Goal: Task Accomplishment & Management: Complete application form

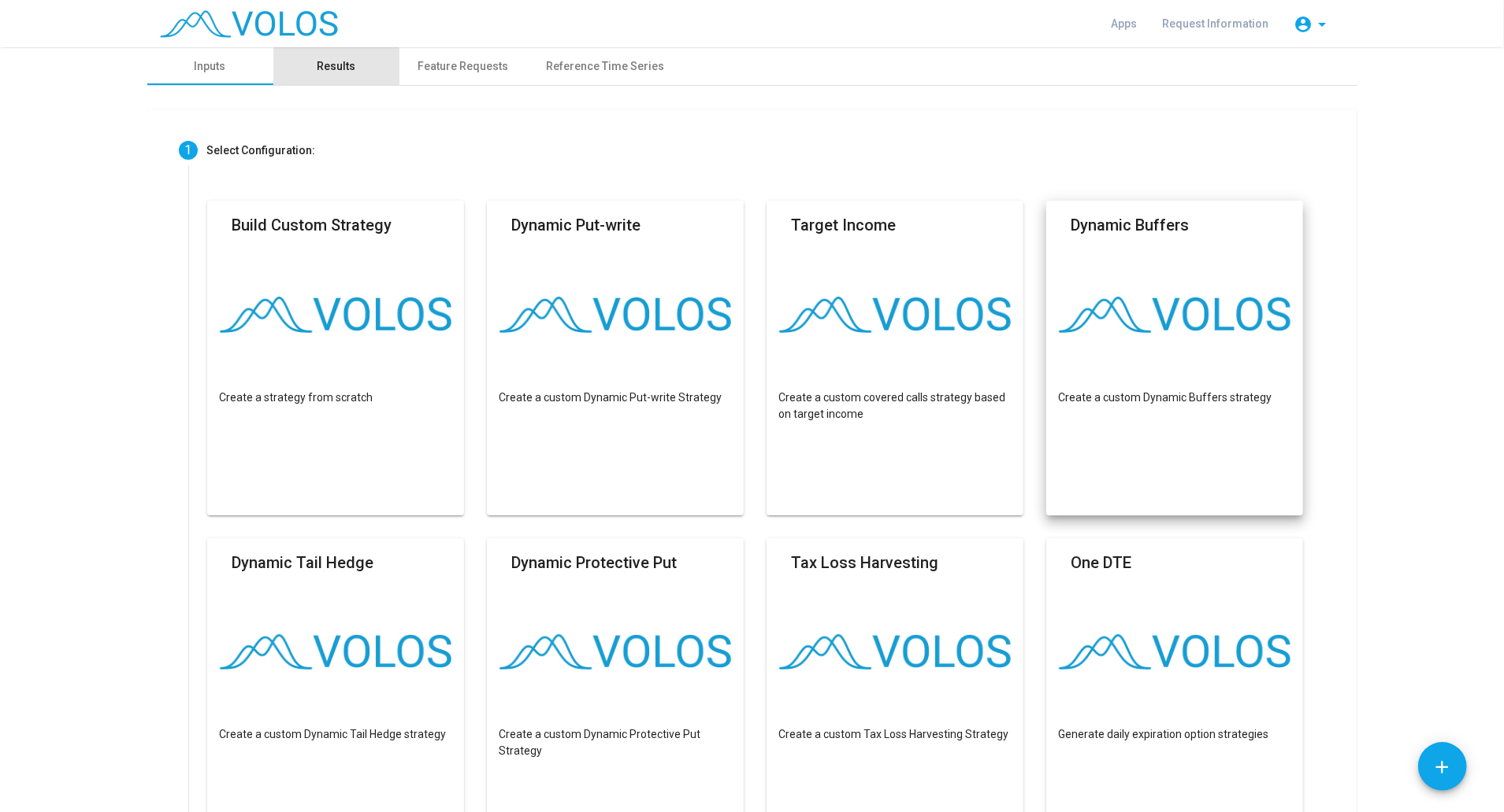
click at [321, 73] on div "Results" at bounding box center [336, 66] width 38 height 16
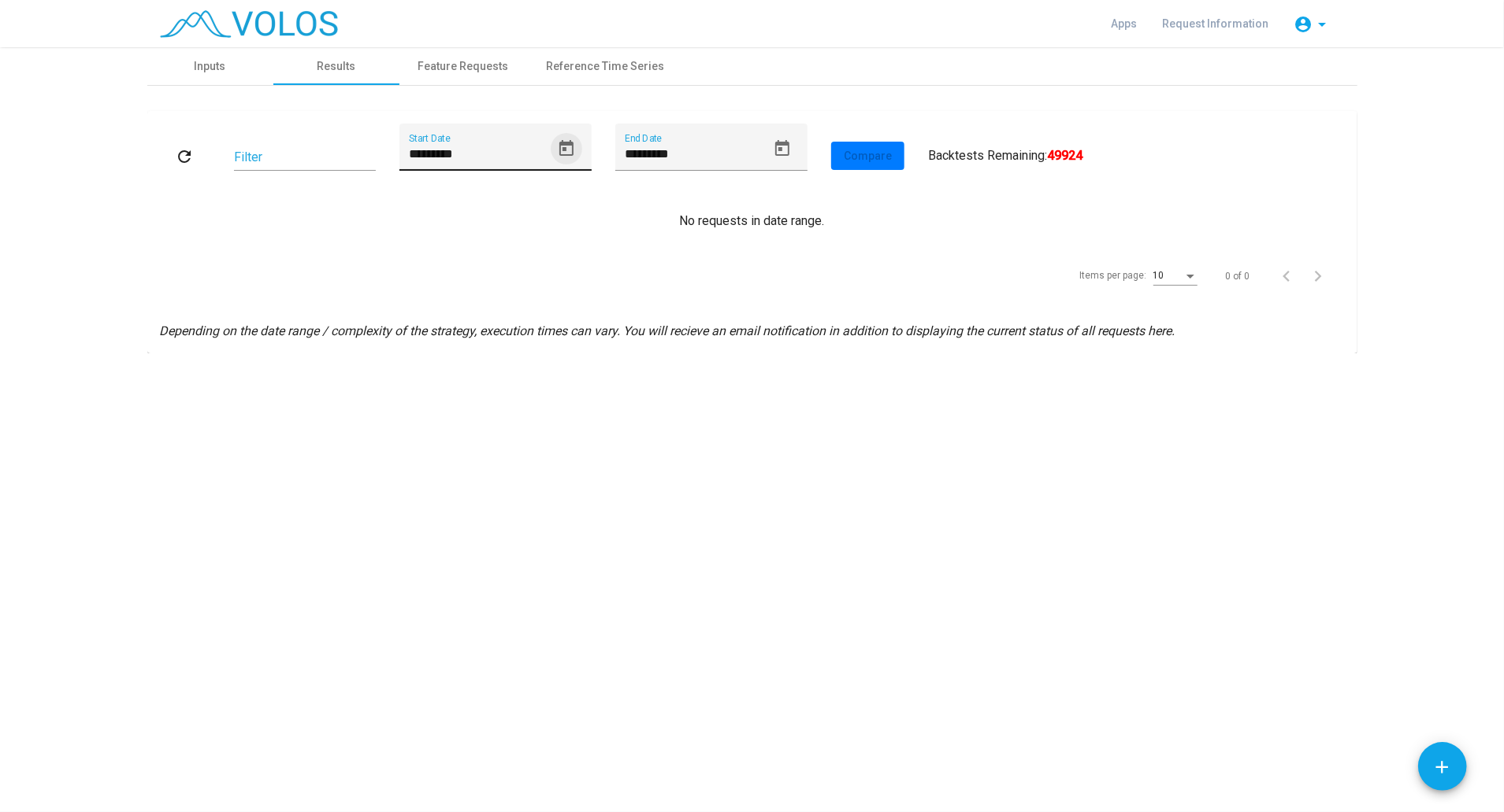
click at [564, 152] on icon "Open calendar" at bounding box center [566, 149] width 19 height 19
click at [457, 327] on div "11" at bounding box center [453, 335] width 29 height 29
click at [565, 149] on icon "Open calendar" at bounding box center [566, 147] width 14 height 15
click at [1322, 26] on div at bounding box center [752, 406] width 1504 height 812
click at [1322, 26] on mat-icon "arrow_drop_down" at bounding box center [1323, 25] width 19 height 19
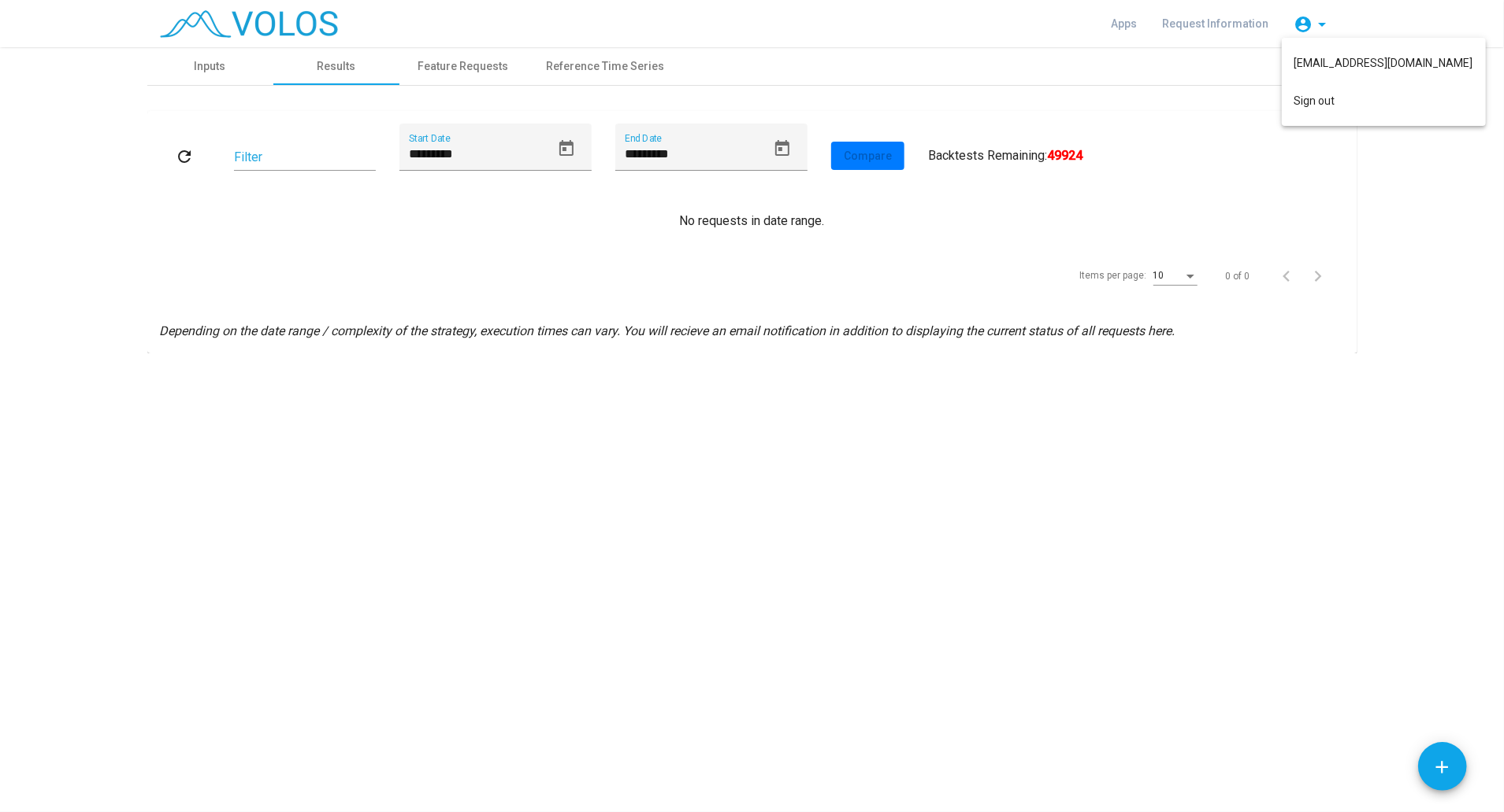
click at [569, 145] on div at bounding box center [752, 406] width 1504 height 812
click at [564, 147] on icon "Open calendar" at bounding box center [566, 147] width 14 height 15
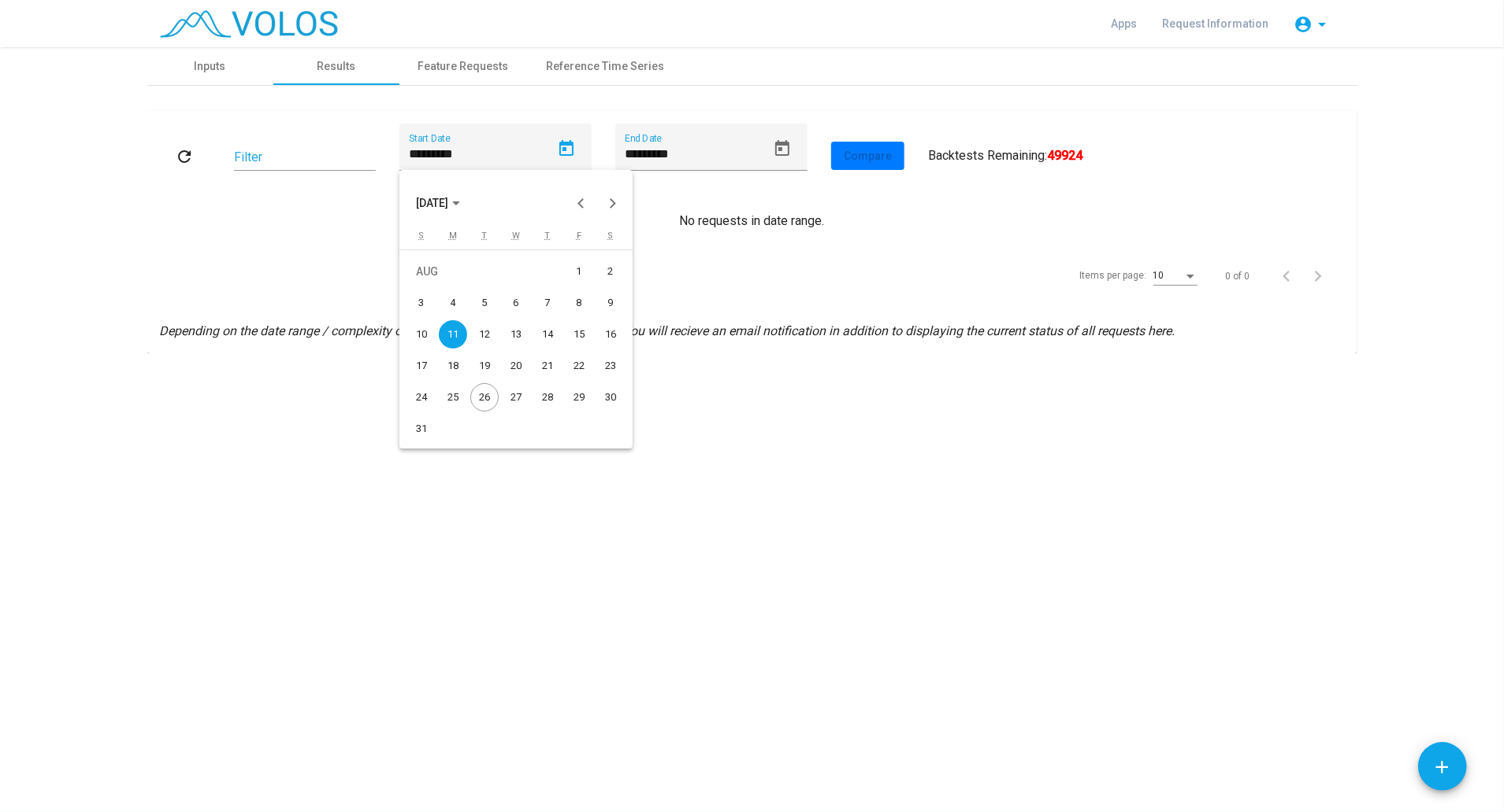
click at [577, 273] on div "1" at bounding box center [579, 272] width 29 height 29
type input "********"
click at [330, 151] on input "Filter" at bounding box center [305, 157] width 142 height 14
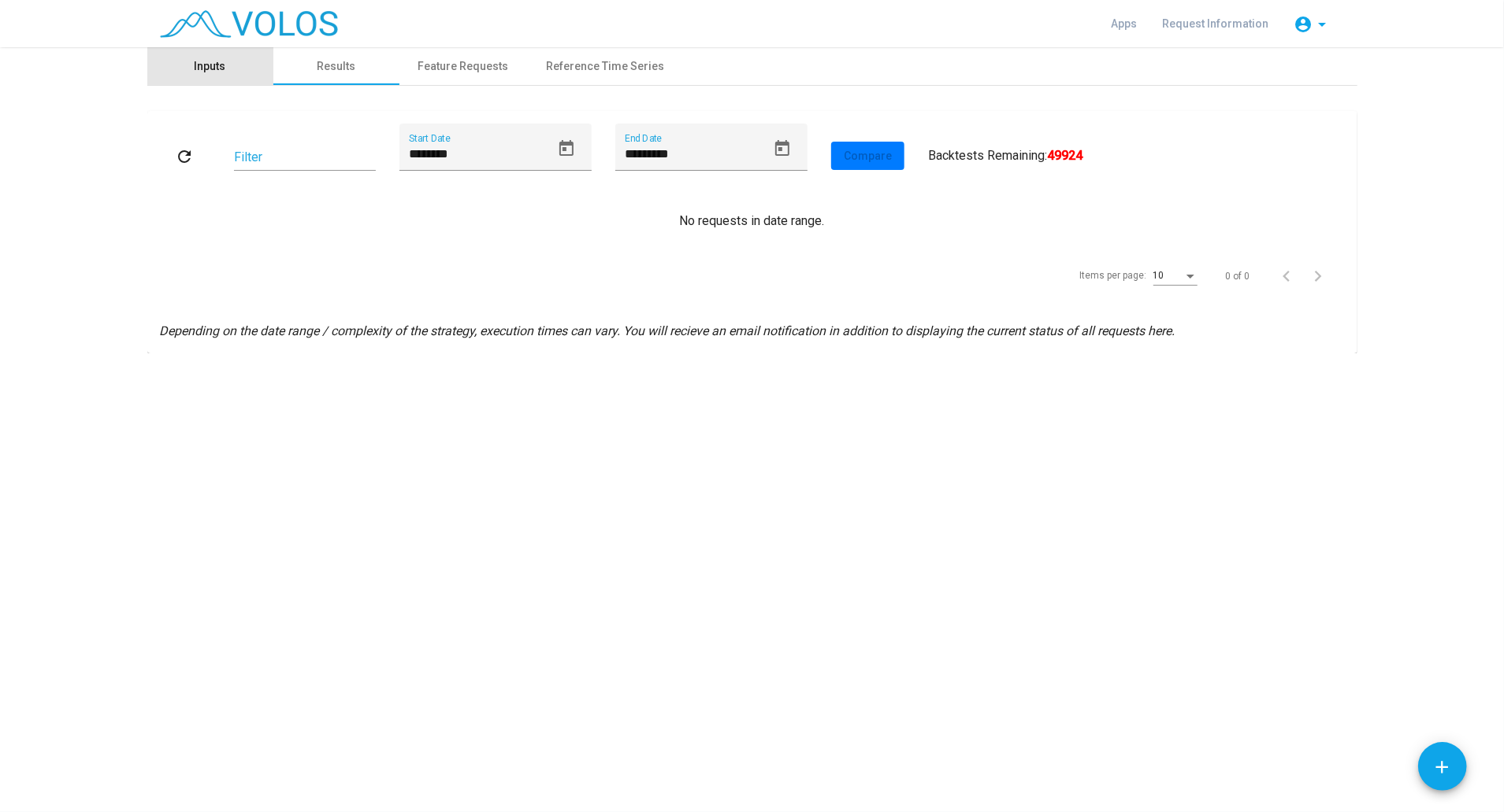
click at [215, 58] on div "Inputs" at bounding box center [210, 66] width 32 height 16
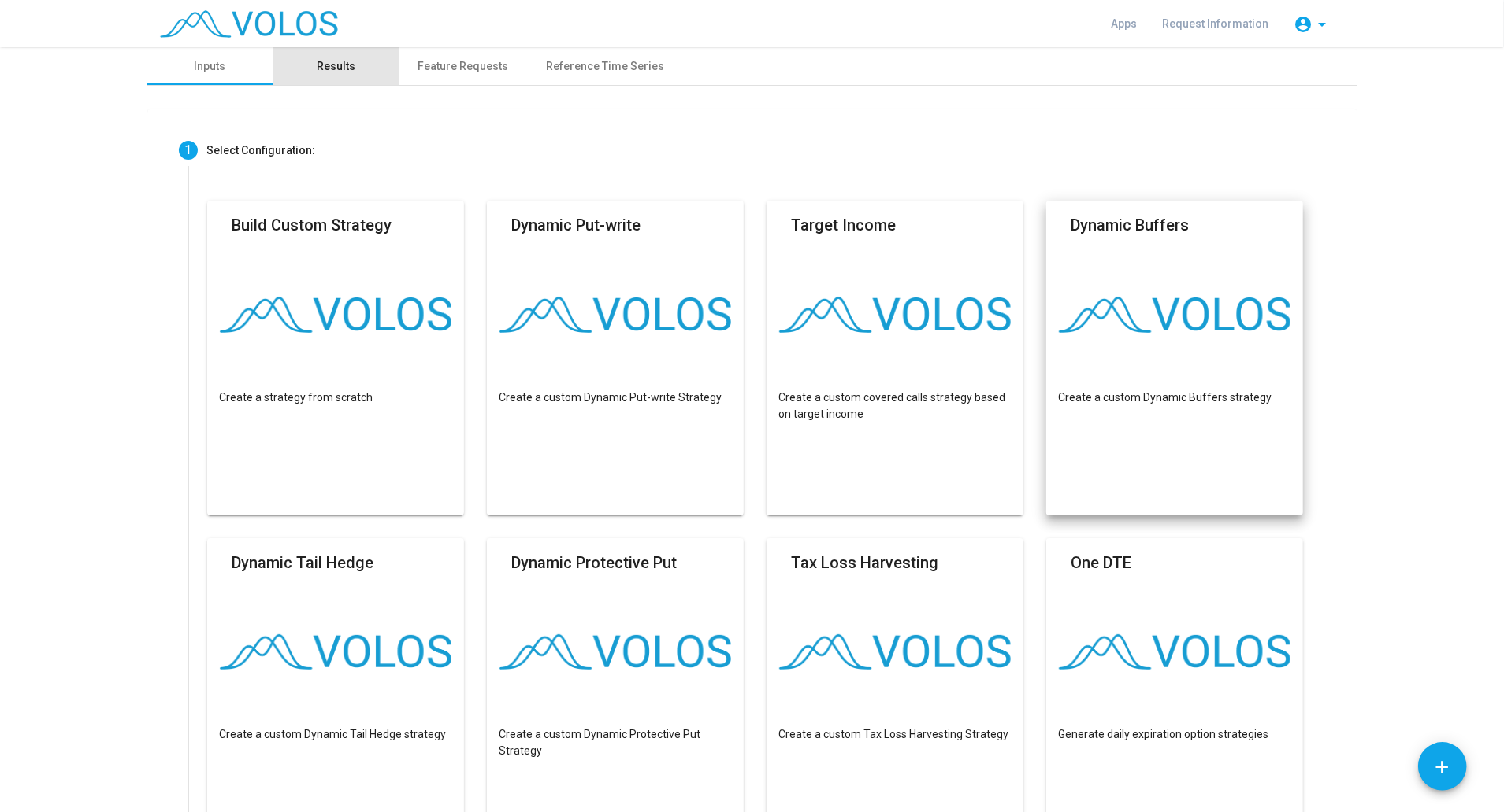
click at [336, 63] on div "Results" at bounding box center [336, 66] width 38 height 16
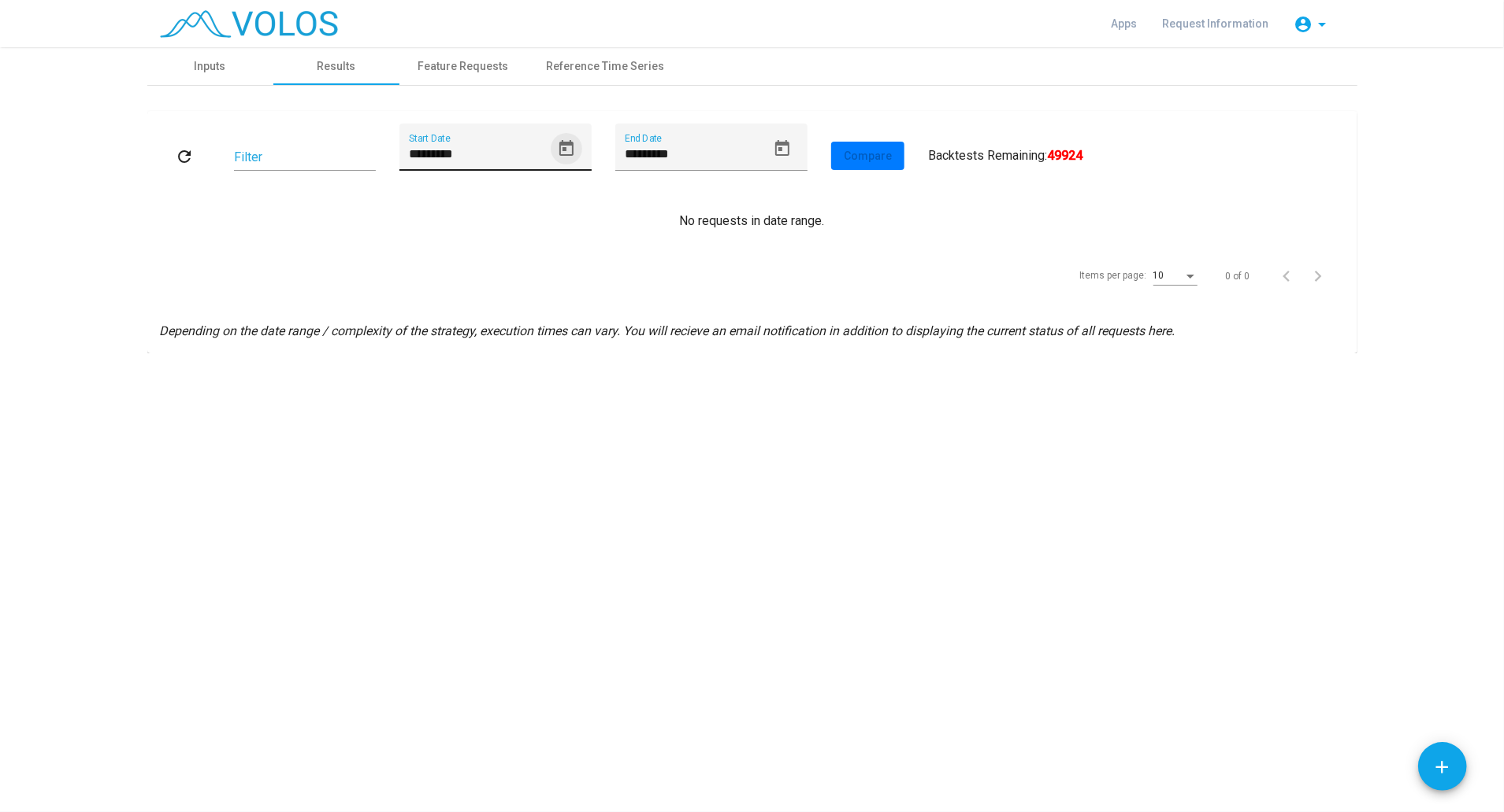
click at [557, 152] on icon "Open calendar" at bounding box center [566, 149] width 19 height 19
click at [582, 206] on button "Previous month" at bounding box center [581, 203] width 32 height 32
click at [438, 294] on td "2" at bounding box center [452, 303] width 32 height 32
type input "********"
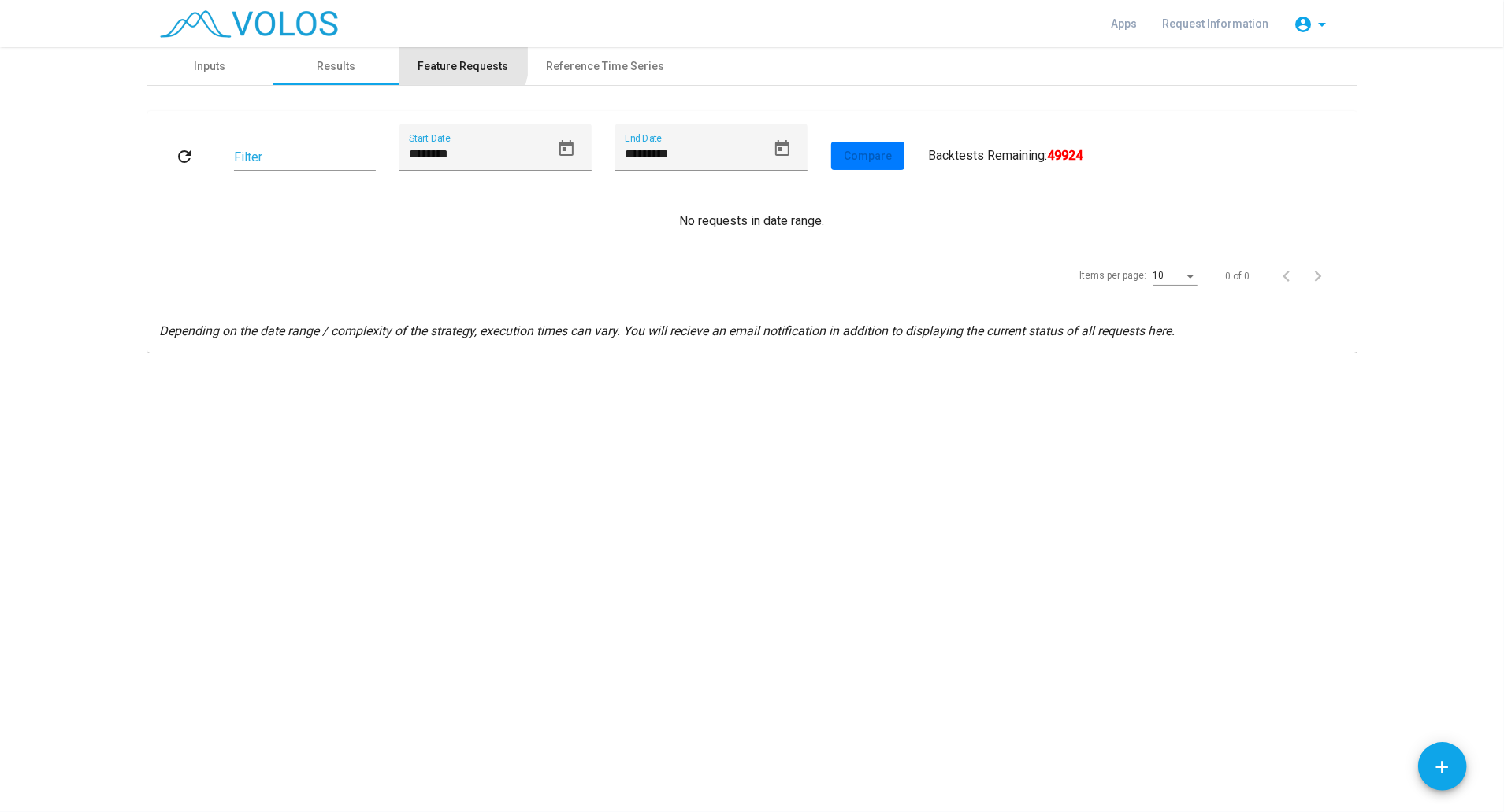
click at [450, 59] on div "Feature Requests" at bounding box center [464, 66] width 91 height 16
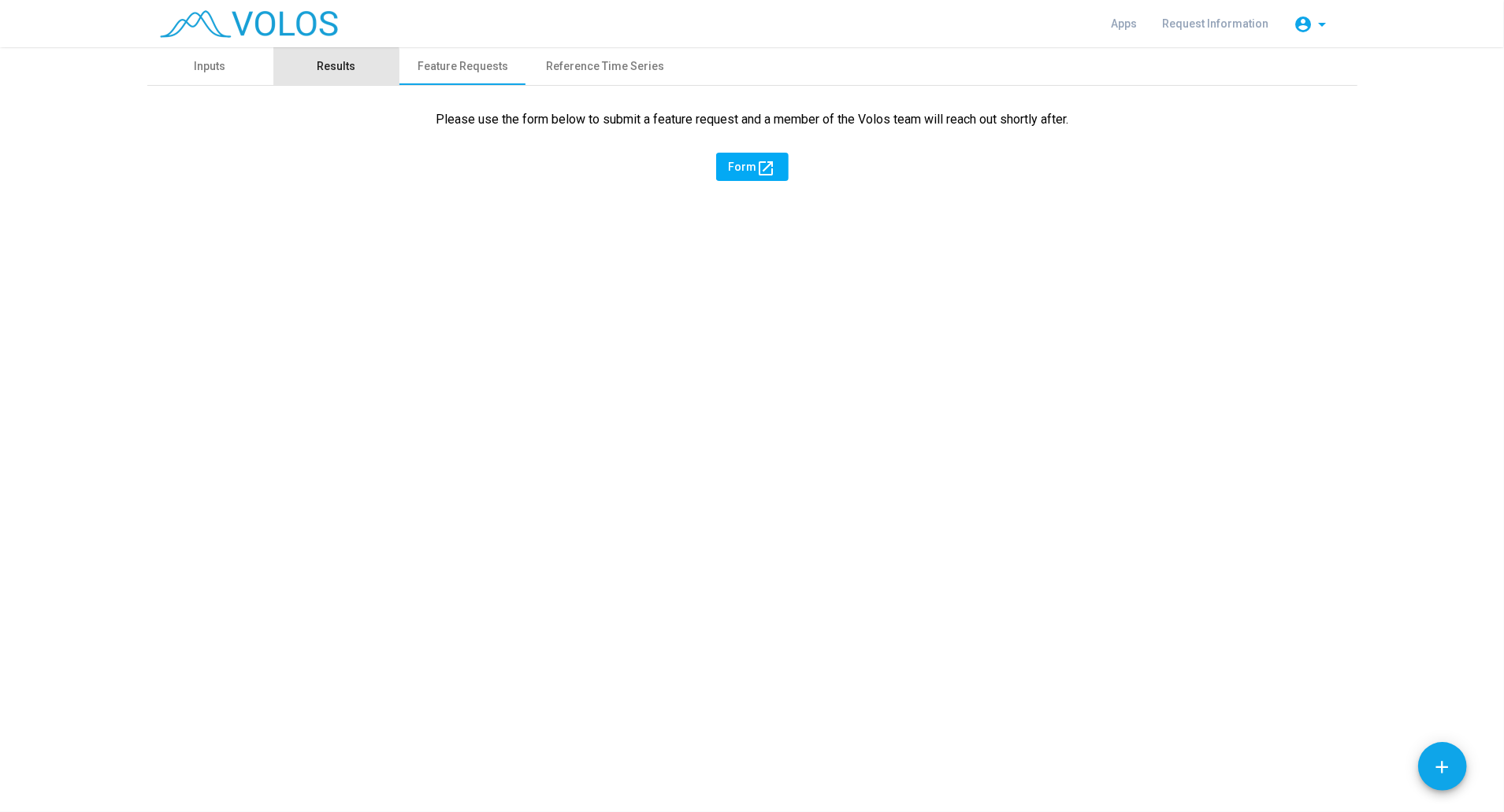
click at [326, 69] on div "Results" at bounding box center [336, 66] width 38 height 16
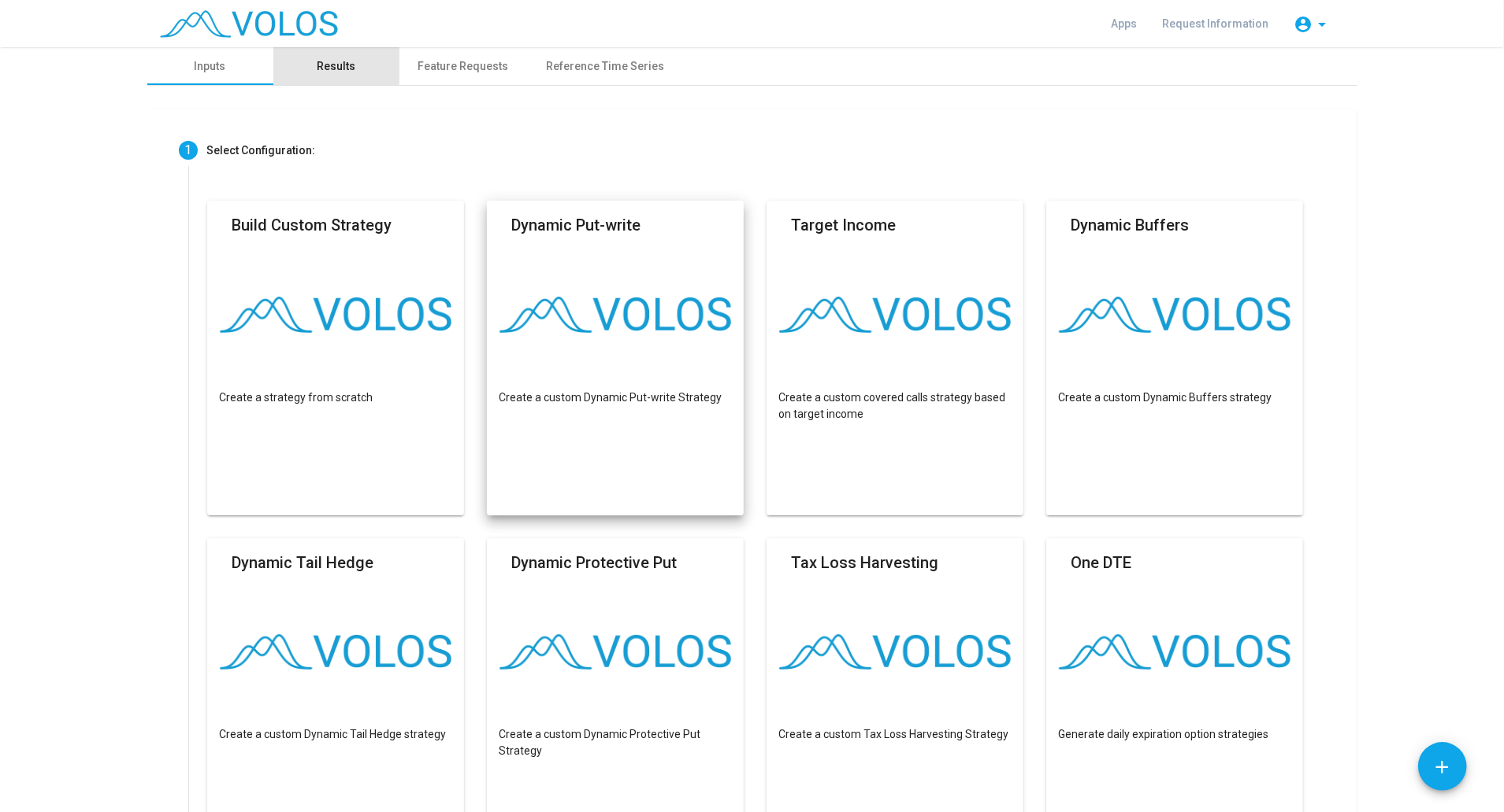
click at [325, 58] on div "Results" at bounding box center [336, 66] width 38 height 16
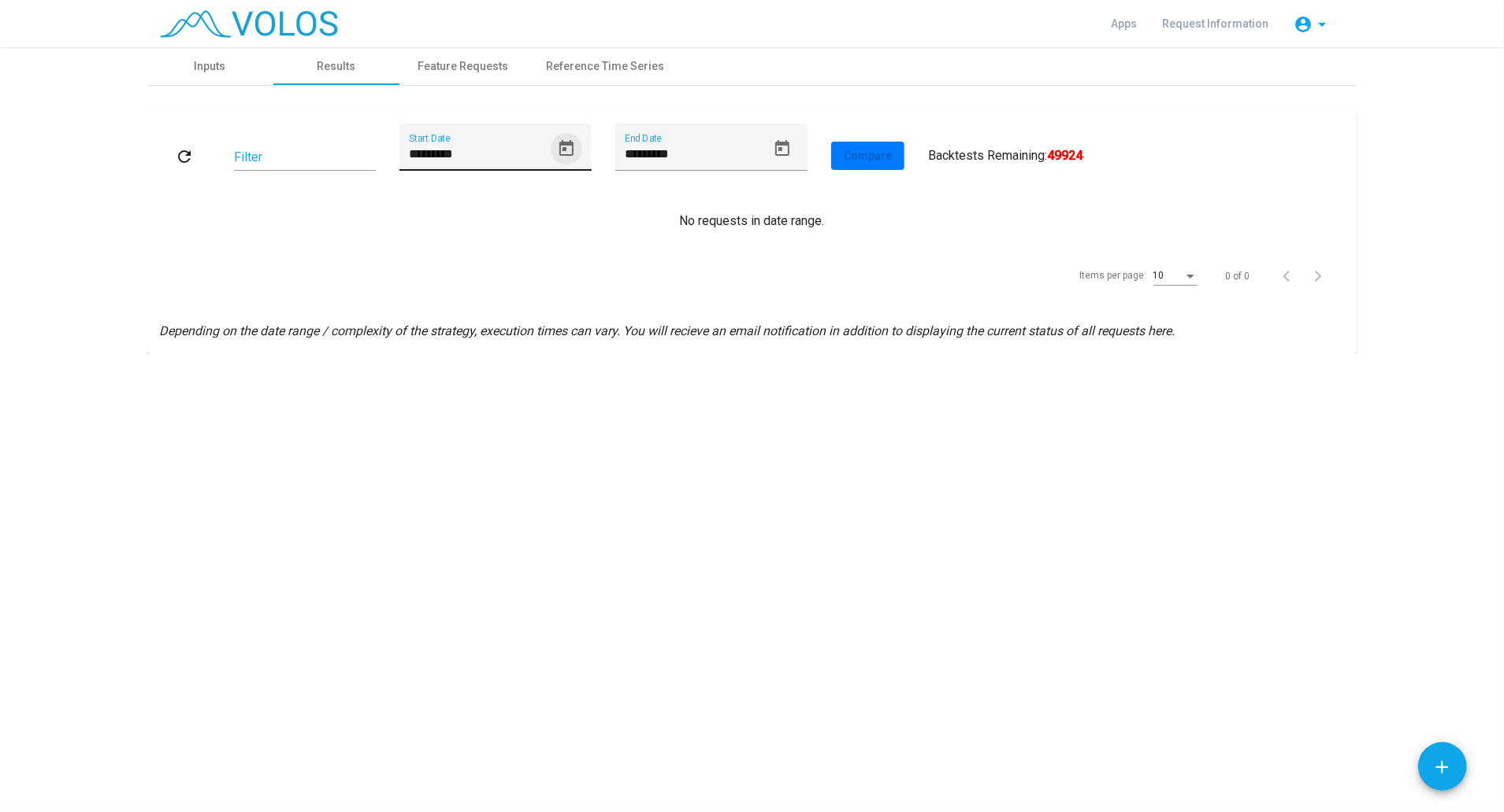
click at [564, 140] on icon "Open calendar" at bounding box center [566, 149] width 19 height 19
click at [574, 269] on div "1" at bounding box center [579, 272] width 29 height 29
type input "********"
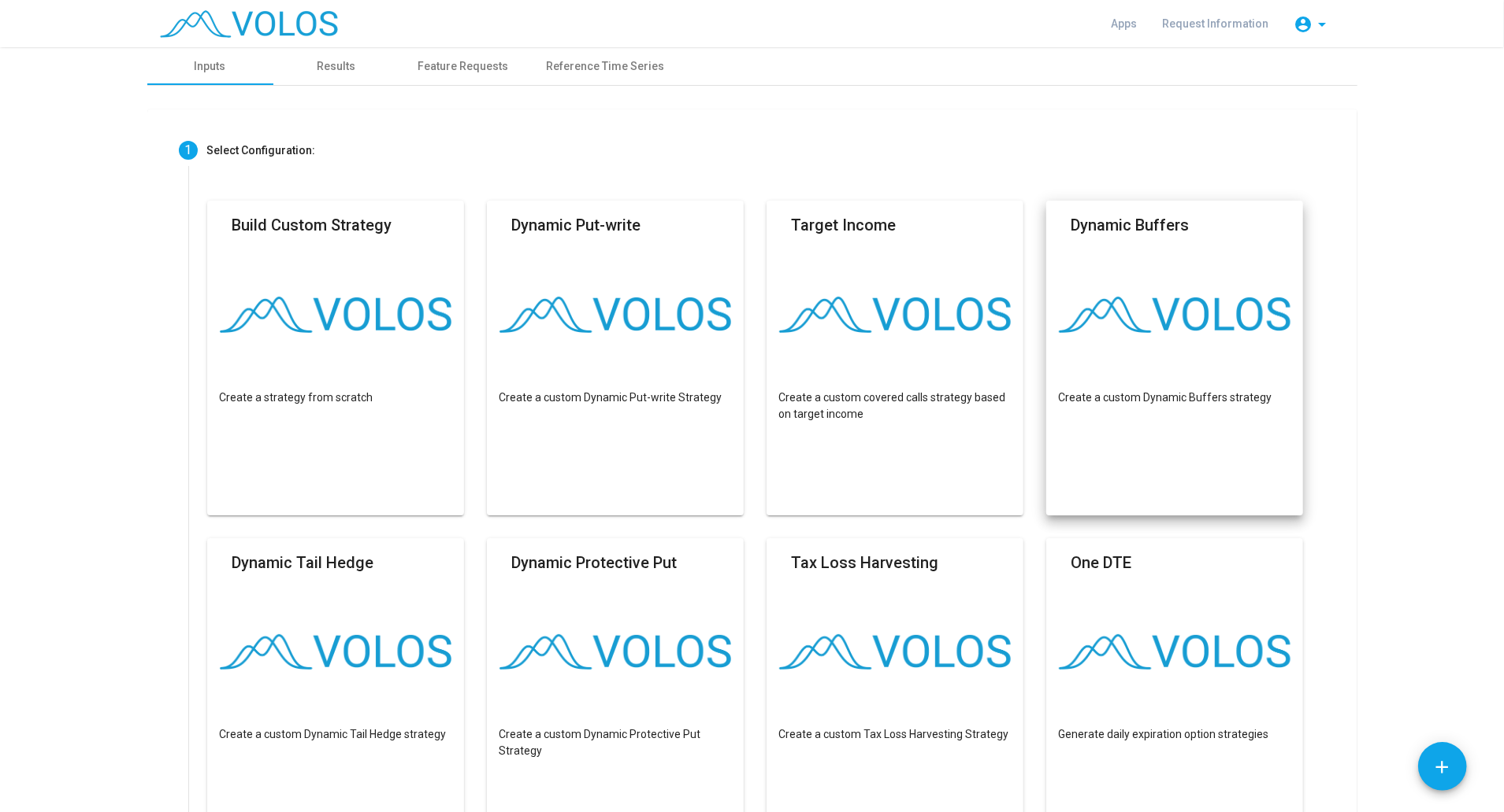
scroll to position [665, 0]
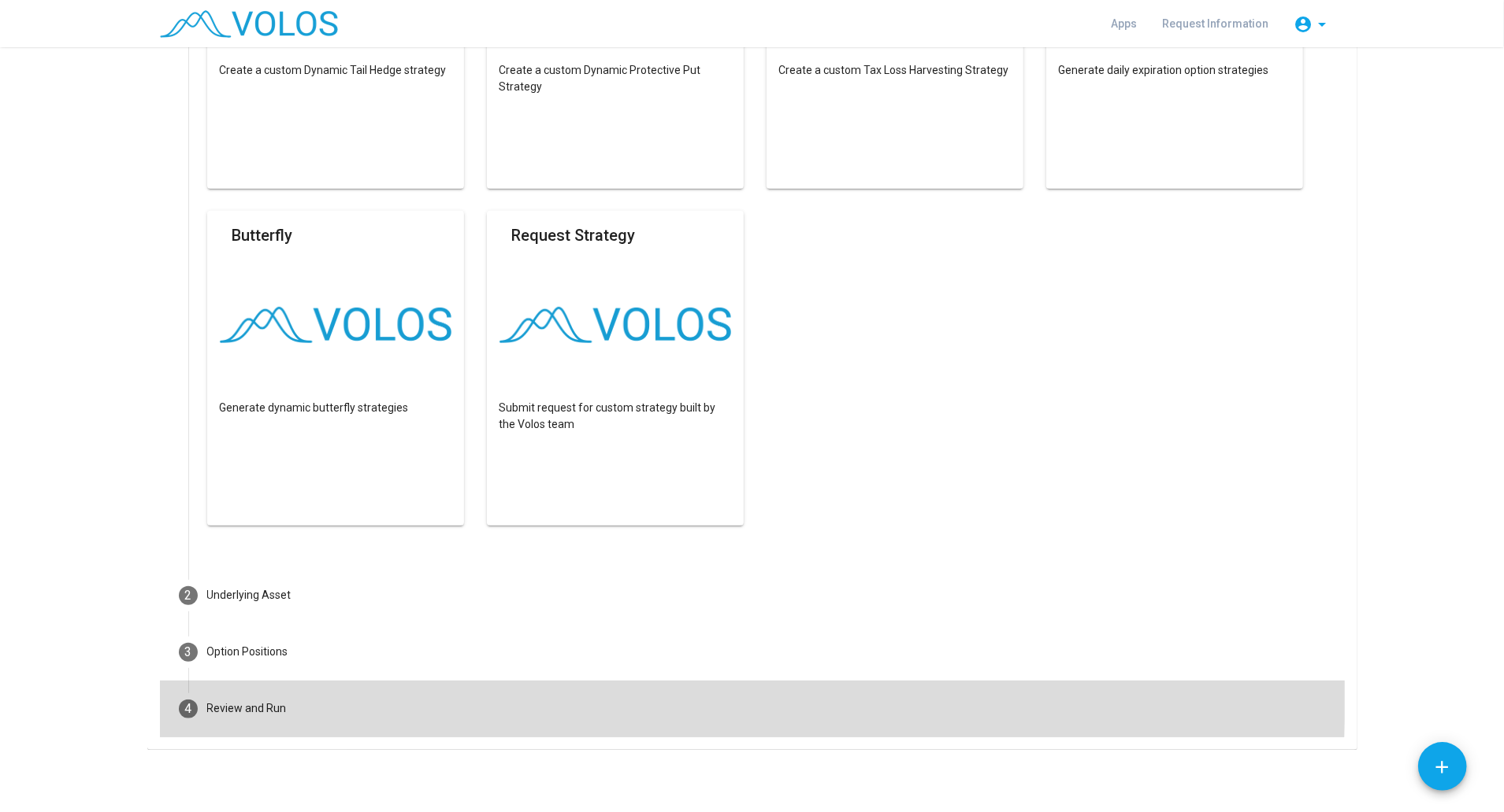
click at [250, 685] on mat-step-header "4 Review and Run" at bounding box center [752, 709] width 1185 height 56
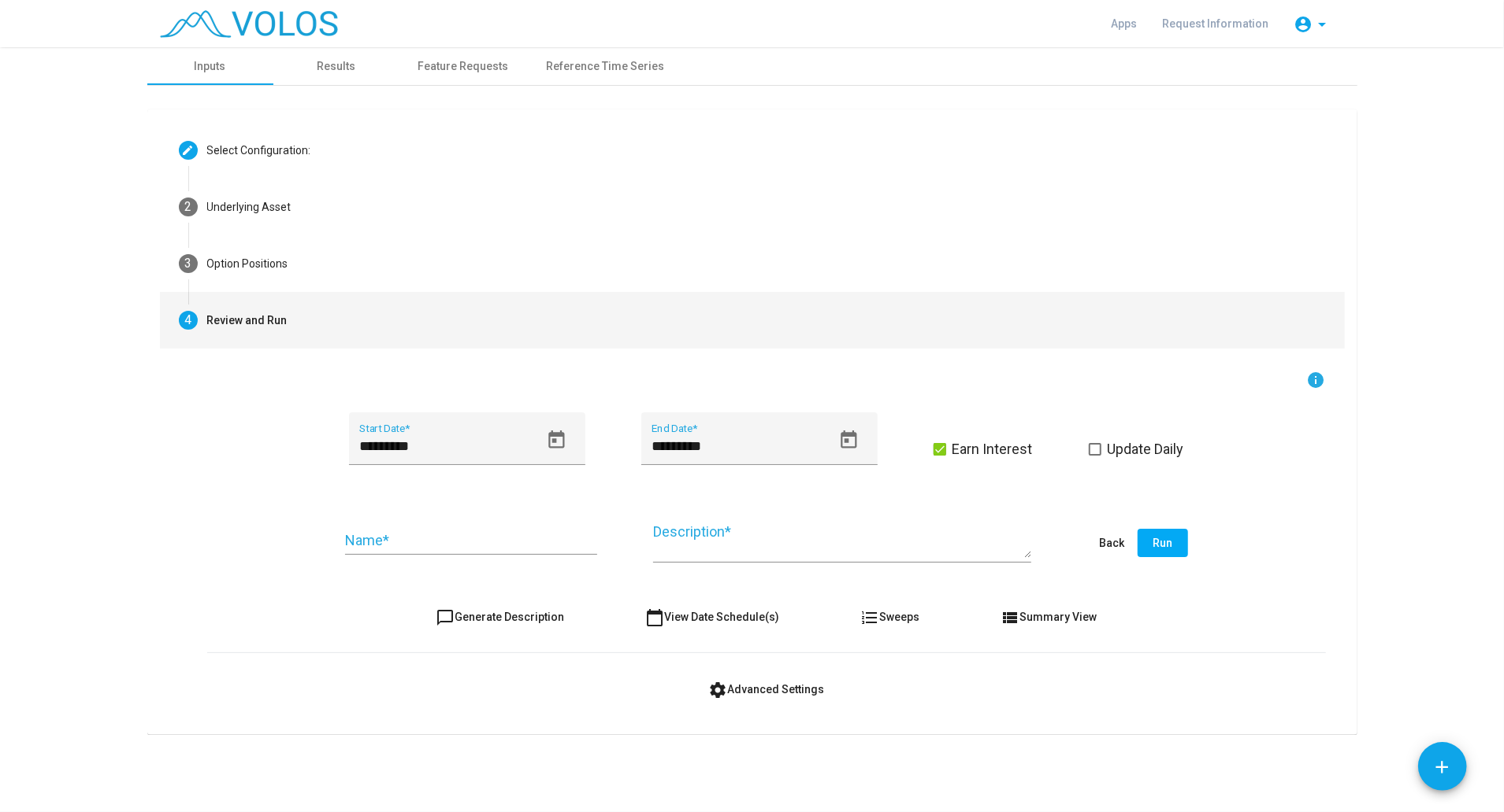
scroll to position [0, 0]
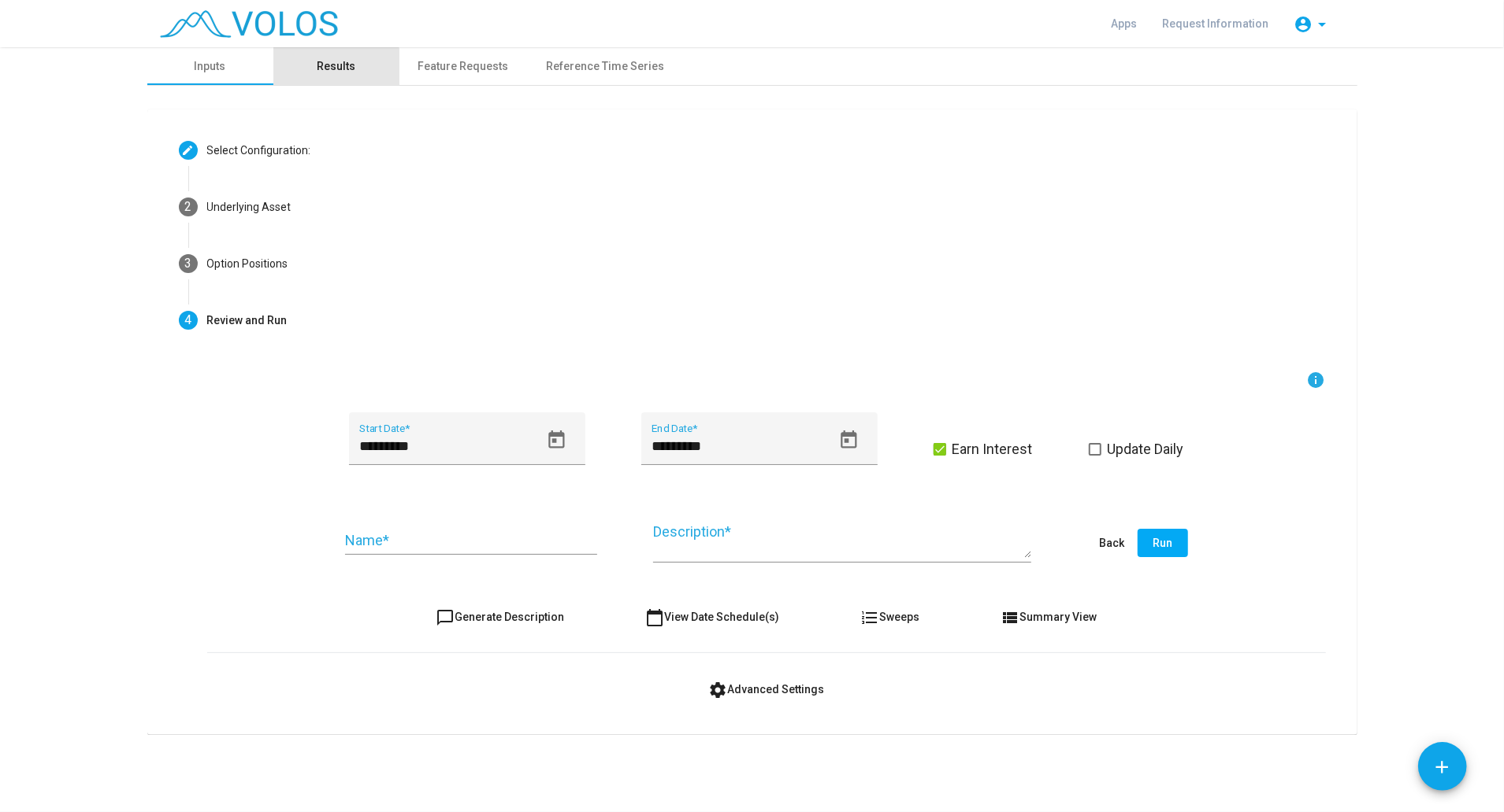
click at [327, 70] on div "Results" at bounding box center [336, 66] width 38 height 16
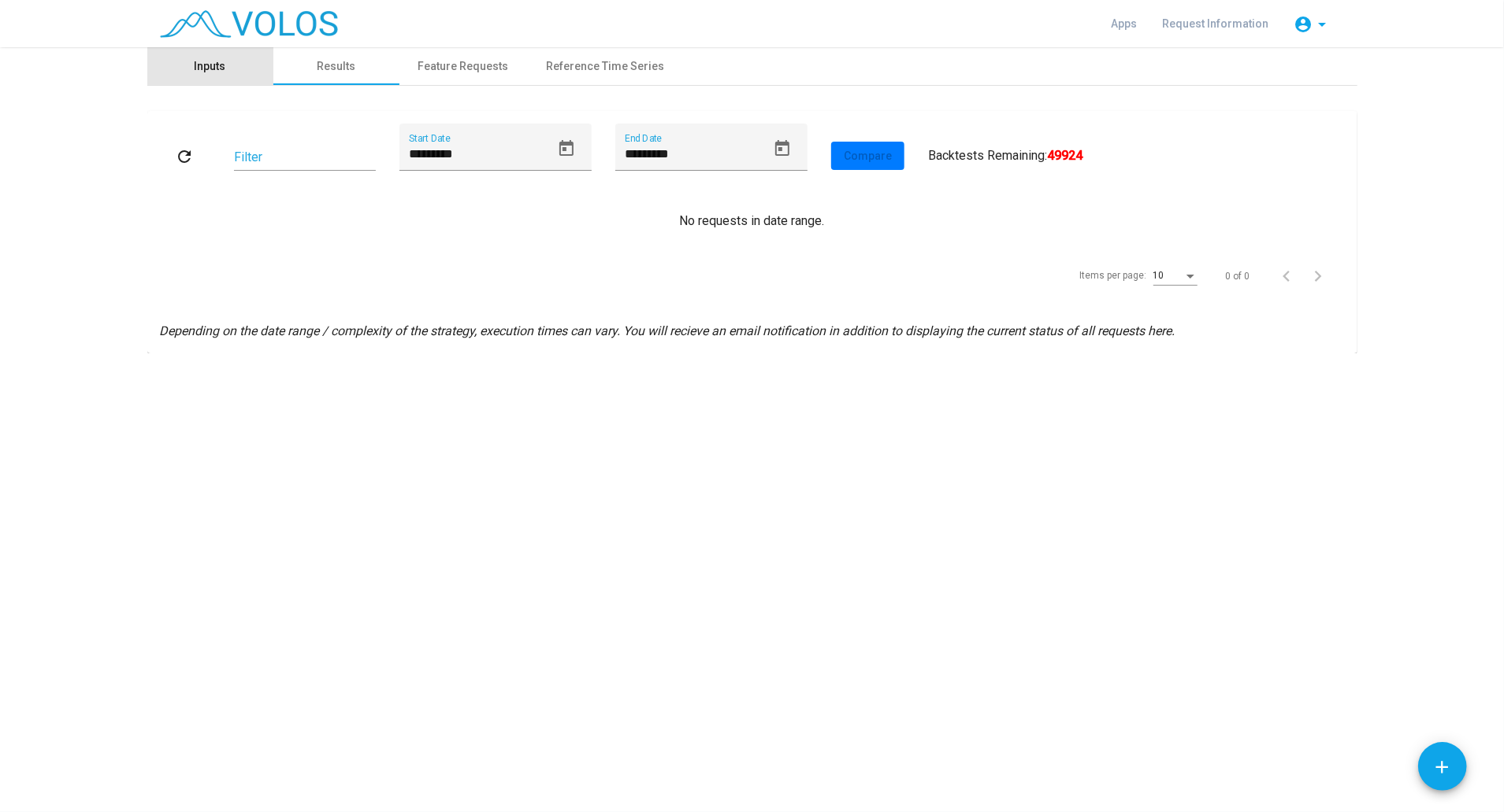
click at [212, 56] on div "Inputs" at bounding box center [211, 65] width 126 height 37
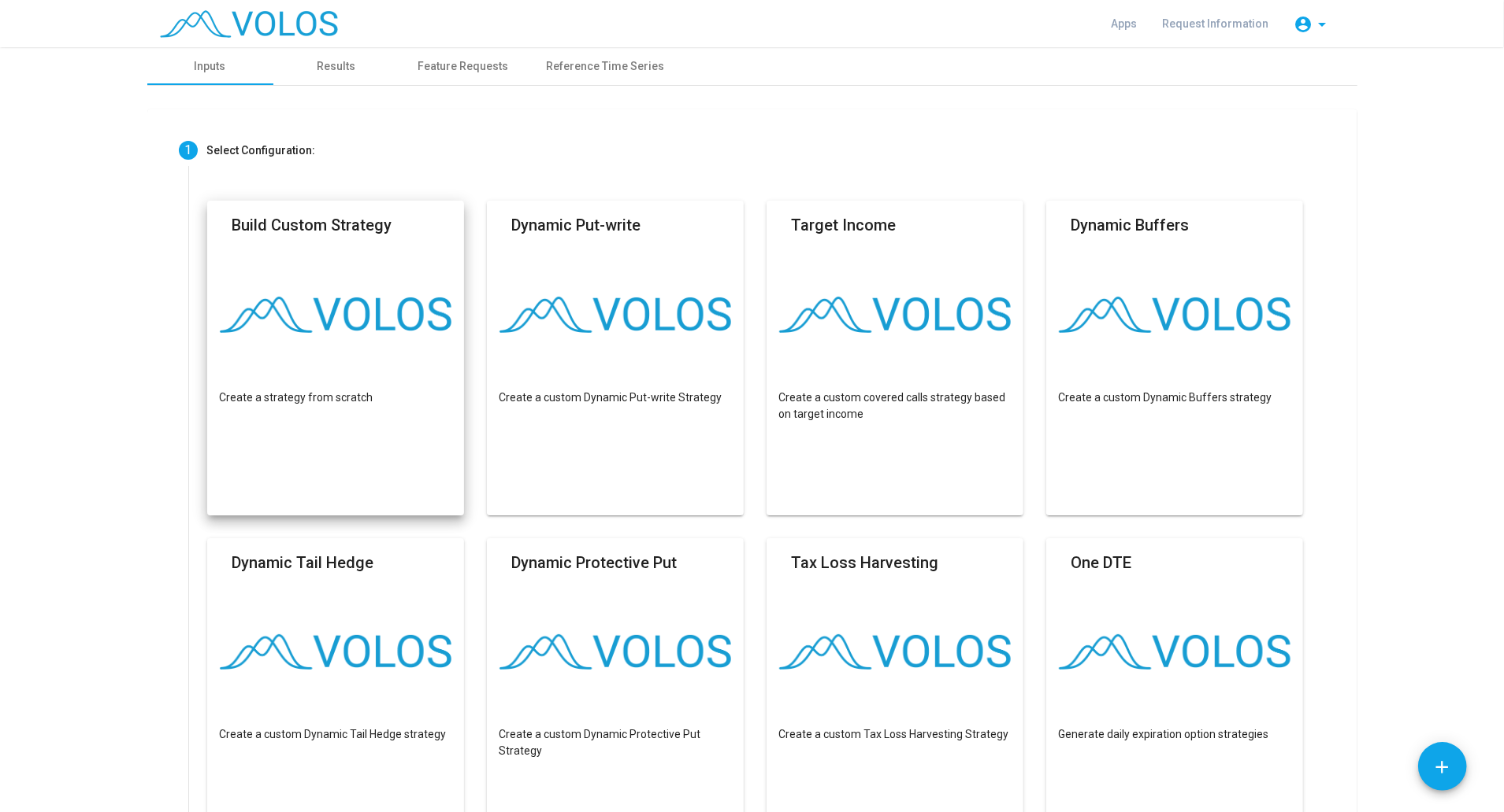
click at [345, 293] on mat-card "Build Custom Strategy Create a strategy from scratch" at bounding box center [335, 358] width 258 height 315
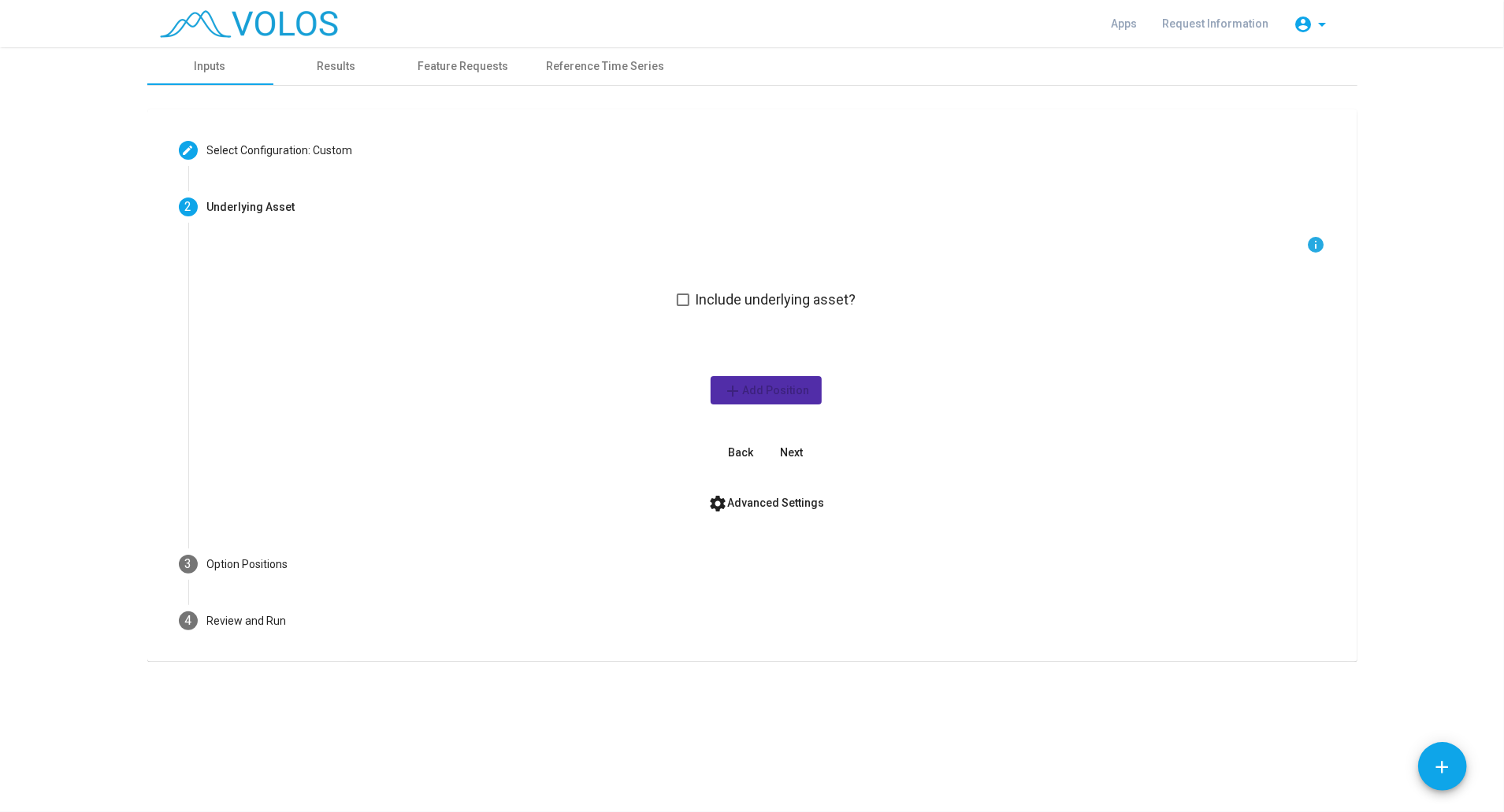
click at [687, 299] on span at bounding box center [682, 300] width 12 height 12
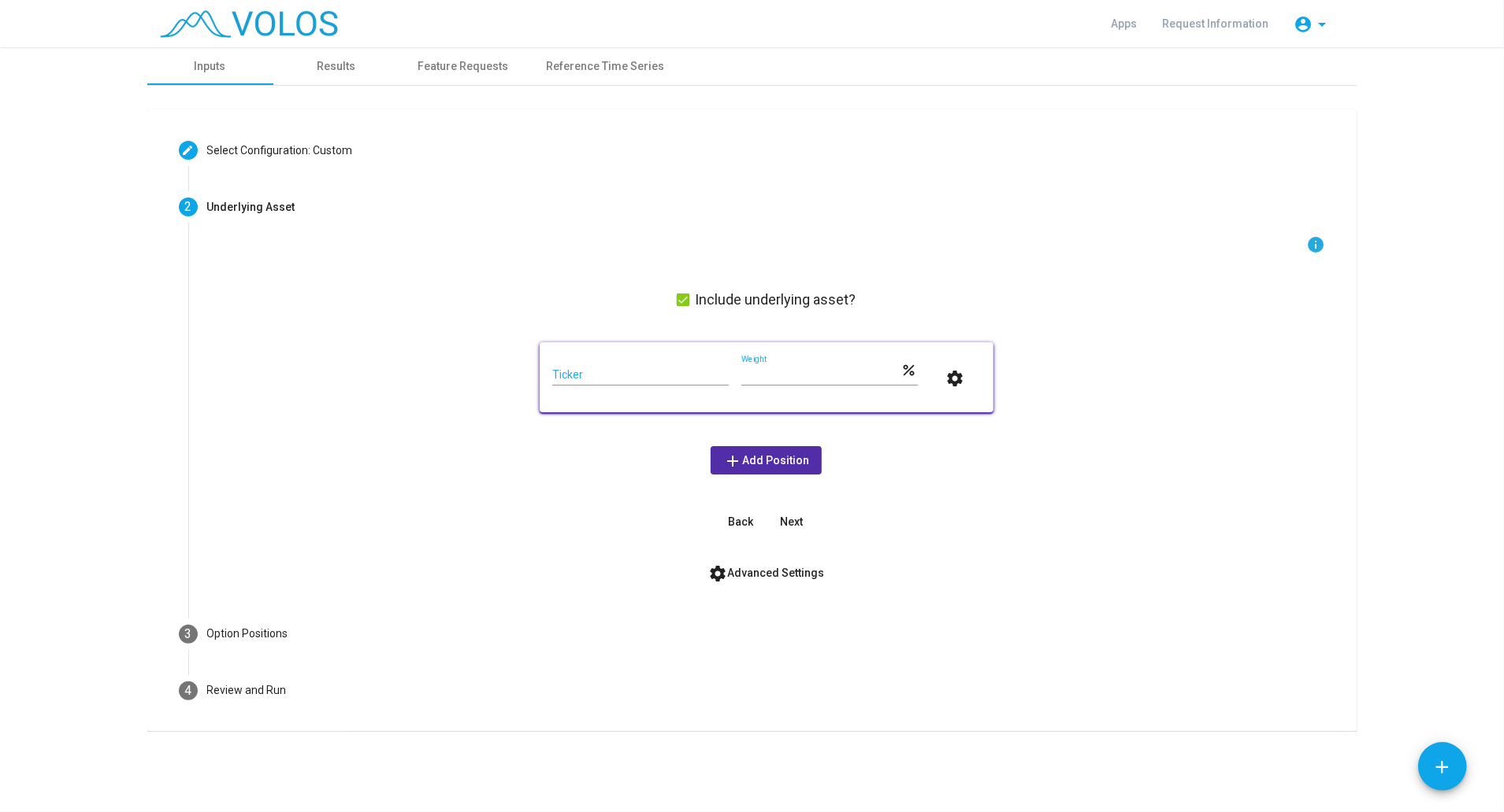
click at [675, 373] on input "Ticker" at bounding box center [640, 375] width 176 height 12
type input "****"
click at [792, 525] on span "Next" at bounding box center [791, 522] width 23 height 12
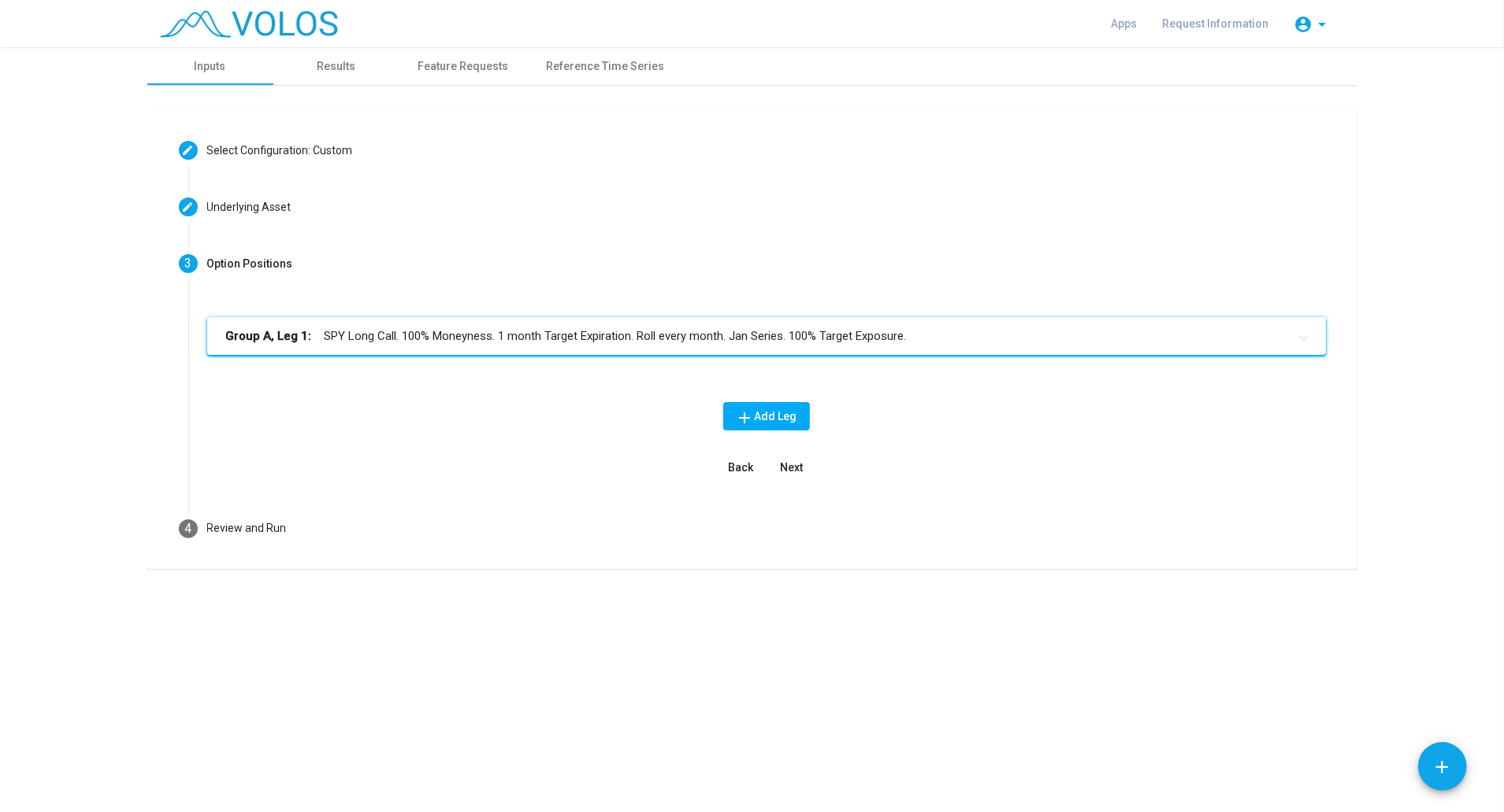
click at [438, 340] on mat-panel-title "Group A, Leg 1: SPY Long Call. 100% Moneyness. 1 month Target Expiration. Roll …" at bounding box center [757, 336] width 1061 height 18
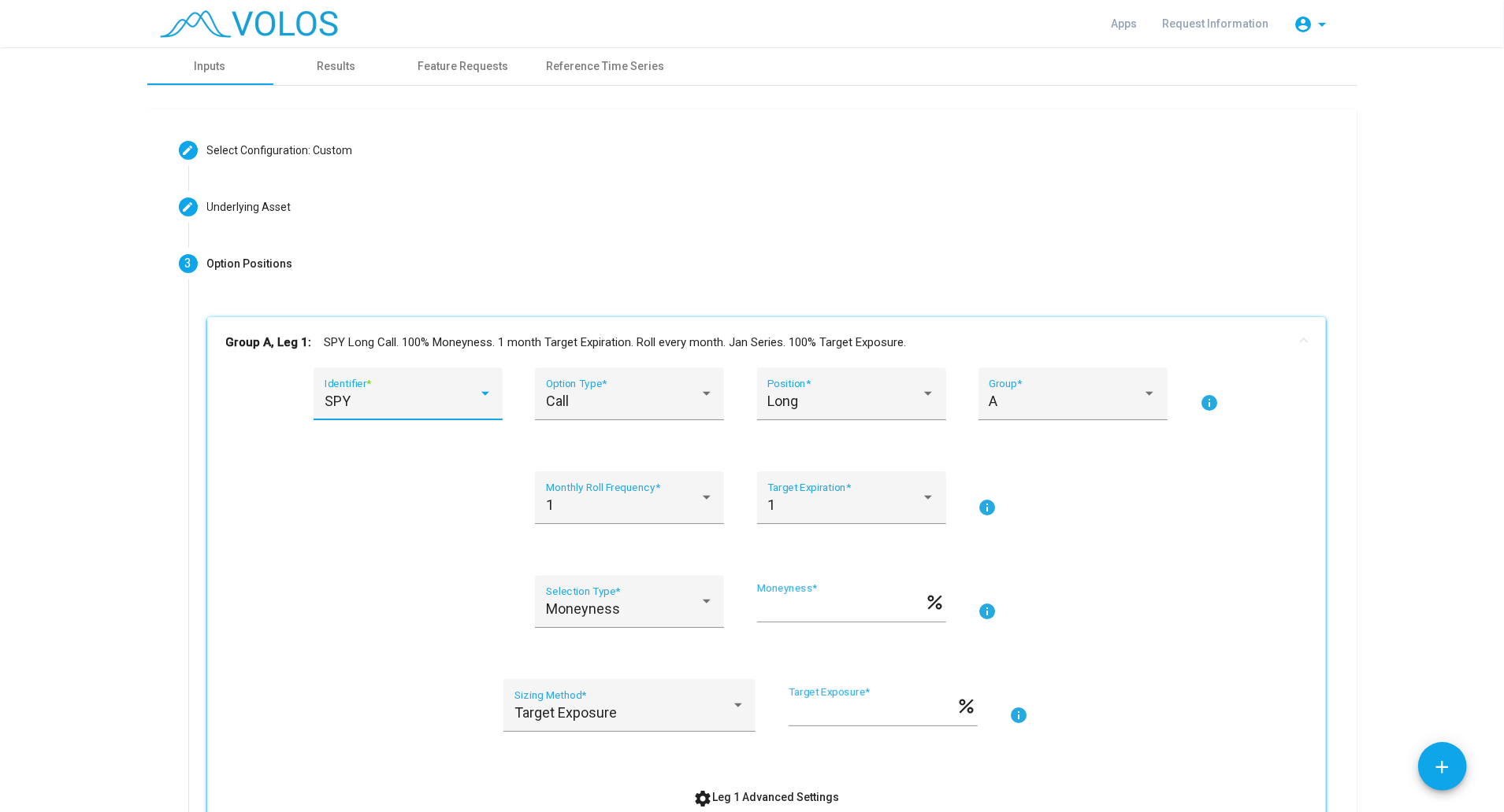
click at [454, 395] on div "SPY" at bounding box center [401, 401] width 153 height 15
type input "****"
click at [353, 578] on div at bounding box center [752, 406] width 1504 height 812
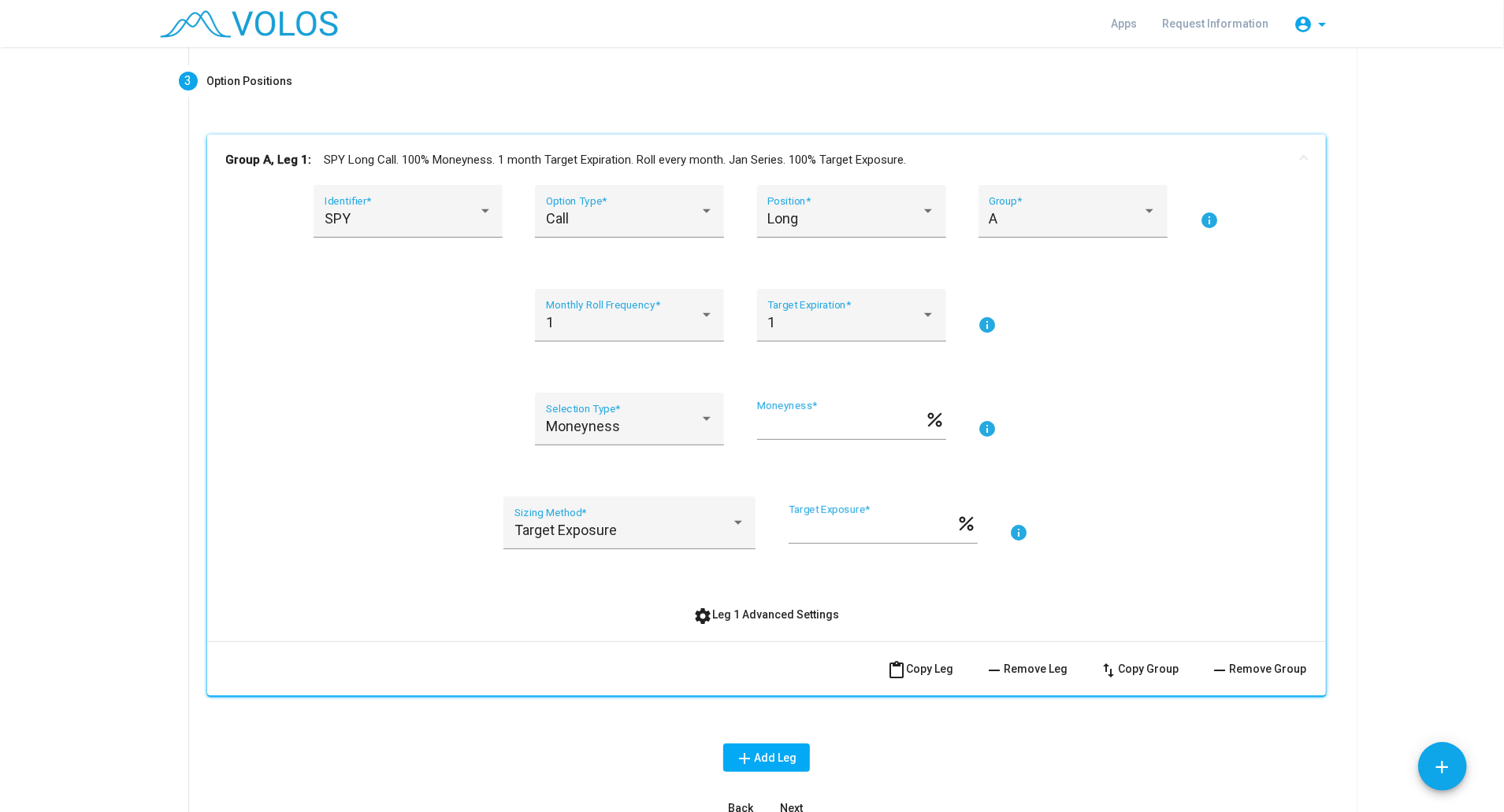
scroll to position [238, 0]
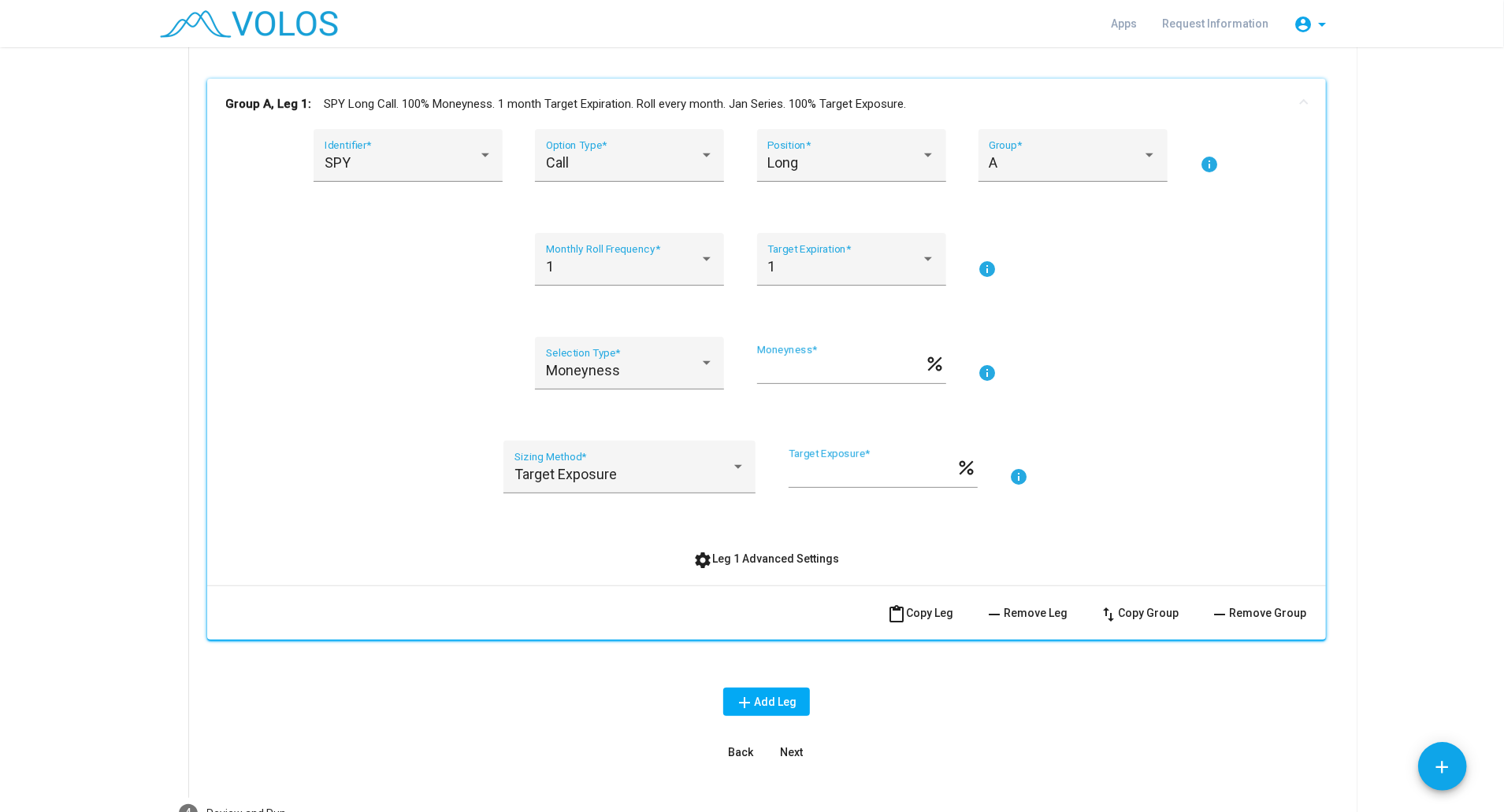
click at [814, 559] on span "settings Leg 1 Advanced Settings" at bounding box center [765, 558] width 146 height 12
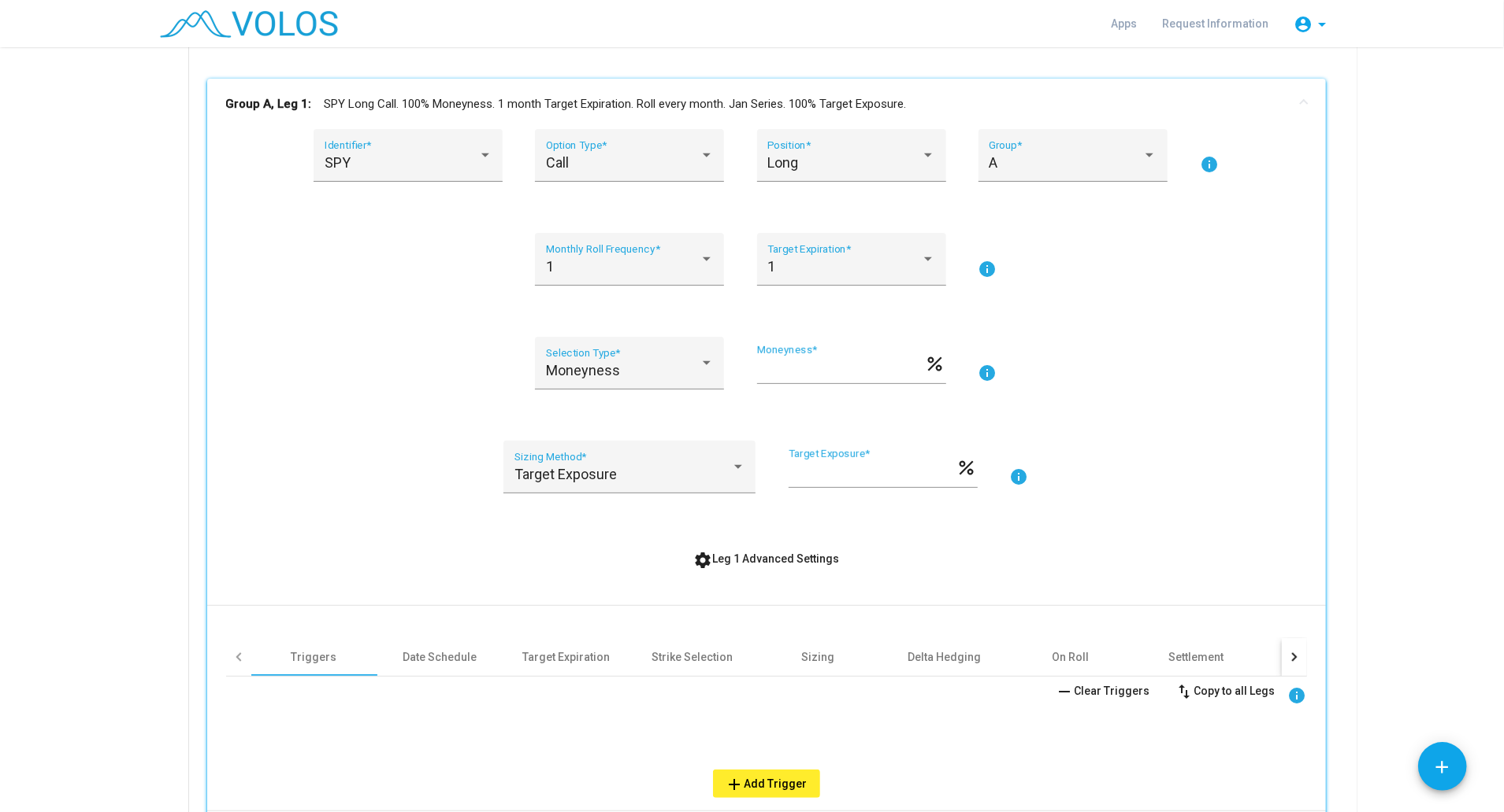
click at [1286, 652] on div at bounding box center [1294, 657] width 25 height 37
click at [977, 652] on div "Other" at bounding box center [967, 657] width 126 height 37
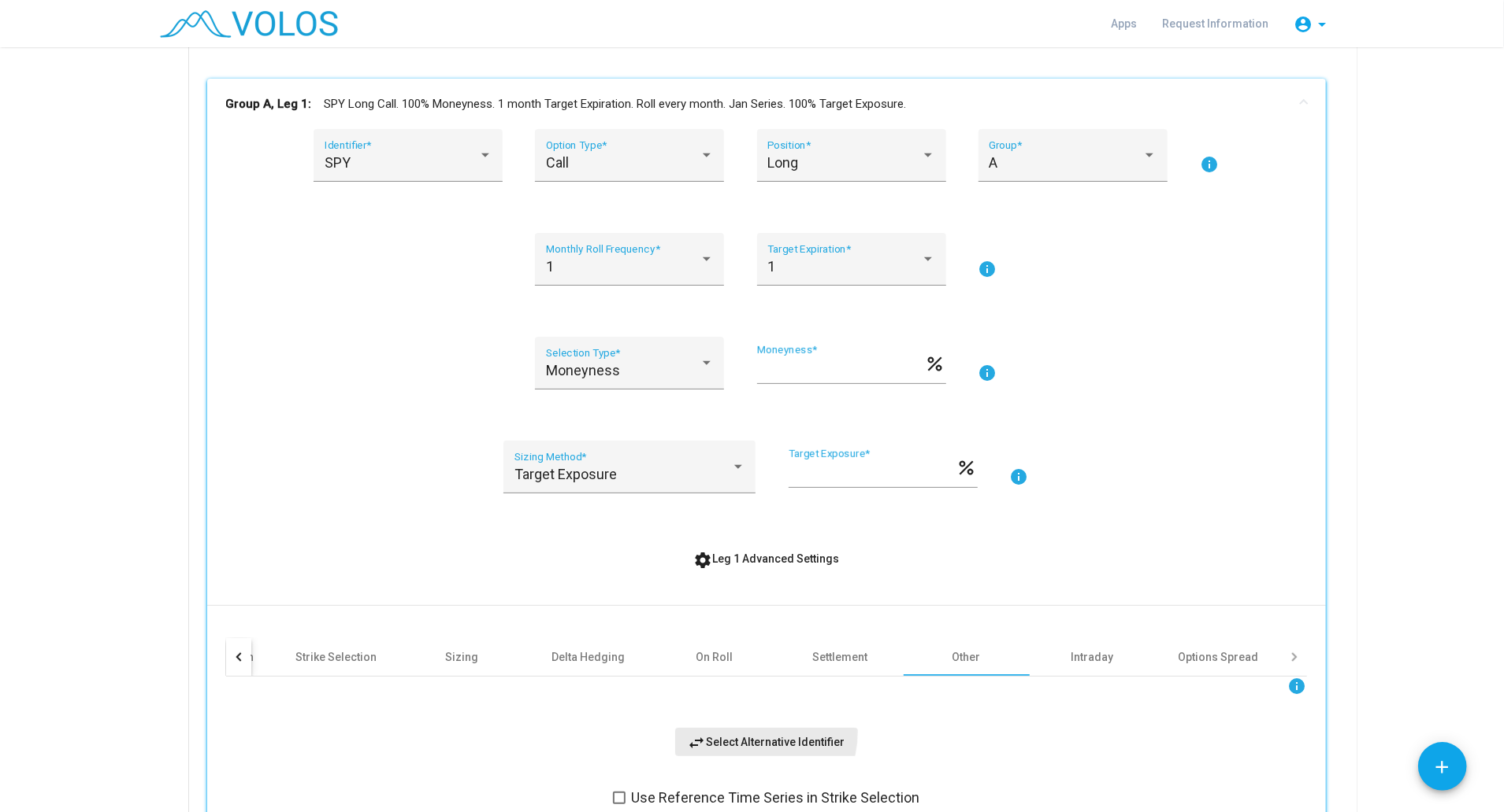
click at [738, 730] on button "swap_horiz Select Alternative Identifier" at bounding box center [766, 742] width 183 height 29
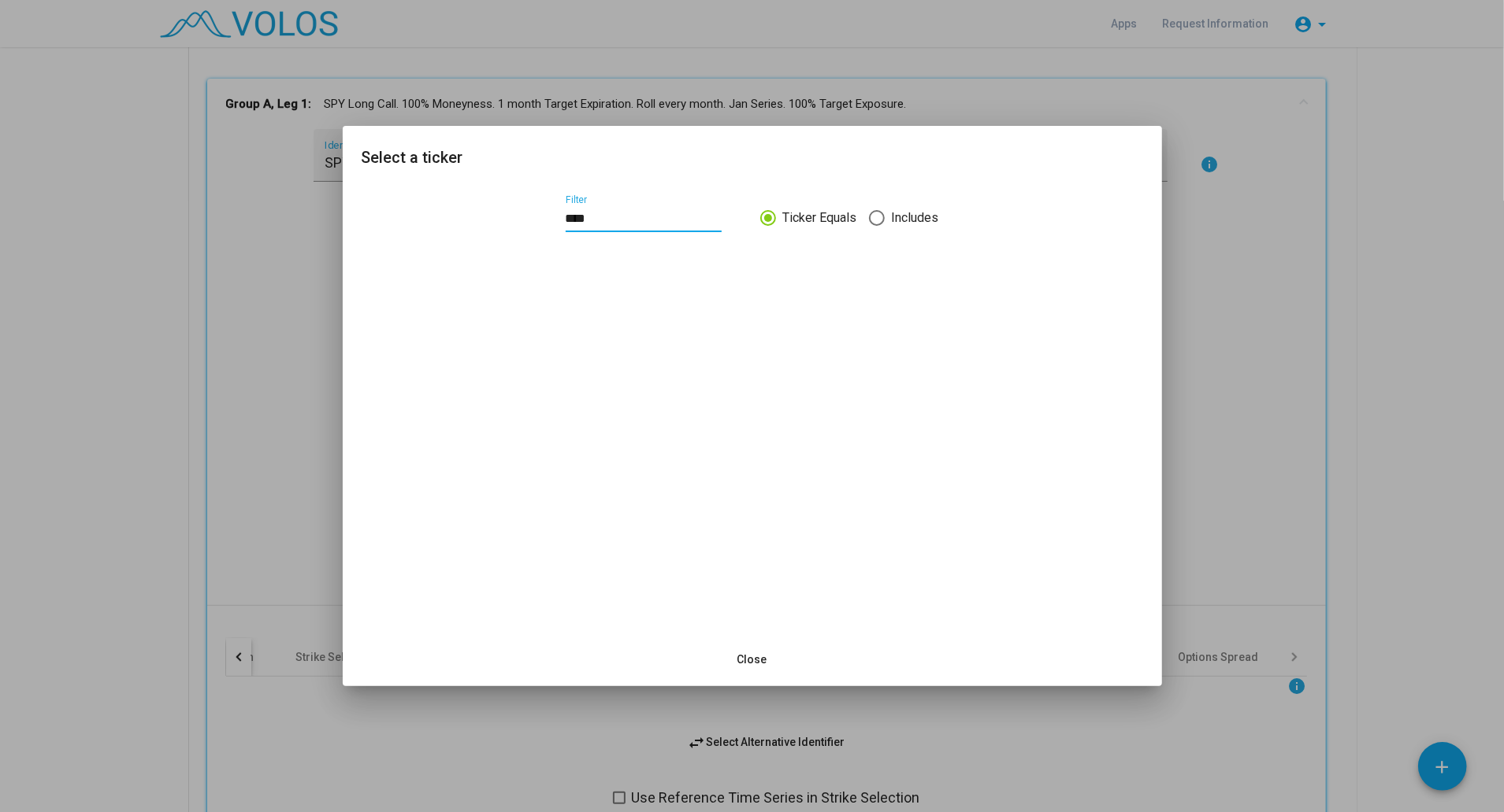
click at [467, 271] on div "**** Filter Ticker Equals Includes" at bounding box center [752, 409] width 819 height 447
click at [602, 213] on input "****" at bounding box center [643, 218] width 156 height 14
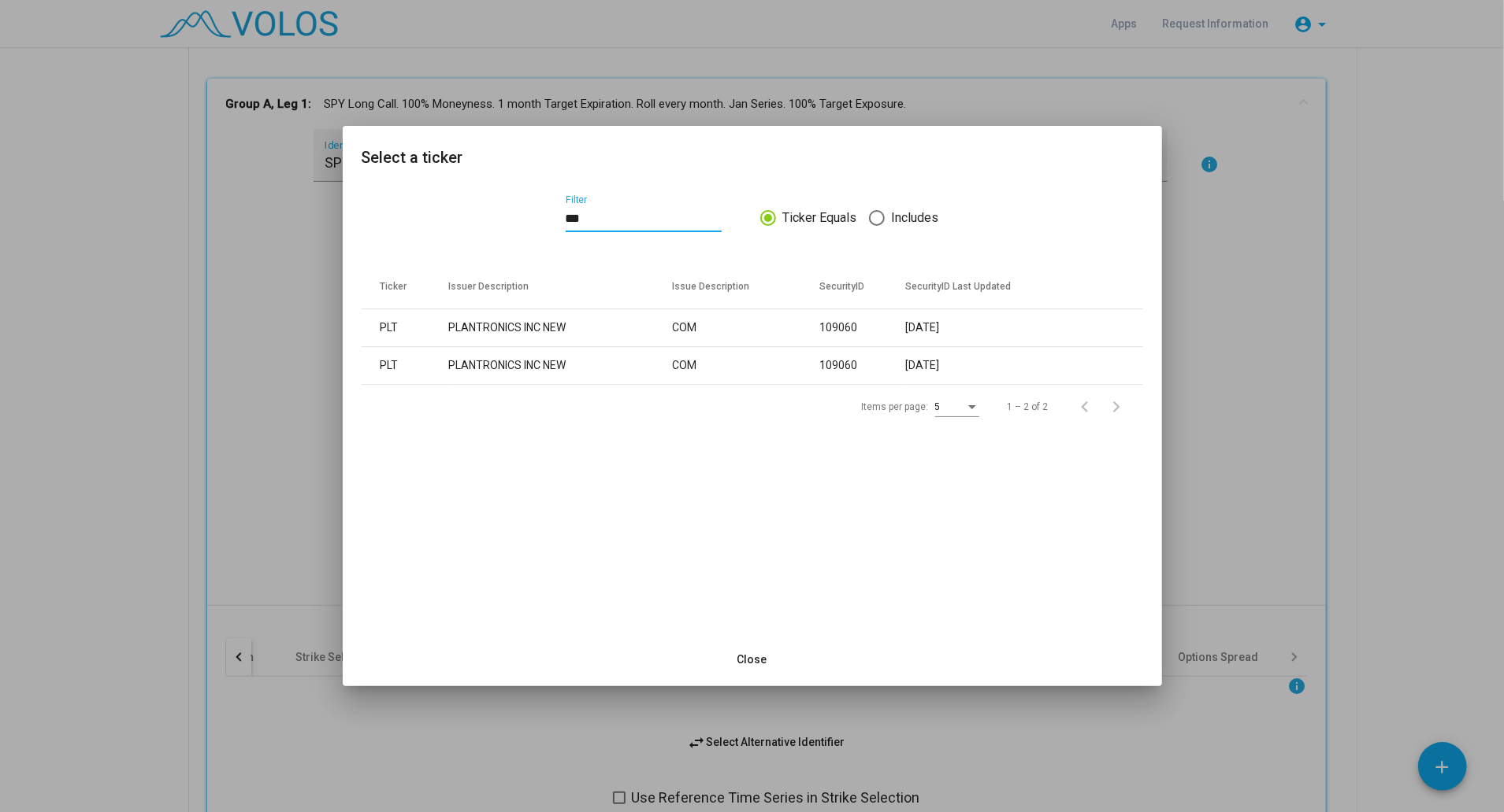
type input "****"
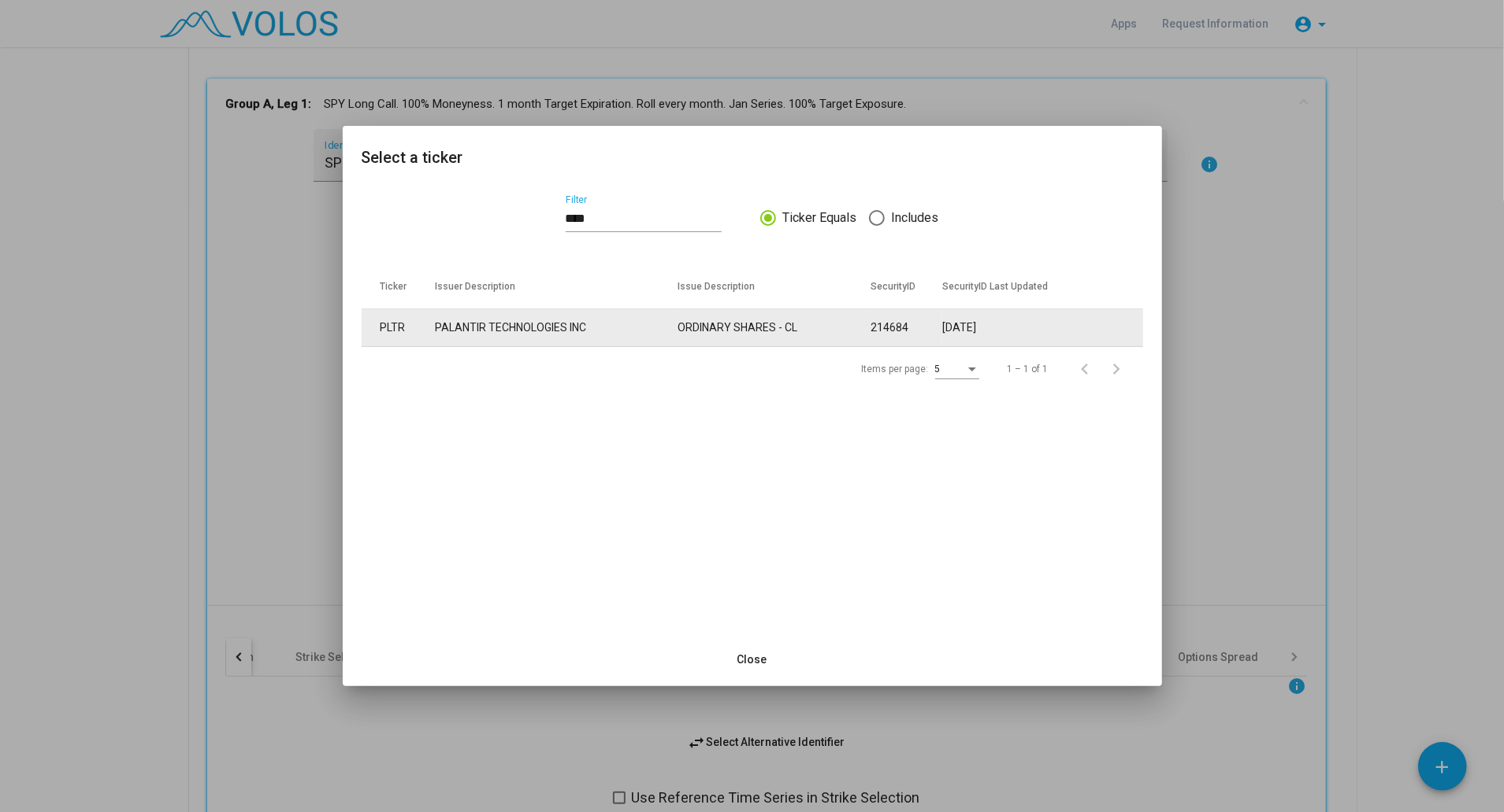
click at [541, 321] on td "PALANTIR TECHNOLOGIES INC" at bounding box center [557, 327] width 243 height 37
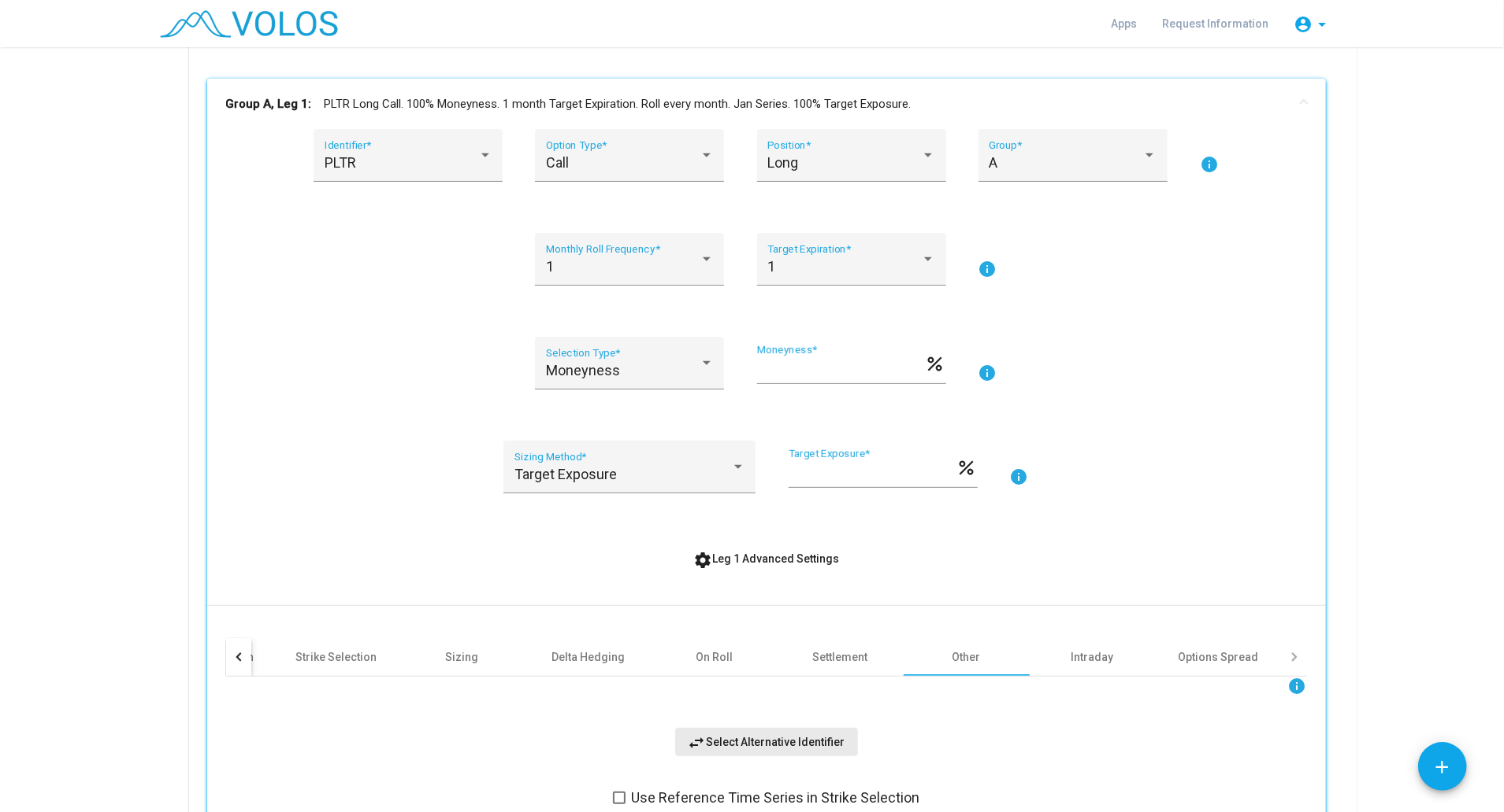
click at [792, 738] on span "swap_horiz Select Alternative Identifier" at bounding box center [766, 742] width 157 height 12
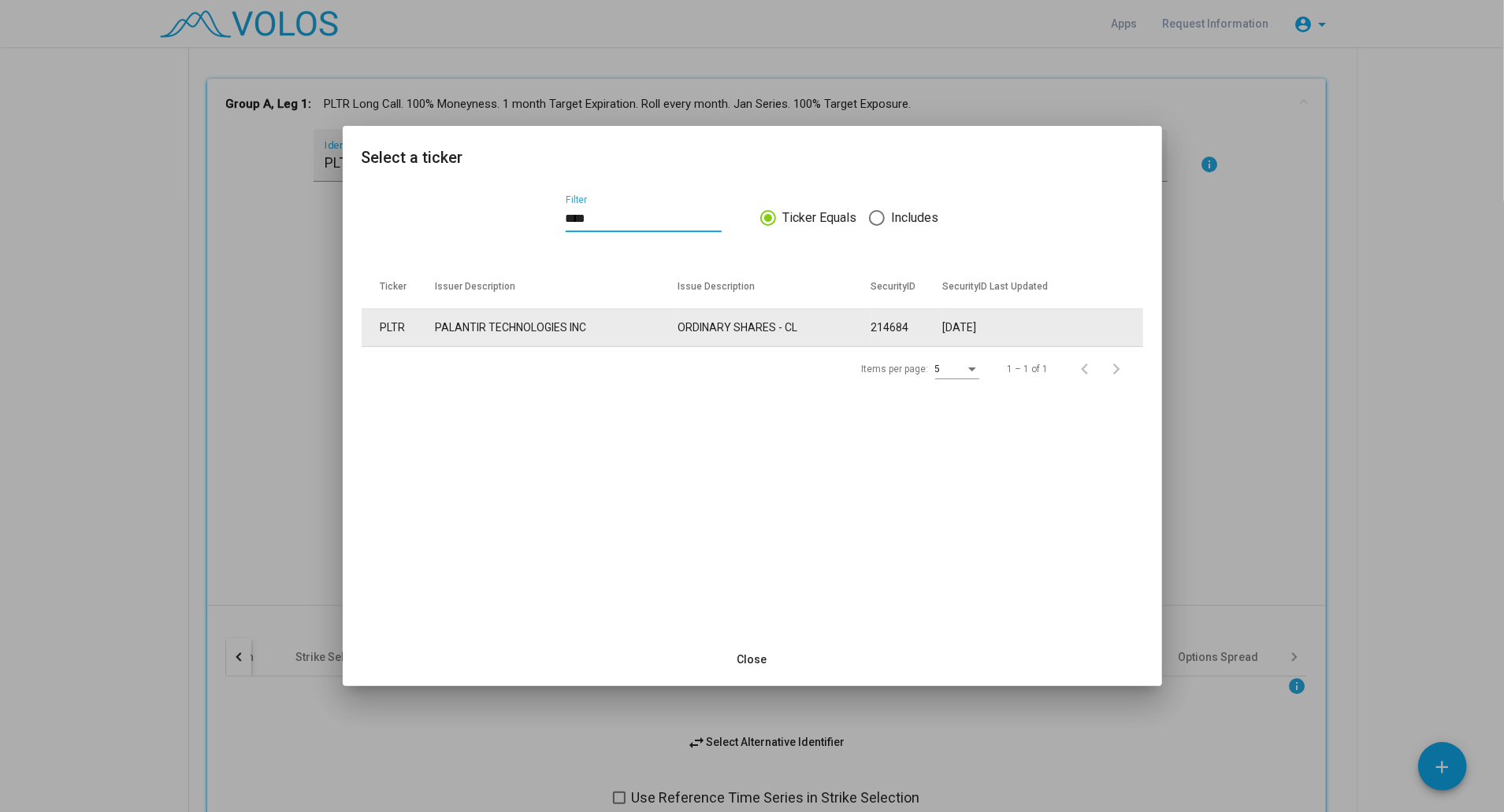
type input "****"
click at [589, 327] on td "PALANTIR TECHNOLOGIES INC" at bounding box center [557, 327] width 243 height 37
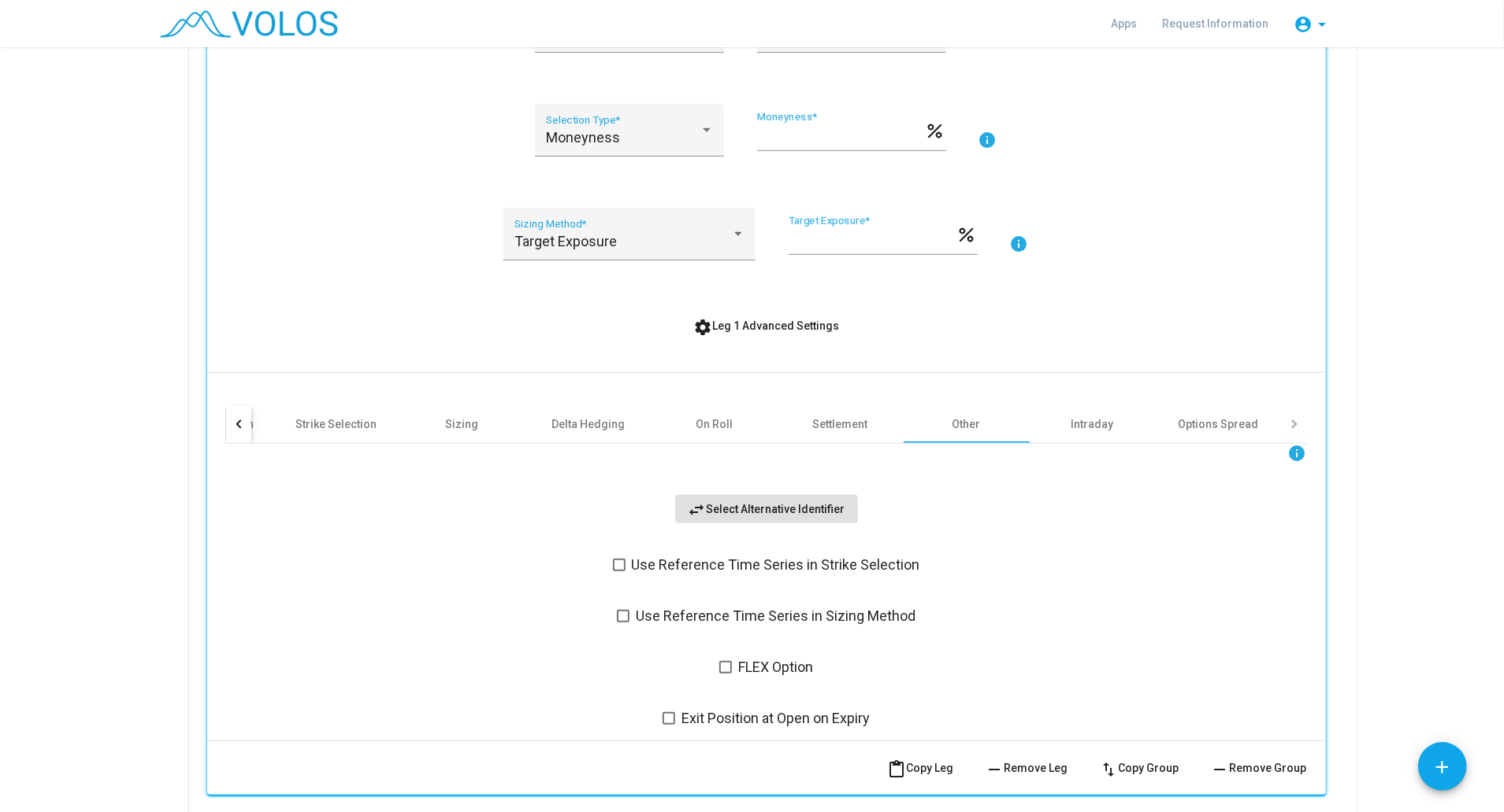
scroll to position [494, 0]
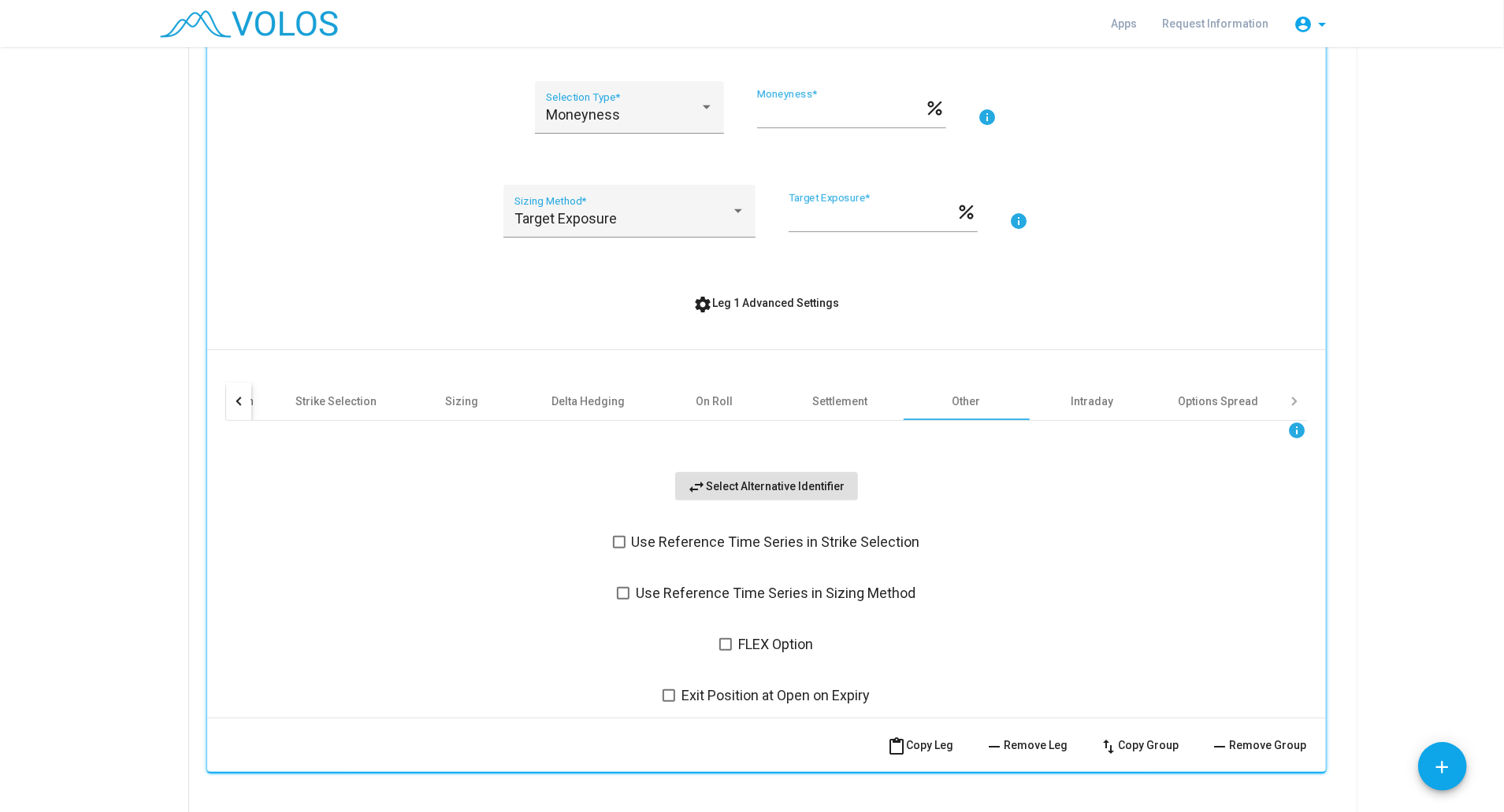
click at [237, 395] on div at bounding box center [239, 401] width 25 height 37
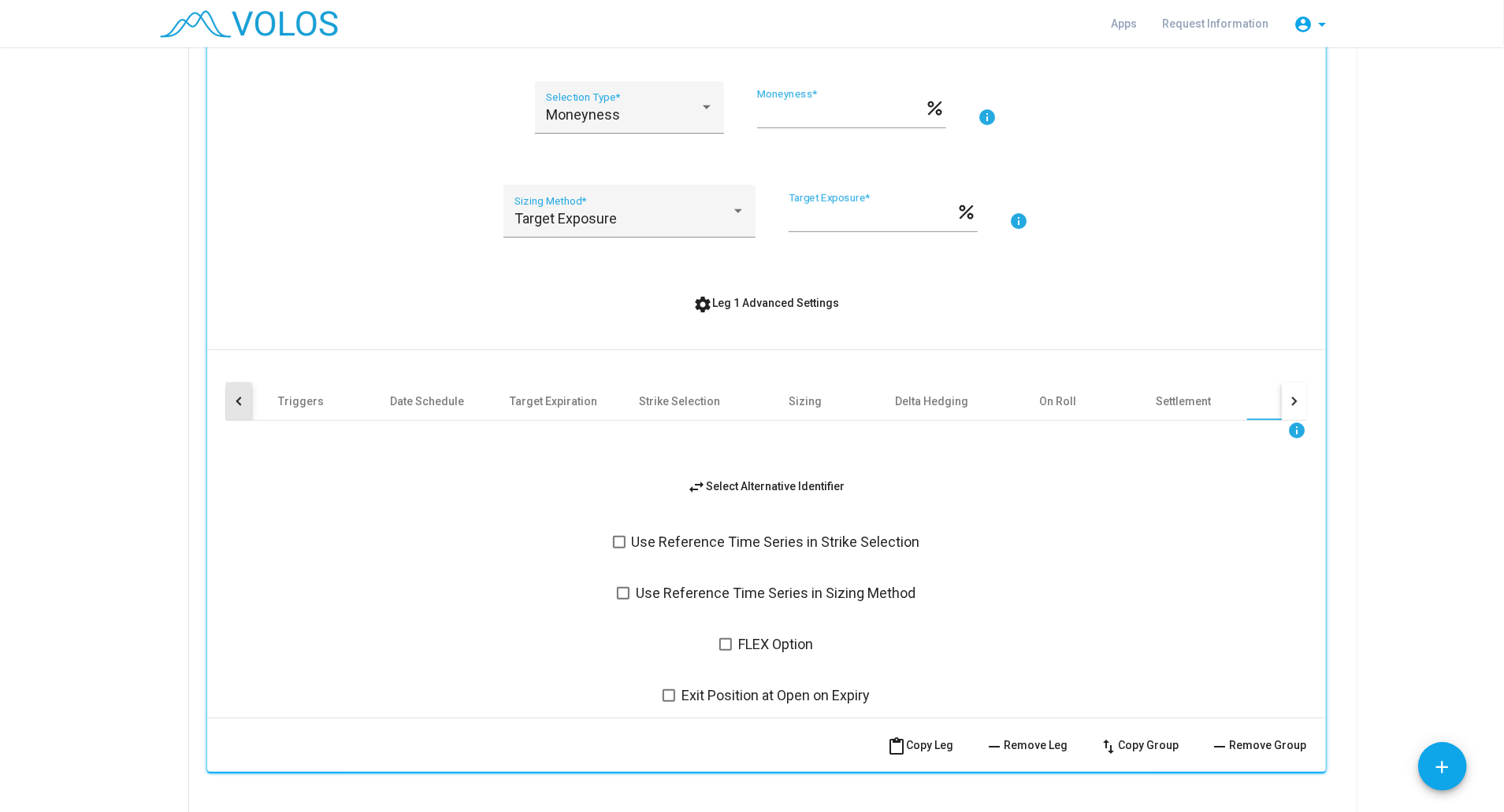
click at [237, 395] on div at bounding box center [239, 401] width 25 height 37
click at [420, 402] on div "Date Schedule" at bounding box center [440, 401] width 74 height 15
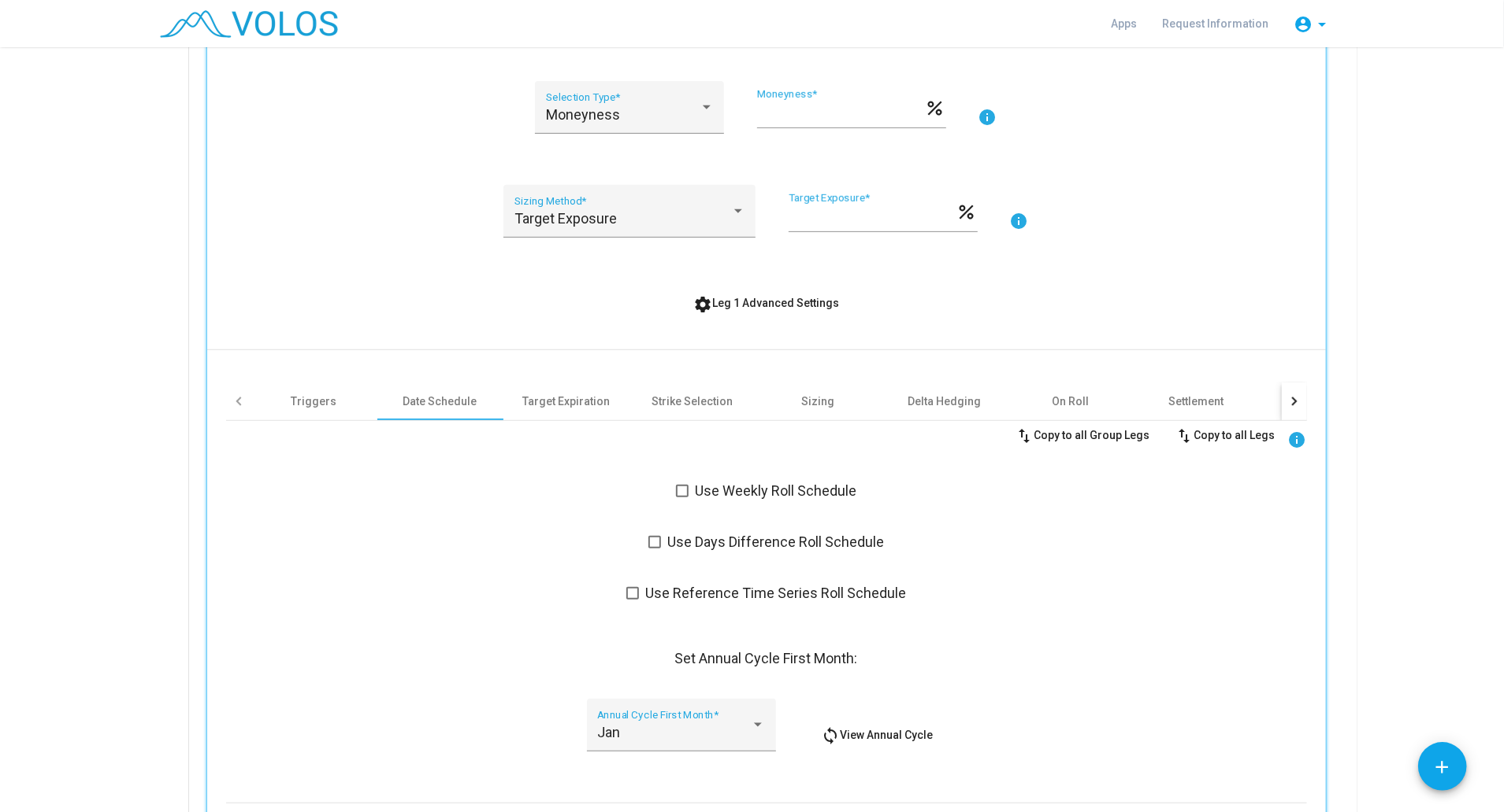
click at [675, 489] on span at bounding box center [681, 490] width 12 height 12
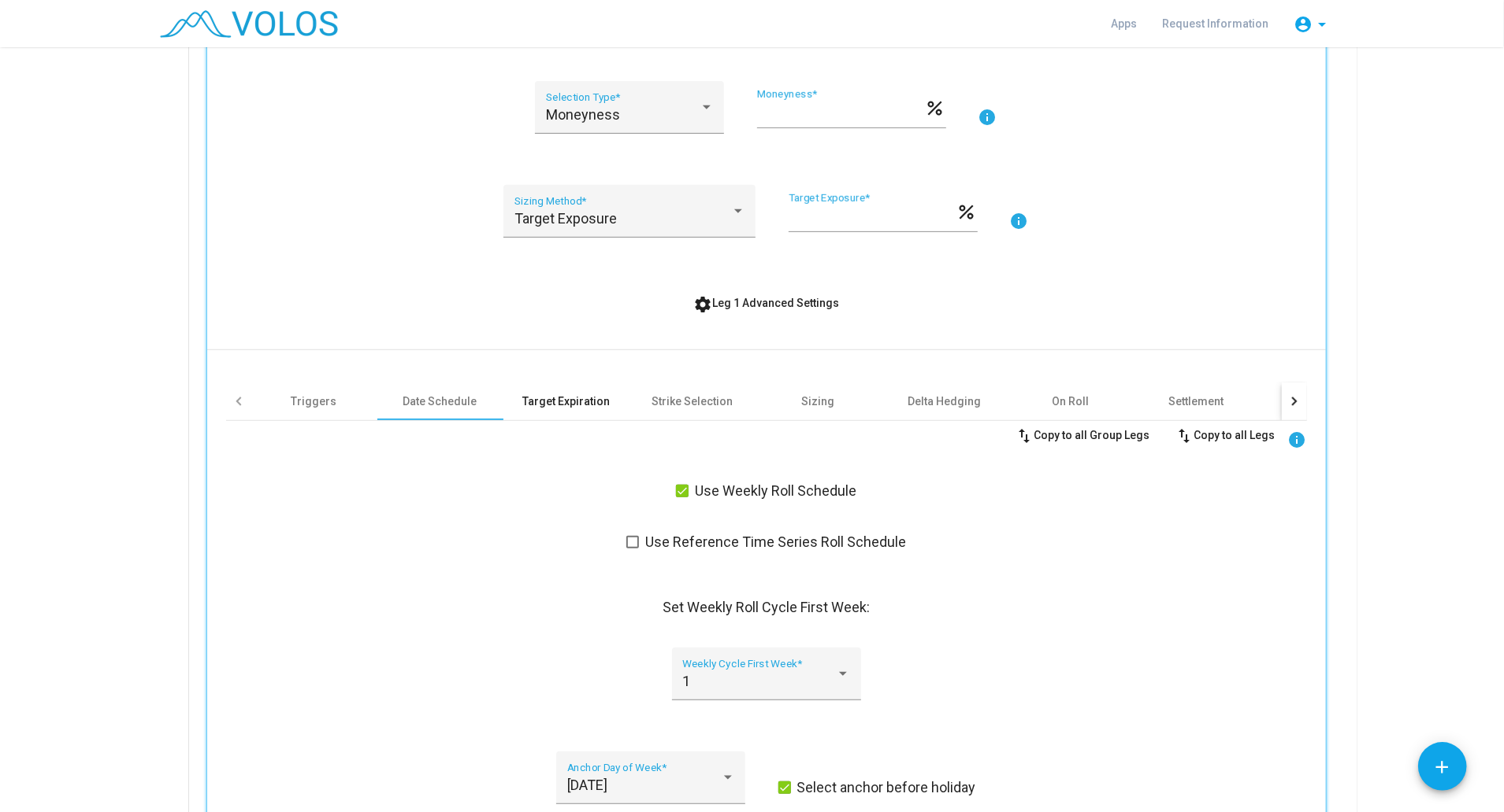
click at [553, 405] on div "Target Expiration" at bounding box center [565, 401] width 87 height 15
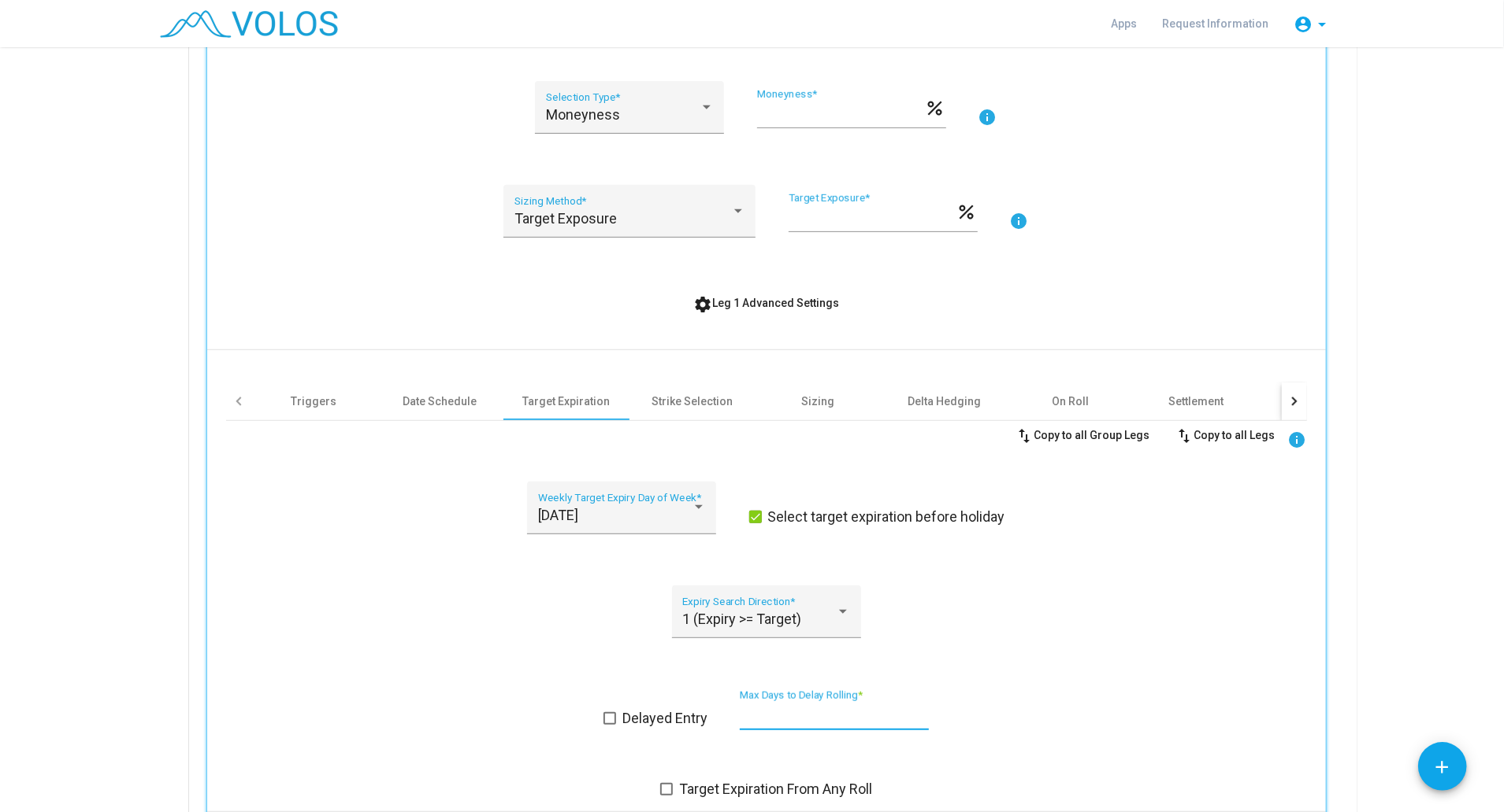
click at [763, 713] on input "**" at bounding box center [833, 715] width 189 height 15
type input "*"
click at [494, 596] on div "1 (Expiry >= Target) Expiry Search Direction *" at bounding box center [766, 621] width 1081 height 72
click at [667, 410] on div "Strike Selection" at bounding box center [693, 401] width 126 height 37
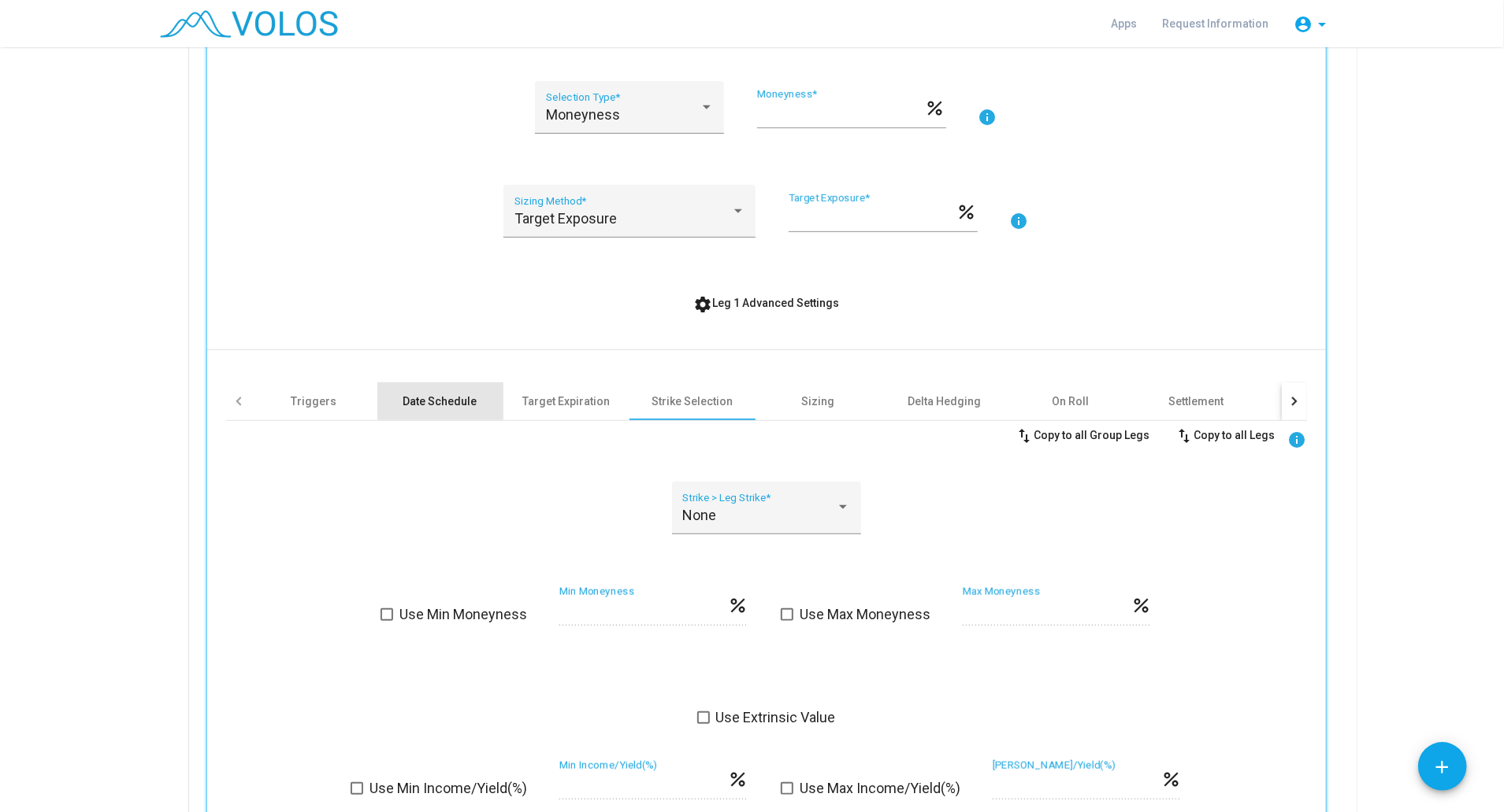
click at [436, 398] on div "Date Schedule" at bounding box center [440, 401] width 74 height 15
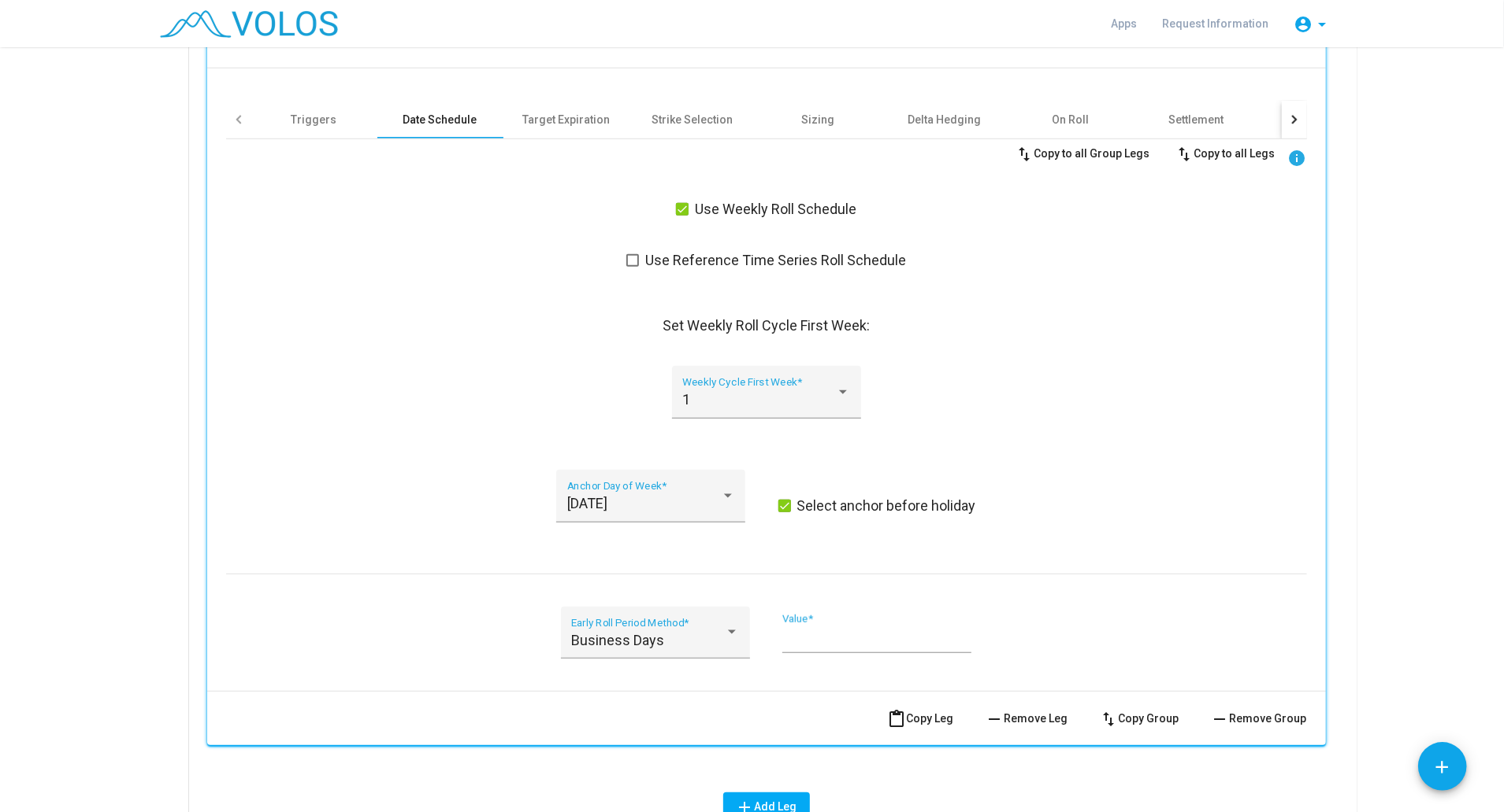
scroll to position [839, 0]
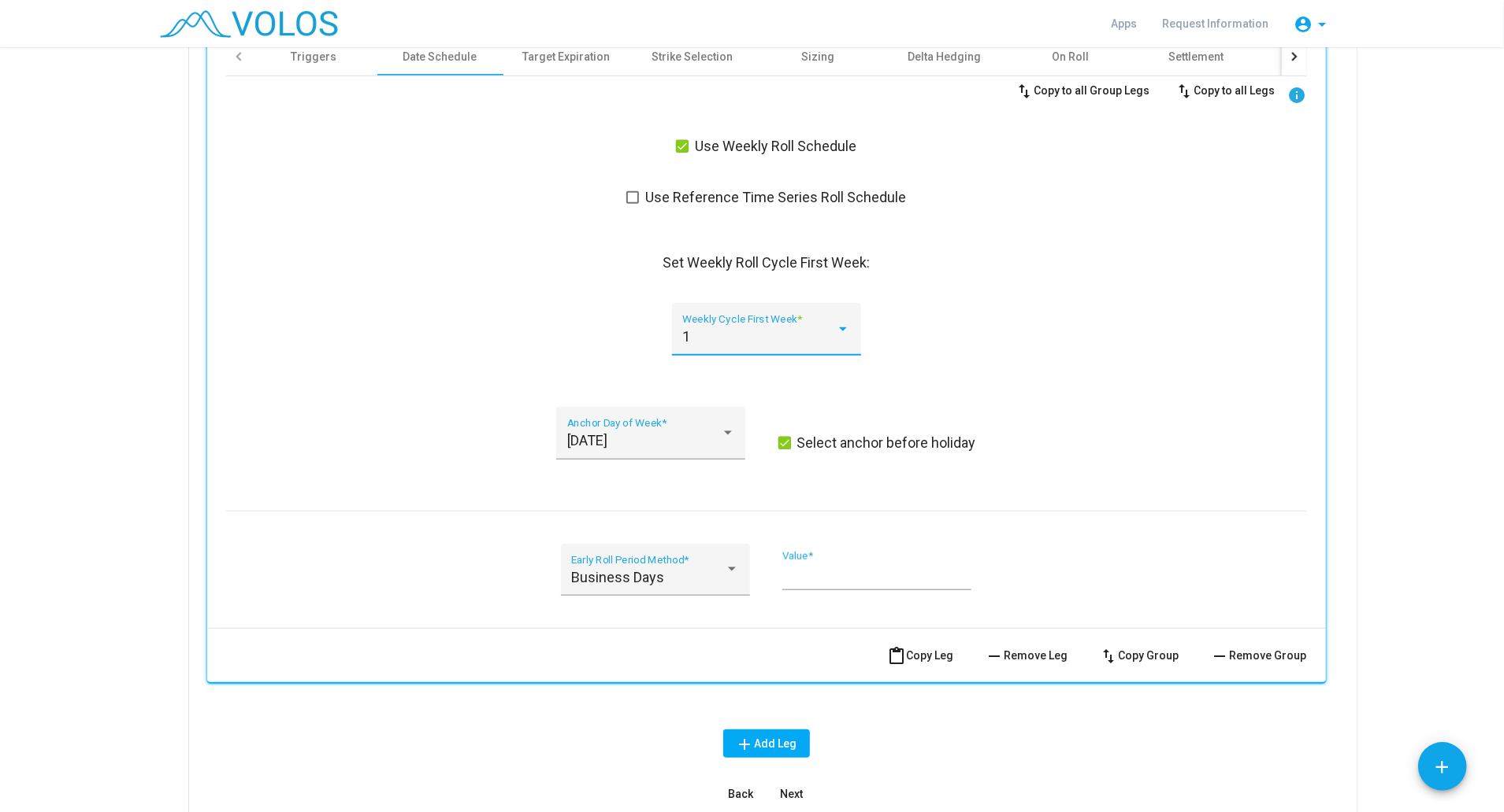
click at [835, 332] on div at bounding box center [842, 328] width 14 height 15
click at [527, 330] on div at bounding box center [752, 406] width 1504 height 812
click at [728, 565] on div at bounding box center [731, 570] width 14 height 15
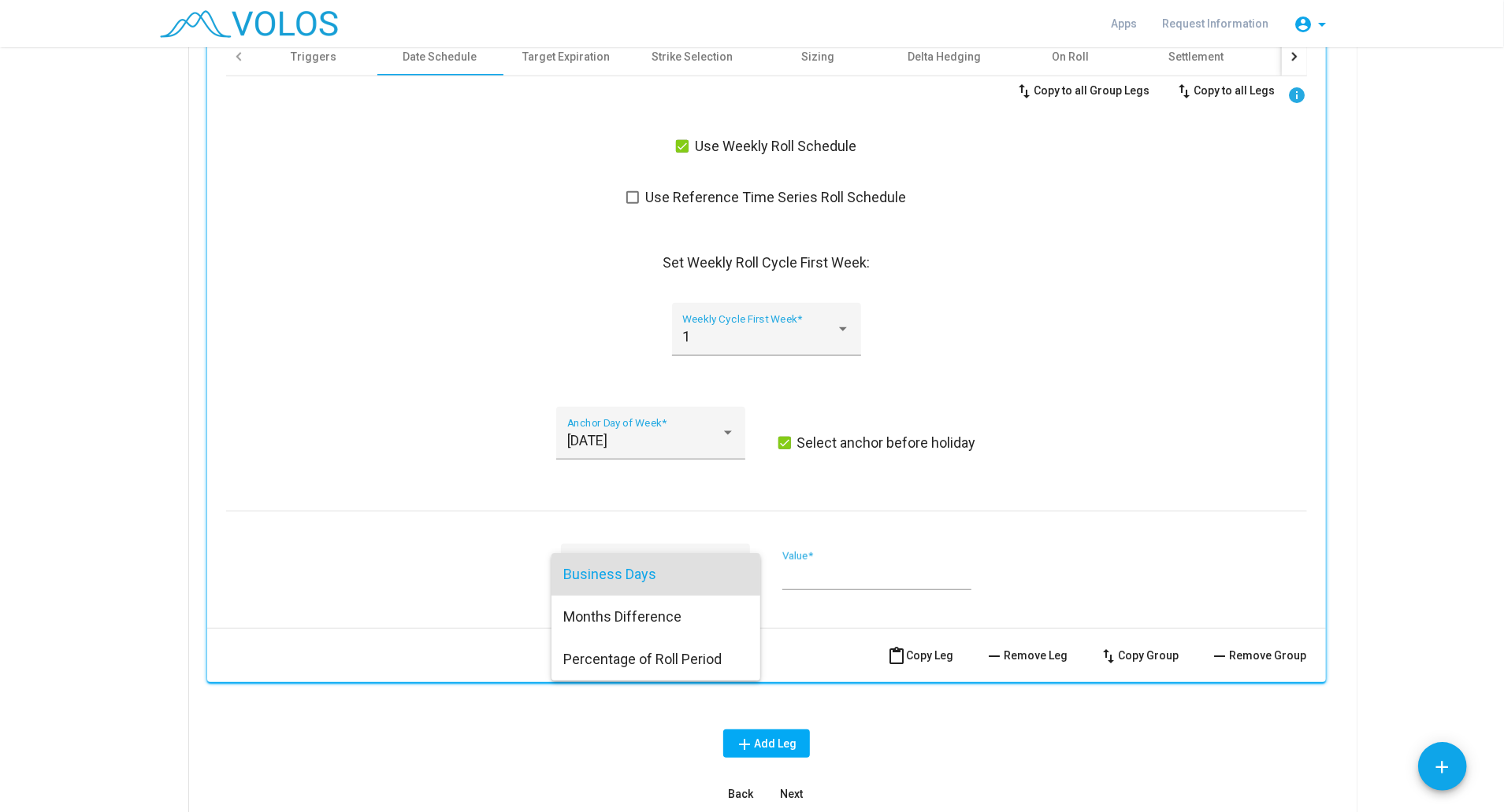
click at [786, 576] on div at bounding box center [752, 406] width 1504 height 812
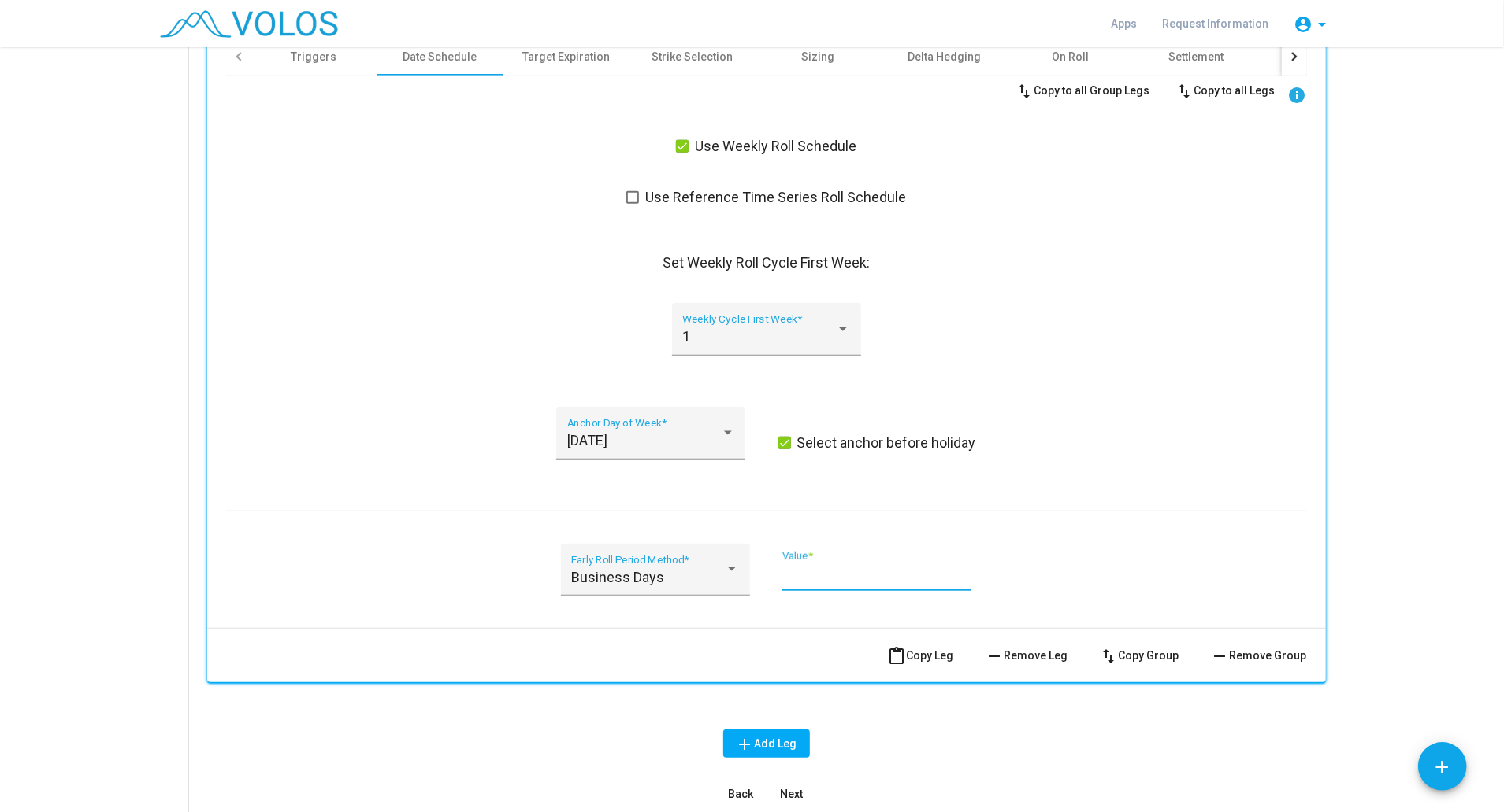
drag, startPoint x: 786, startPoint y: 576, endPoint x: 772, endPoint y: 575, distance: 14.0
click at [772, 575] on div "Business Days Early Roll Period Method * * Value *" at bounding box center [766, 579] width 1081 height 72
type input "*"
click at [954, 569] on input "*" at bounding box center [876, 576] width 189 height 15
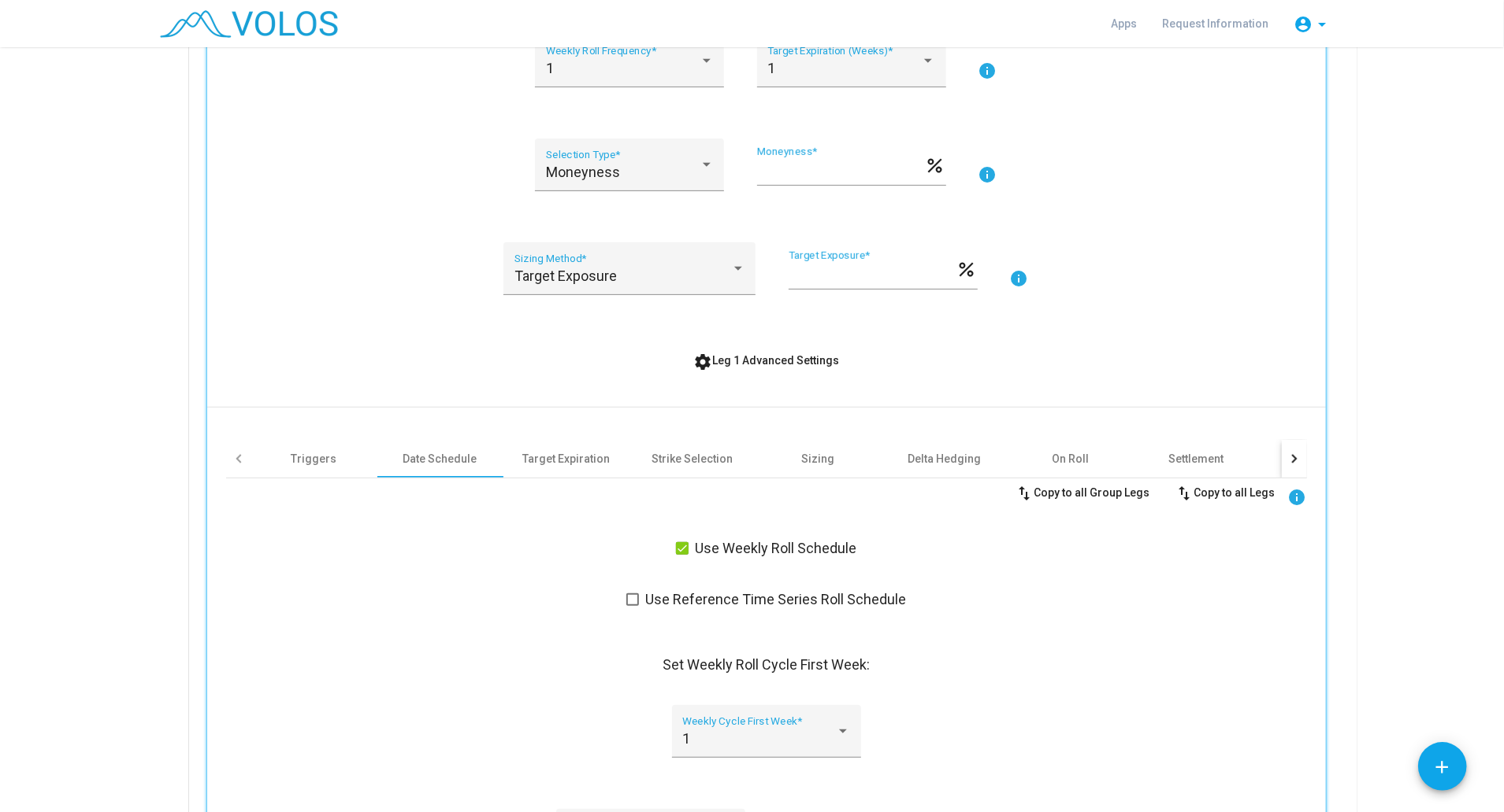
scroll to position [427, 0]
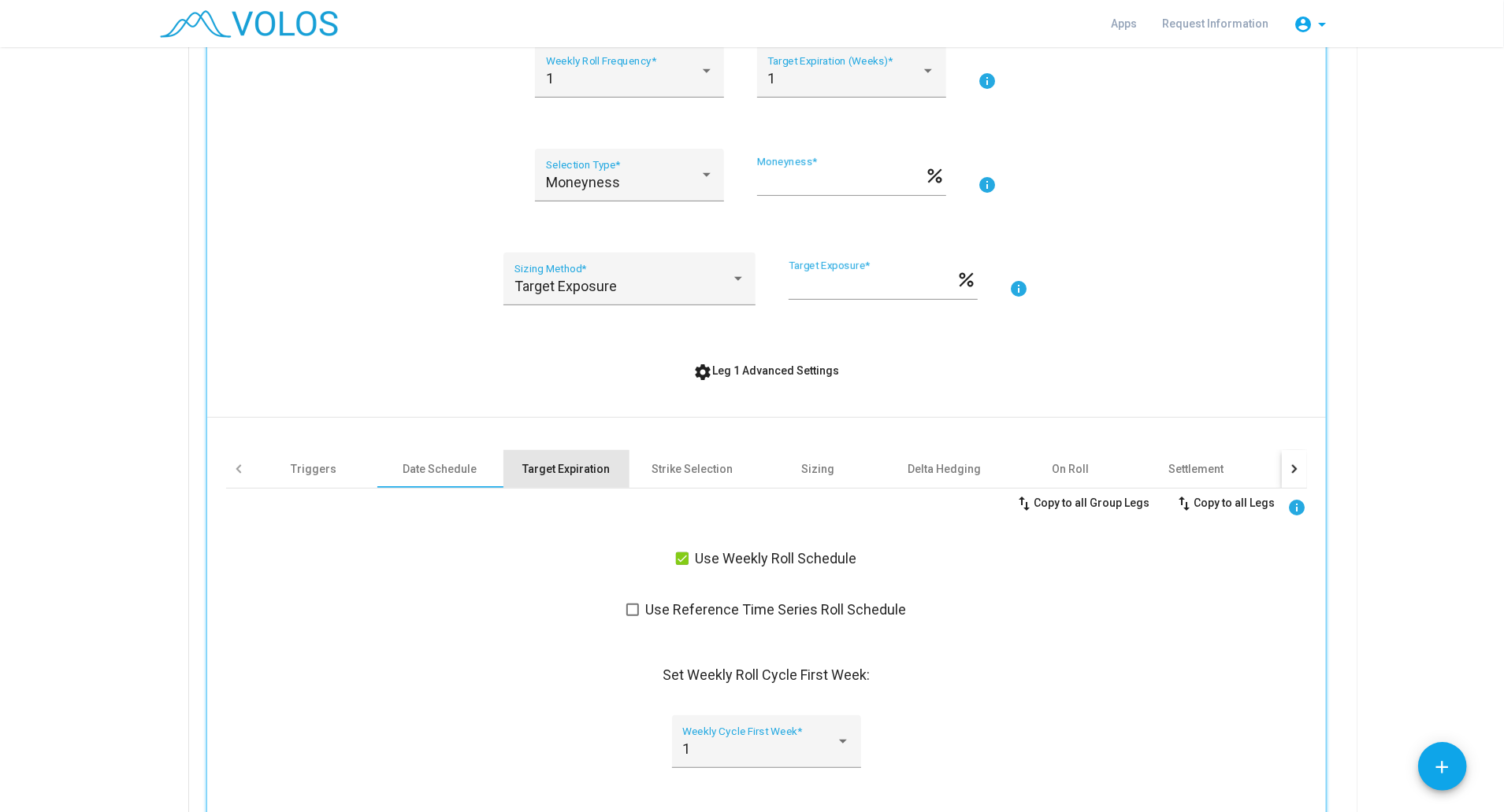
click at [567, 469] on div "Target Expiration" at bounding box center [565, 469] width 87 height 15
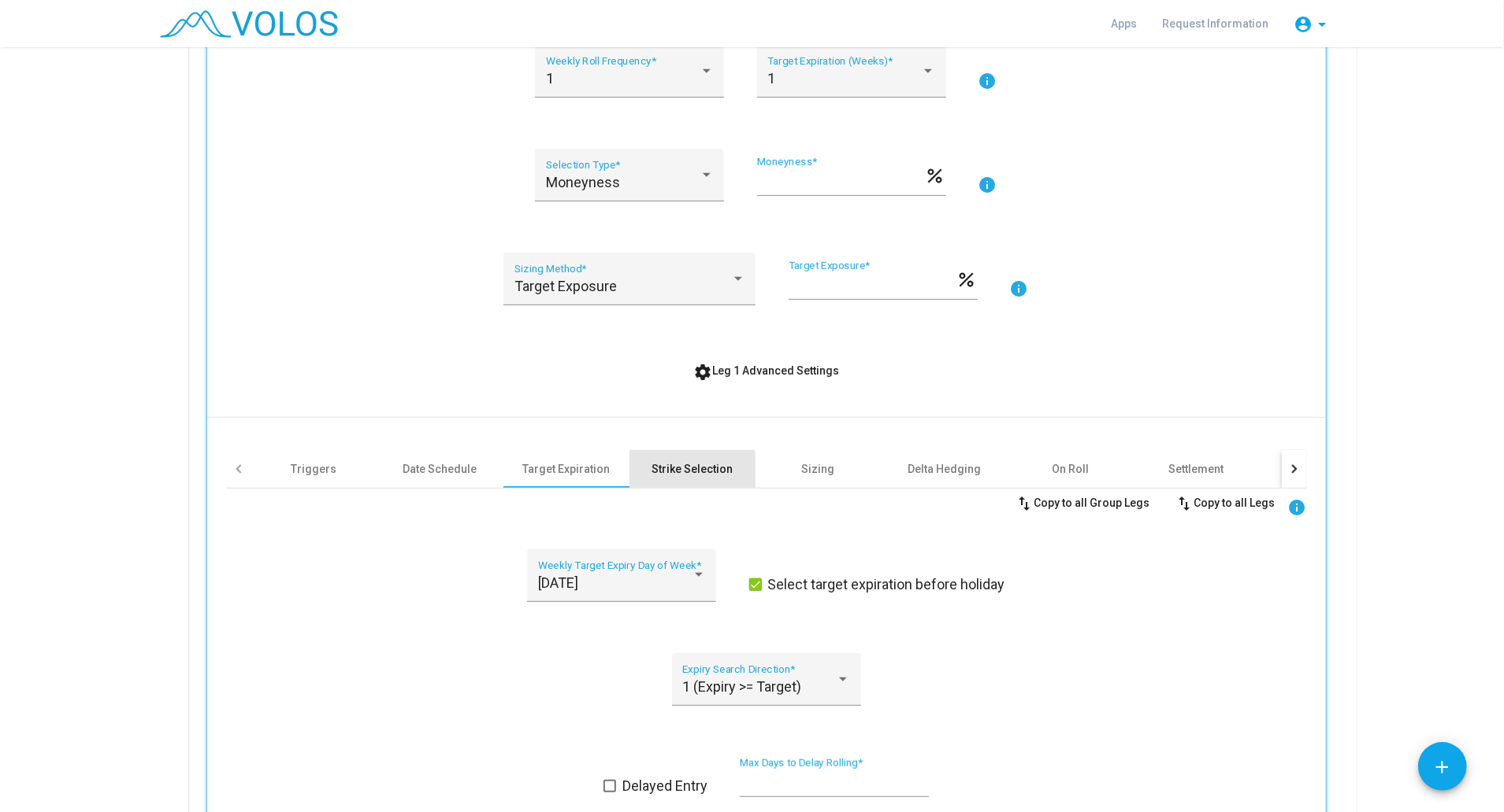
click at [662, 474] on div "Strike Selection" at bounding box center [692, 469] width 81 height 15
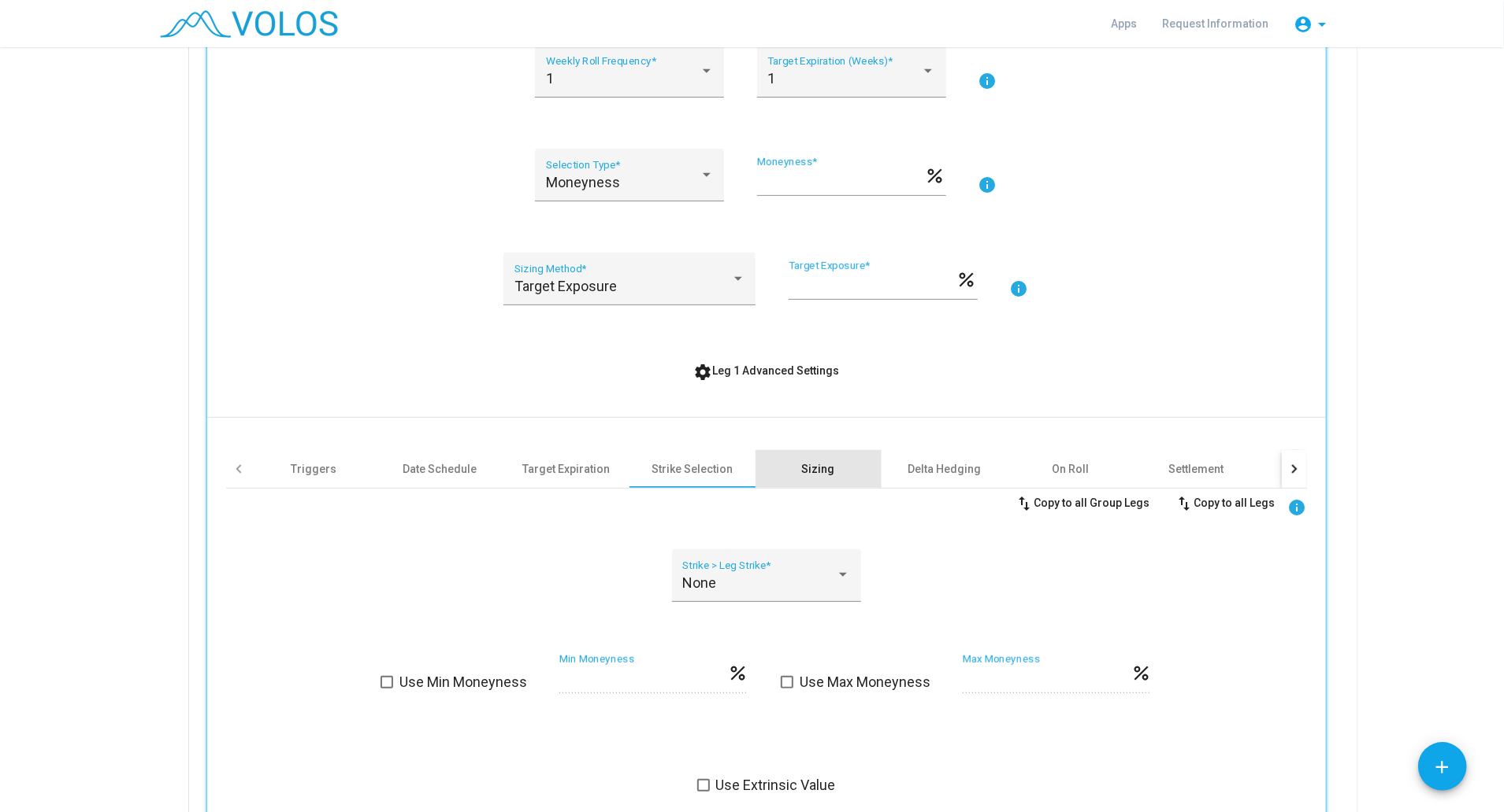
click at [803, 477] on div "Sizing" at bounding box center [818, 468] width 126 height 37
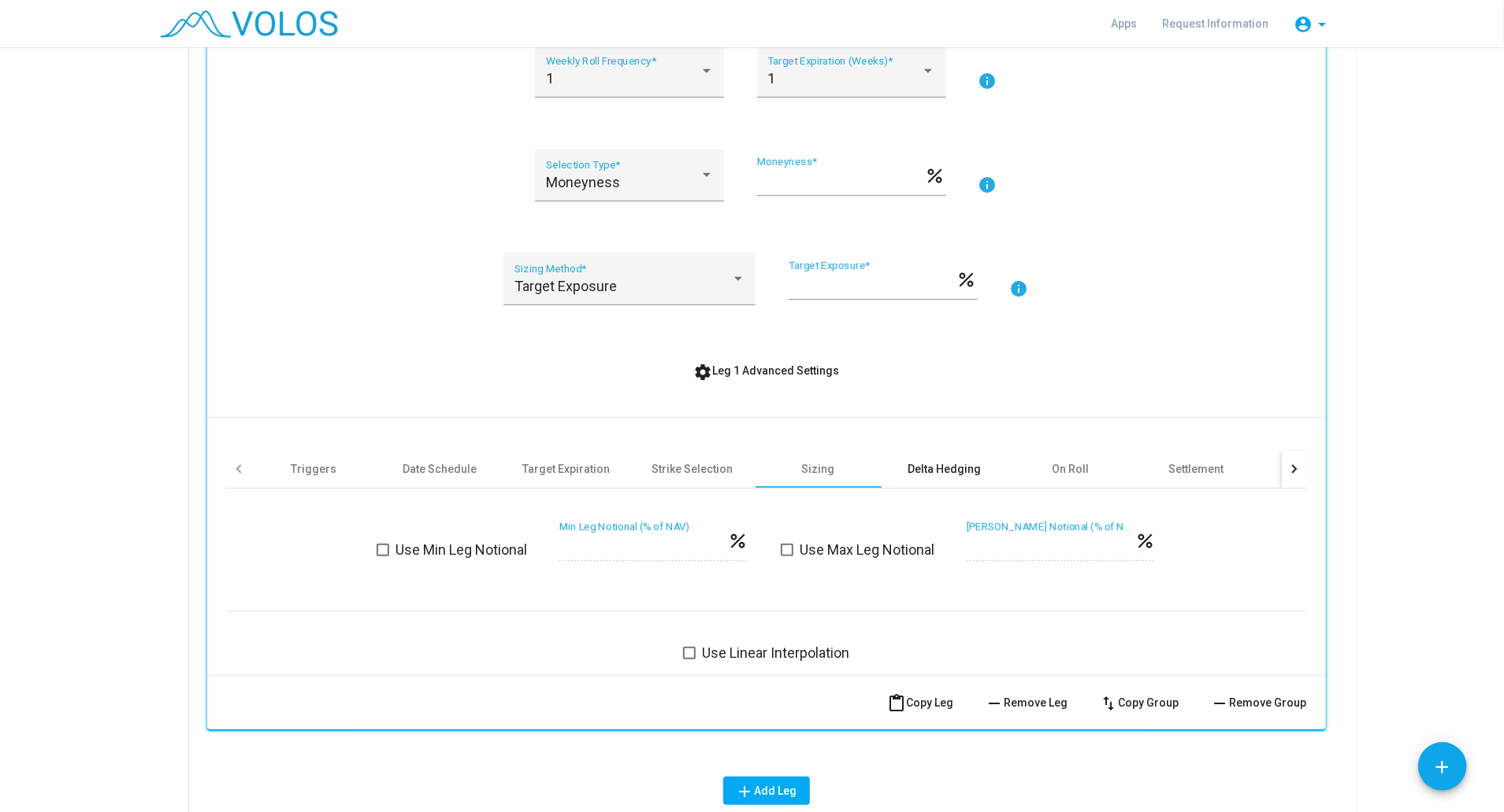
click at [912, 476] on div "Delta Hedging" at bounding box center [945, 468] width 126 height 37
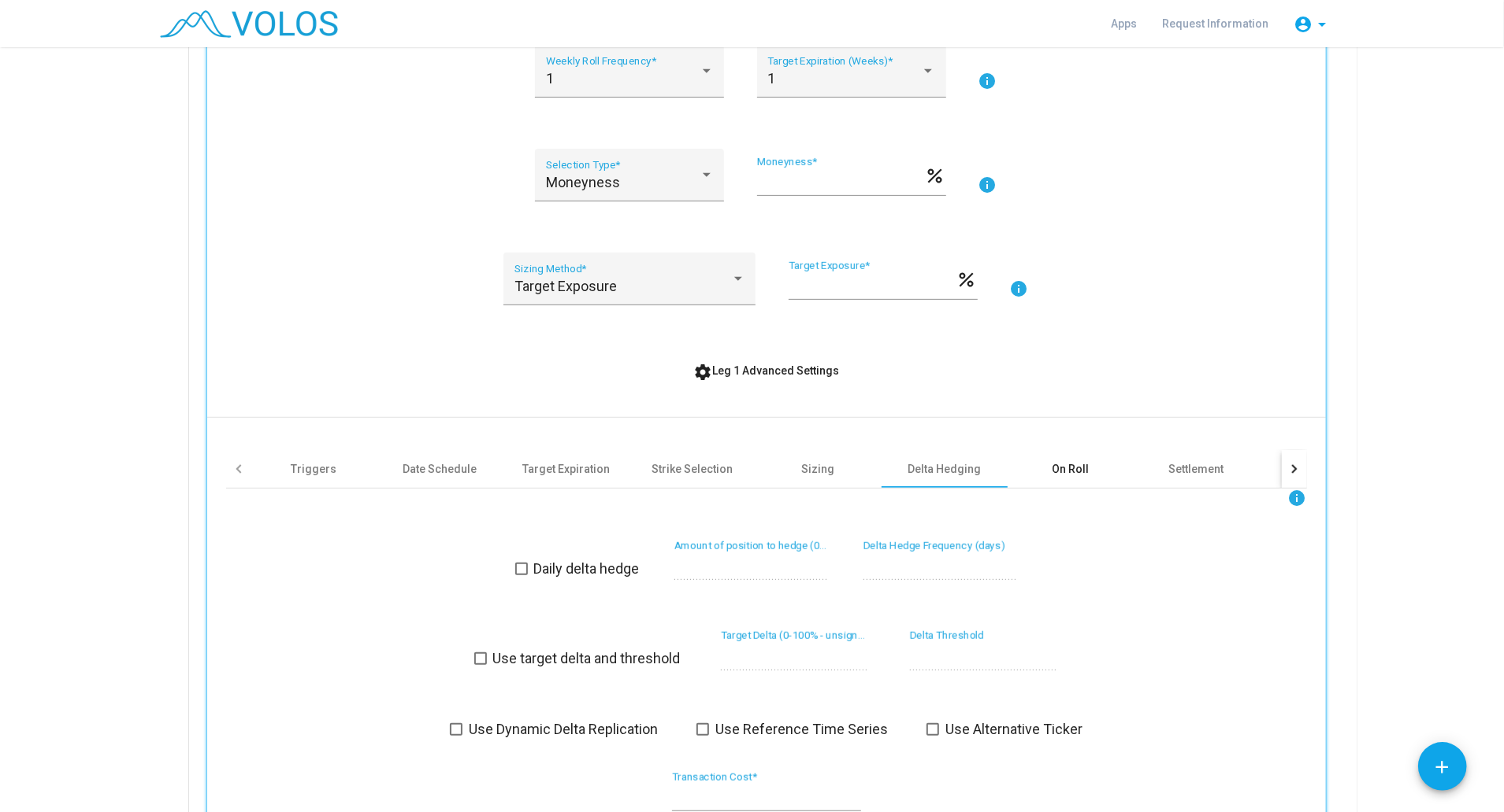
click at [1054, 466] on div "On Roll" at bounding box center [1070, 469] width 37 height 15
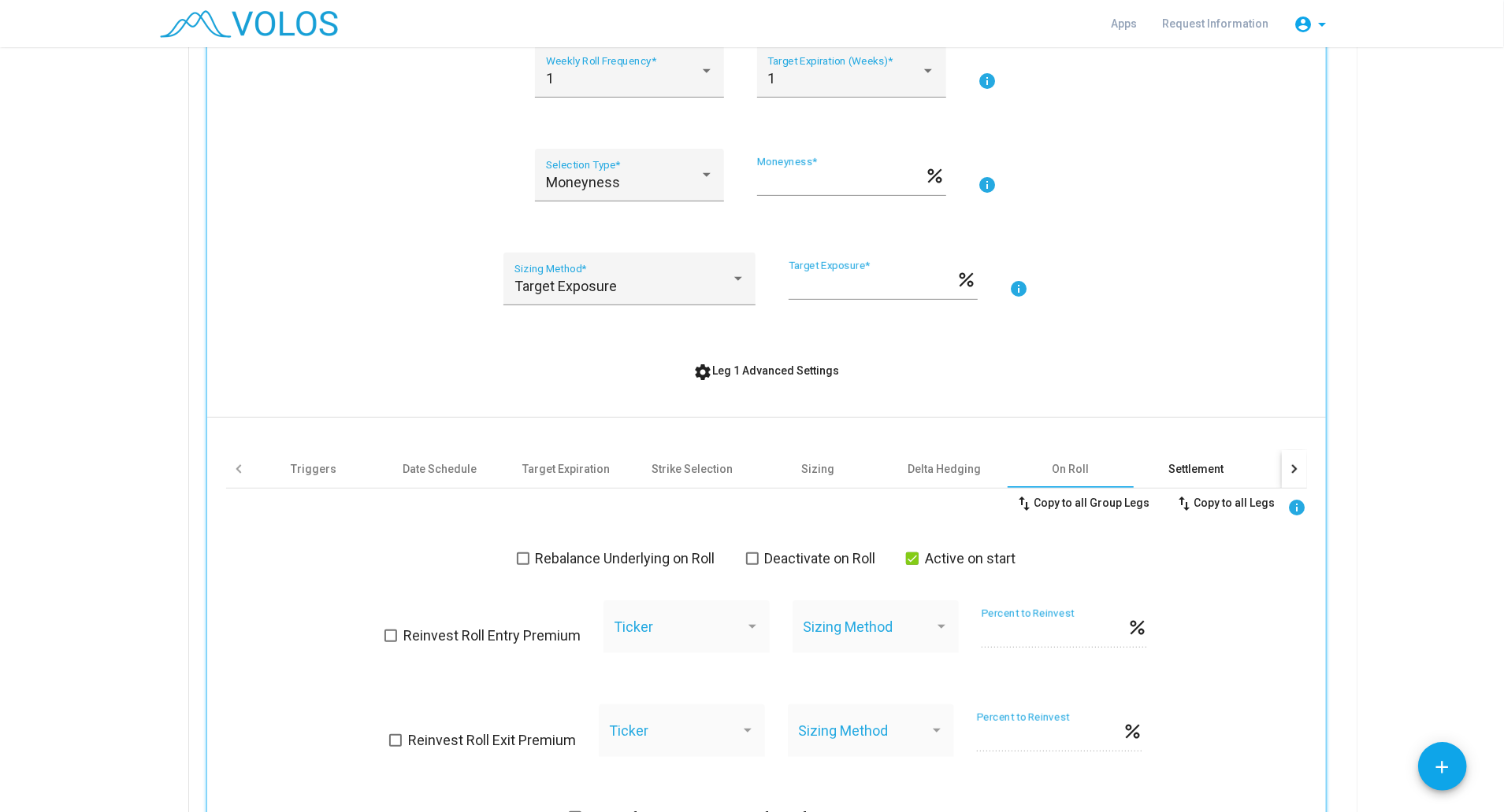
click at [1174, 471] on div "Settlement" at bounding box center [1196, 469] width 56 height 15
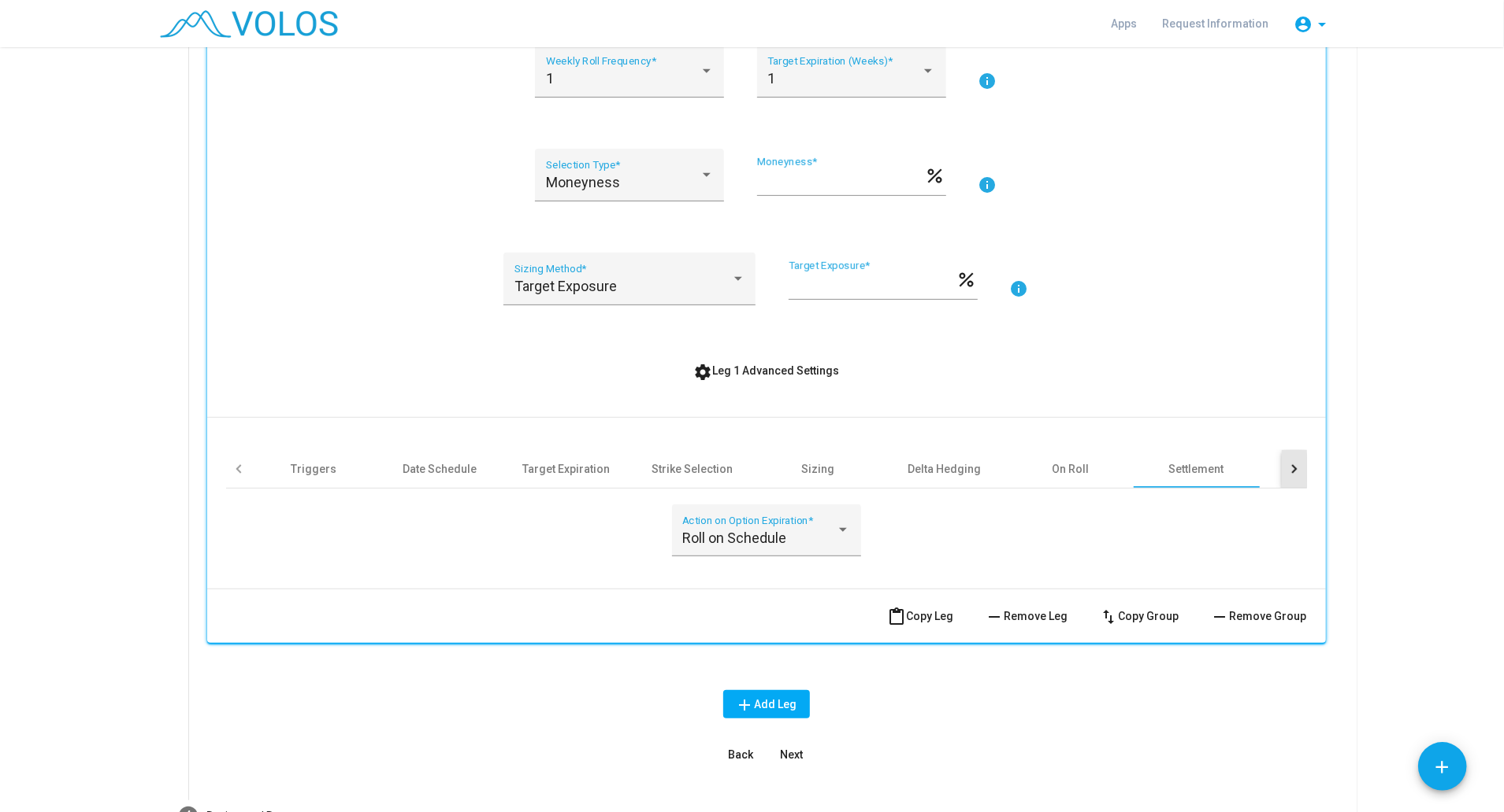
click at [1288, 468] on div at bounding box center [1291, 468] width 9 height 9
click at [835, 530] on div at bounding box center [842, 530] width 14 height 15
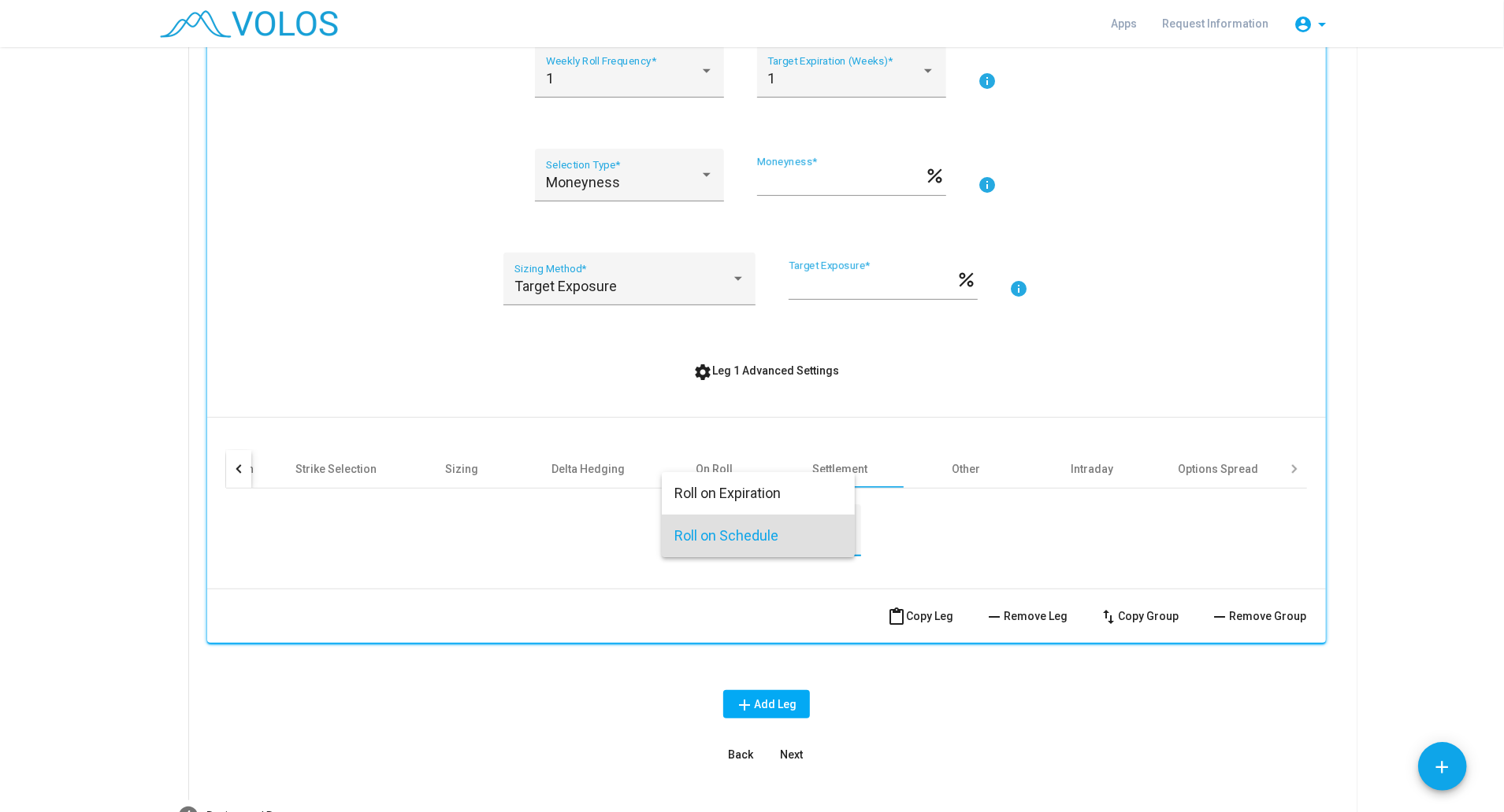
click at [919, 540] on div at bounding box center [752, 406] width 1504 height 812
click at [959, 467] on div "Other" at bounding box center [967, 469] width 29 height 15
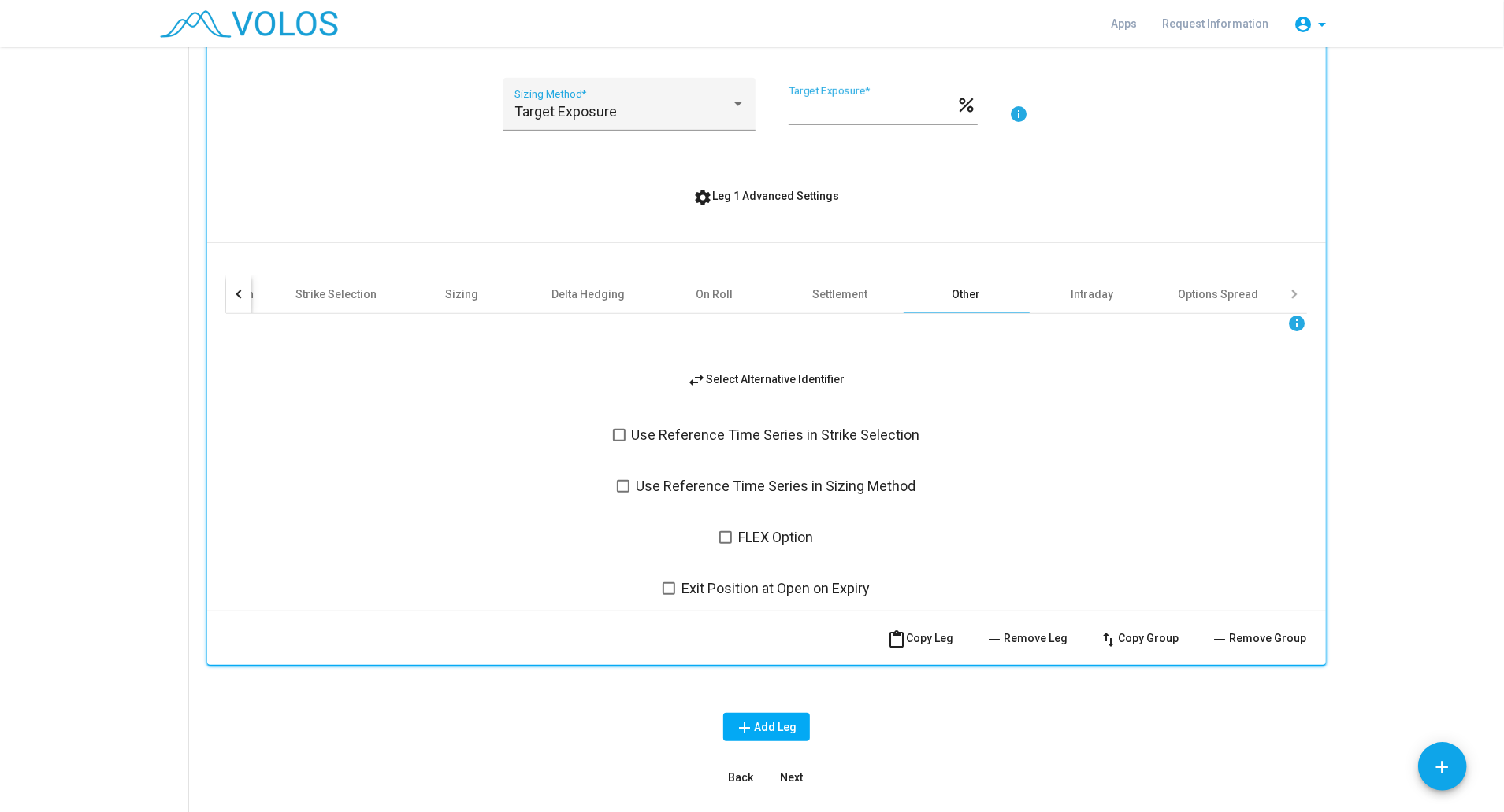
scroll to position [611, 0]
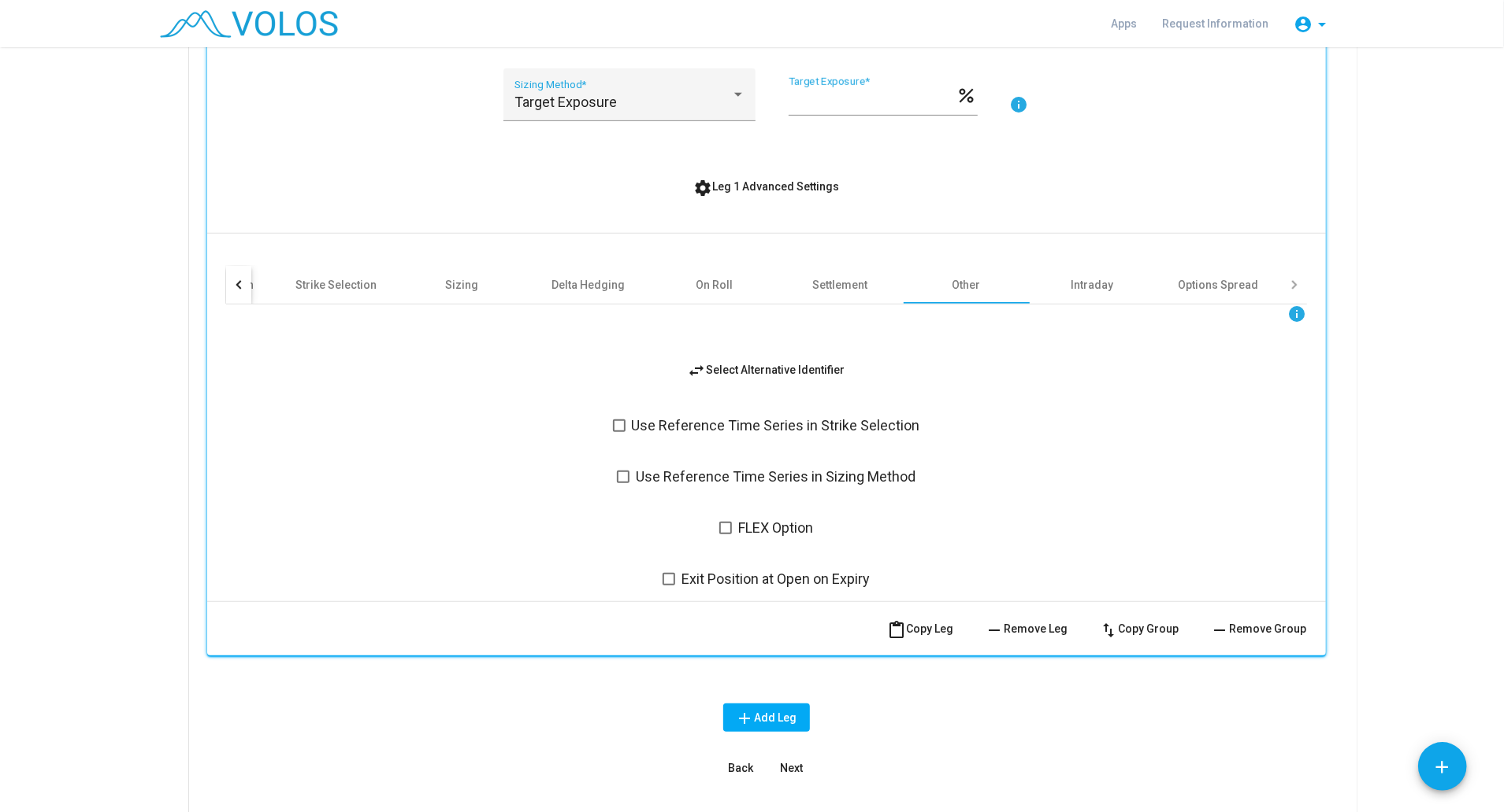
click at [1288, 283] on div at bounding box center [1291, 284] width 9 height 9
click at [236, 282] on div at bounding box center [239, 284] width 9 height 9
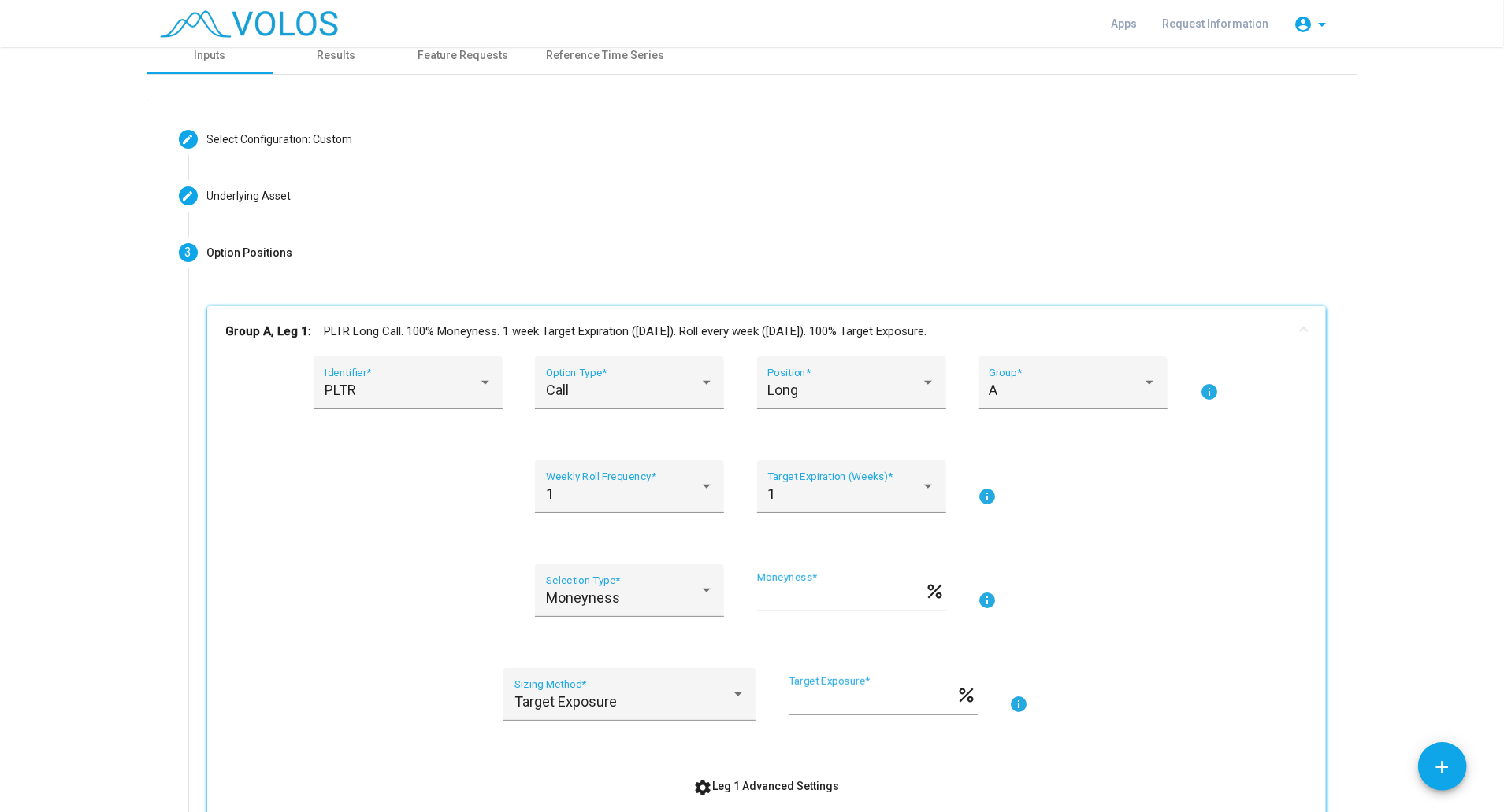
scroll to position [0, 0]
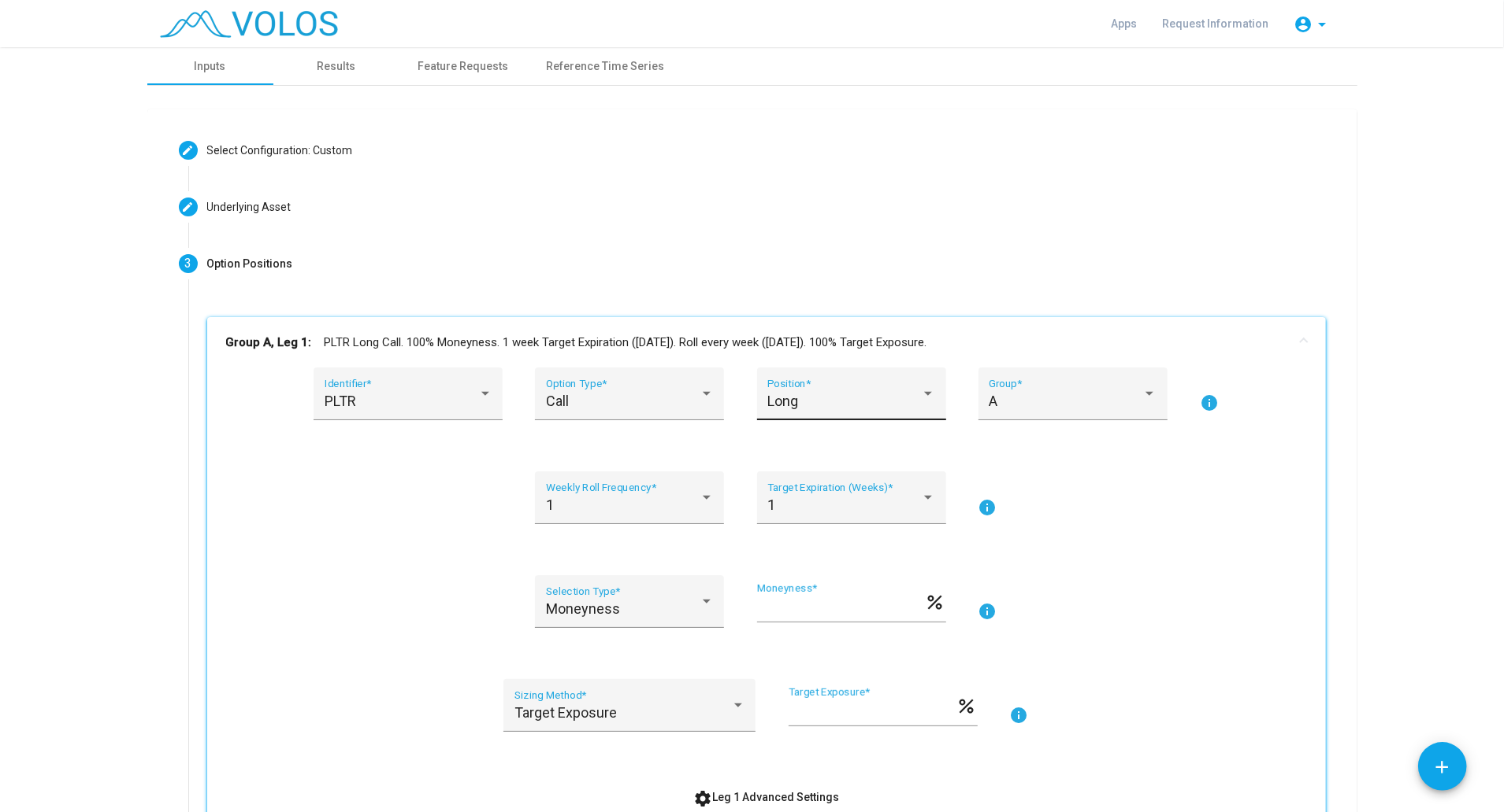
click at [923, 397] on div at bounding box center [927, 394] width 14 height 15
click at [882, 432] on span "Short" at bounding box center [843, 443] width 168 height 42
click at [692, 397] on div "Call" at bounding box center [623, 401] width 153 height 15
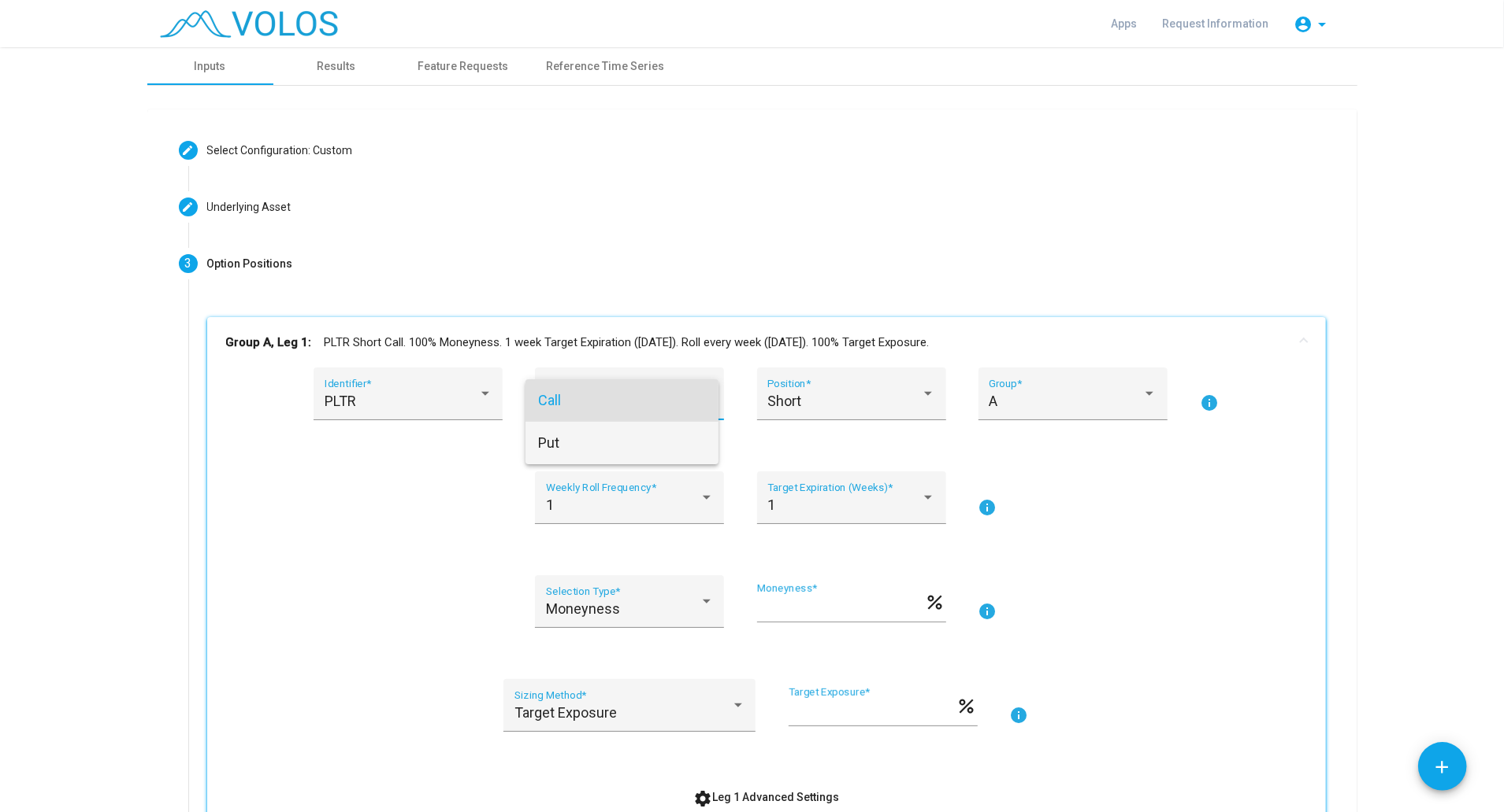
click at [600, 449] on span "Put" at bounding box center [622, 443] width 168 height 42
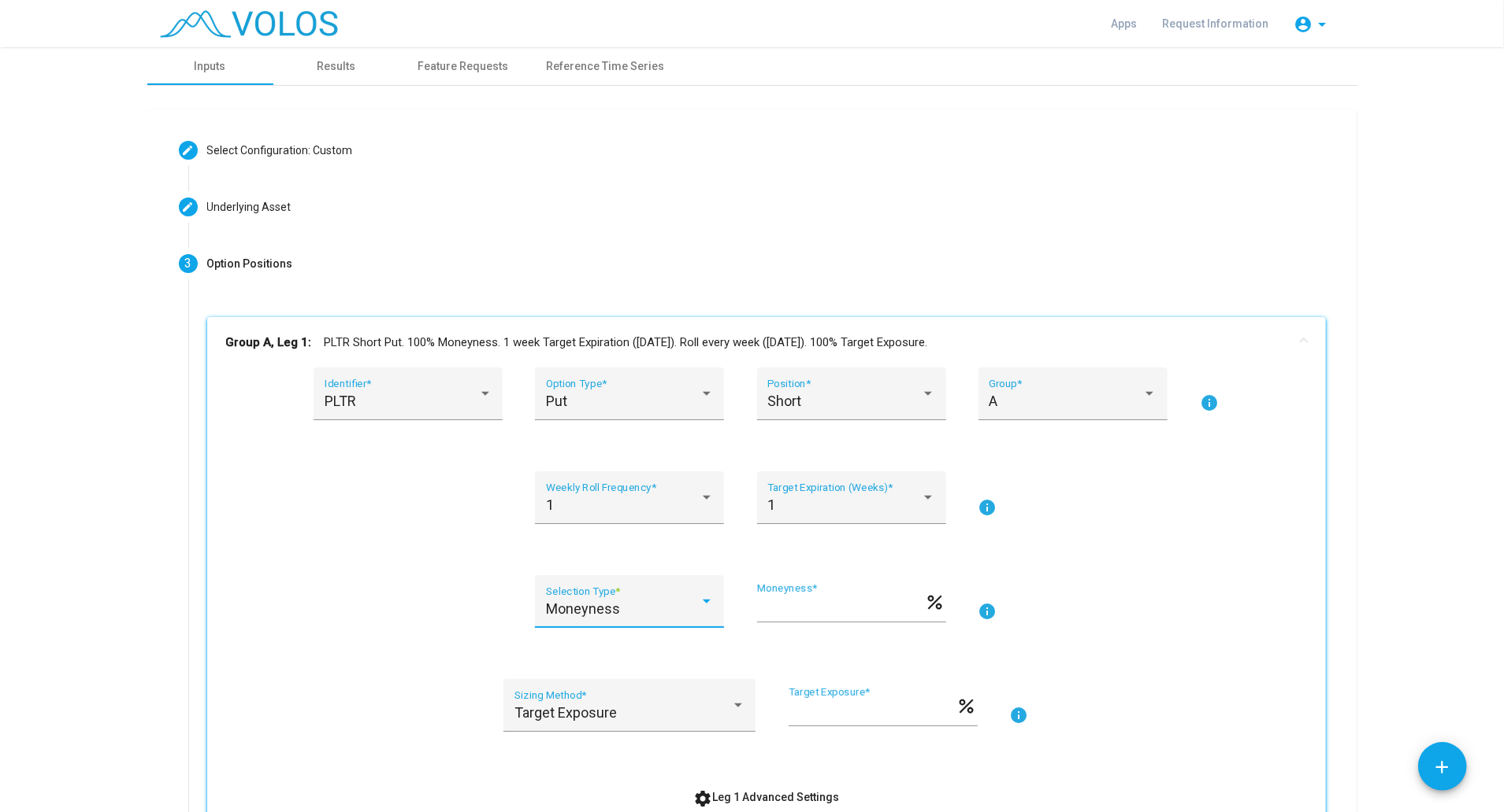
click at [699, 603] on div at bounding box center [706, 601] width 14 height 15
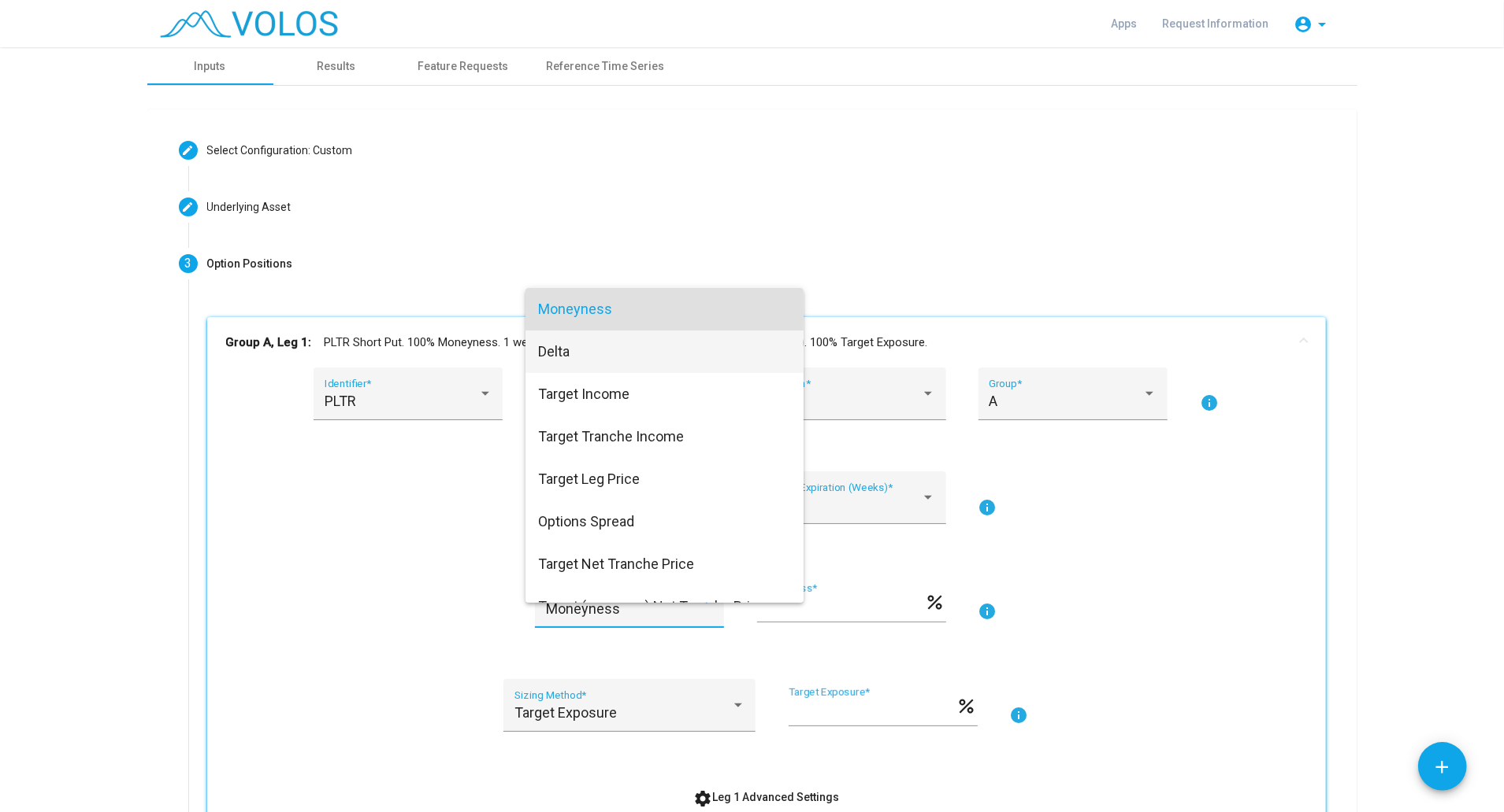
click at [558, 369] on span "Delta" at bounding box center [665, 351] width 253 height 42
type input "***"
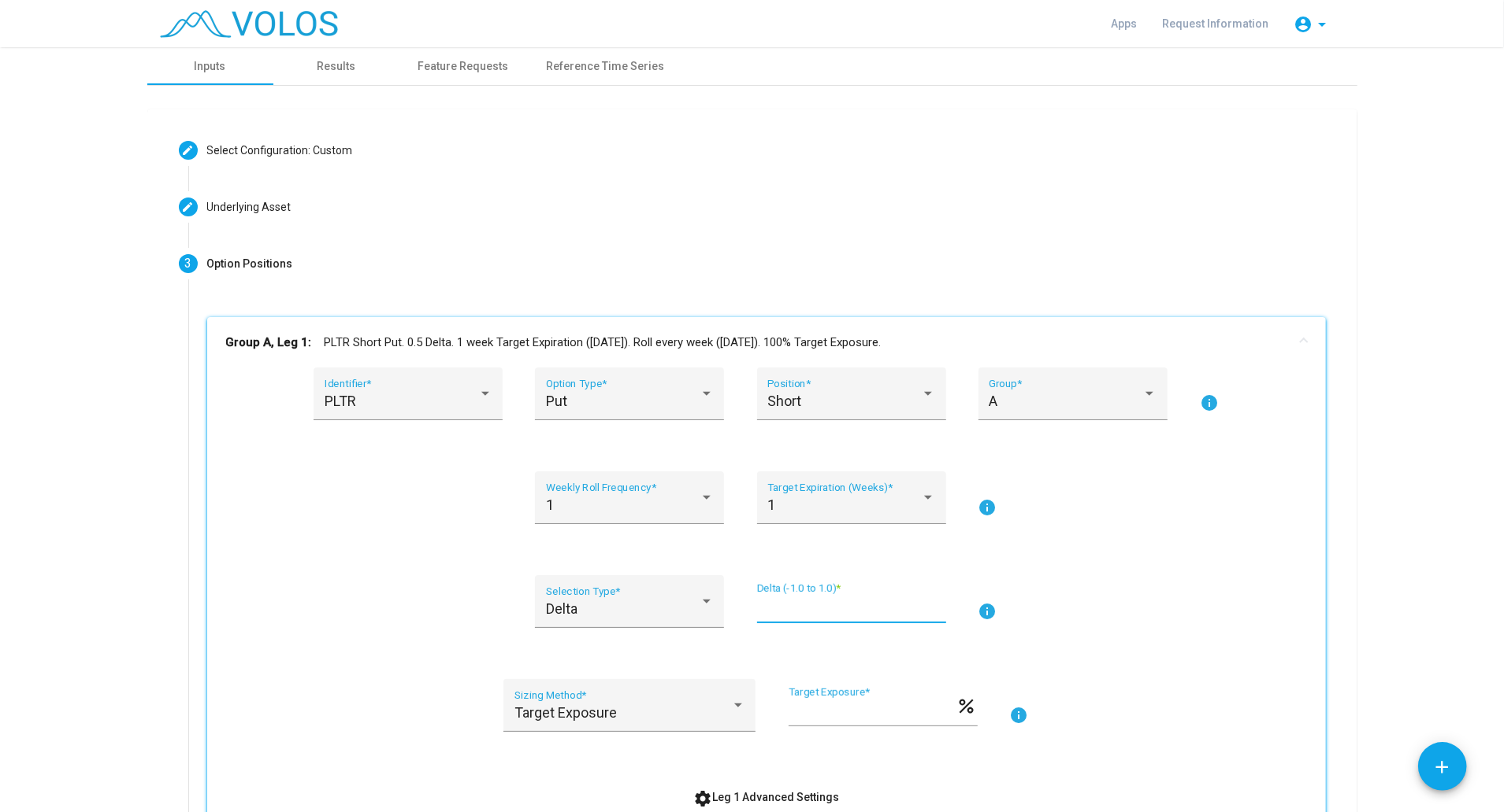
drag, startPoint x: 787, startPoint y: 609, endPoint x: 718, endPoint y: 597, distance: 70.0
click at [718, 597] on div "Delta Selection Type * *** Delta (-1.0 to 1.0) * info" at bounding box center [766, 611] width 1081 height 72
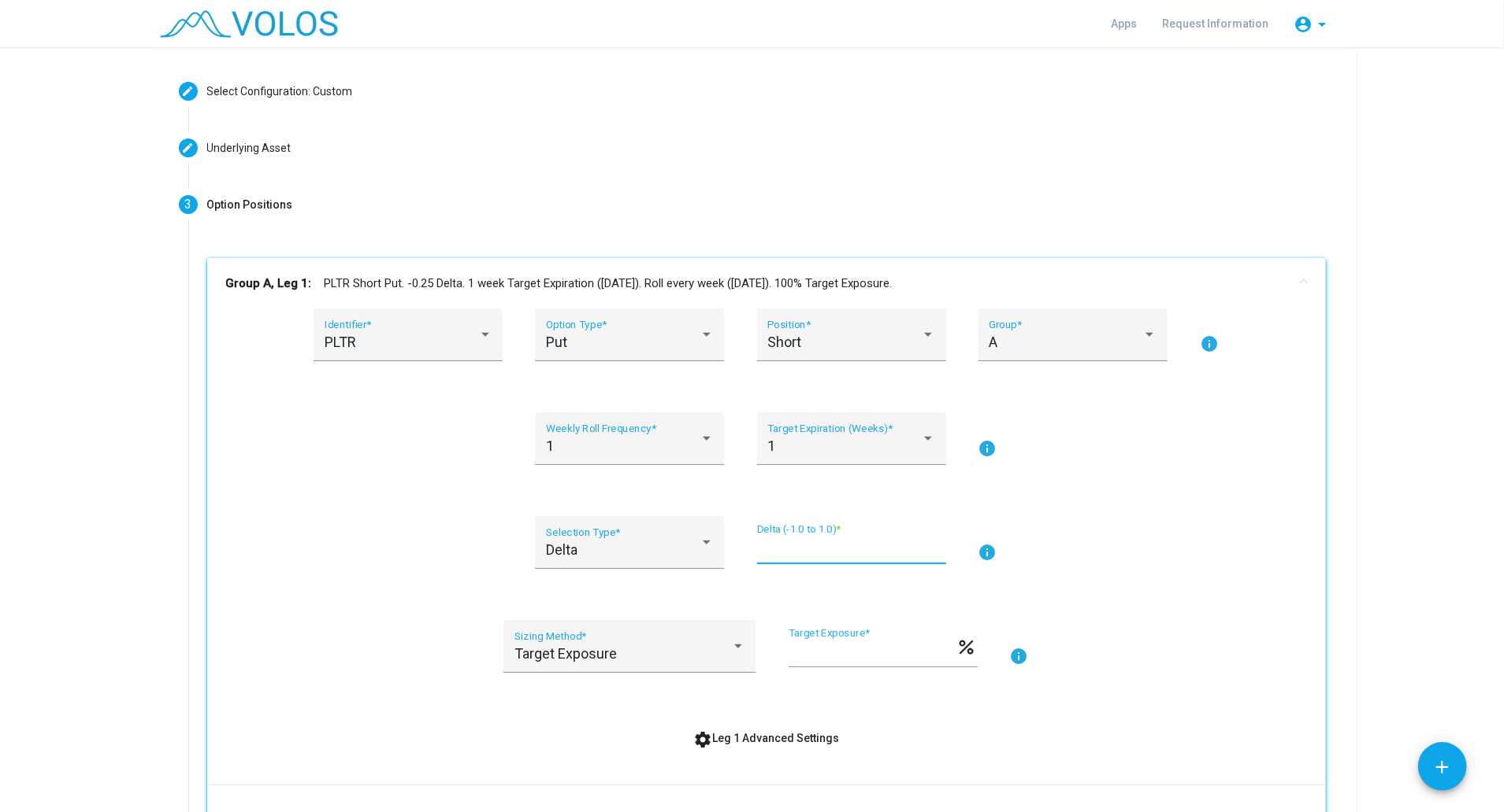
scroll to position [59, 0]
type input "*****"
click at [912, 438] on div "1" at bounding box center [844, 445] width 153 height 15
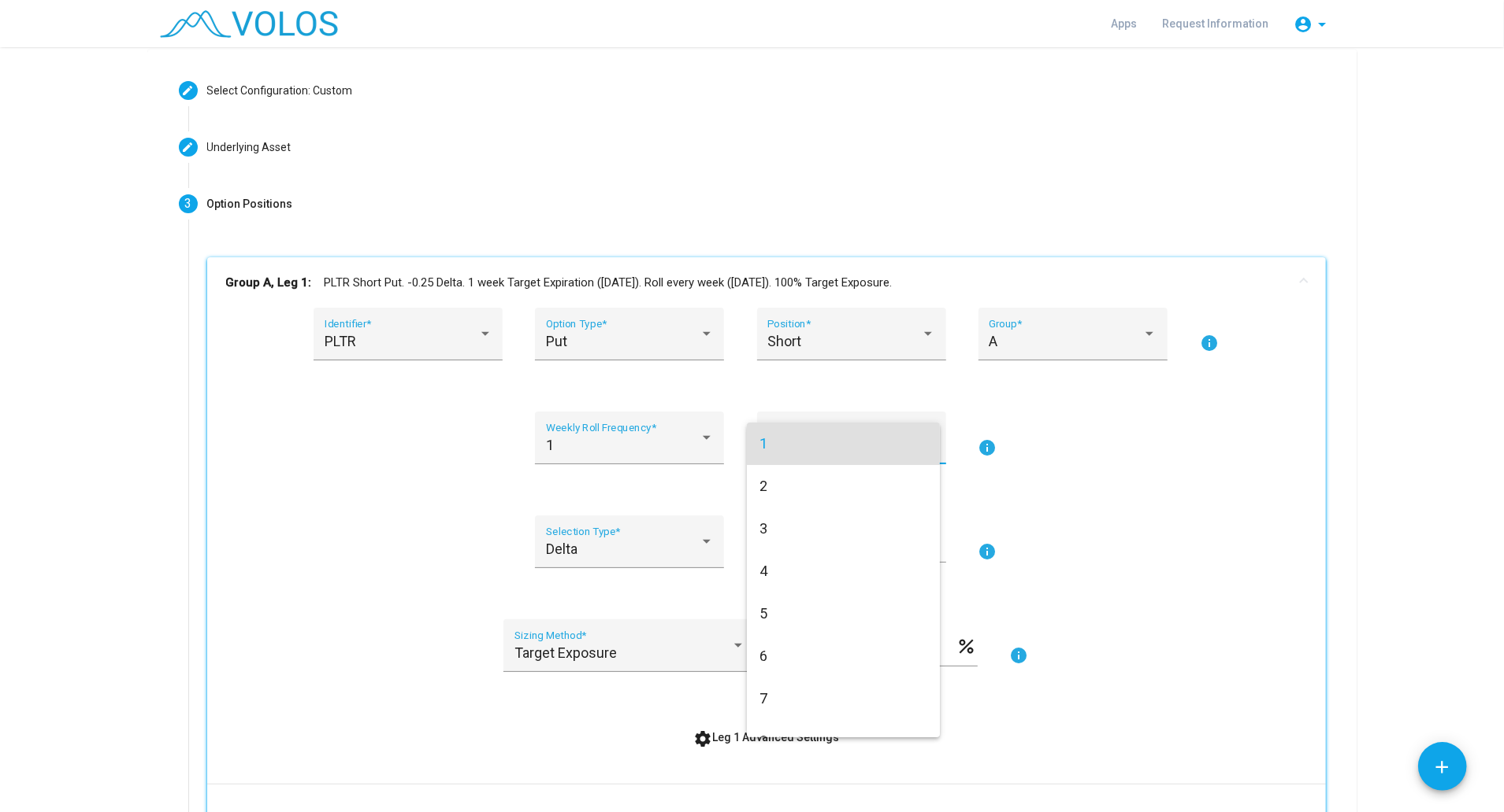
click at [853, 372] on div at bounding box center [752, 406] width 1504 height 812
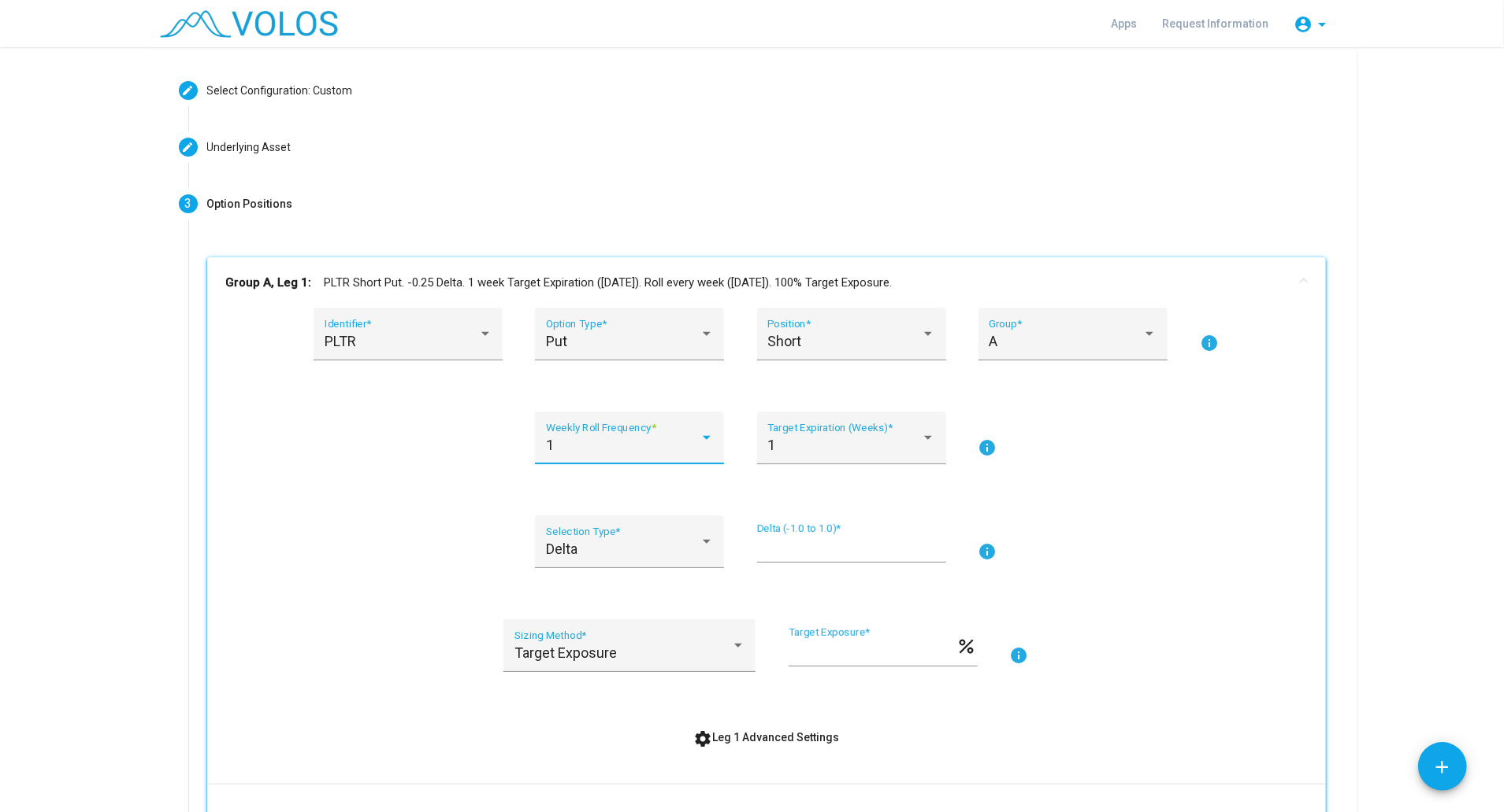
click at [699, 432] on div at bounding box center [706, 438] width 14 height 15
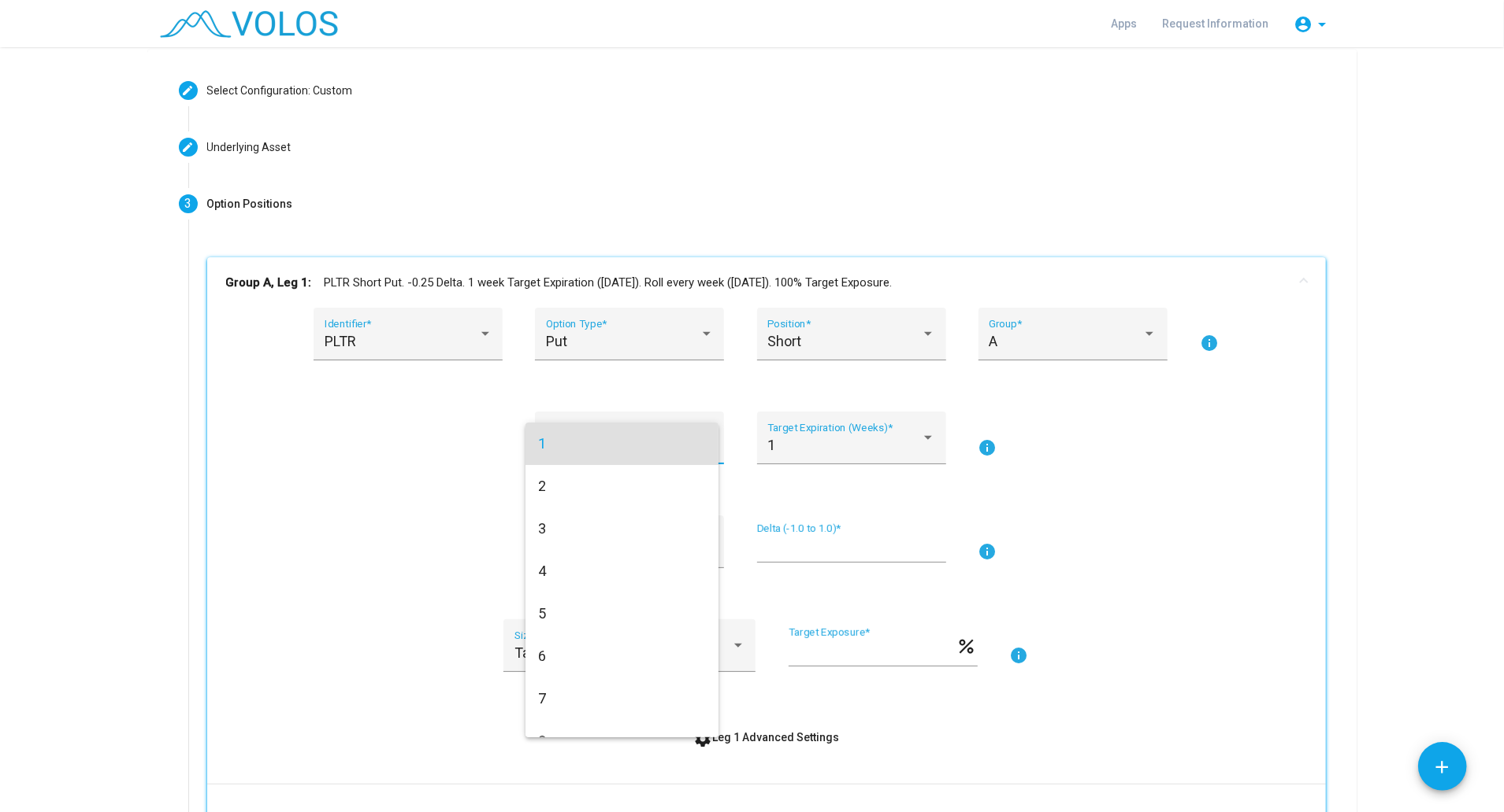
click at [689, 383] on div at bounding box center [752, 406] width 1504 height 812
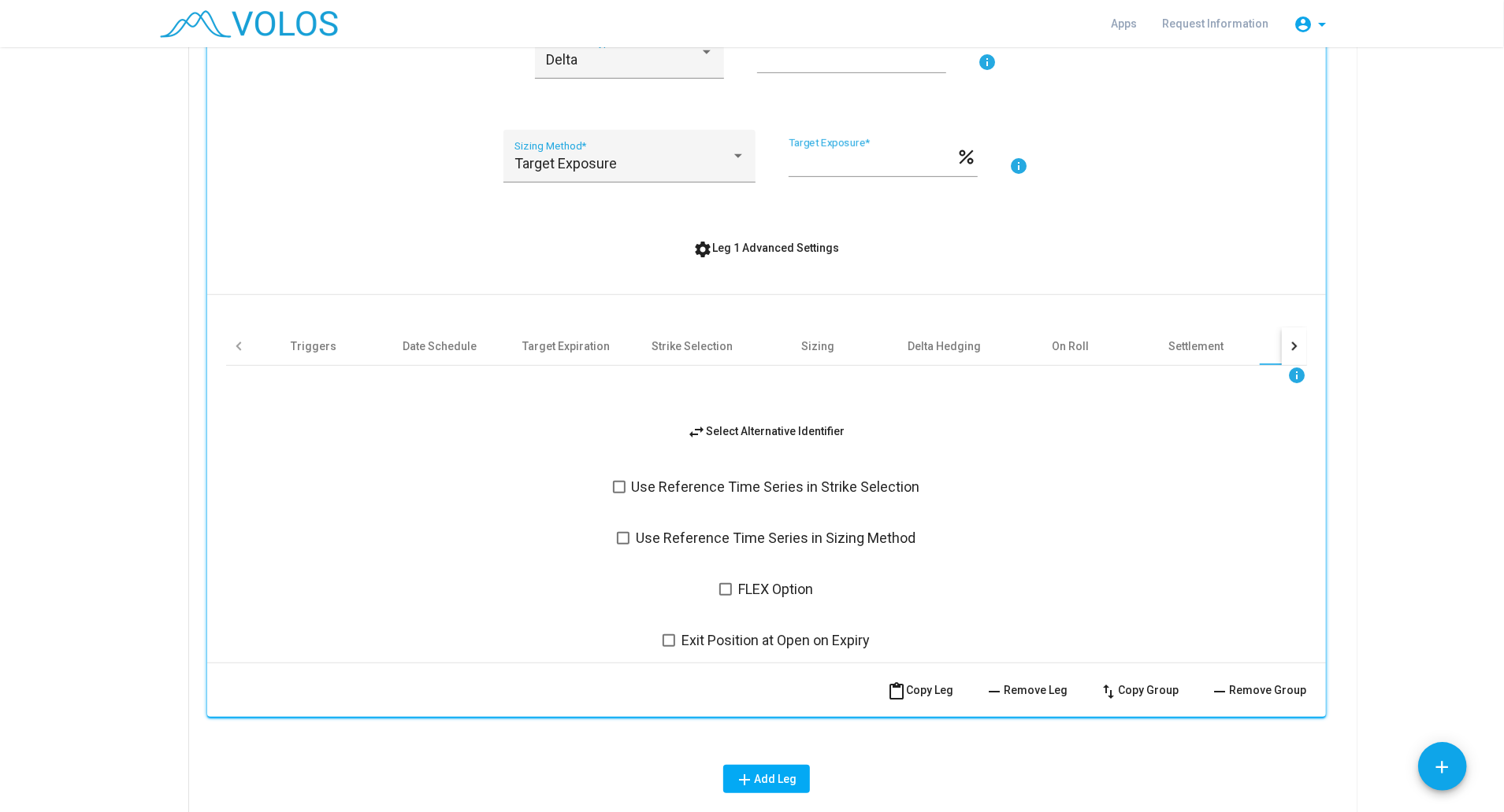
scroll to position [555, 0]
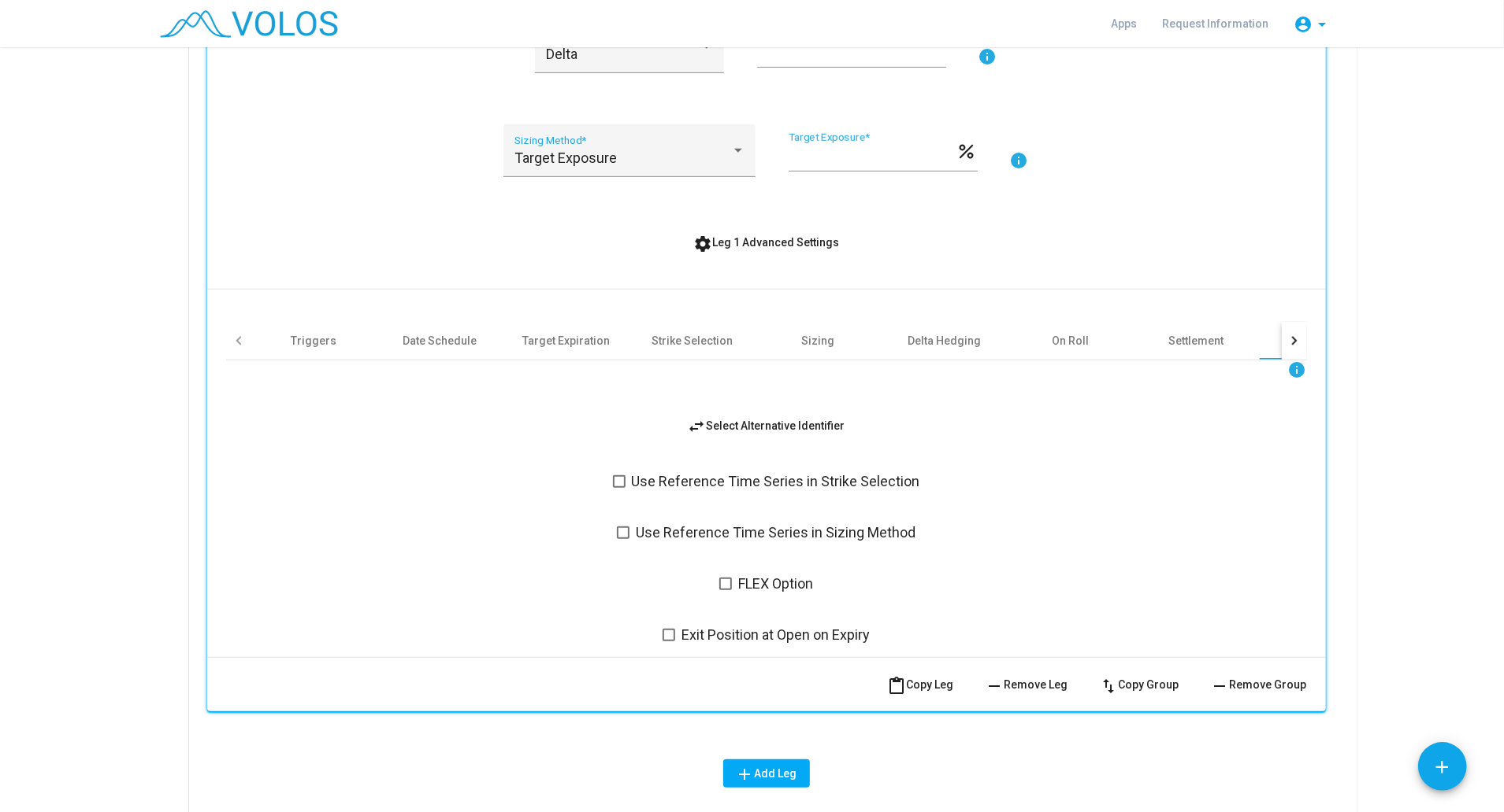
click at [920, 688] on span "content_paste Copy Leg" at bounding box center [921, 685] width 66 height 12
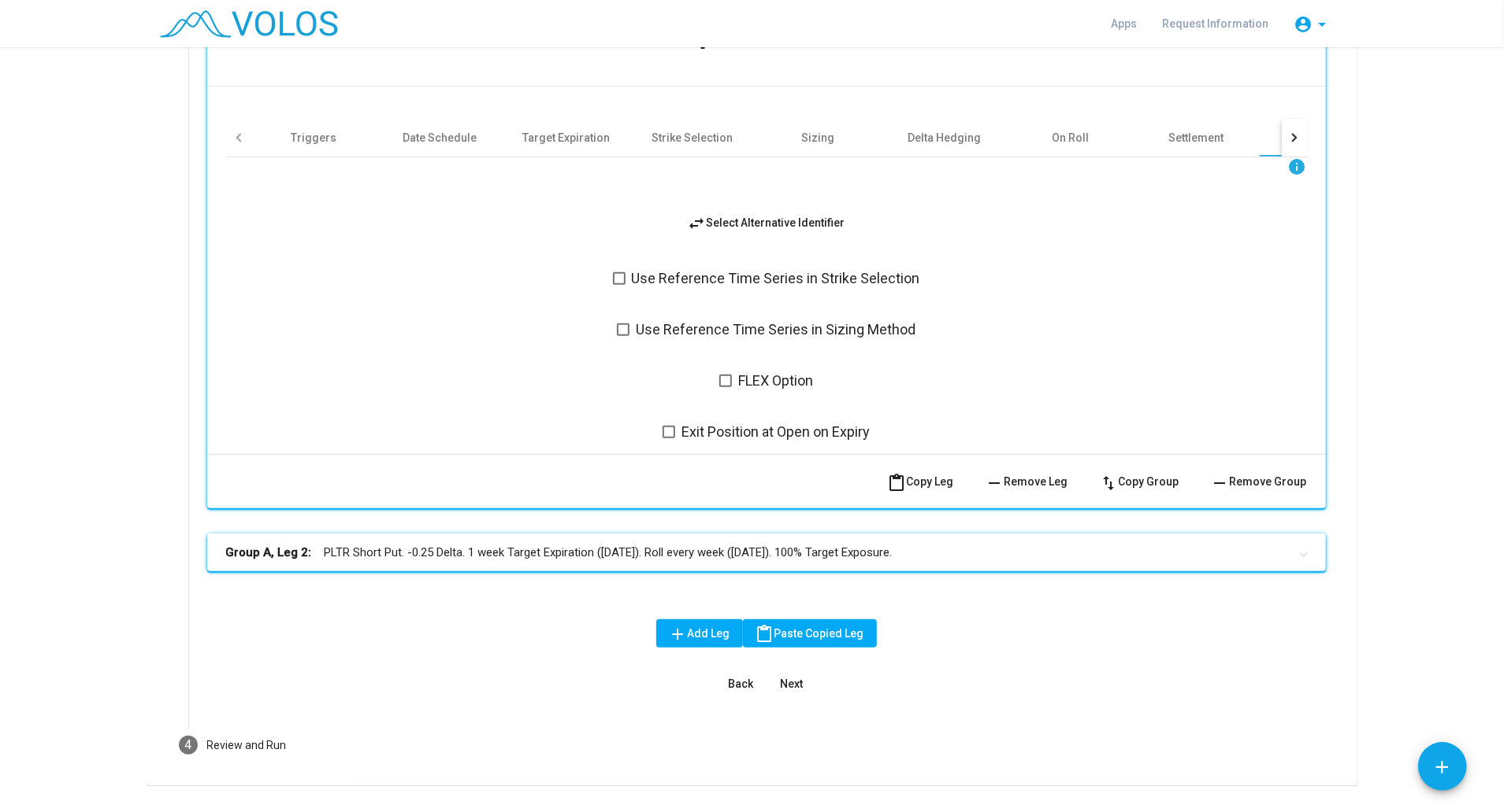
scroll to position [794, 0]
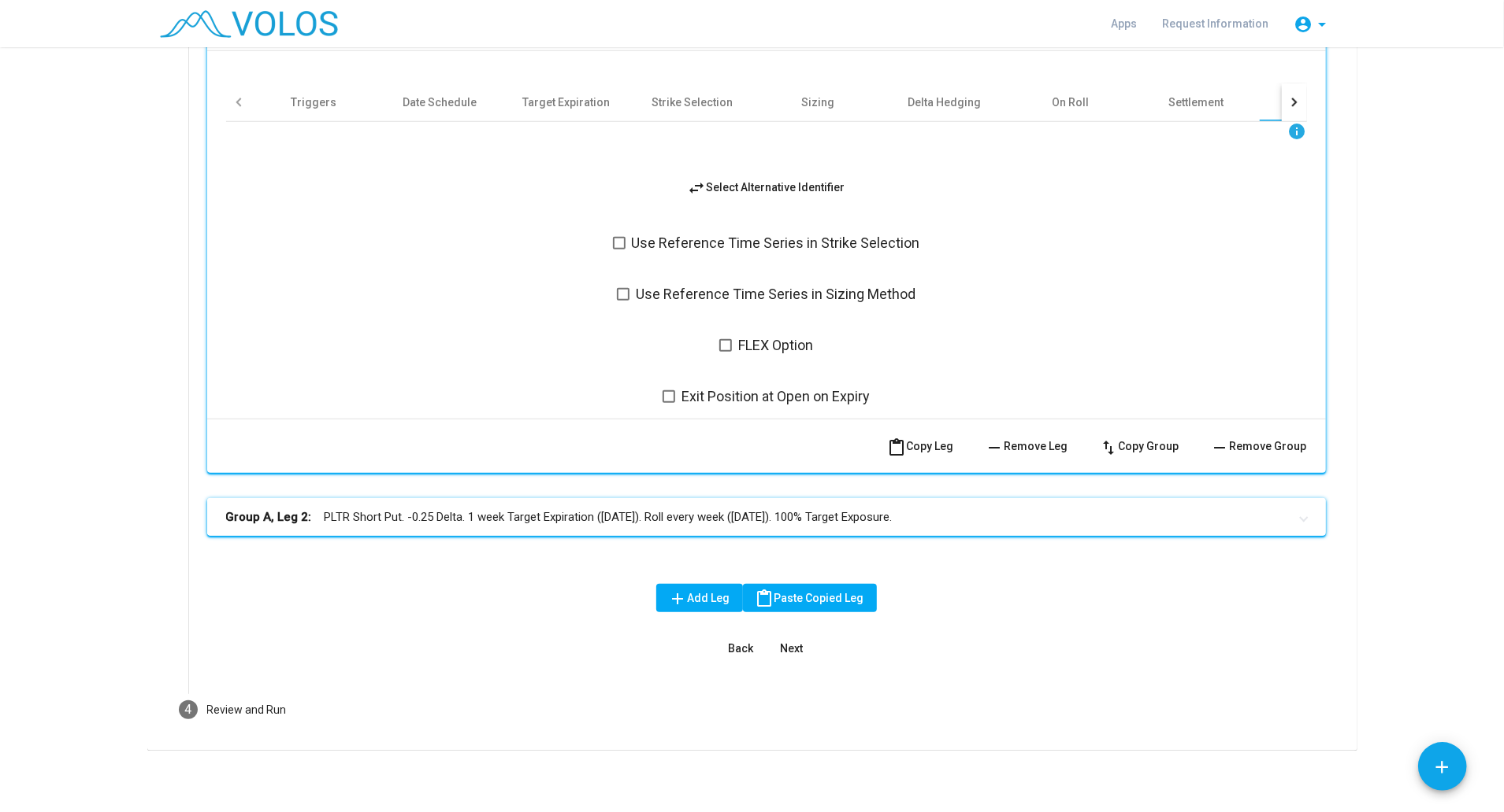
click at [763, 510] on mat-panel-title "Group A, Leg 2: PLTR Short Put. -0.25 Delta. 1 week Target Expiration (Friday).…" at bounding box center [757, 517] width 1061 height 18
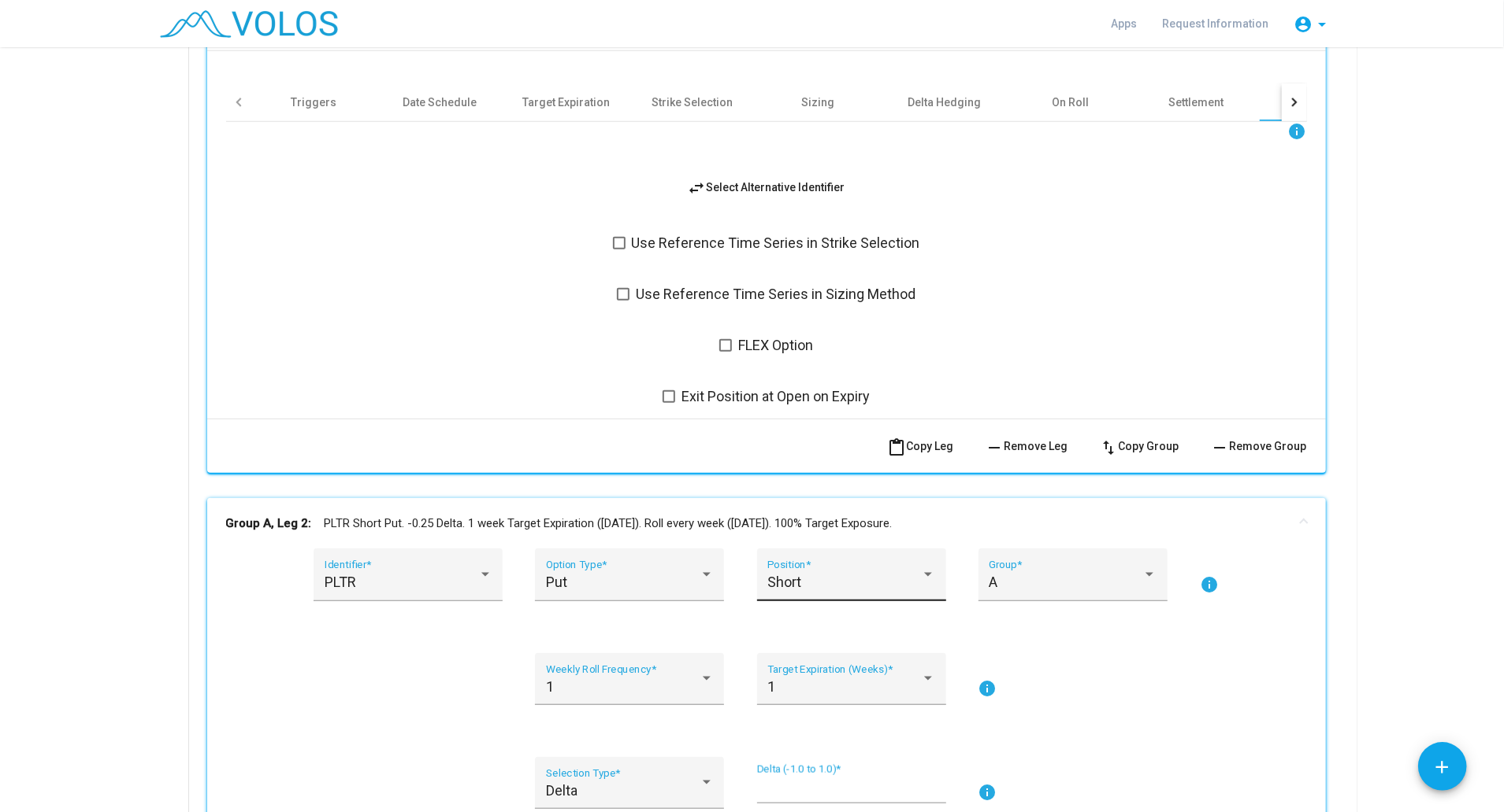
click at [923, 574] on div at bounding box center [927, 575] width 8 height 4
click at [831, 529] on span "Long" at bounding box center [843, 538] width 168 height 42
click at [783, 782] on input "*****" at bounding box center [851, 789] width 189 height 15
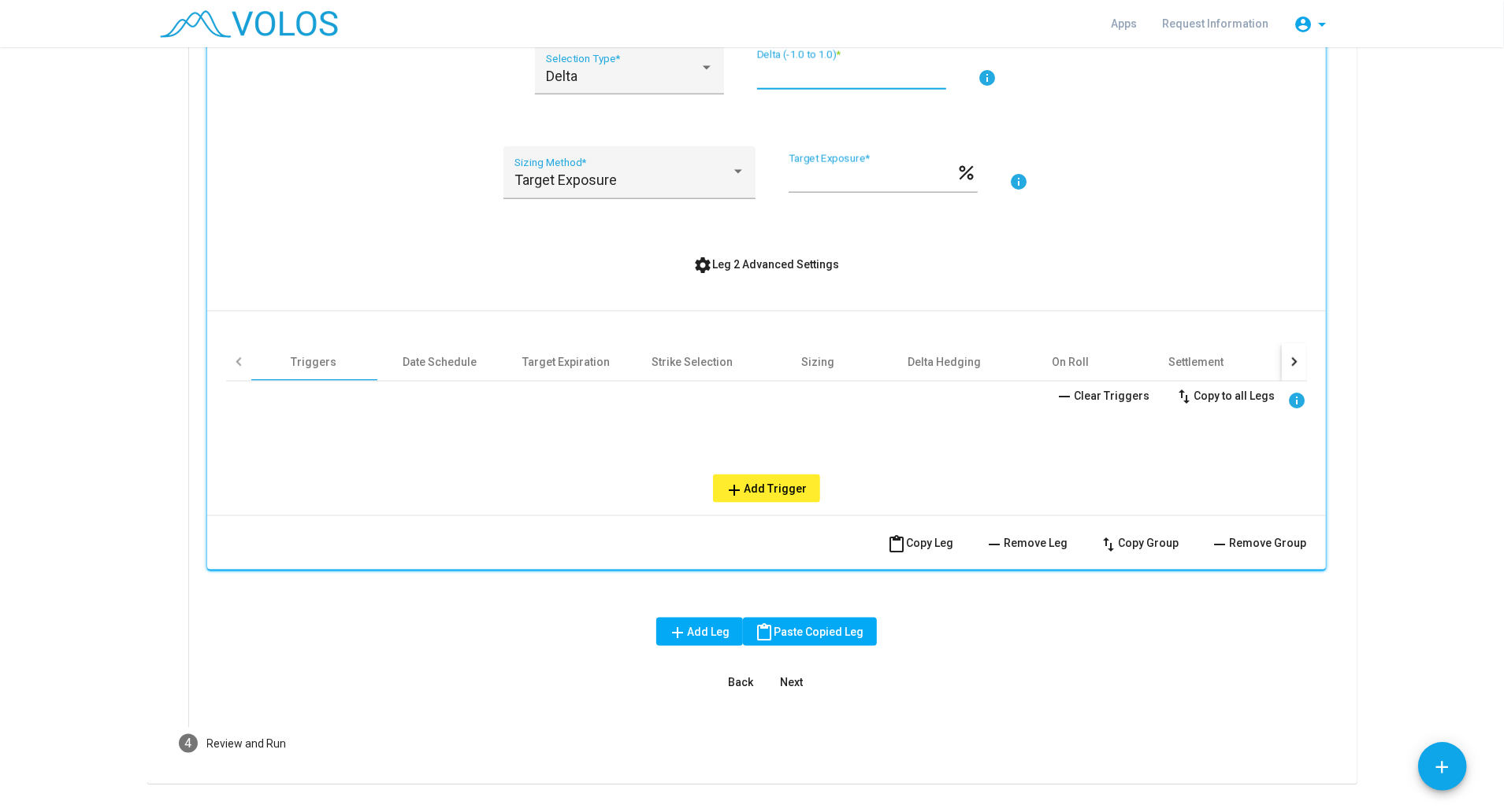
scroll to position [1540, 0]
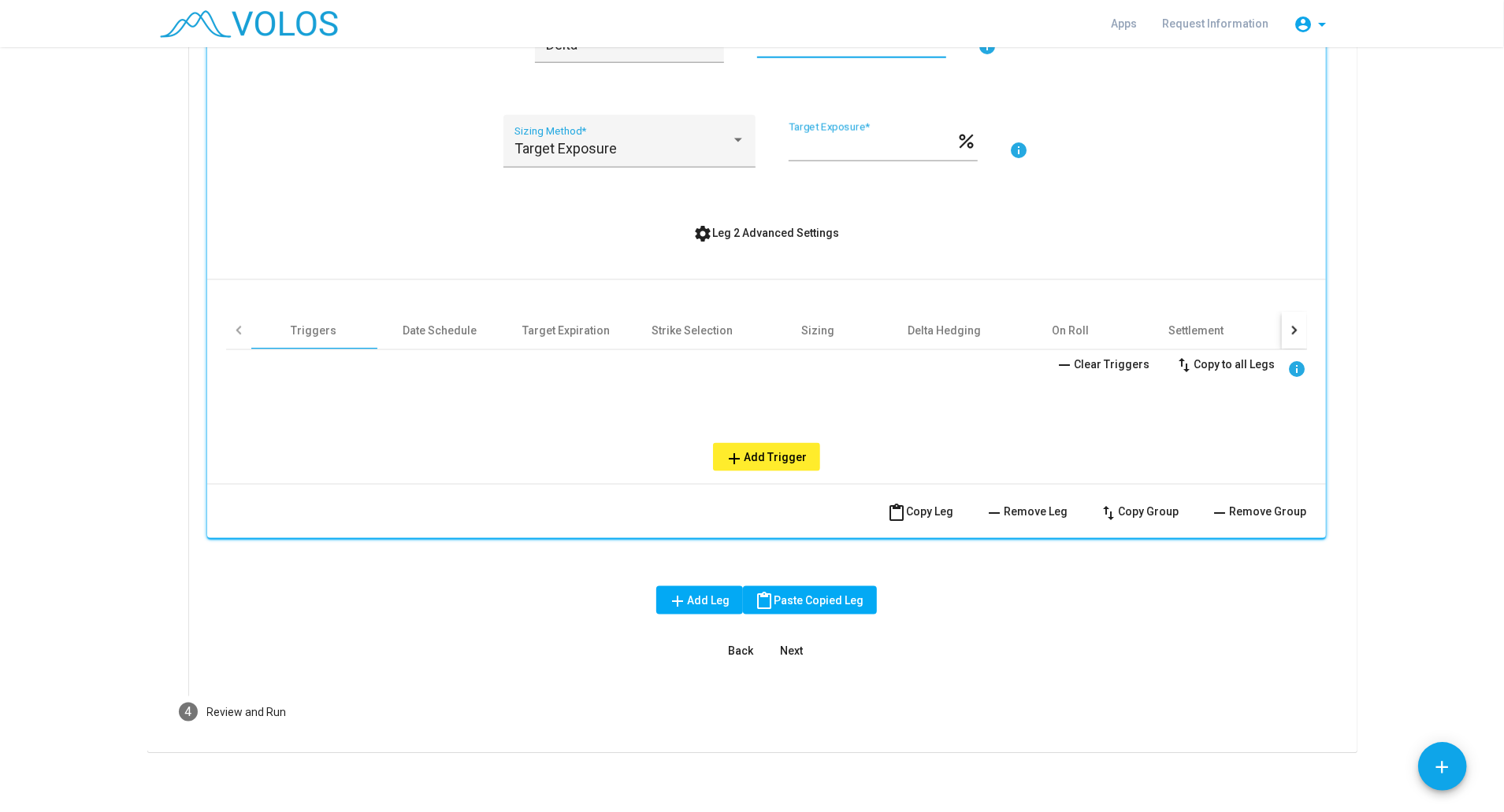
type input "*****"
click at [783, 652] on span "Next" at bounding box center [791, 650] width 23 height 12
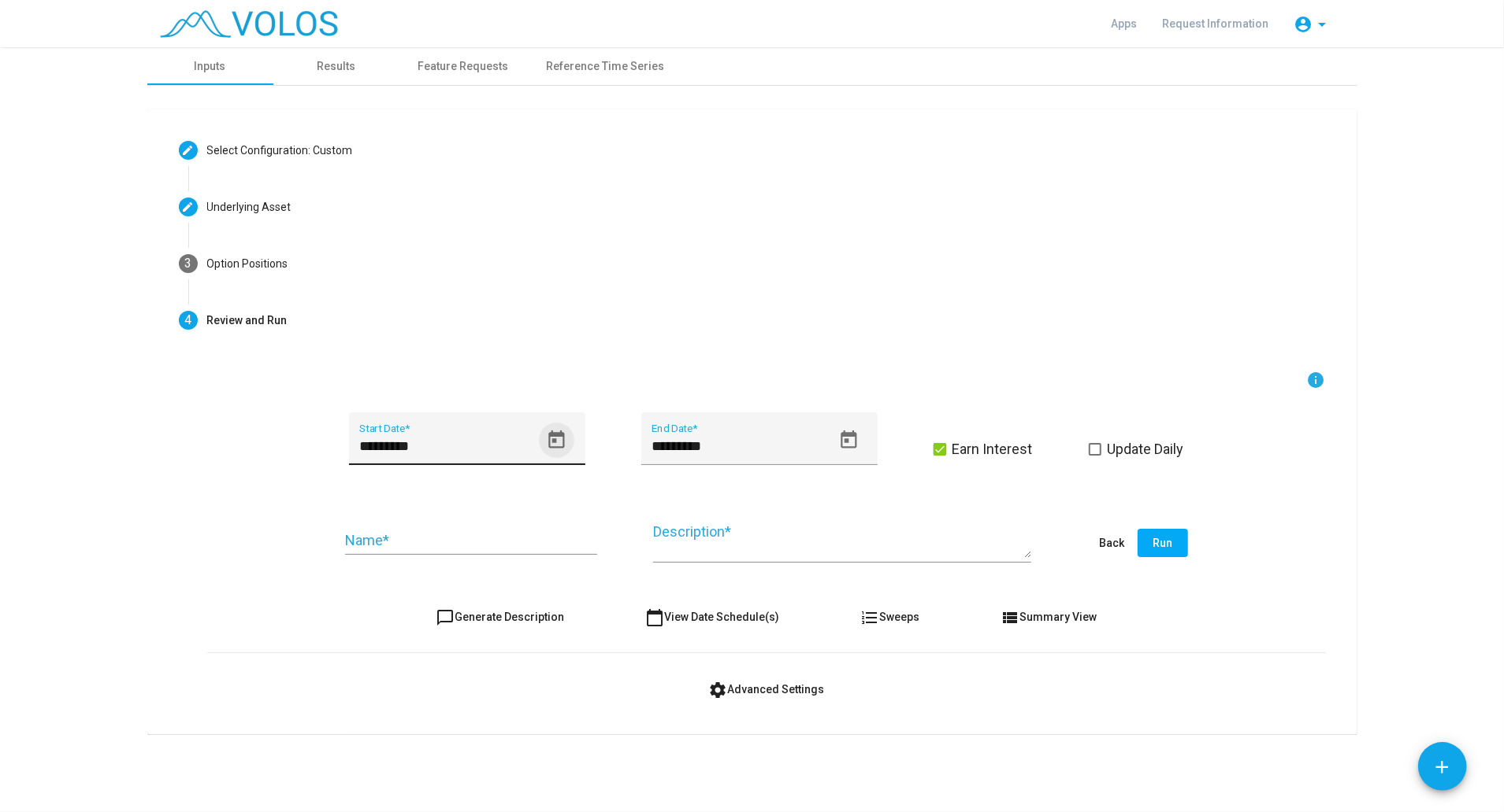
click at [548, 441] on icon "Open calendar" at bounding box center [556, 440] width 15 height 18
click at [408, 496] on span "AUG 2024" at bounding box center [386, 497] width 44 height 12
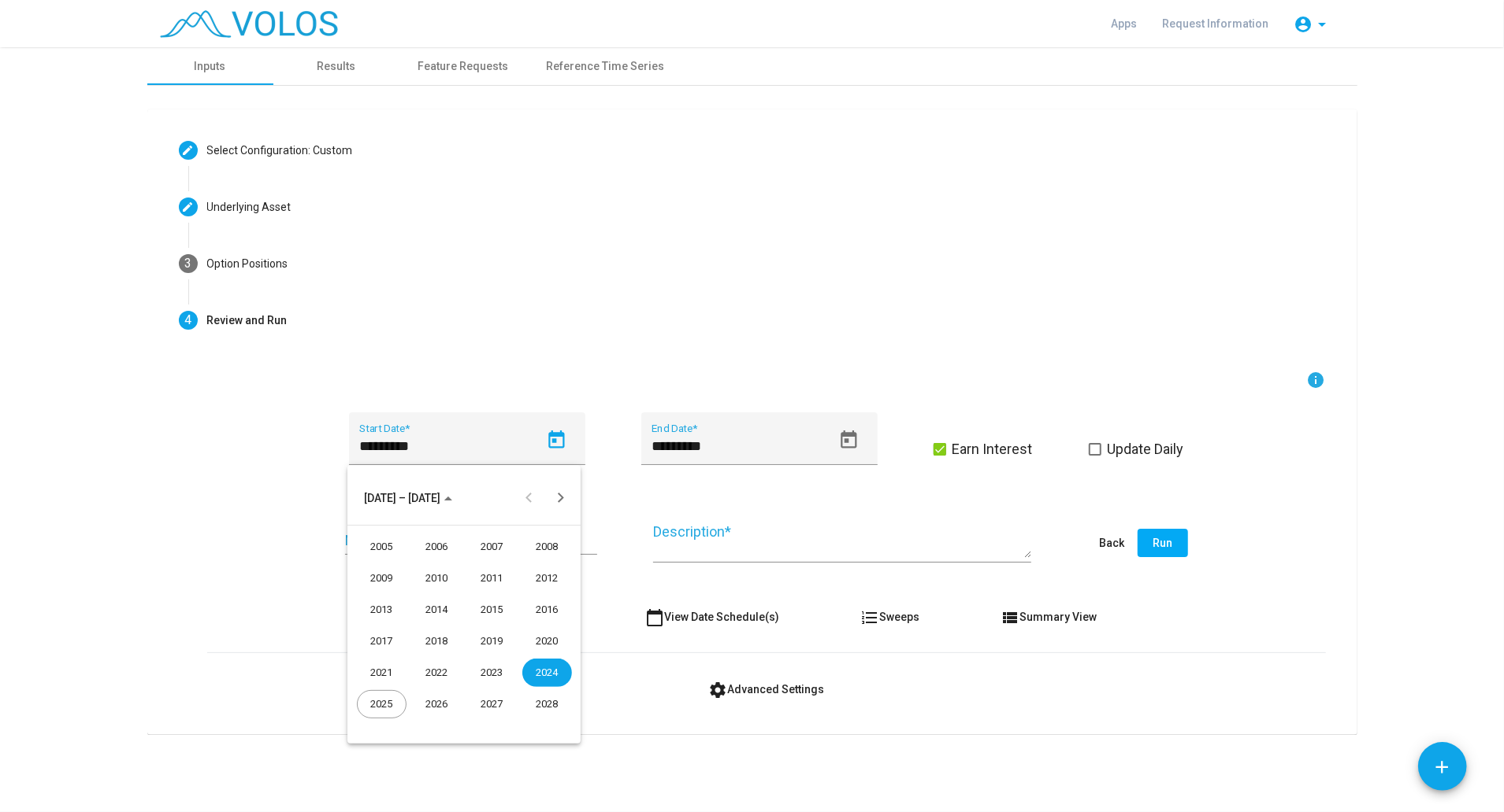
click at [388, 671] on div "2021" at bounding box center [381, 673] width 50 height 29
click at [381, 574] on div "JAN" at bounding box center [381, 578] width 50 height 29
click at [409, 596] on div "4" at bounding box center [401, 598] width 29 height 29
type input "********"
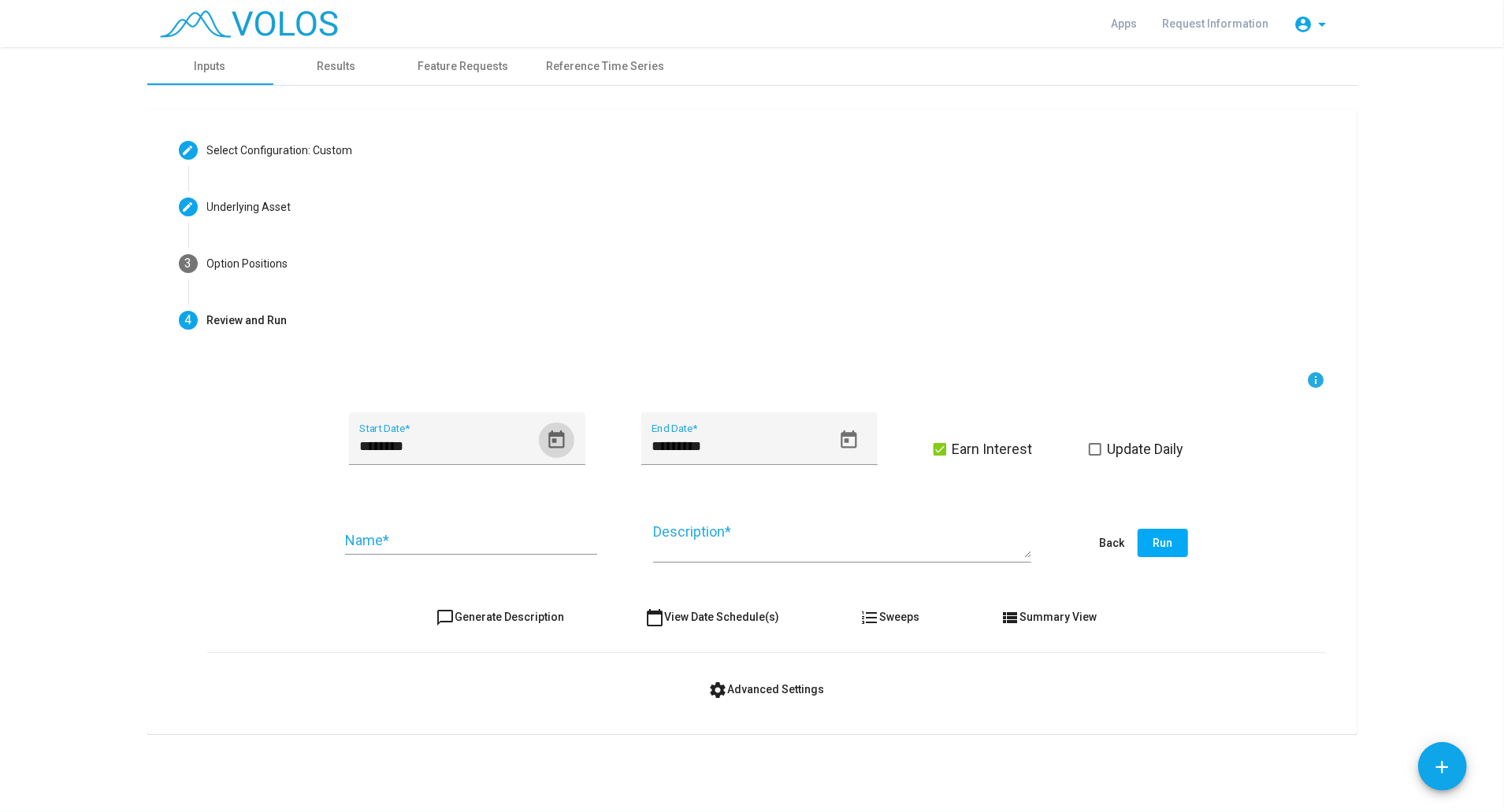
click at [512, 545] on input "Name *" at bounding box center [470, 541] width 252 height 15
type input "**********"
paste textarea "**********"
type textarea "**********"
click at [939, 452] on span at bounding box center [939, 449] width 12 height 12
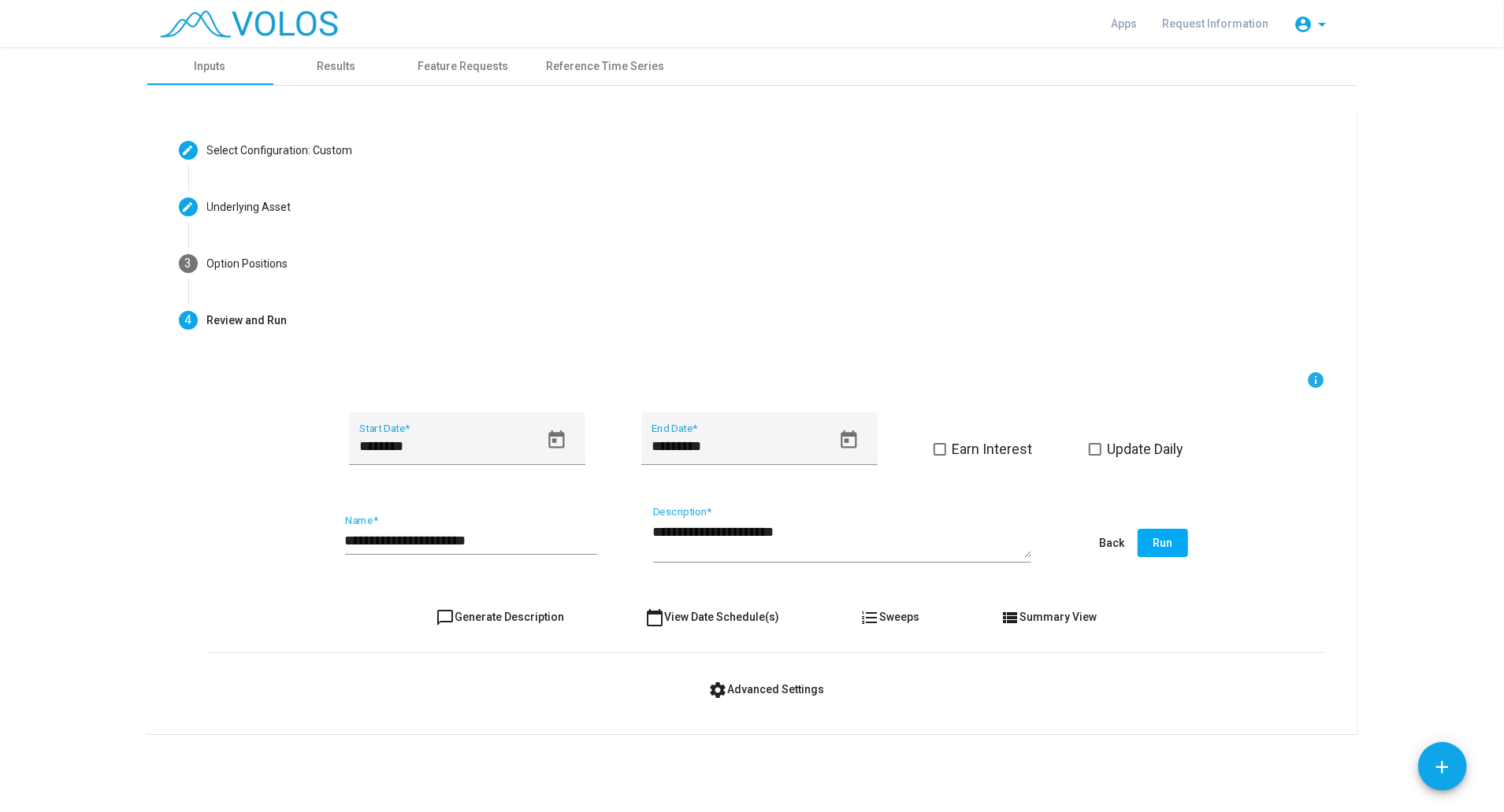
click at [1167, 545] on span "Run" at bounding box center [1162, 543] width 20 height 12
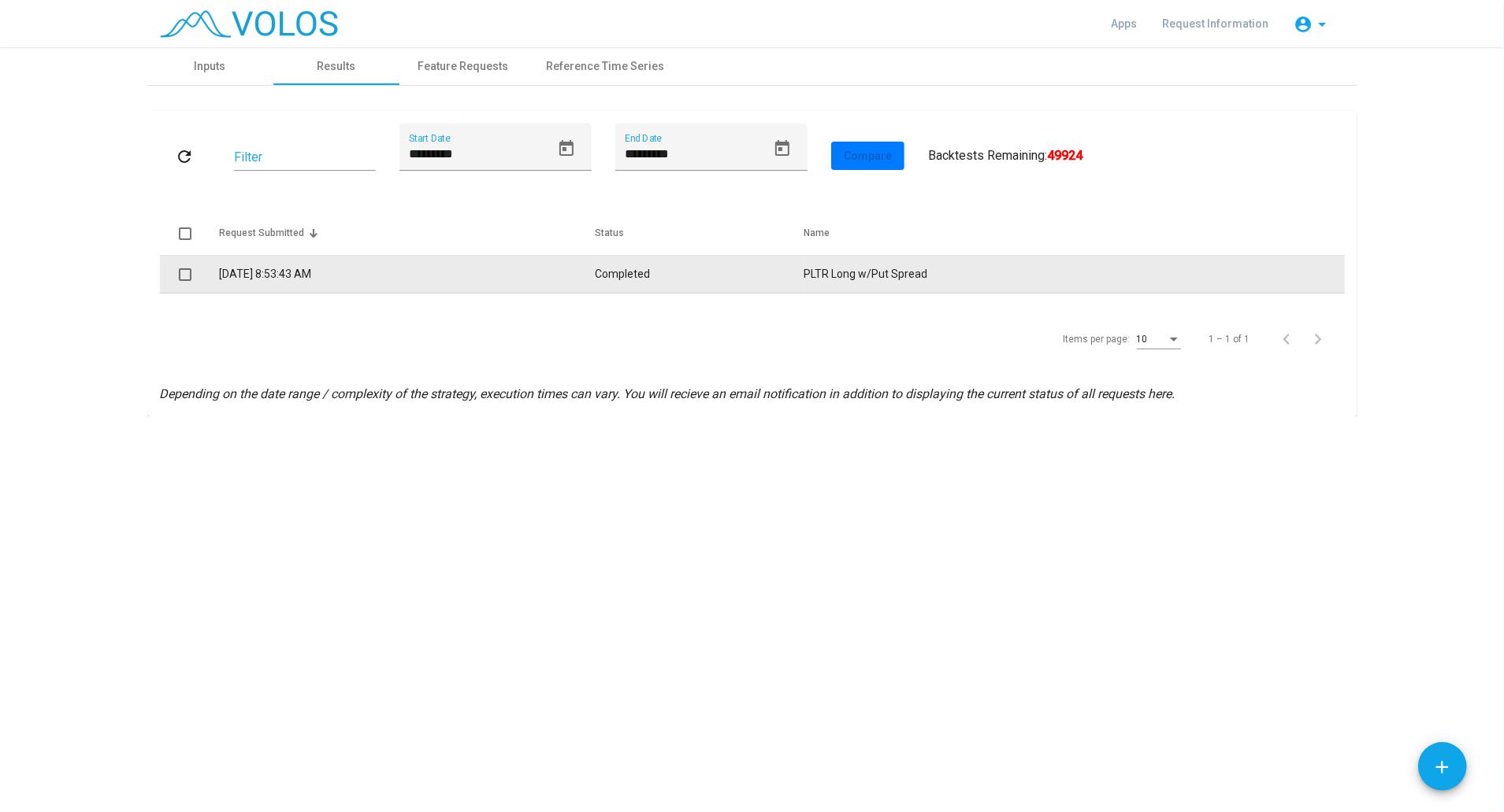
click at [349, 277] on td "8/26/2025 8:53:43 AM" at bounding box center [407, 274] width 376 height 37
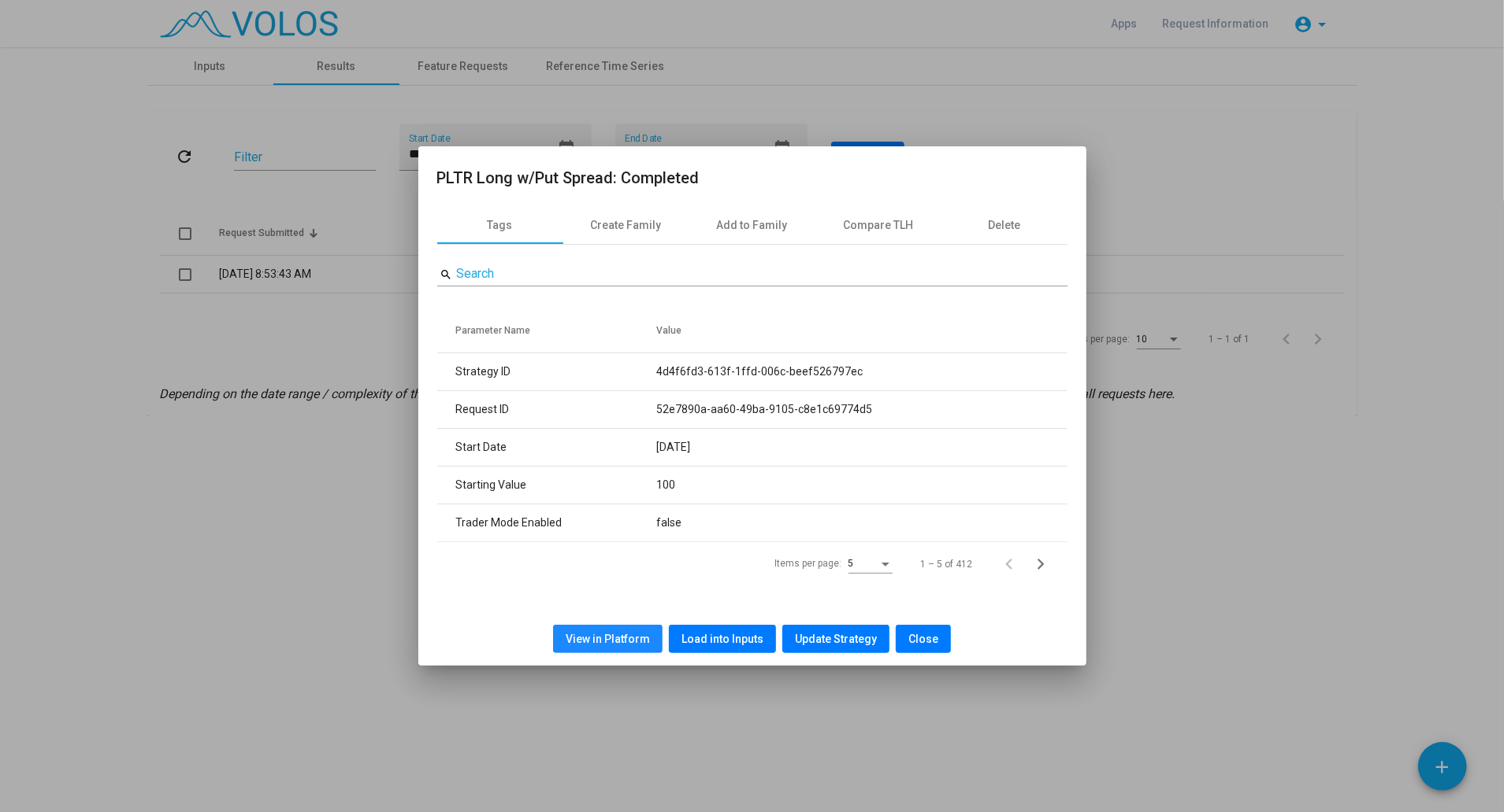
click at [623, 640] on span "View in Platform" at bounding box center [607, 639] width 84 height 12
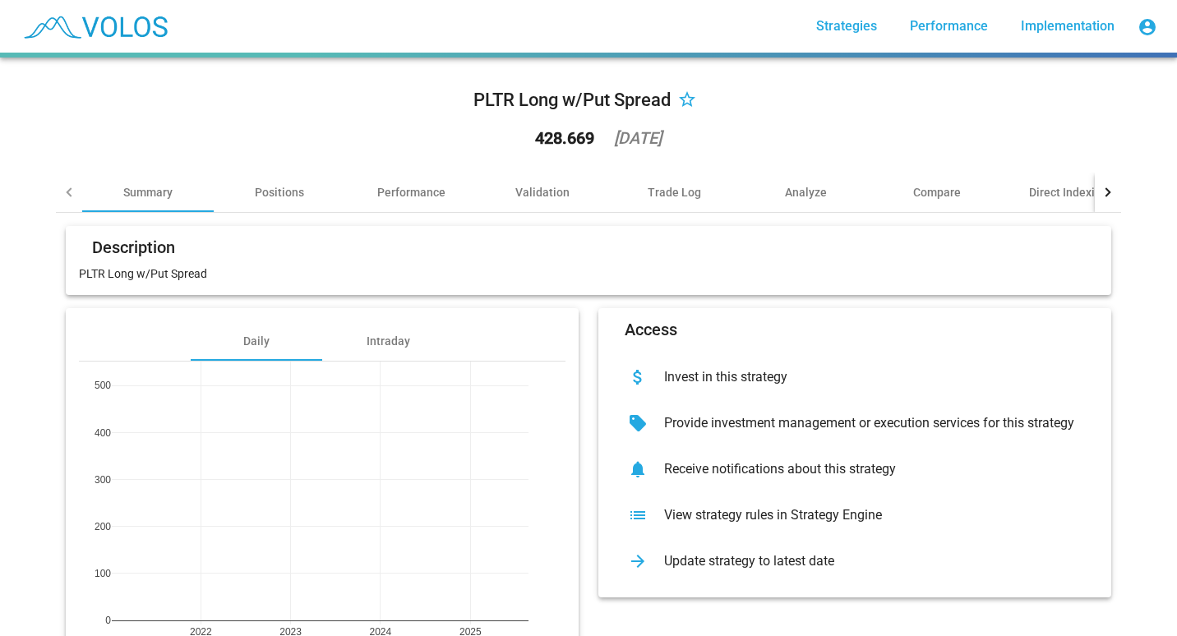
scroll to position [95, 0]
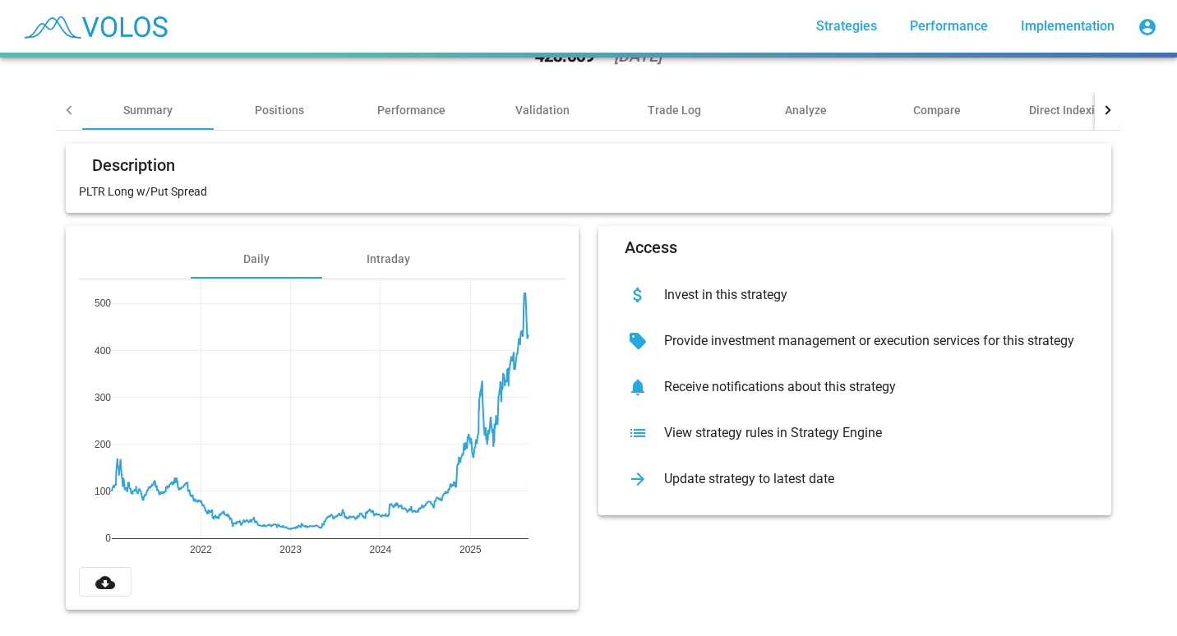
click at [99, 573] on mat-icon "cloud_download" at bounding box center [105, 583] width 20 height 20
click at [702, 534] on div "Access attach_money Invest in this strategy sell Provide investment management …" at bounding box center [855, 418] width 533 height 384
click at [722, 425] on div "View strategy rules in Strategy Engine" at bounding box center [868, 433] width 434 height 16
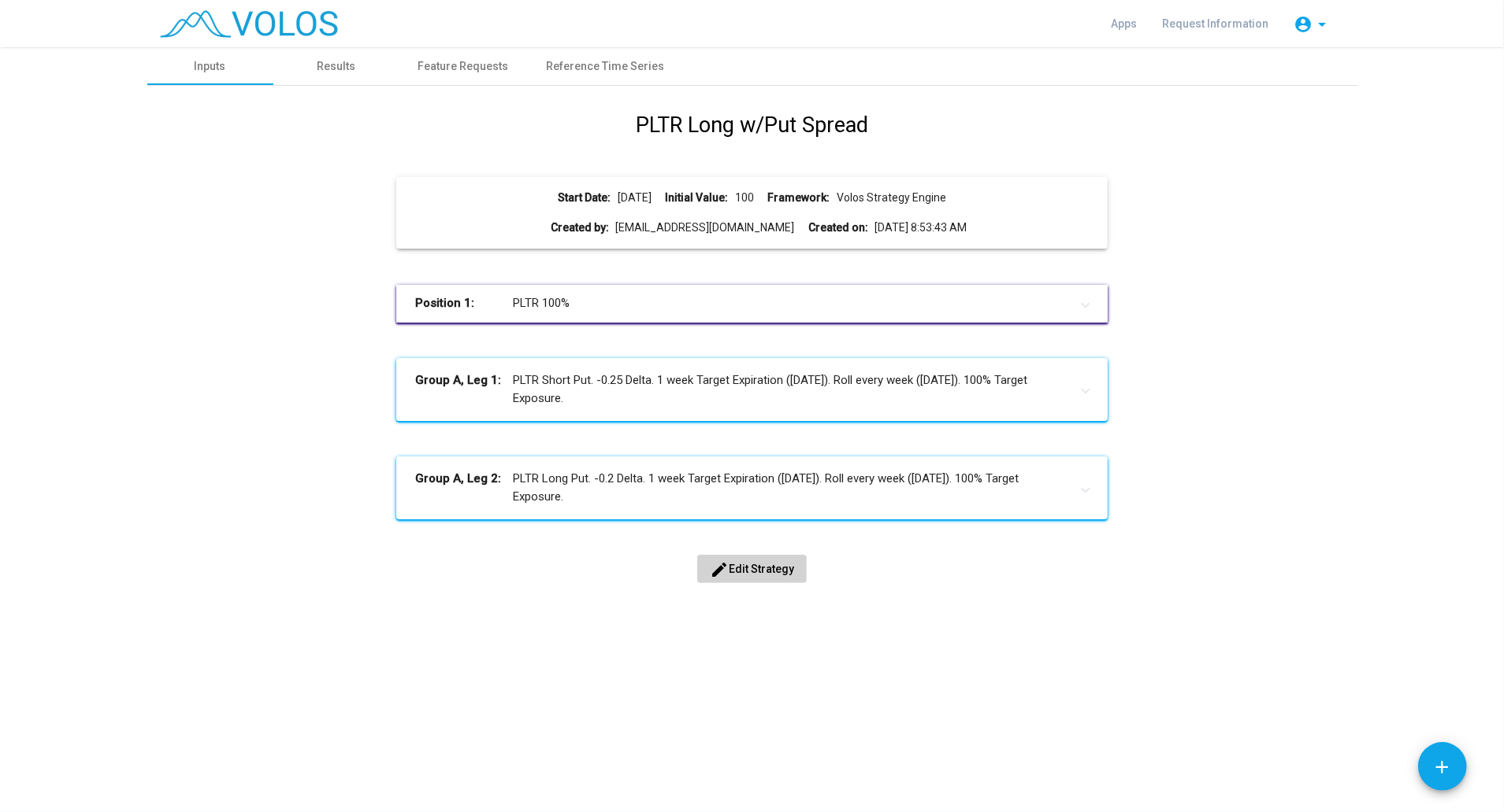
click at [632, 402] on mat-panel-title "Group A, Leg 1: PLTR Short Put. -0.25 Delta. 1 week Target Expiration ([DATE]).…" at bounding box center [741, 389] width 654 height 35
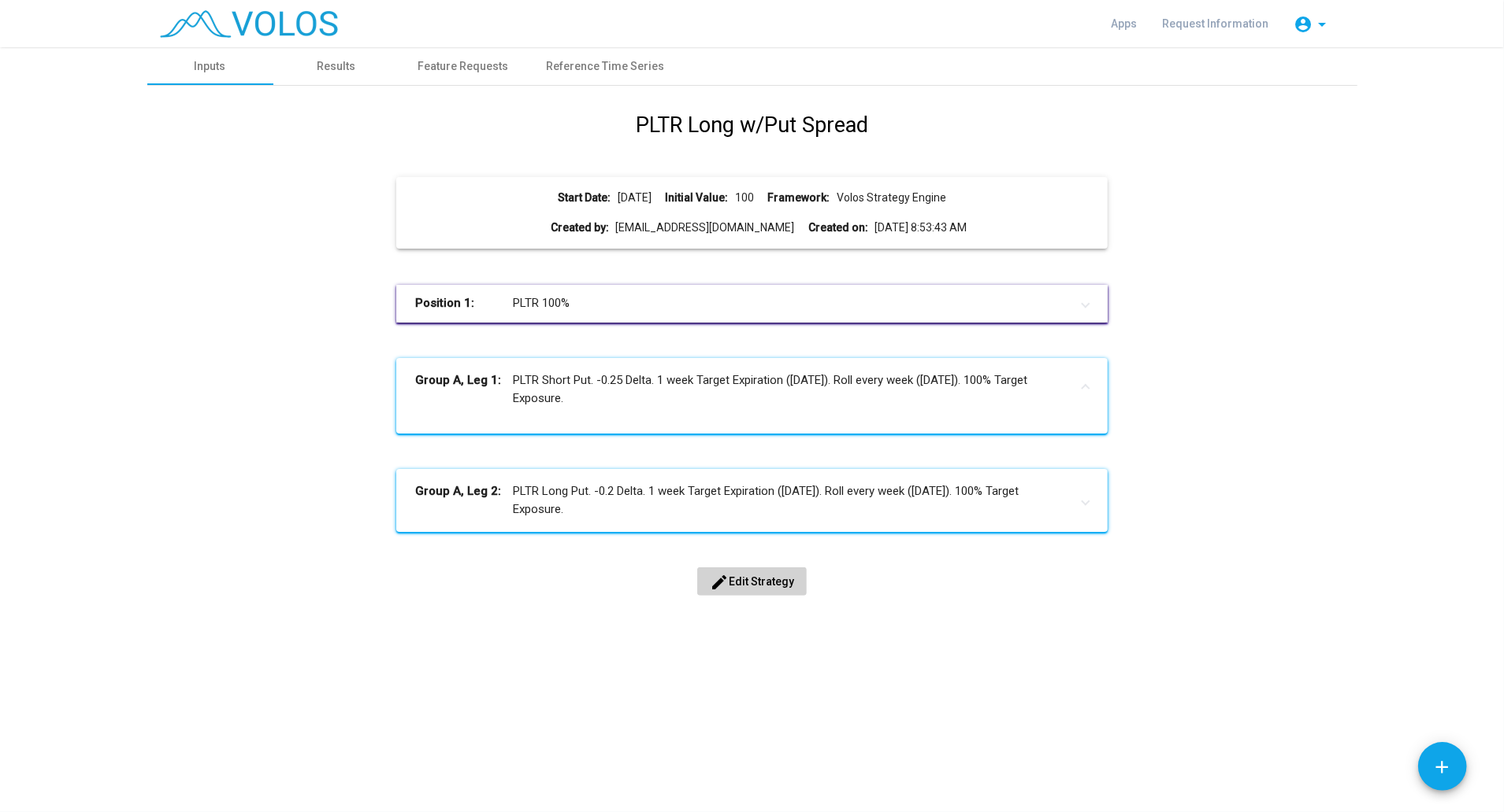
click at [757, 577] on span "edit Edit Strategy" at bounding box center [752, 581] width 84 height 12
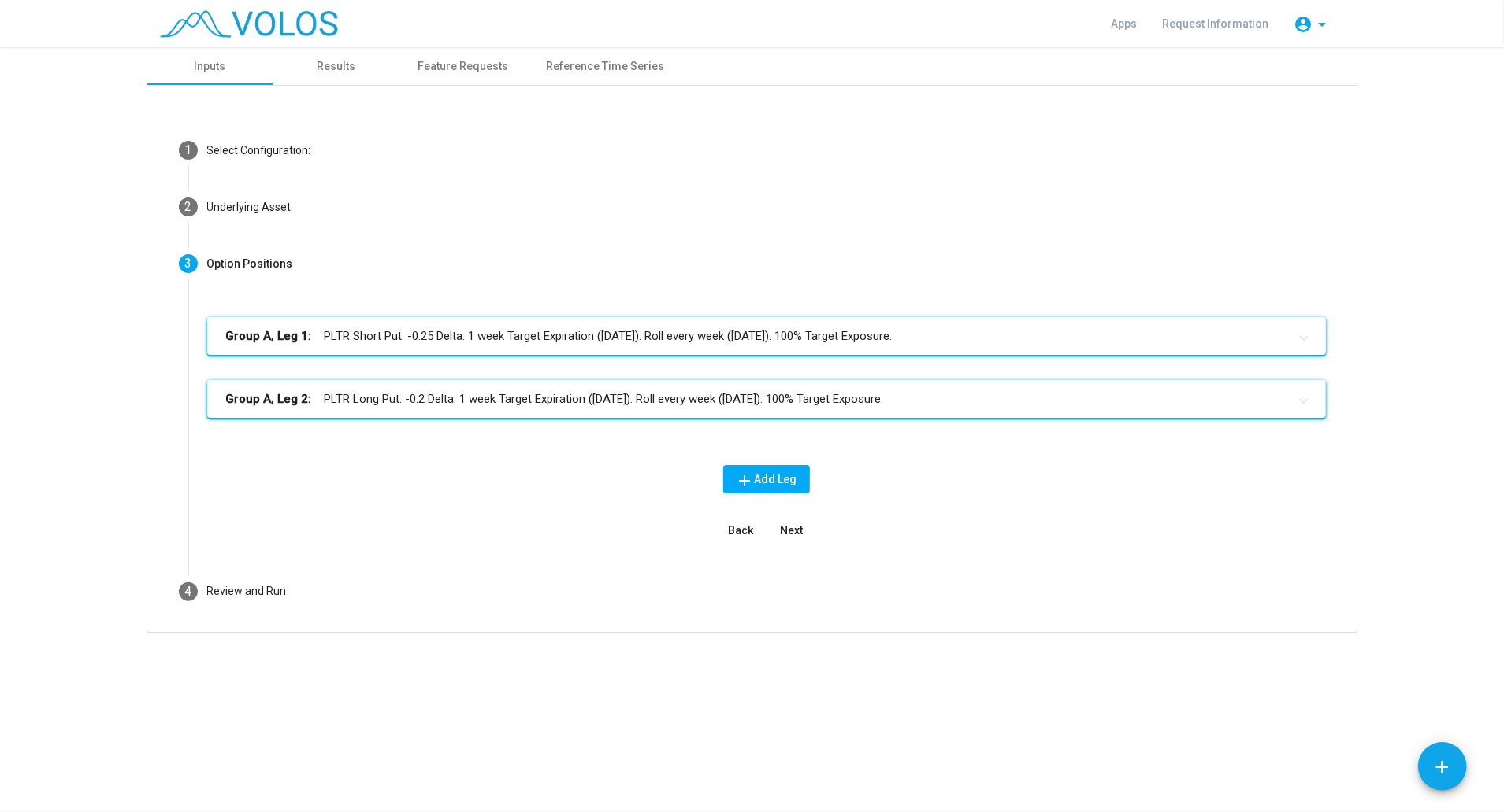
click at [564, 339] on mat-panel-title "Group A, Leg 1: PLTR Short Put. -0.25 Delta. 1 week Target Expiration ([DATE]).…" at bounding box center [757, 336] width 1061 height 18
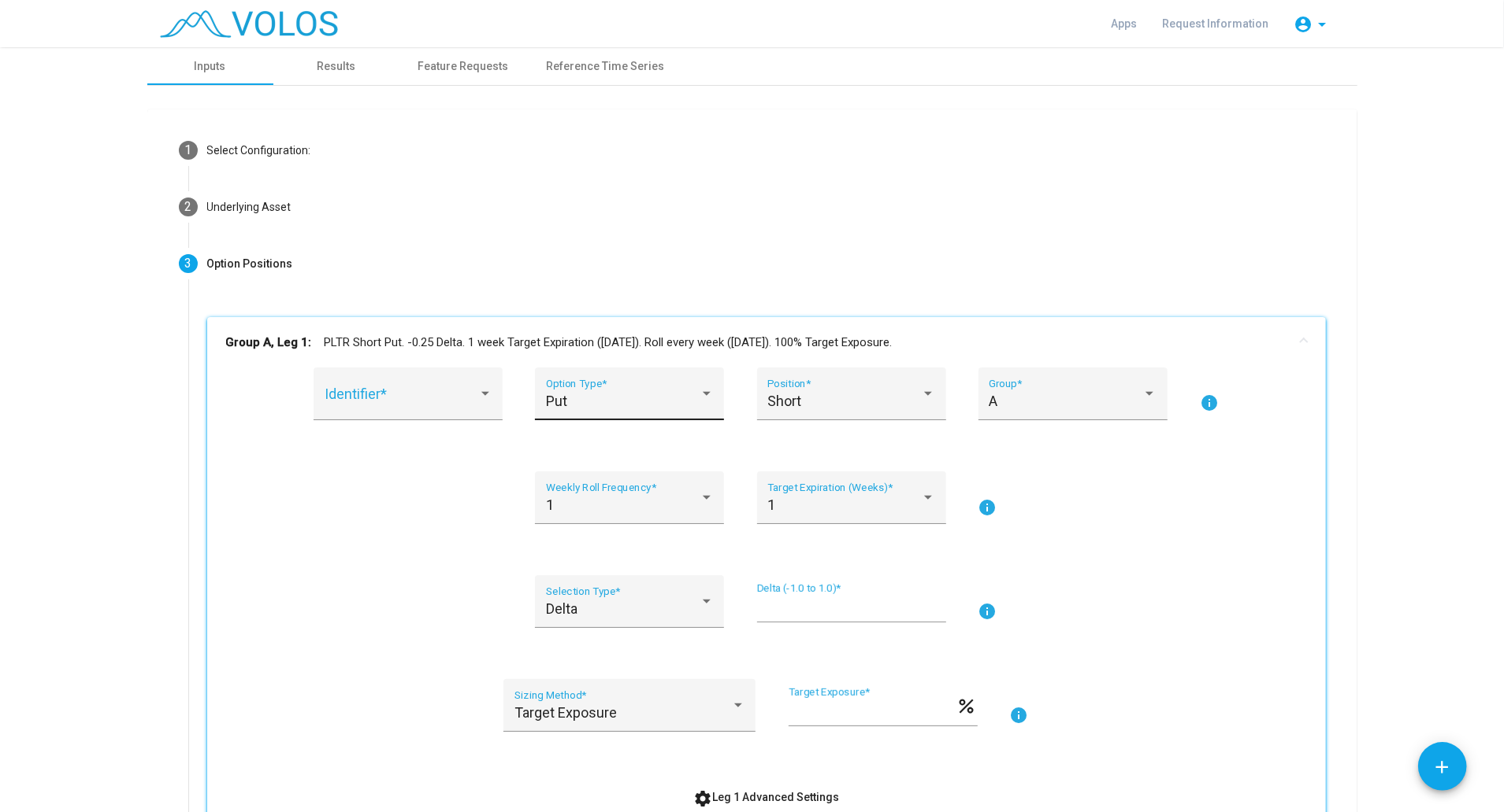
click at [704, 395] on div at bounding box center [706, 394] width 14 height 15
click at [594, 364] on span "Call" at bounding box center [622, 358] width 168 height 42
click at [758, 606] on input "*****" at bounding box center [851, 608] width 189 height 15
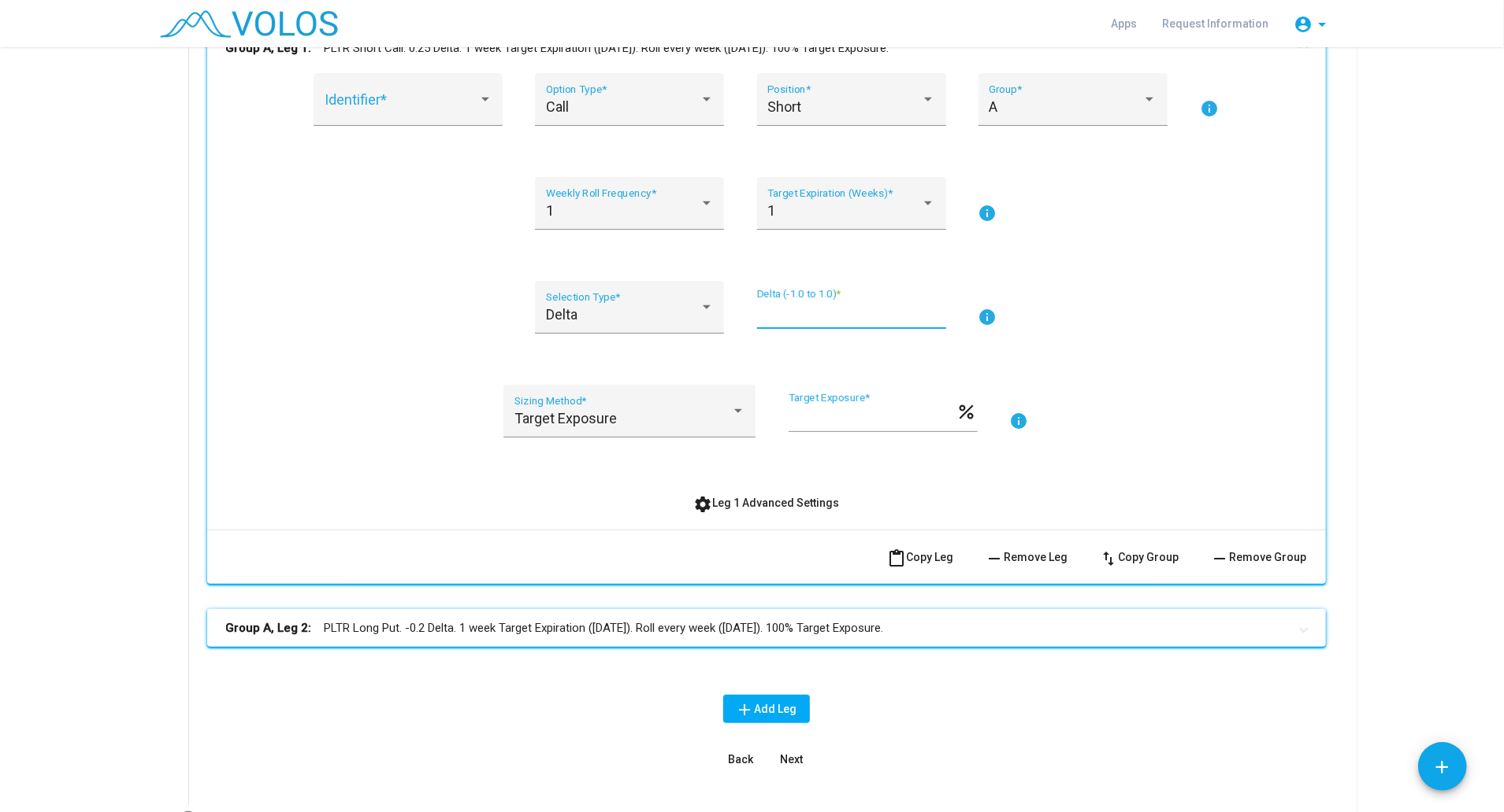
scroll to position [294, 0]
type input "****"
click at [968, 626] on mat-panel-title "Group A, Leg 2: PLTR Long Put. -0.2 Delta. 1 week Target Expiration (Friday). R…" at bounding box center [757, 628] width 1061 height 18
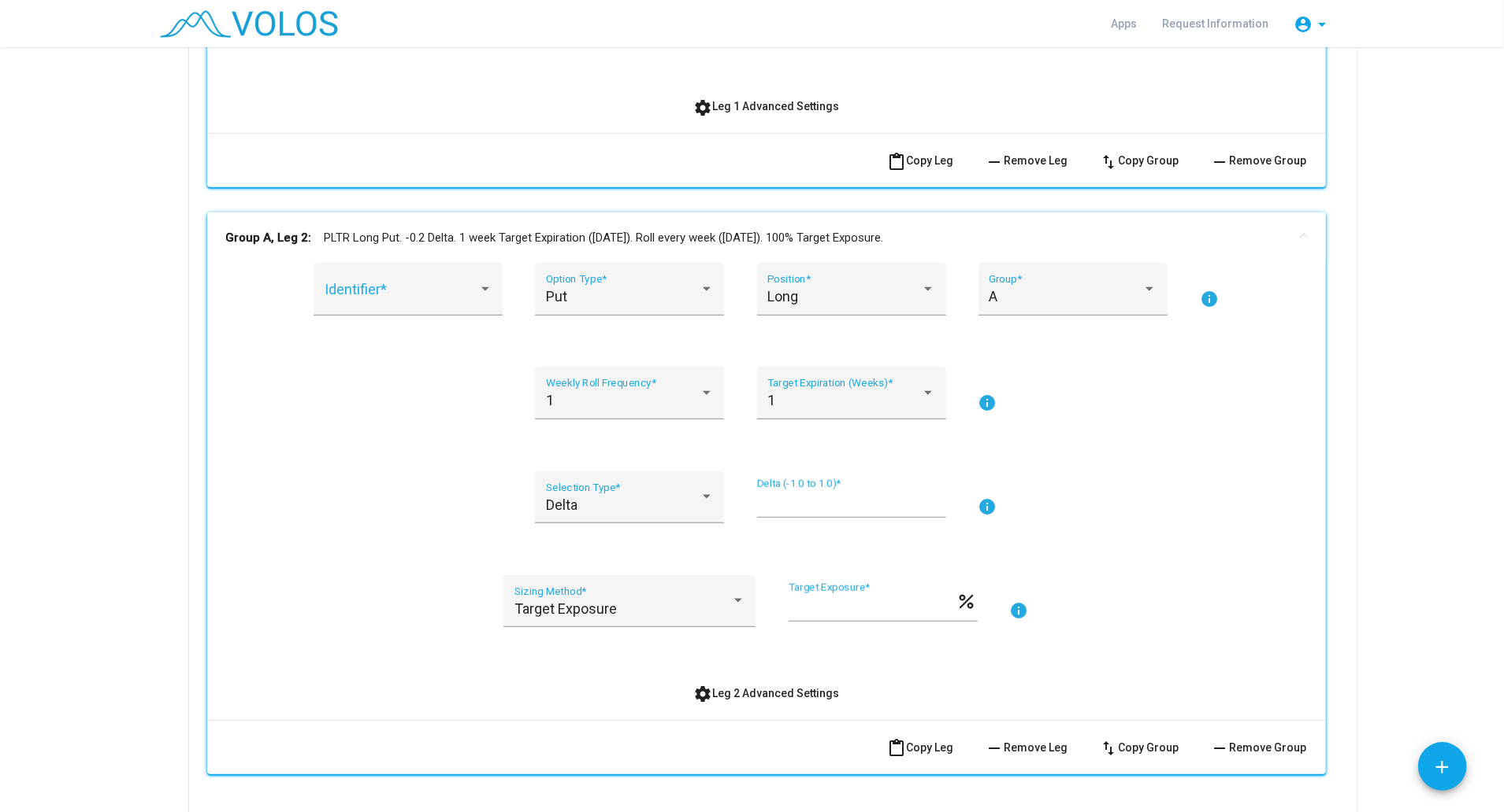
scroll to position [685, 0]
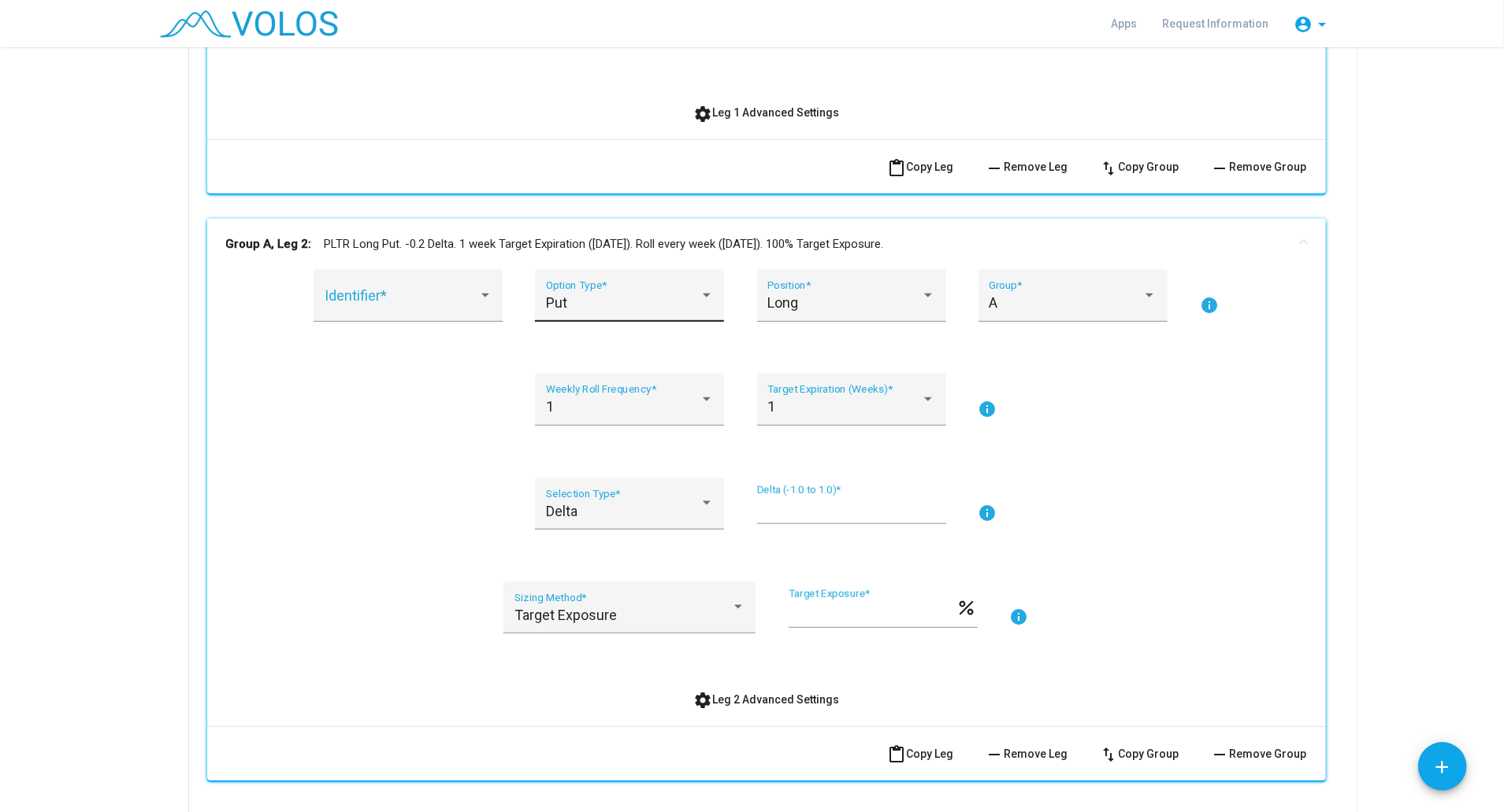
click at [696, 304] on div "Put" at bounding box center [629, 303] width 168 height 15
click at [601, 259] on span "Call" at bounding box center [622, 258] width 168 height 42
click at [757, 503] on input "****" at bounding box center [851, 510] width 189 height 15
type input "***"
drag, startPoint x: 1486, startPoint y: 626, endPoint x: 1477, endPoint y: 432, distance: 194.2
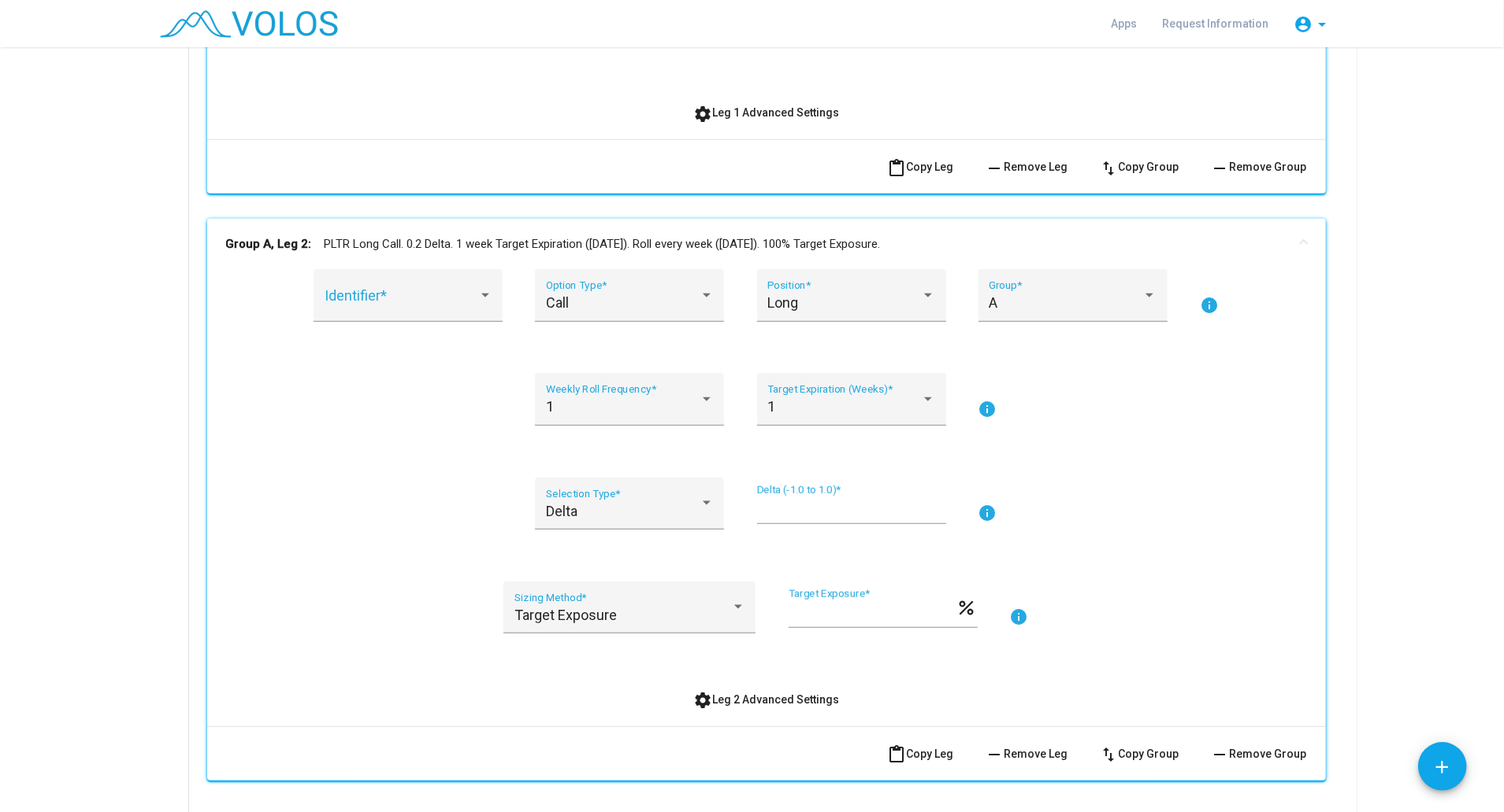
click at [1477, 432] on as-strategy-engine-wrapper "**********" at bounding box center [752, 179] width 1504 height 1634
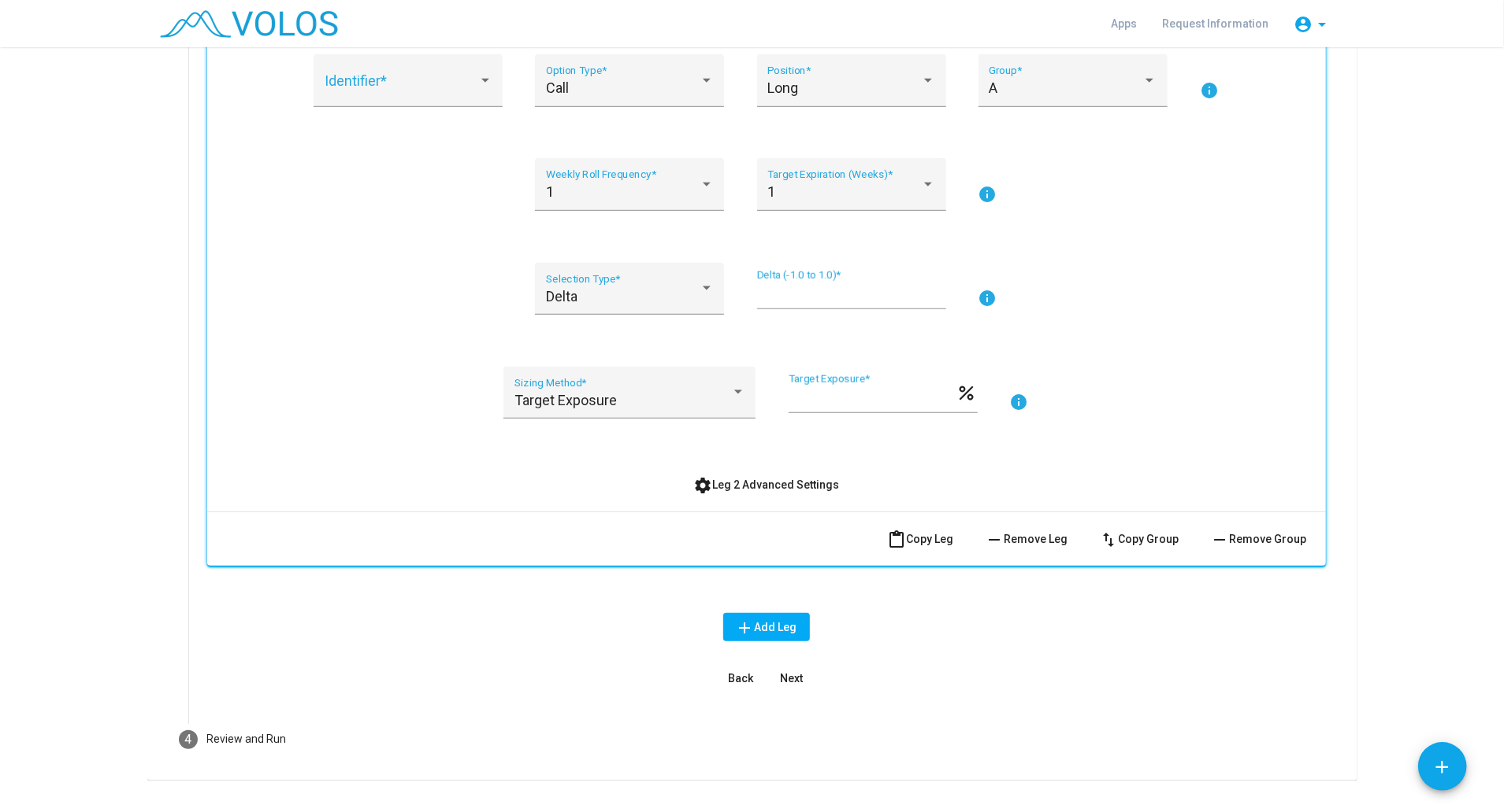
scroll to position [897, 0]
click at [795, 674] on button "Next" at bounding box center [791, 681] width 51 height 29
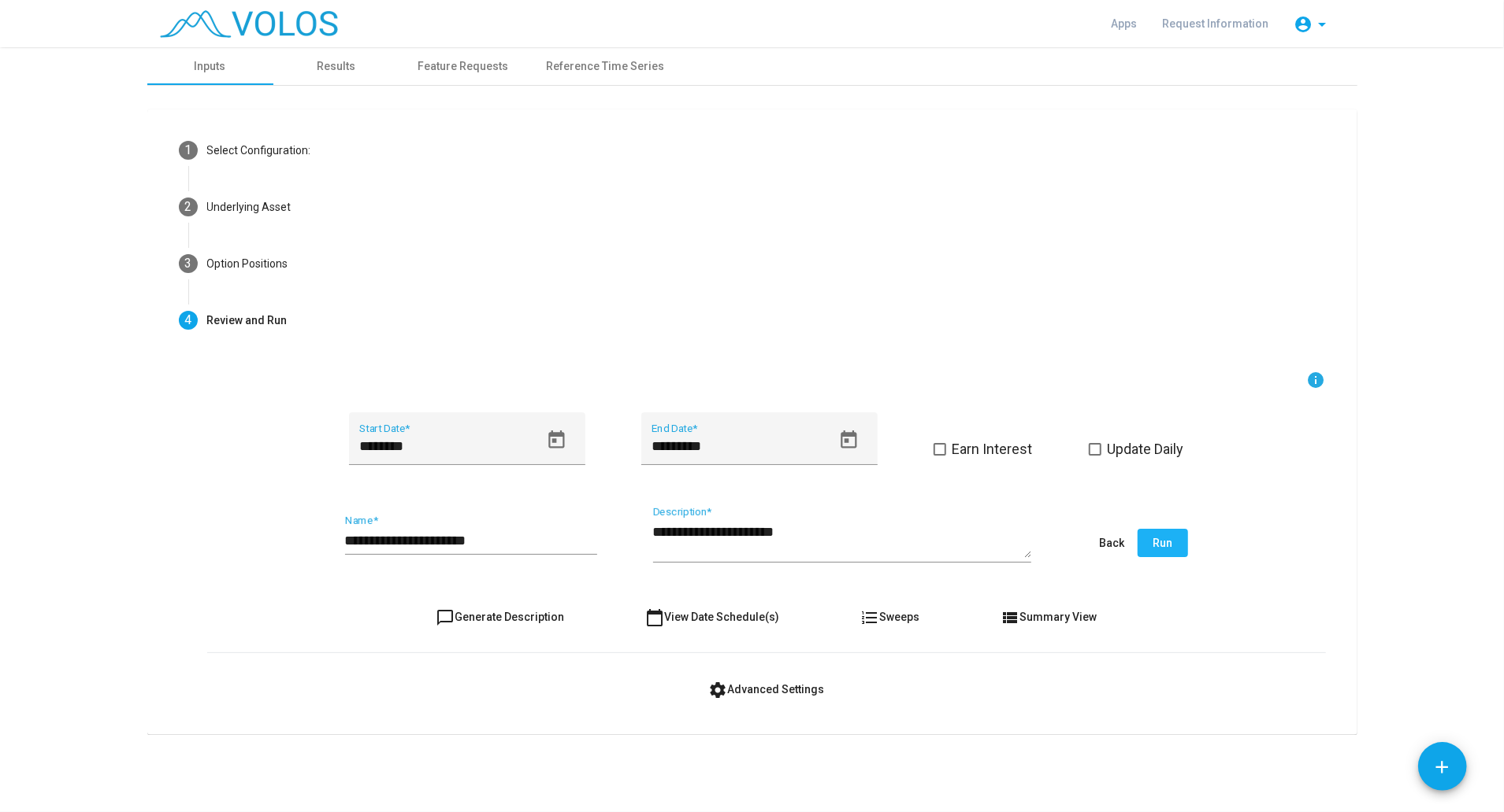
click at [1172, 544] on button "Run" at bounding box center [1162, 543] width 51 height 29
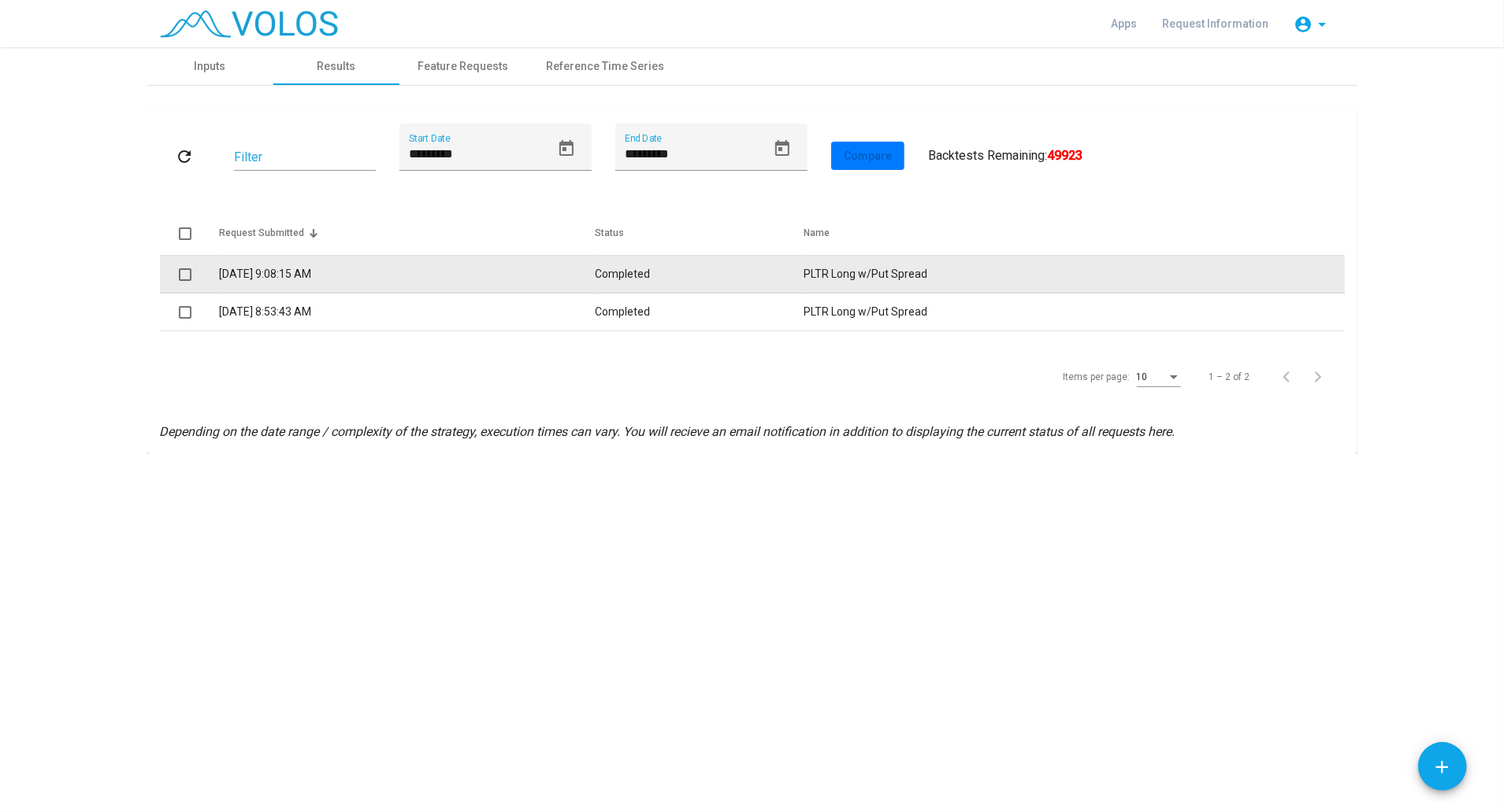
click at [596, 272] on td "8/26/2025 9:08:15 AM" at bounding box center [407, 274] width 376 height 37
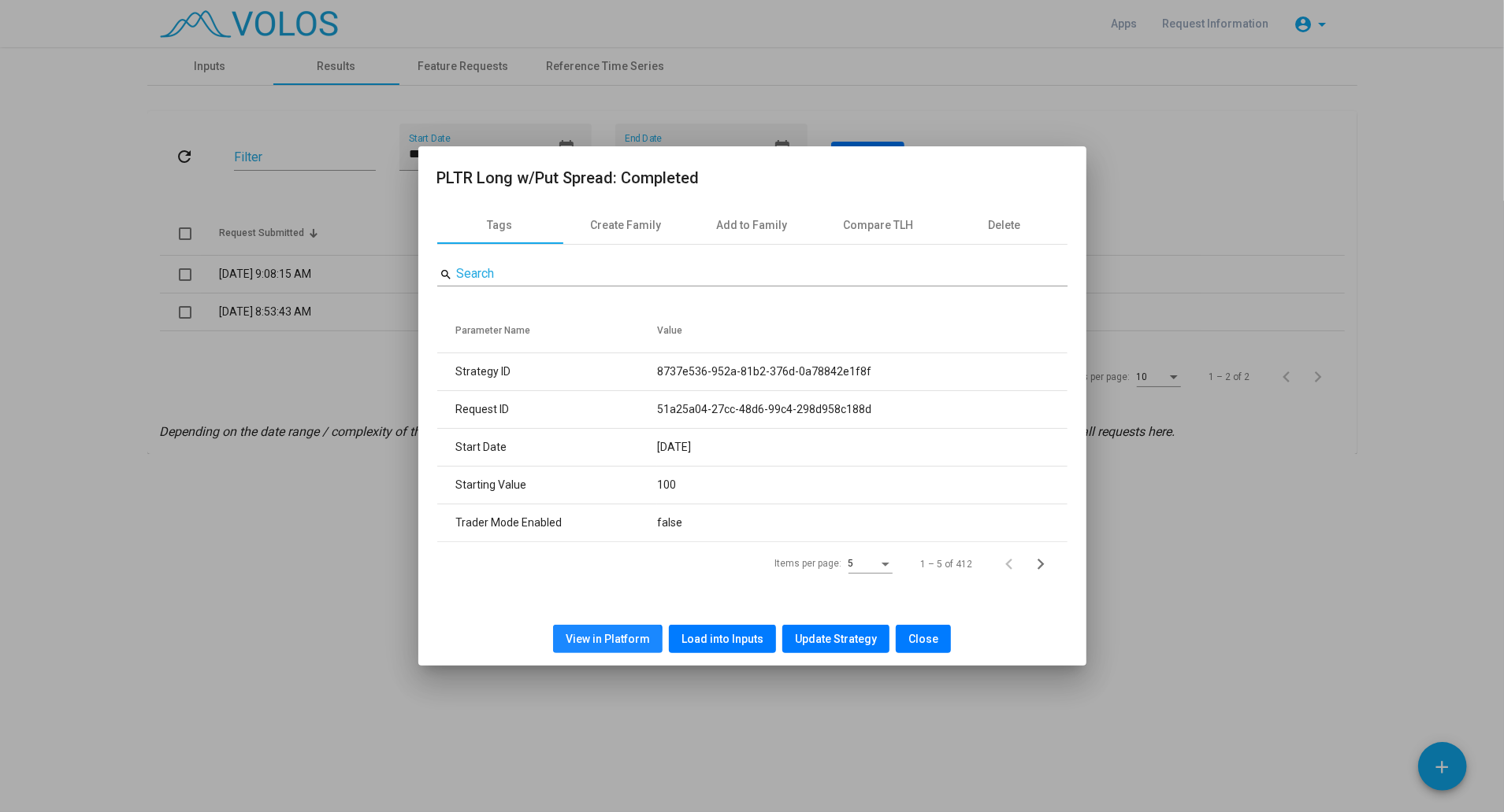
click at [606, 643] on span "View in Platform" at bounding box center [607, 639] width 84 height 12
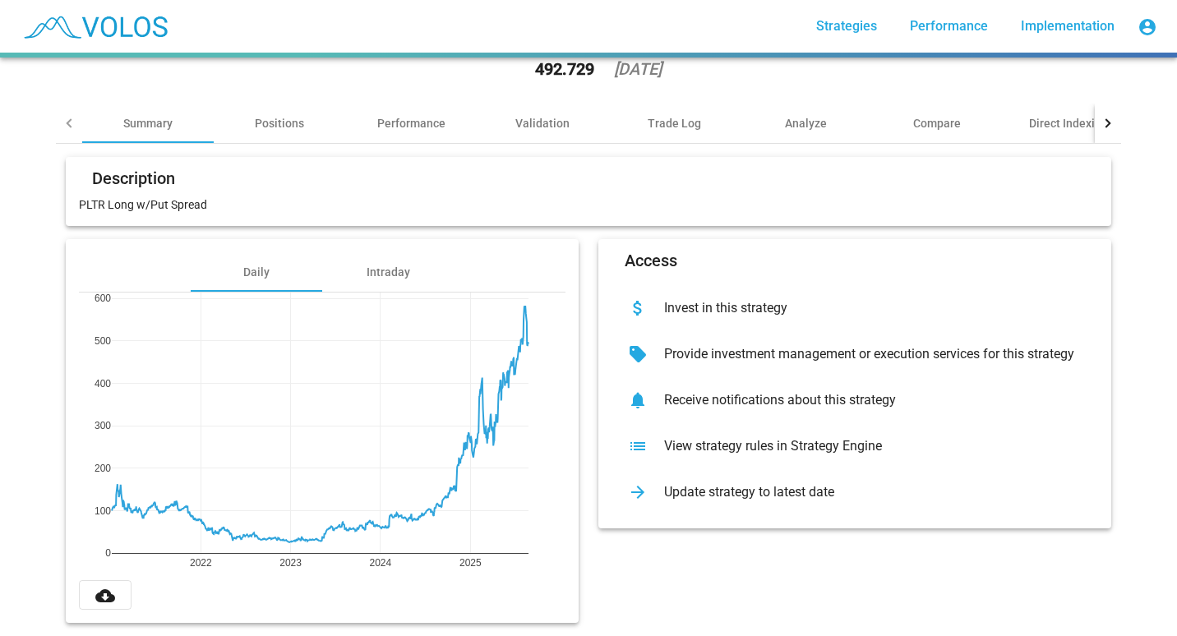
scroll to position [95, 0]
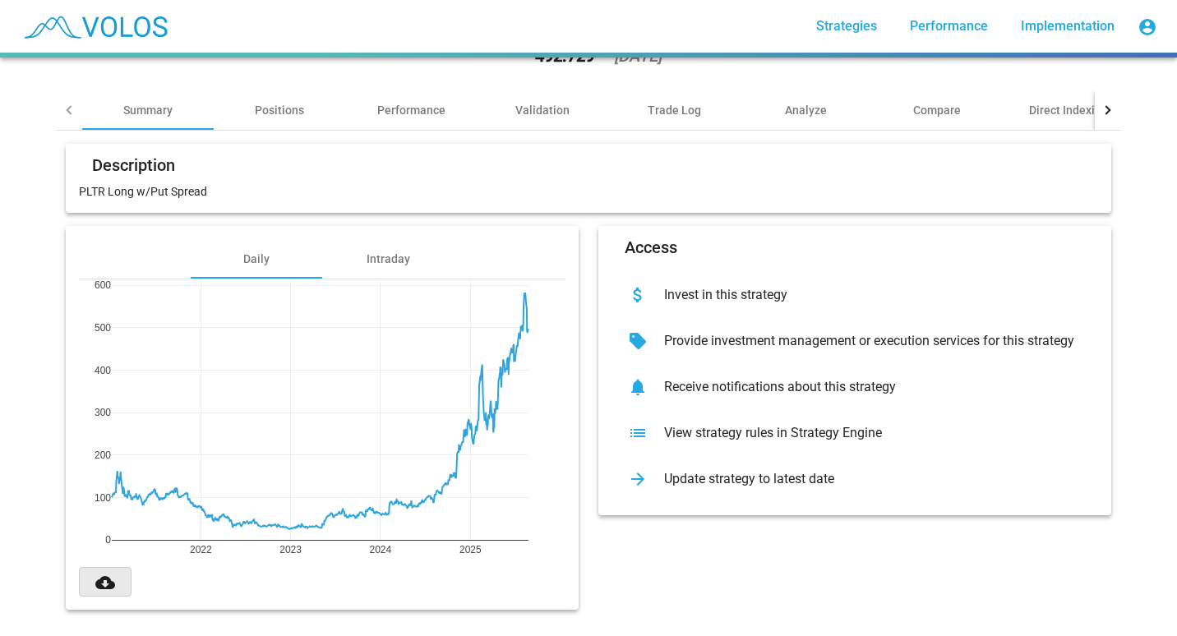
click at [102, 573] on mat-icon "cloud_download" at bounding box center [105, 583] width 20 height 20
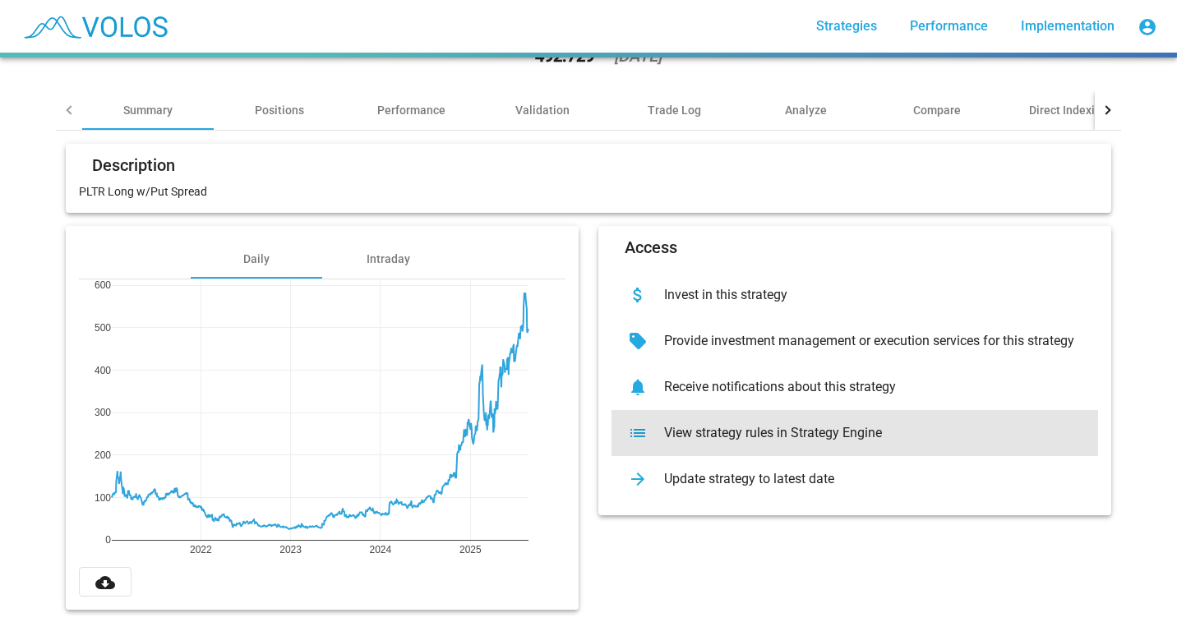
click at [710, 430] on div "list View strategy rules in Strategy Engine" at bounding box center [855, 433] width 487 height 46
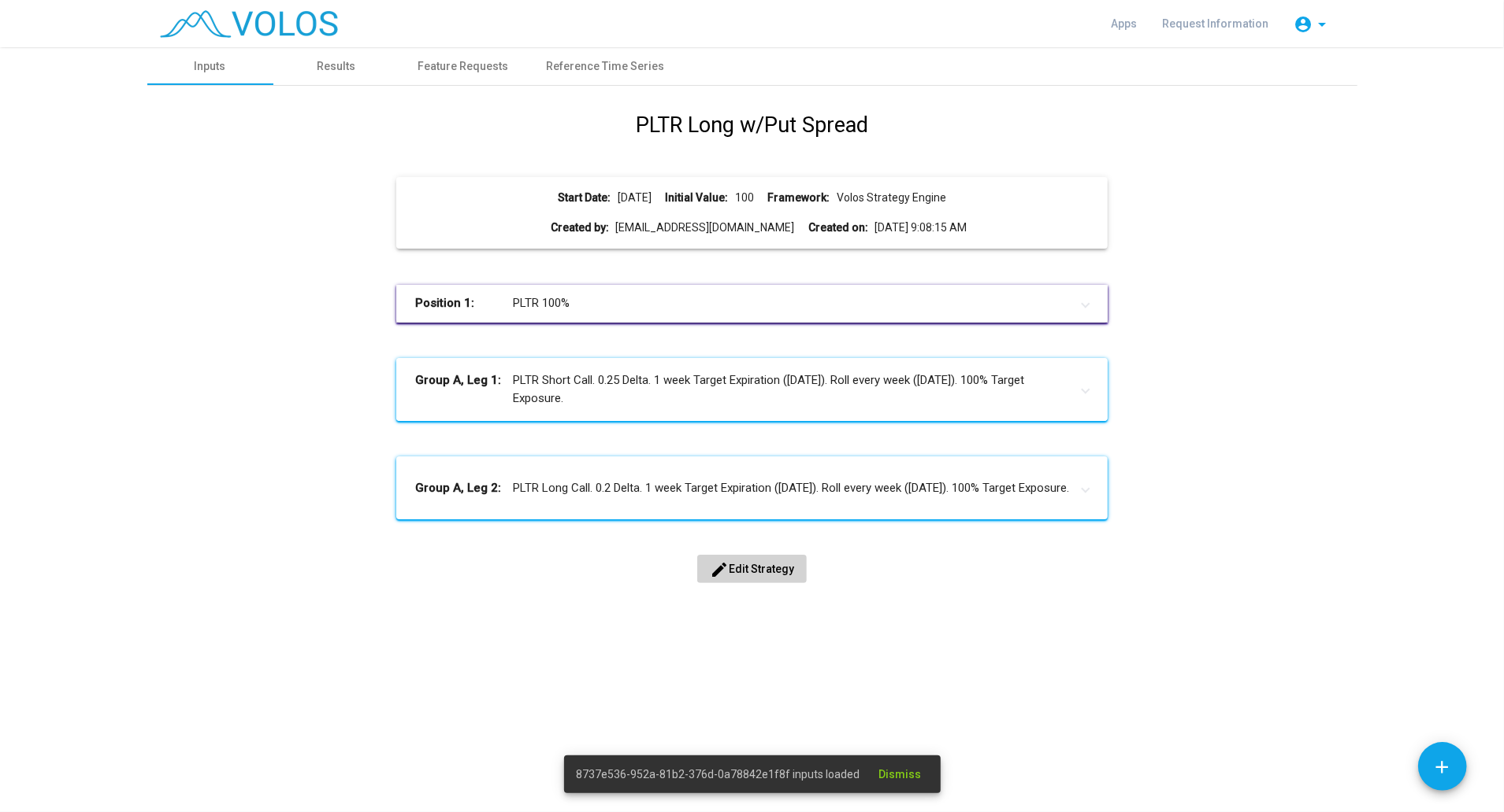
click at [653, 396] on mat-panel-title "Group A, Leg 1: PLTR Short Call. 0.25 Delta. 1 week Target Expiration ([DATE]).…" at bounding box center [741, 389] width 654 height 35
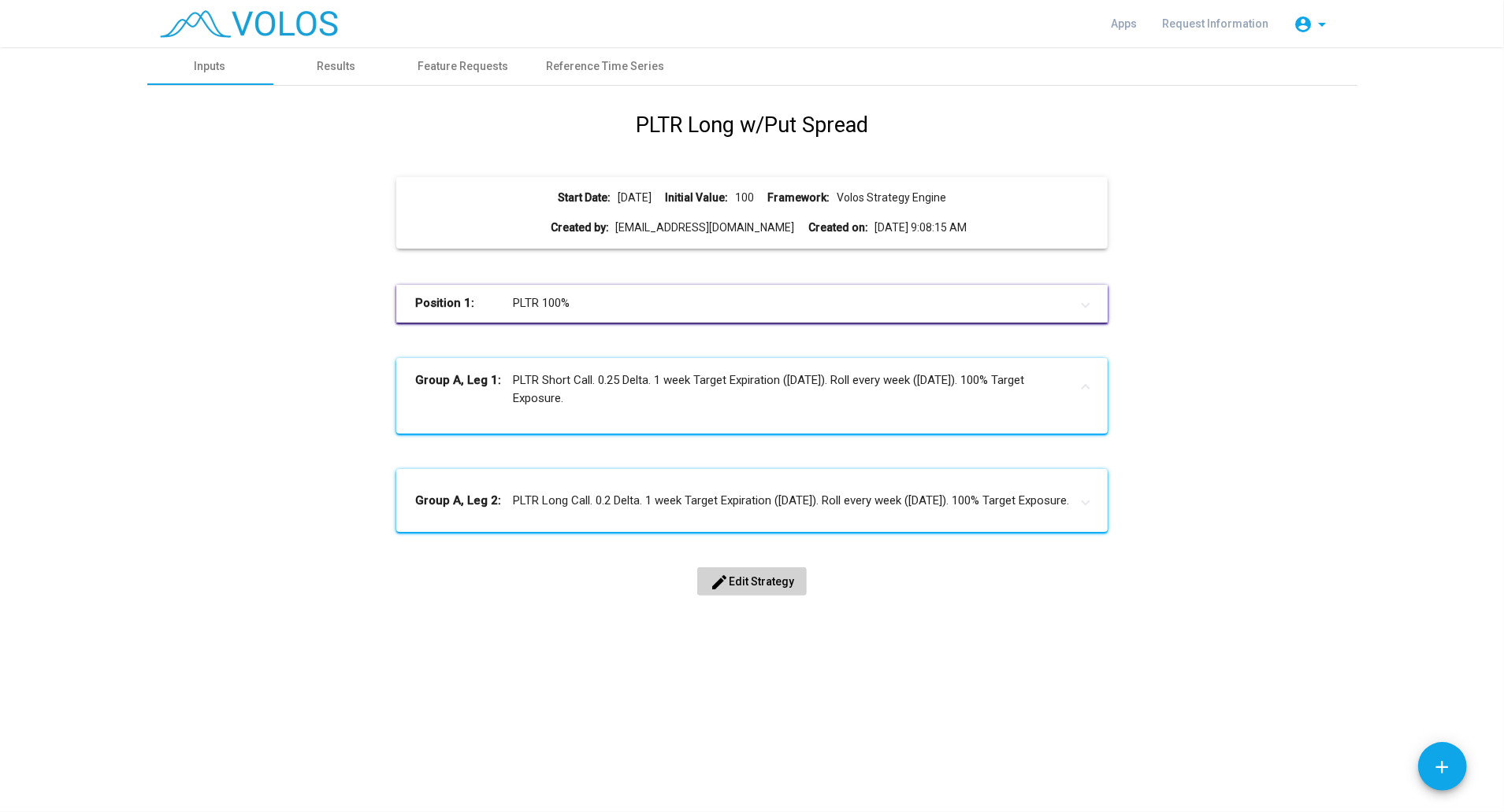
click at [746, 585] on span "edit Edit Strategy" at bounding box center [752, 581] width 84 height 12
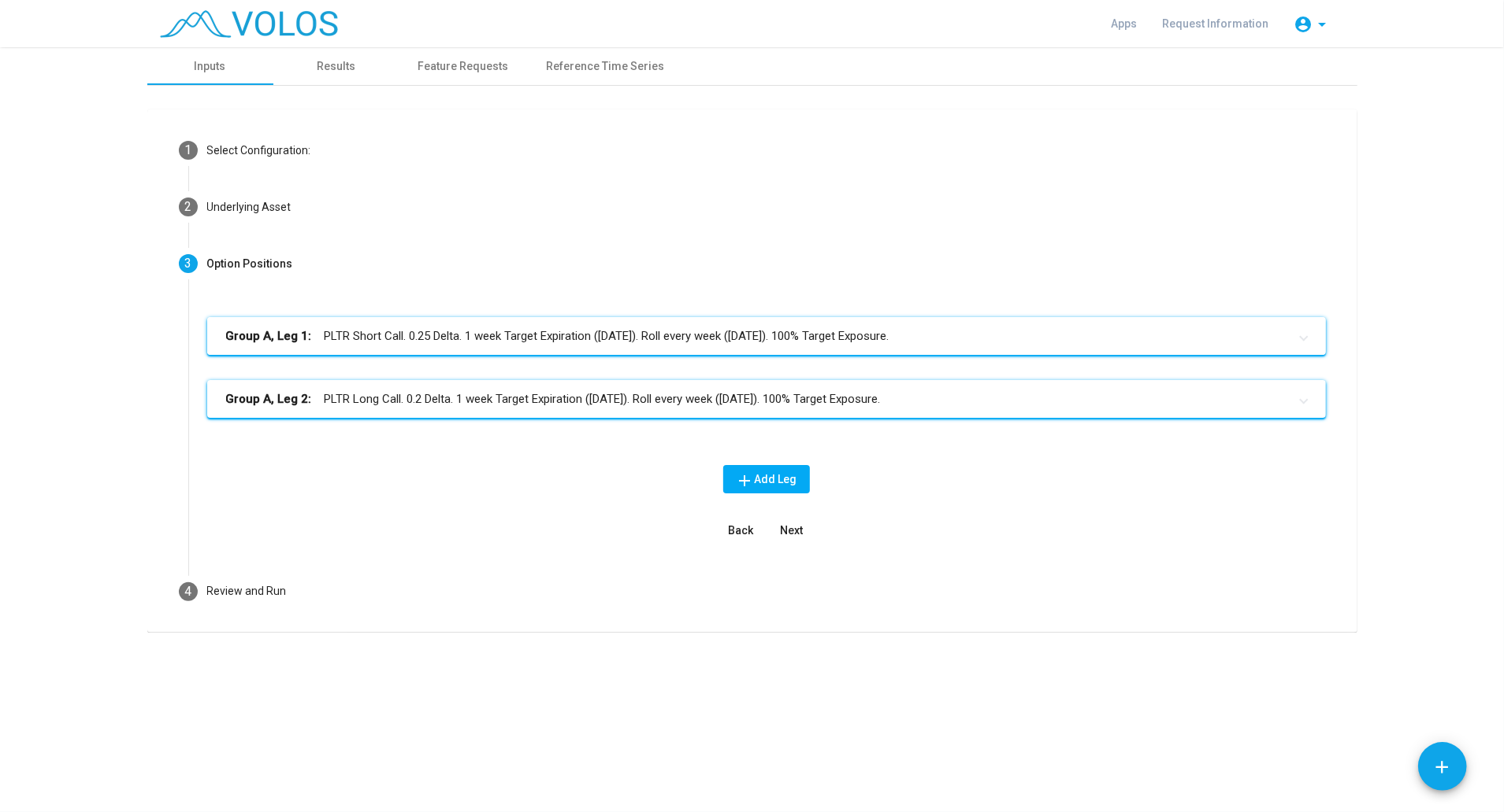
click at [617, 339] on mat-panel-title "Group A, Leg 1: PLTR Short Call. 0.25 Delta. 1 week Target Expiration ([DATE]).…" at bounding box center [757, 336] width 1061 height 18
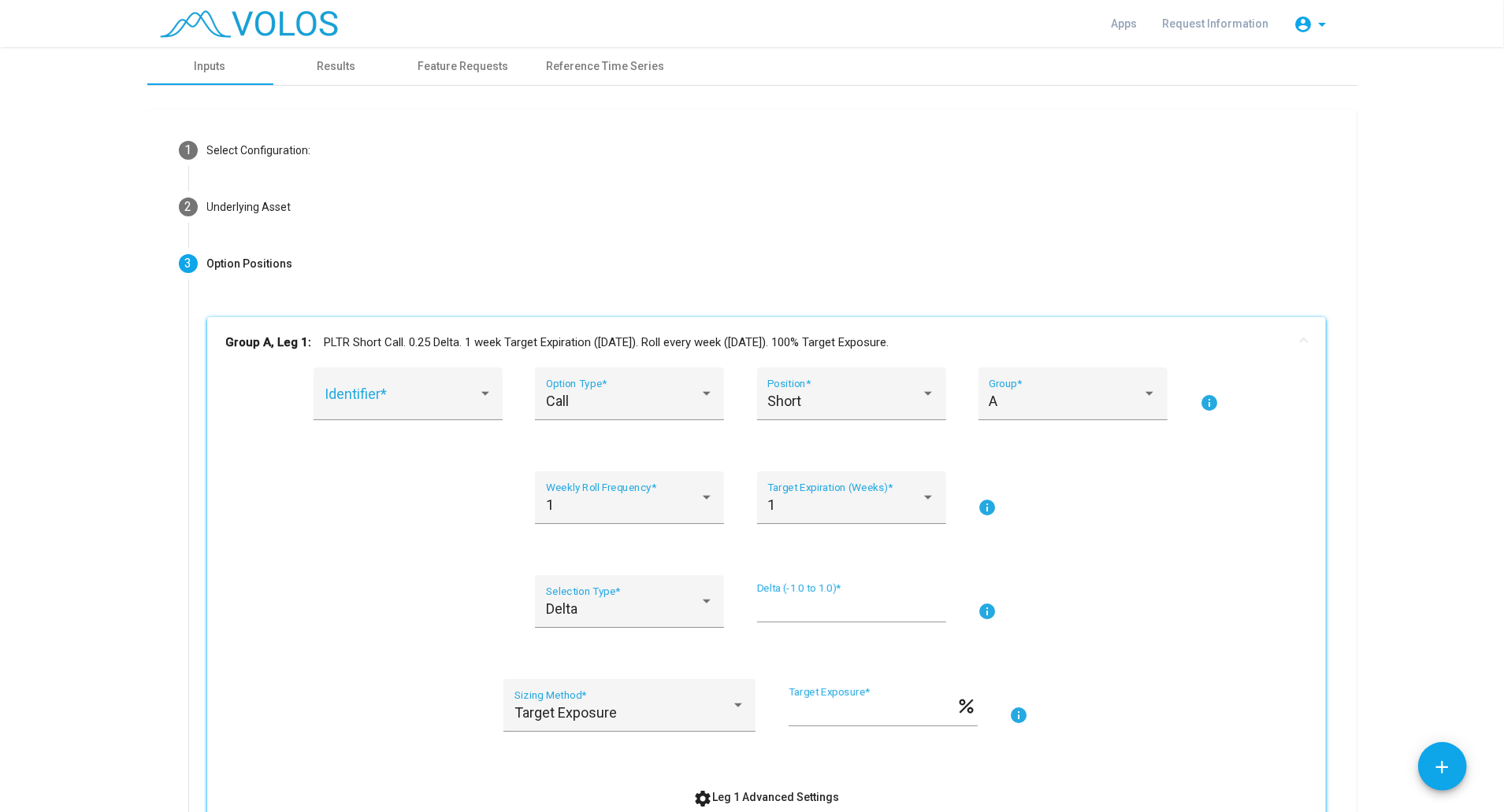
click at [780, 604] on input "****" at bounding box center [851, 608] width 189 height 15
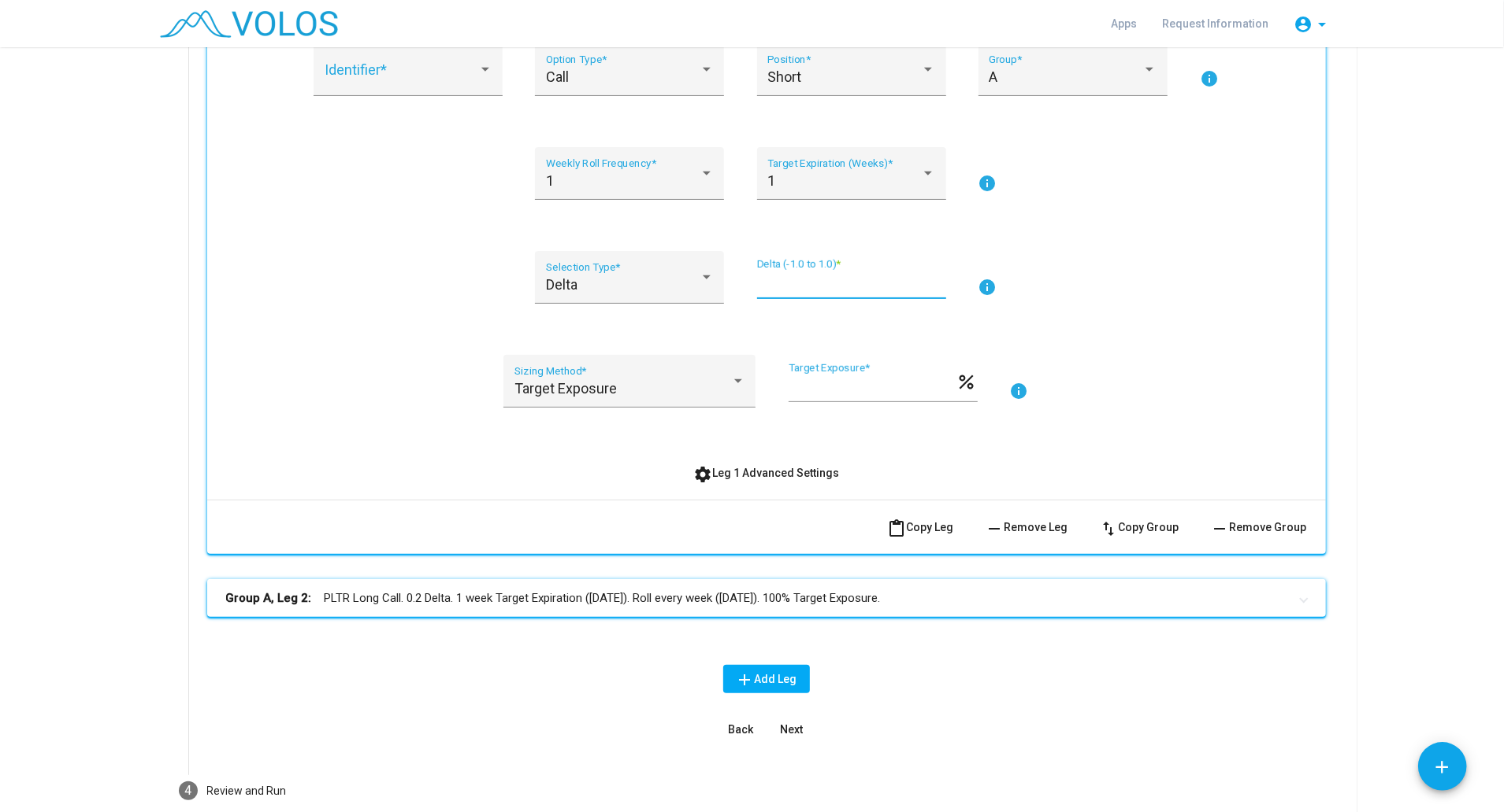
scroll to position [320, 0]
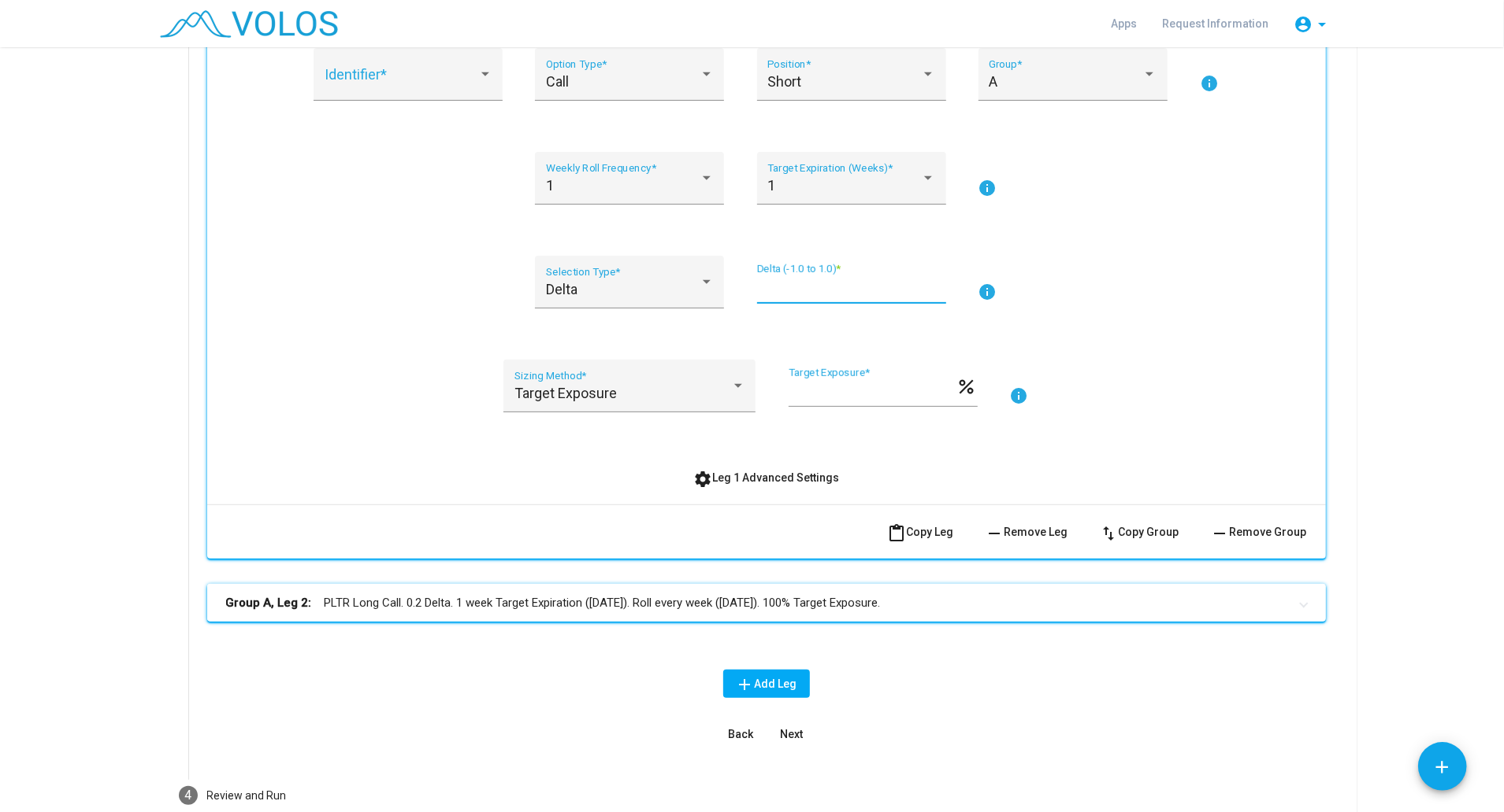
type input "****"
click at [863, 584] on mat-expansion-panel-header "Group A, Leg 2: PLTR Long Call. 0.2 Delta. 1 week Target Expiration (Friday). R…" at bounding box center [765, 602] width 1118 height 37
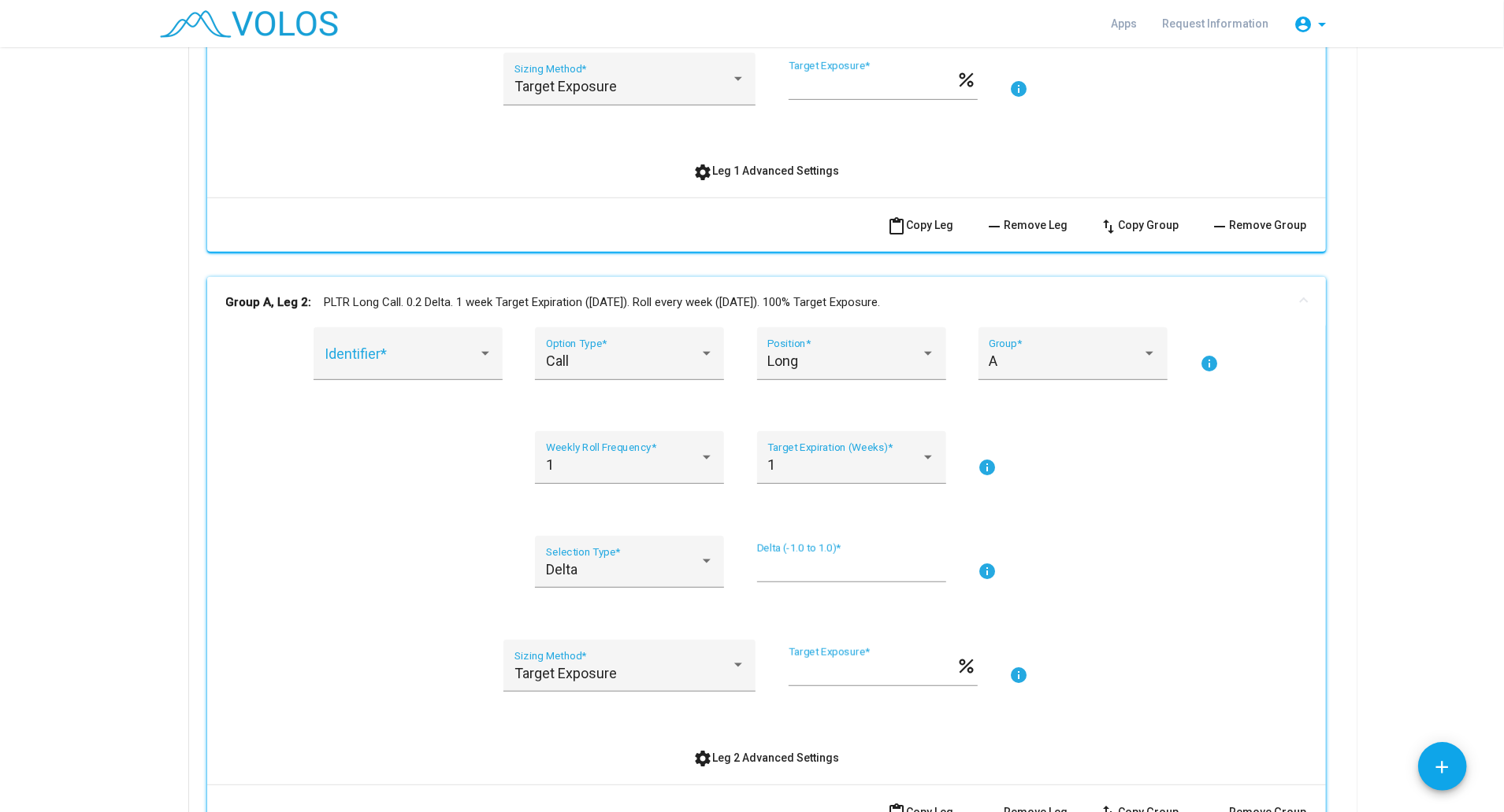
scroll to position [699, 0]
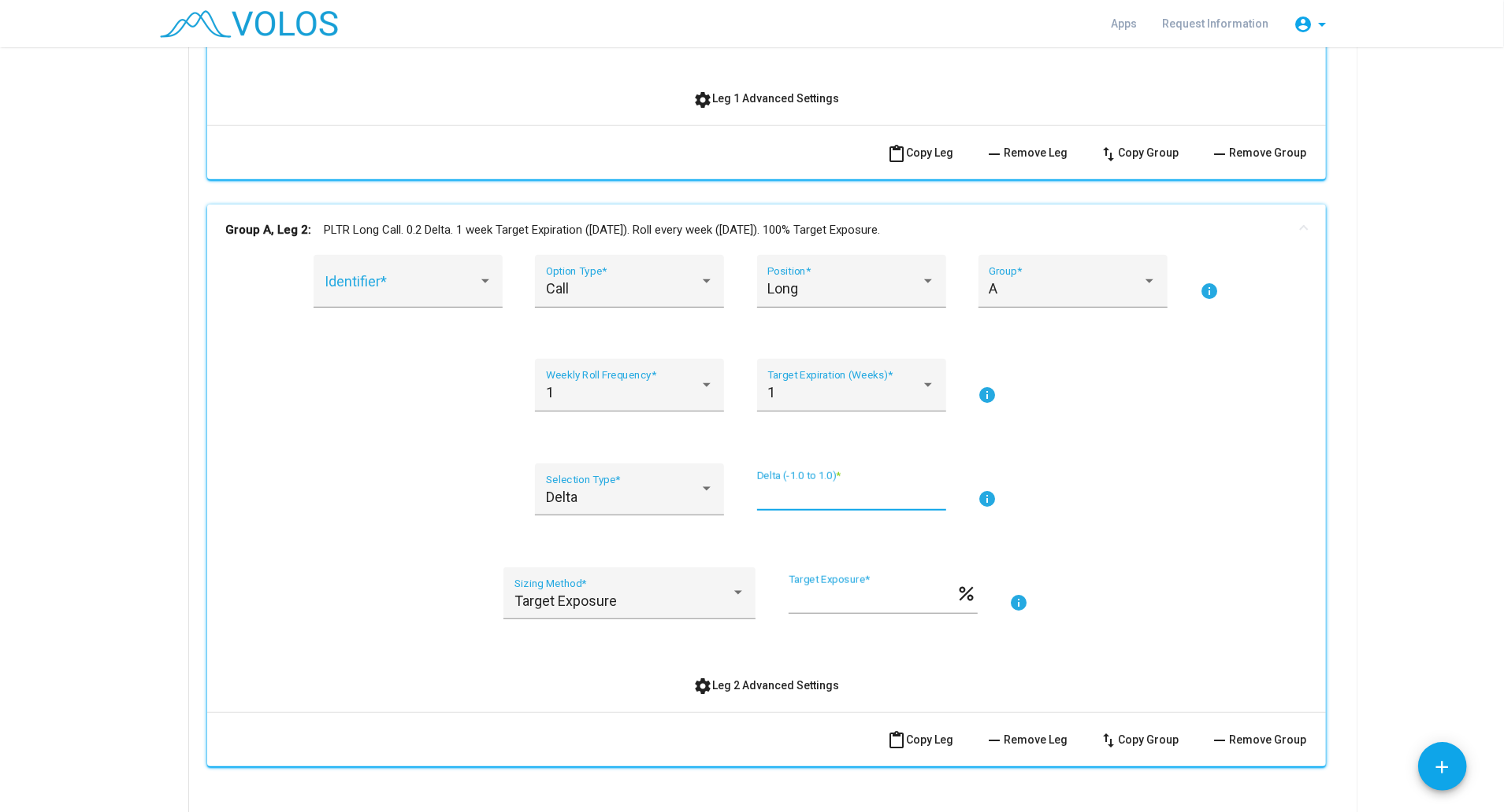
click at [786, 493] on input "***" at bounding box center [851, 496] width 189 height 15
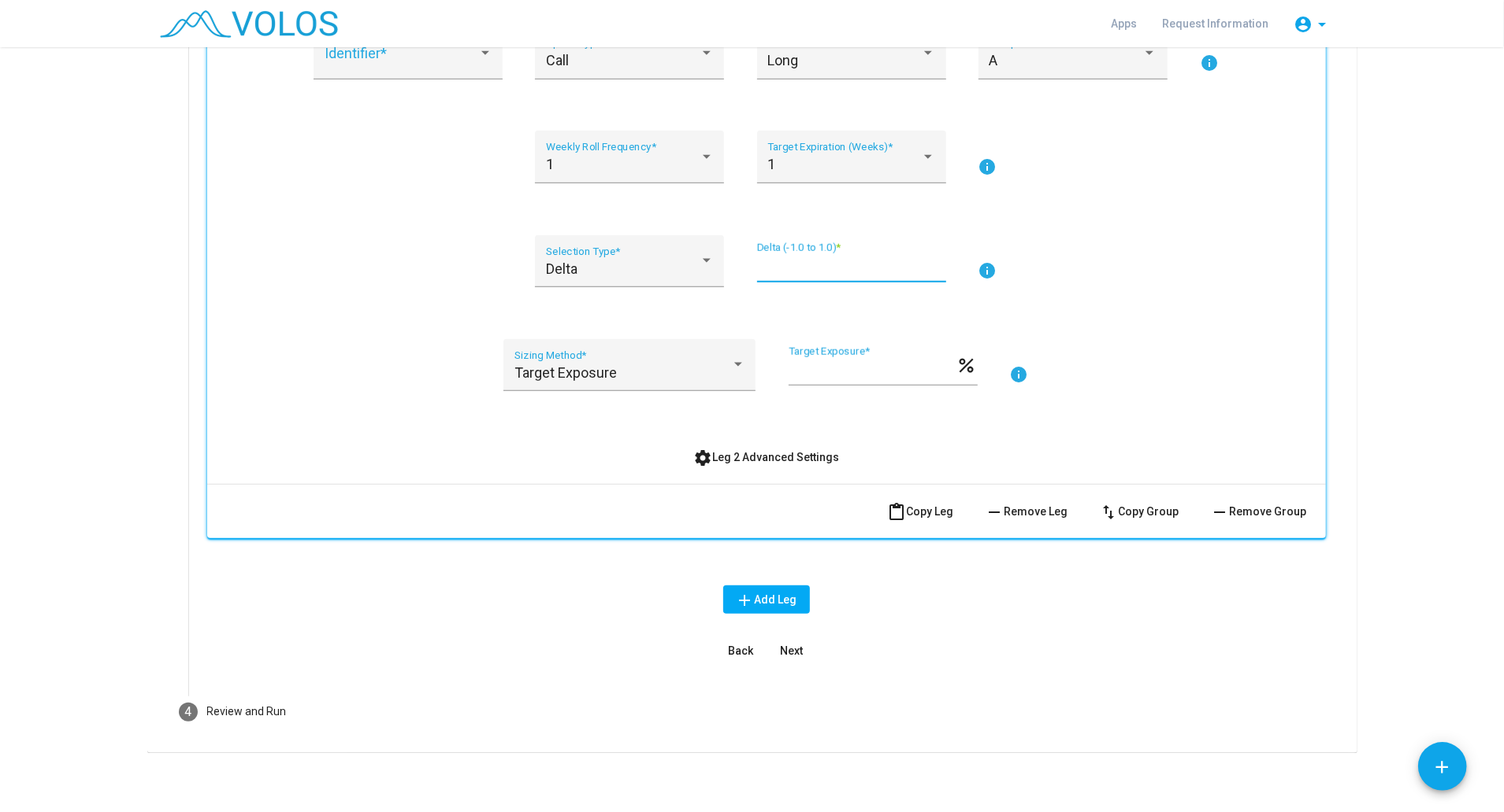
type input "****"
click at [782, 651] on span "Next" at bounding box center [791, 650] width 23 height 12
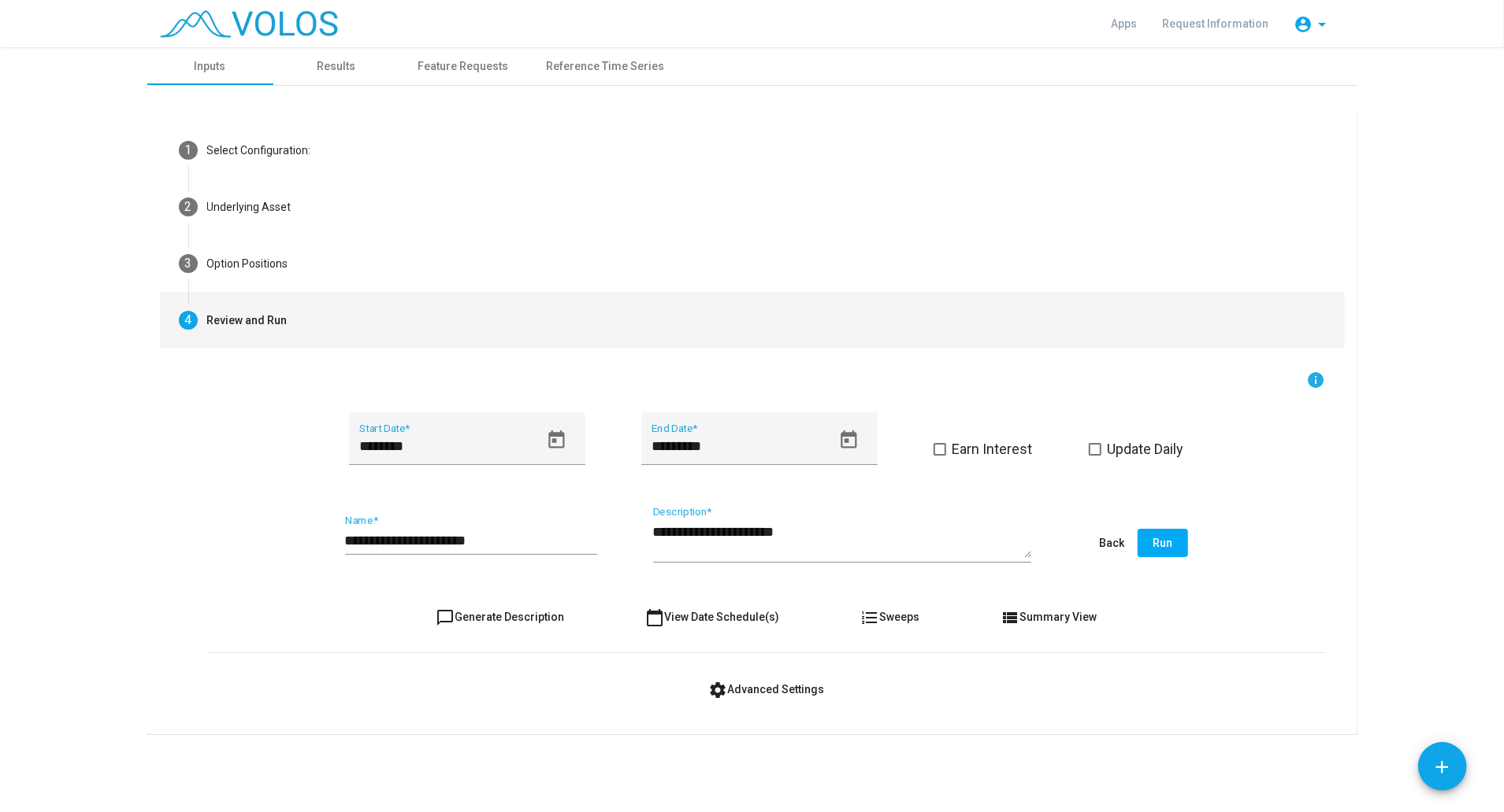
scroll to position [0, 0]
click at [1161, 538] on span "Run" at bounding box center [1162, 543] width 20 height 12
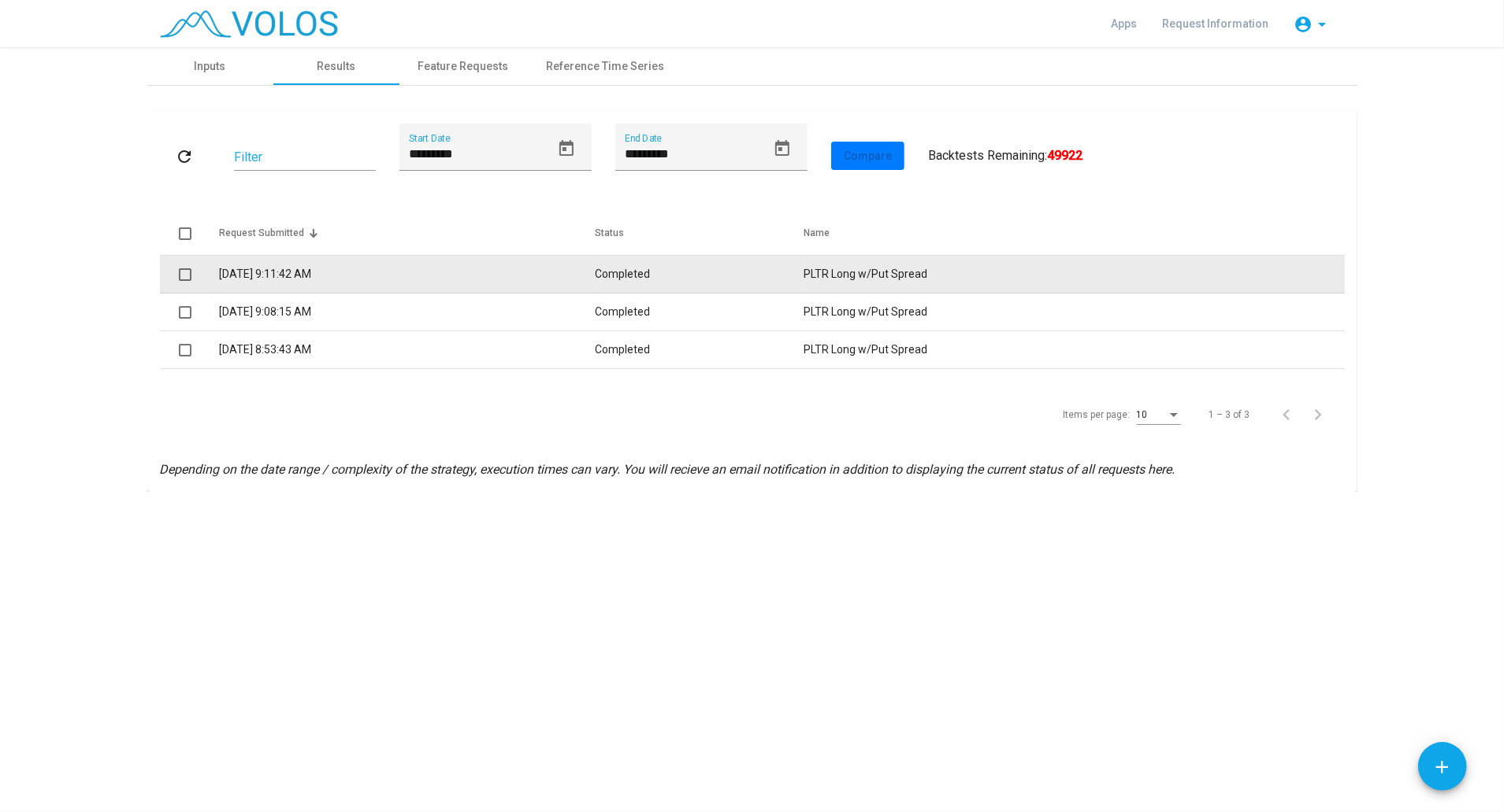
click at [340, 282] on td "[DATE] 9:11:42 AM" at bounding box center [407, 274] width 376 height 37
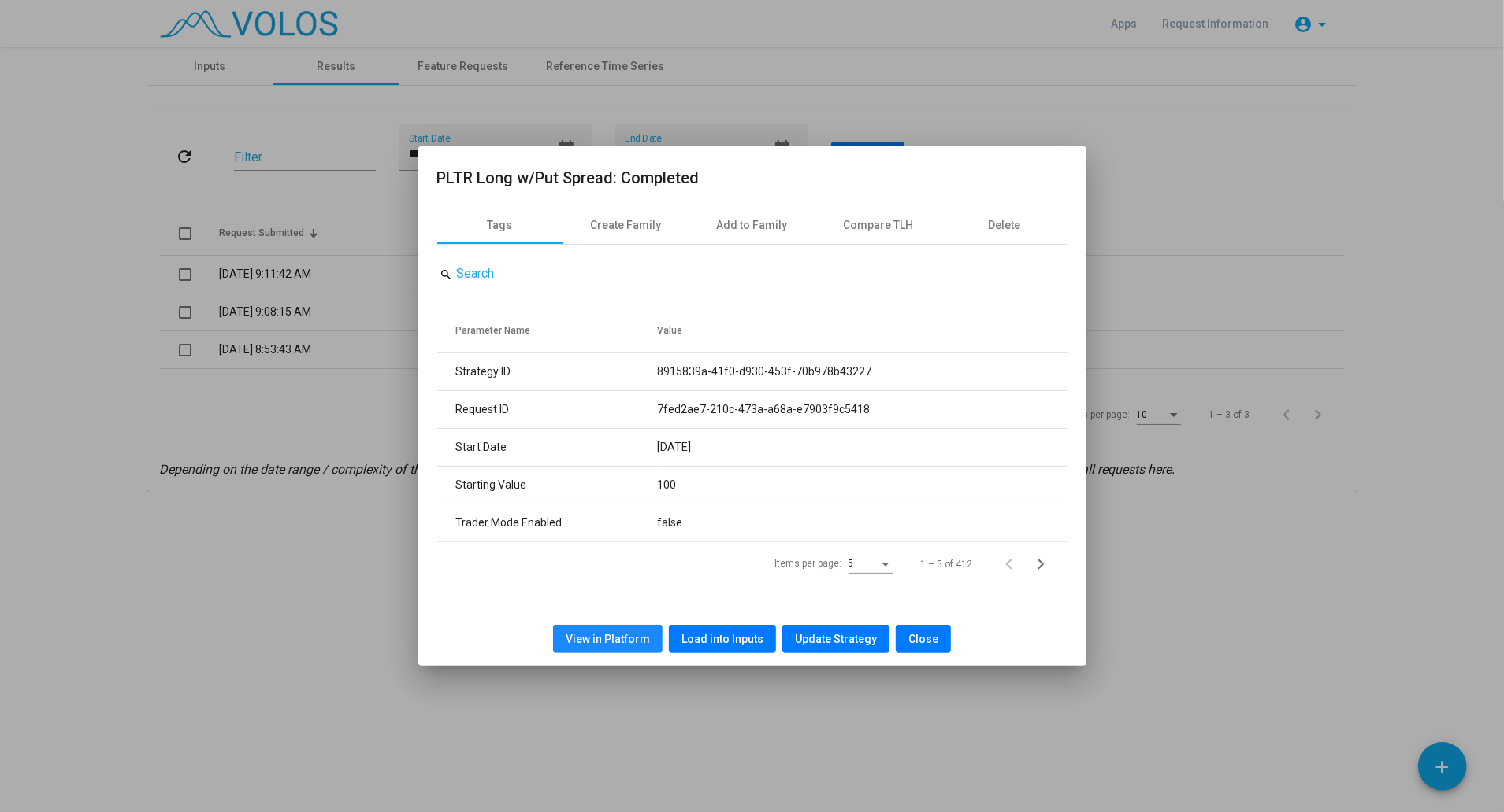
click at [626, 635] on span "View in Platform" at bounding box center [607, 639] width 84 height 12
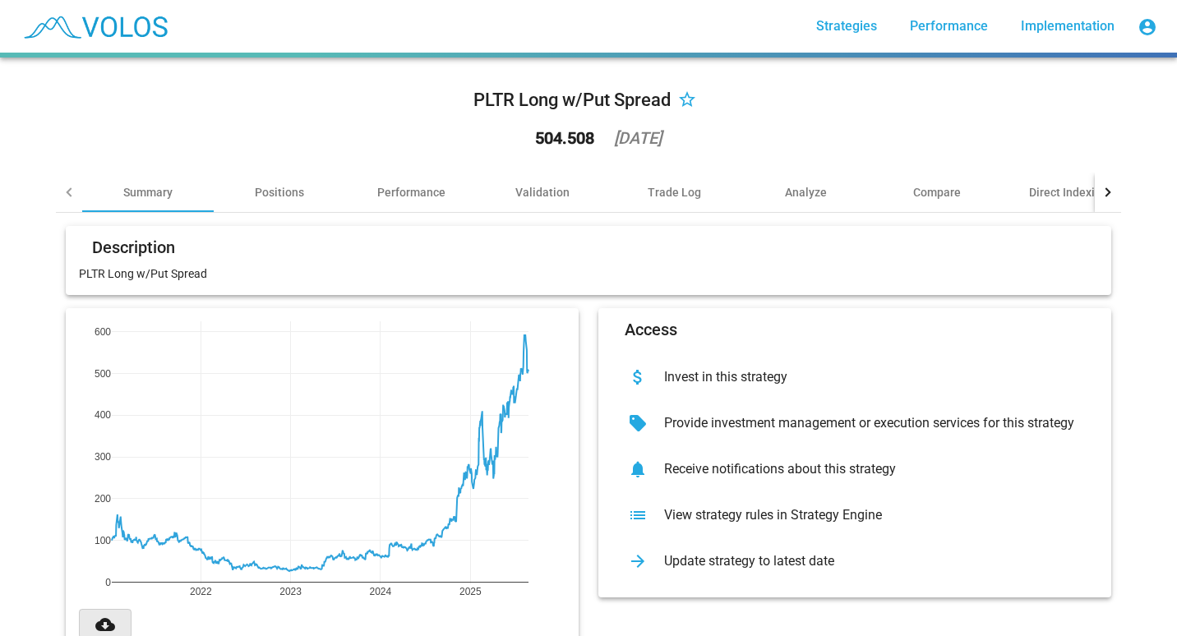
click at [104, 619] on mat-icon "cloud_download" at bounding box center [105, 625] width 20 height 20
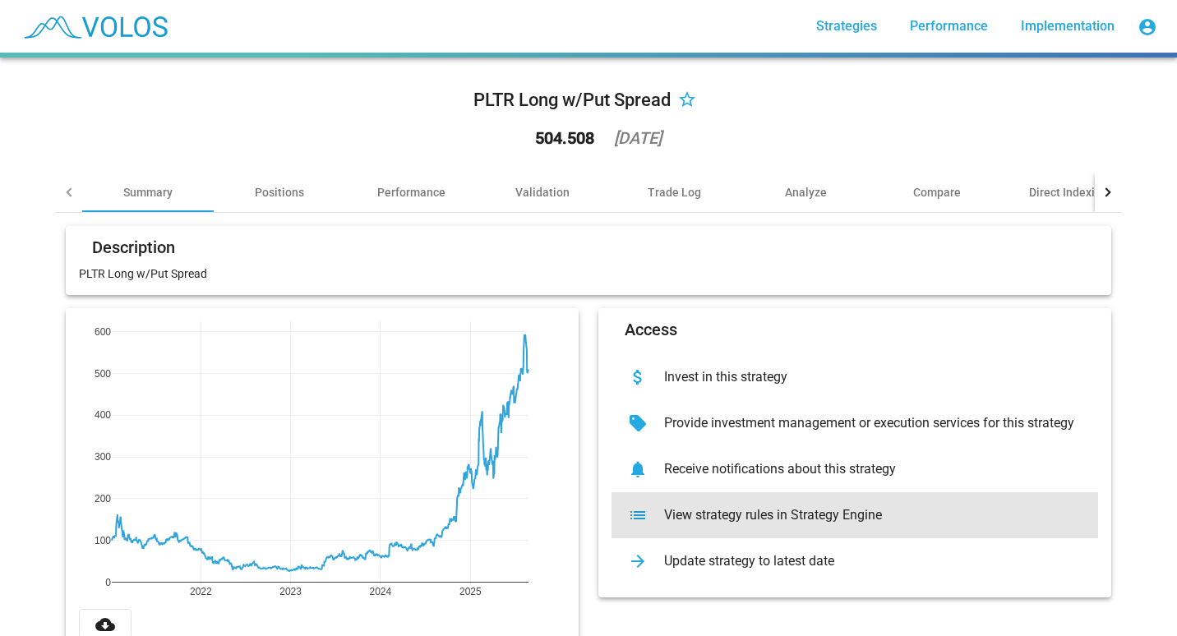
click at [693, 518] on div "View strategy rules in Strategy Engine" at bounding box center [868, 515] width 434 height 16
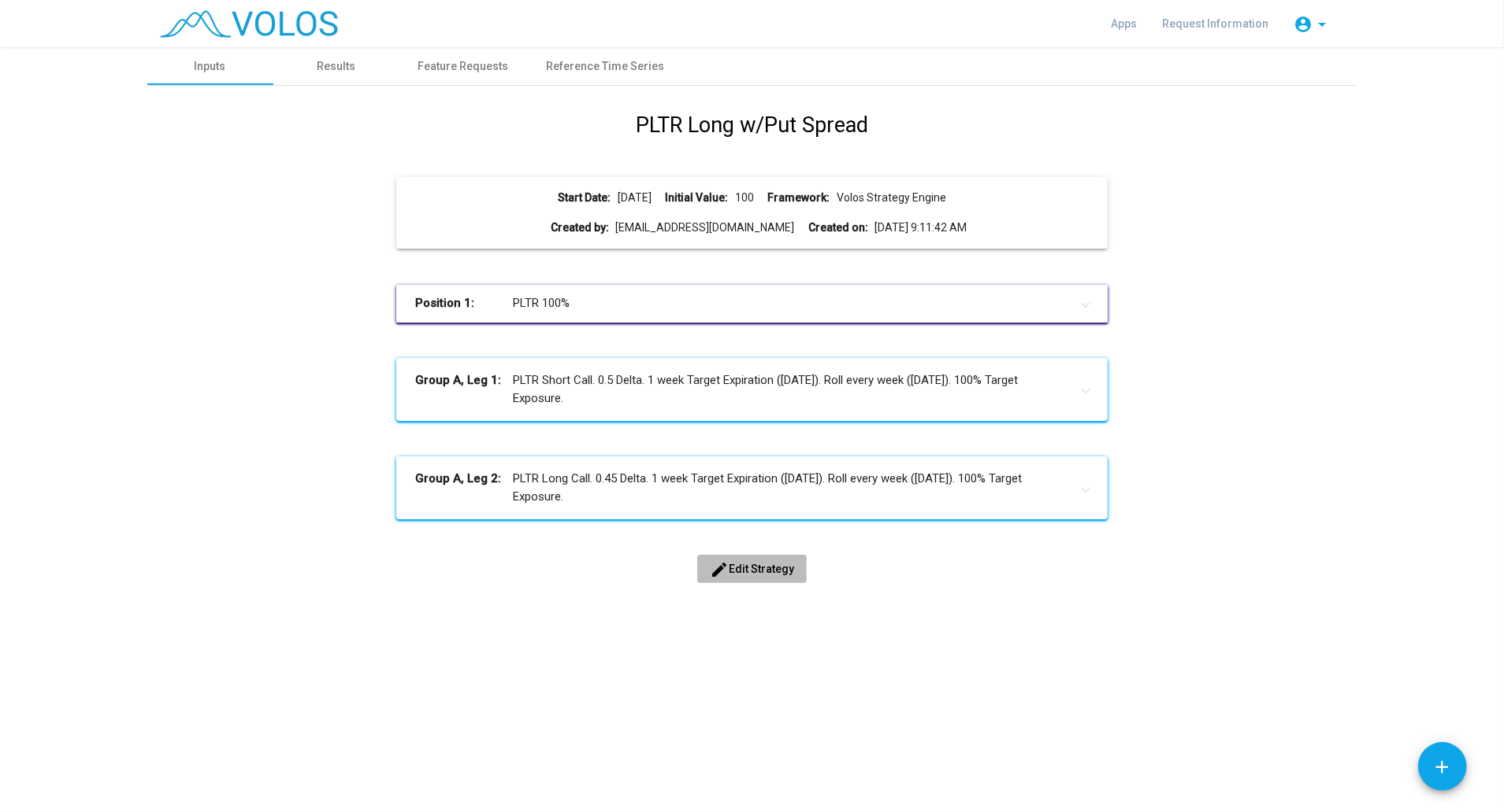
click at [754, 569] on span "edit Edit Strategy" at bounding box center [752, 569] width 84 height 12
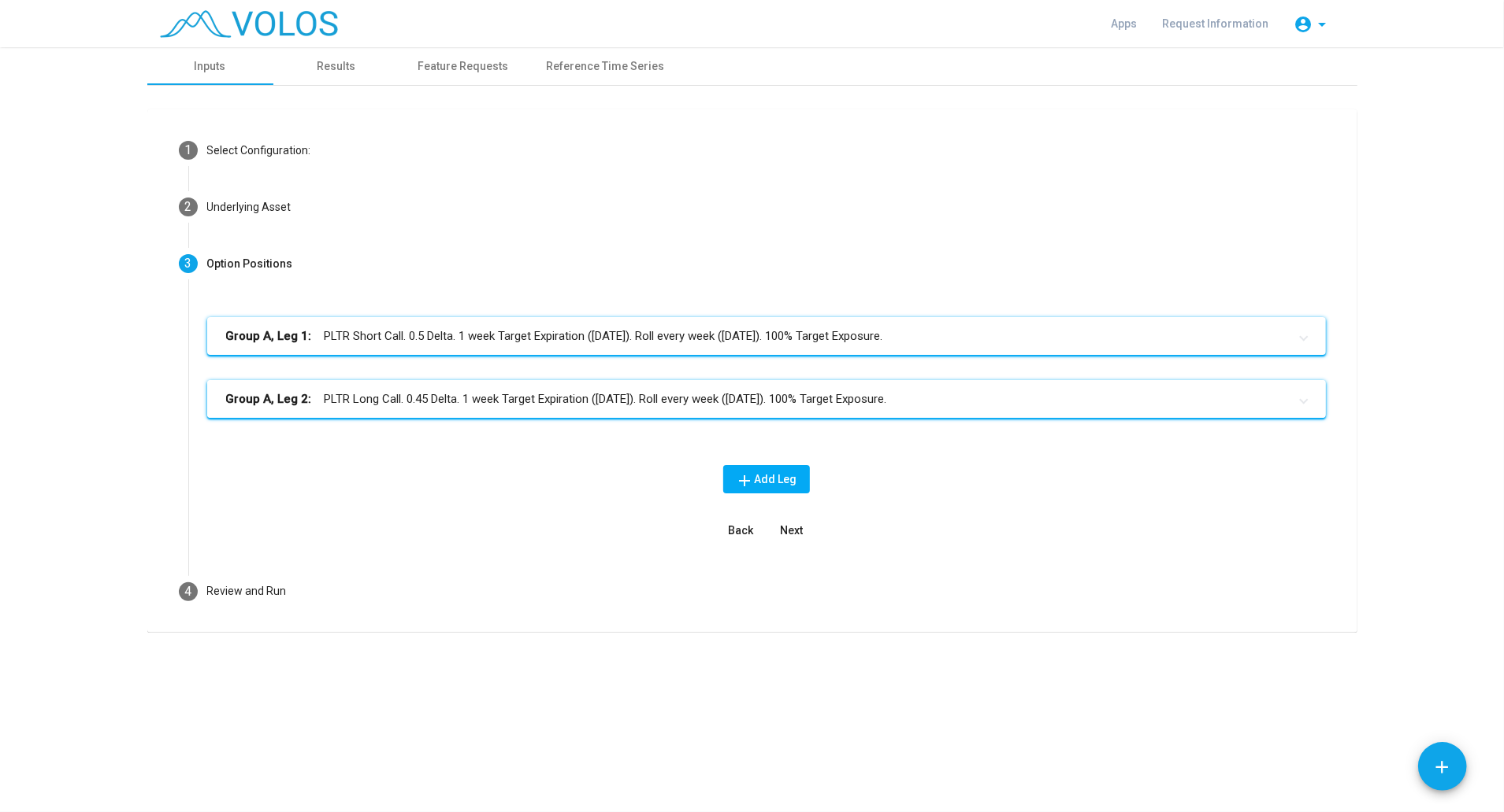
click at [518, 401] on mat-panel-title "Group A, Leg 2: PLTR Long Call. 0.45 Delta. 1 week Target Expiration ([DATE]). …" at bounding box center [757, 399] width 1061 height 18
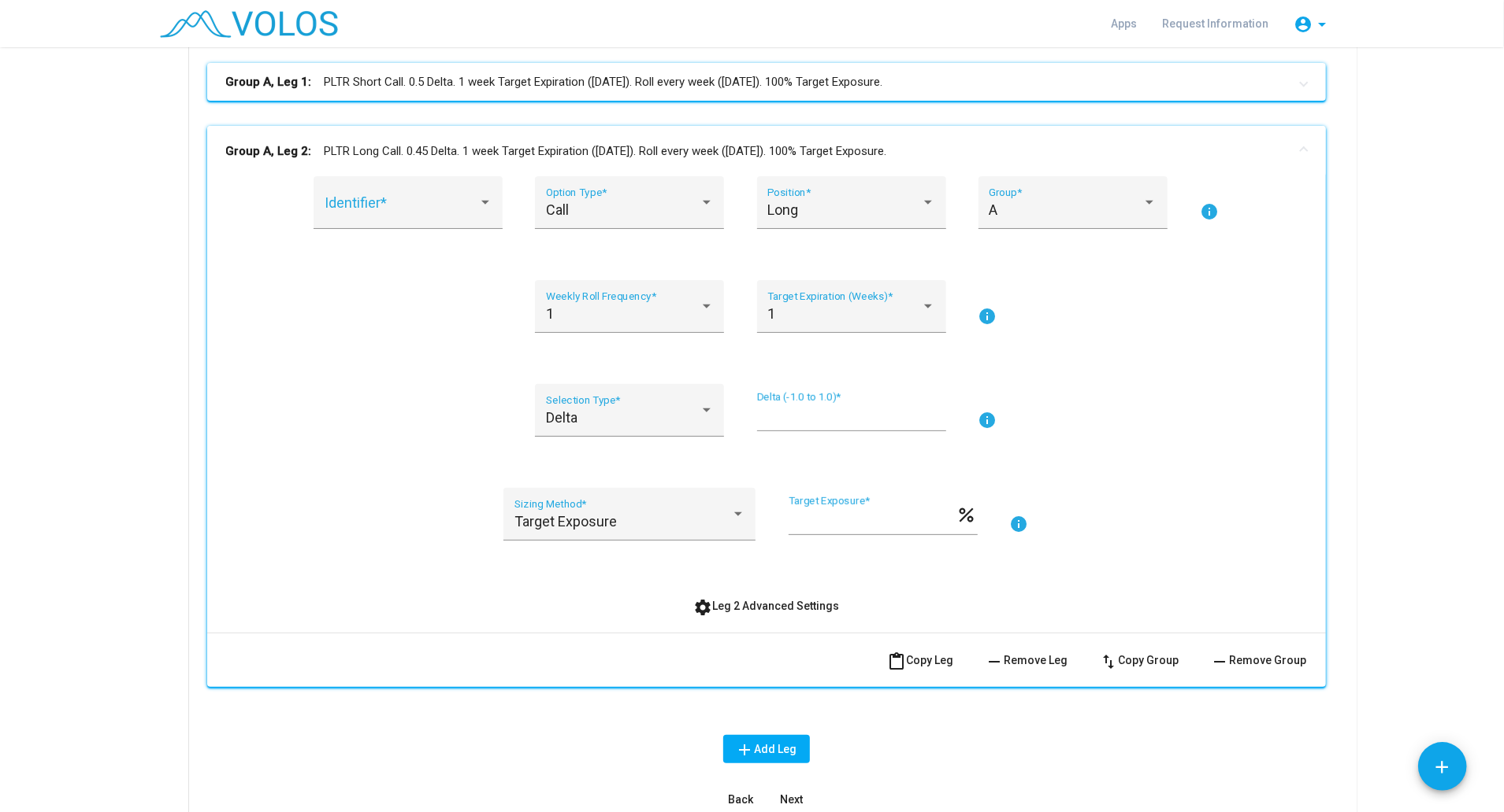
scroll to position [309, 0]
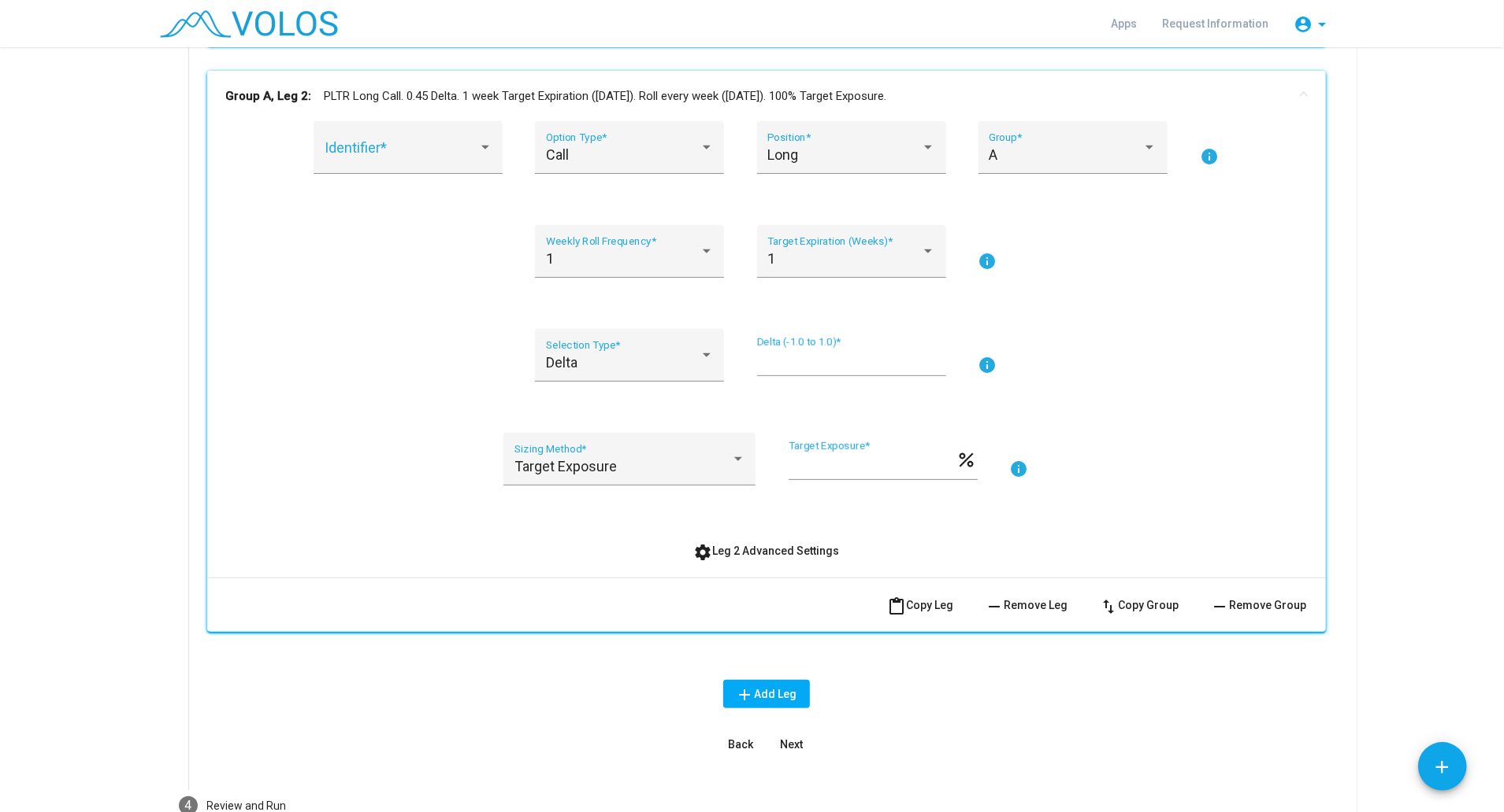
click at [1031, 599] on span "remove Remove Leg" at bounding box center [1027, 605] width 82 height 12
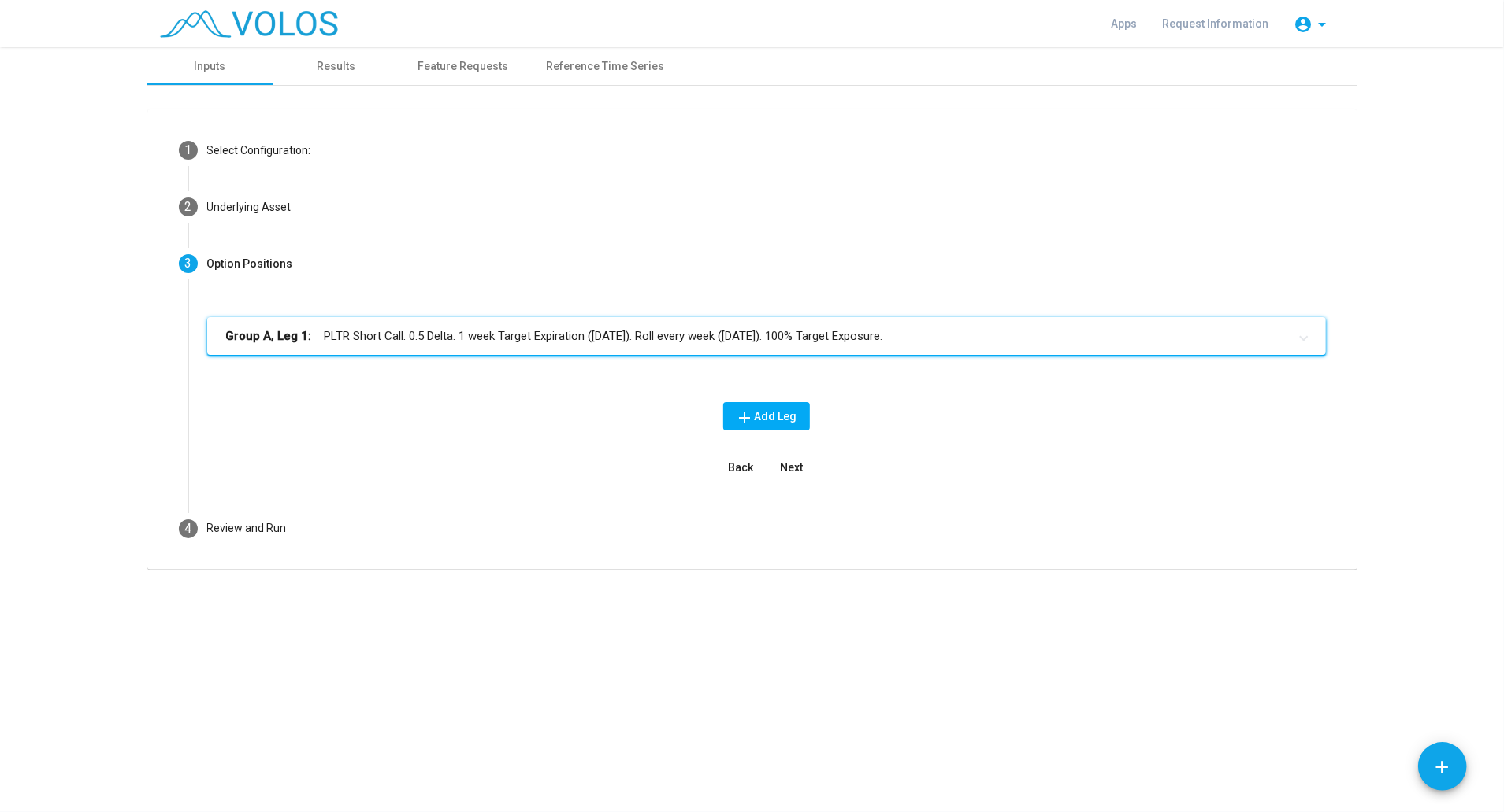
scroll to position [0, 0]
click at [615, 337] on mat-panel-title "Group A, Leg 1: PLTR Short Call. 0.5 Delta. 1 week Target Expiration ([DATE]). …" at bounding box center [757, 336] width 1061 height 18
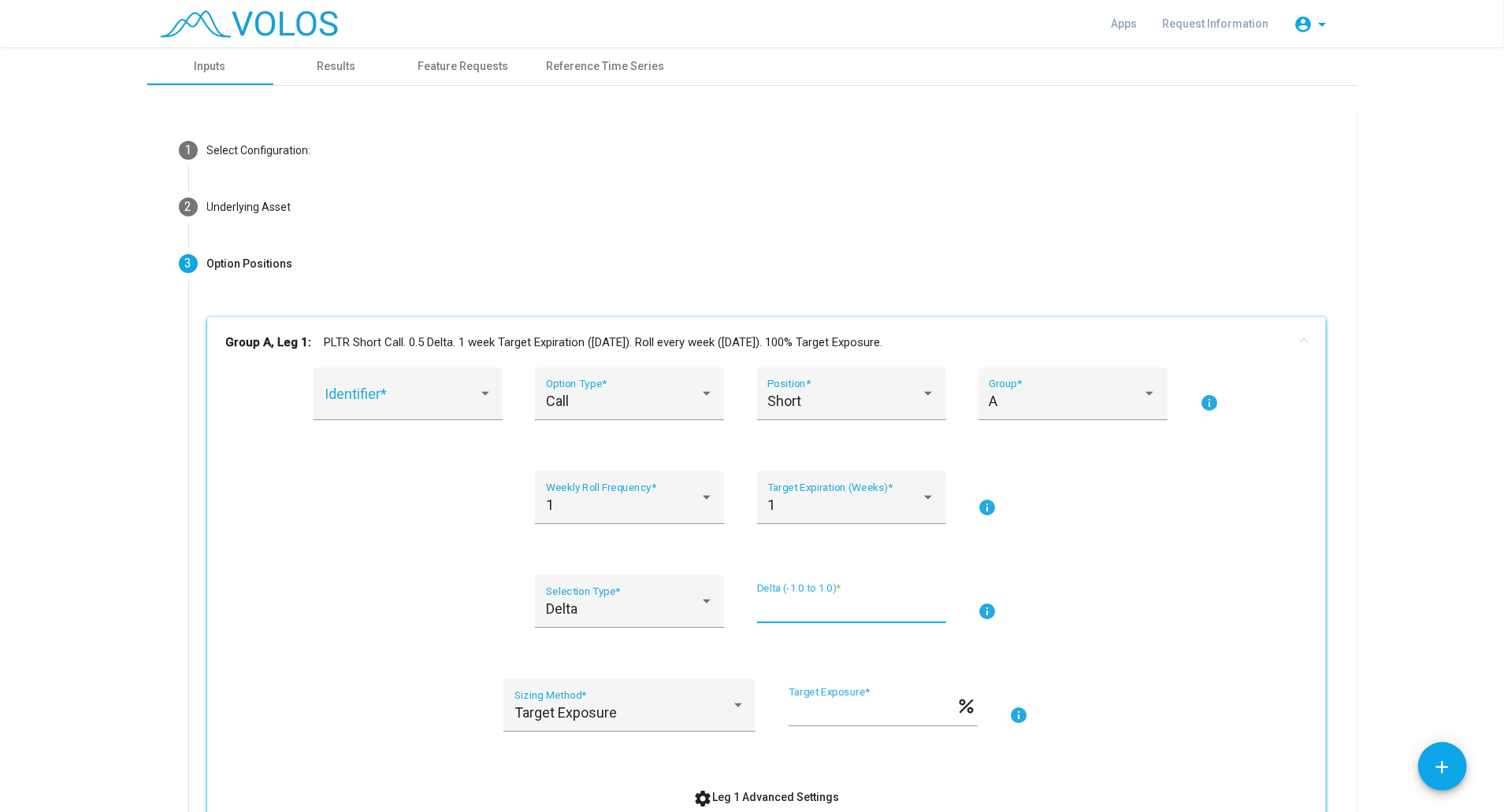
click at [761, 601] on input "***" at bounding box center [851, 608] width 189 height 15
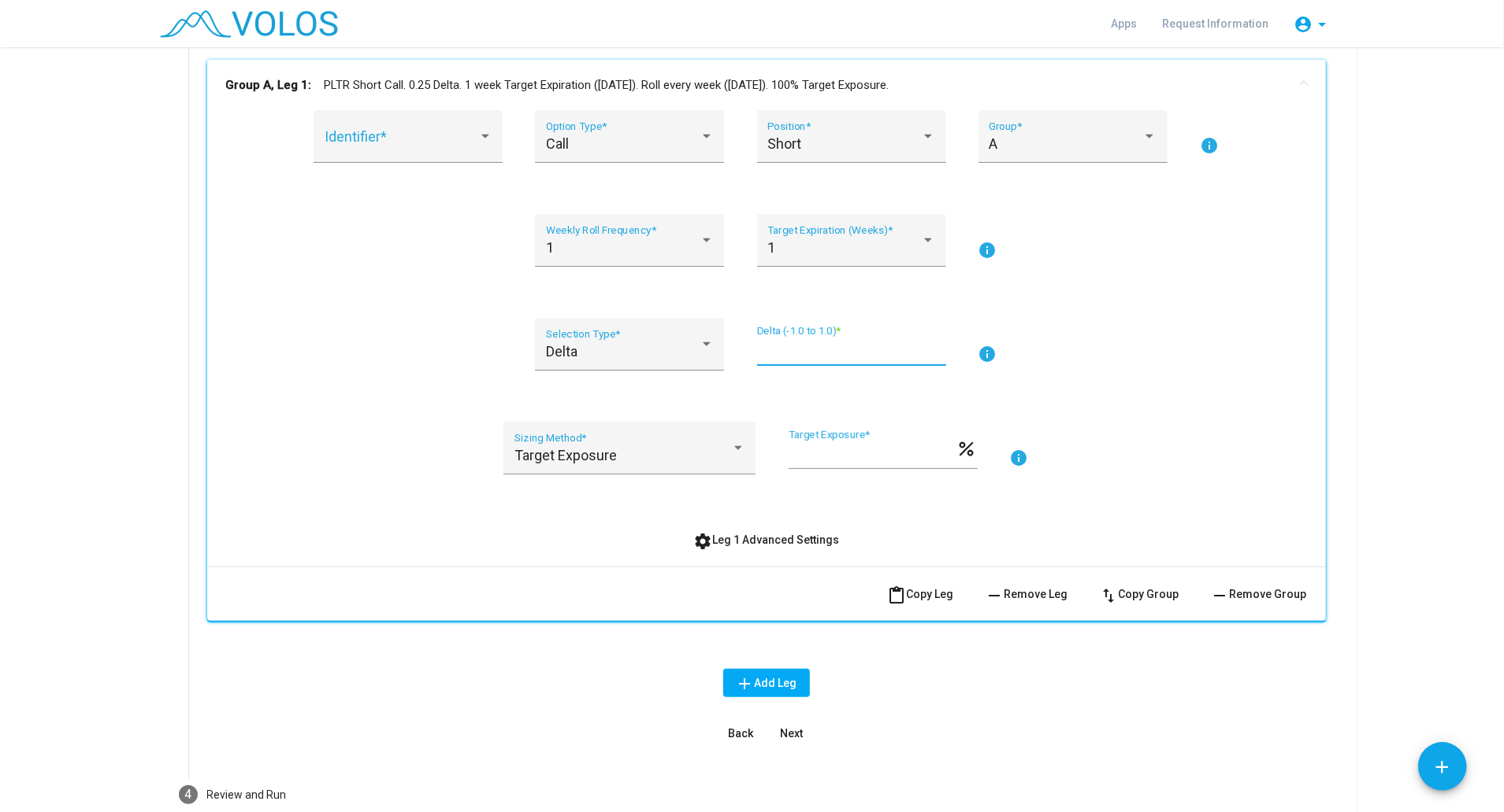
scroll to position [276, 0]
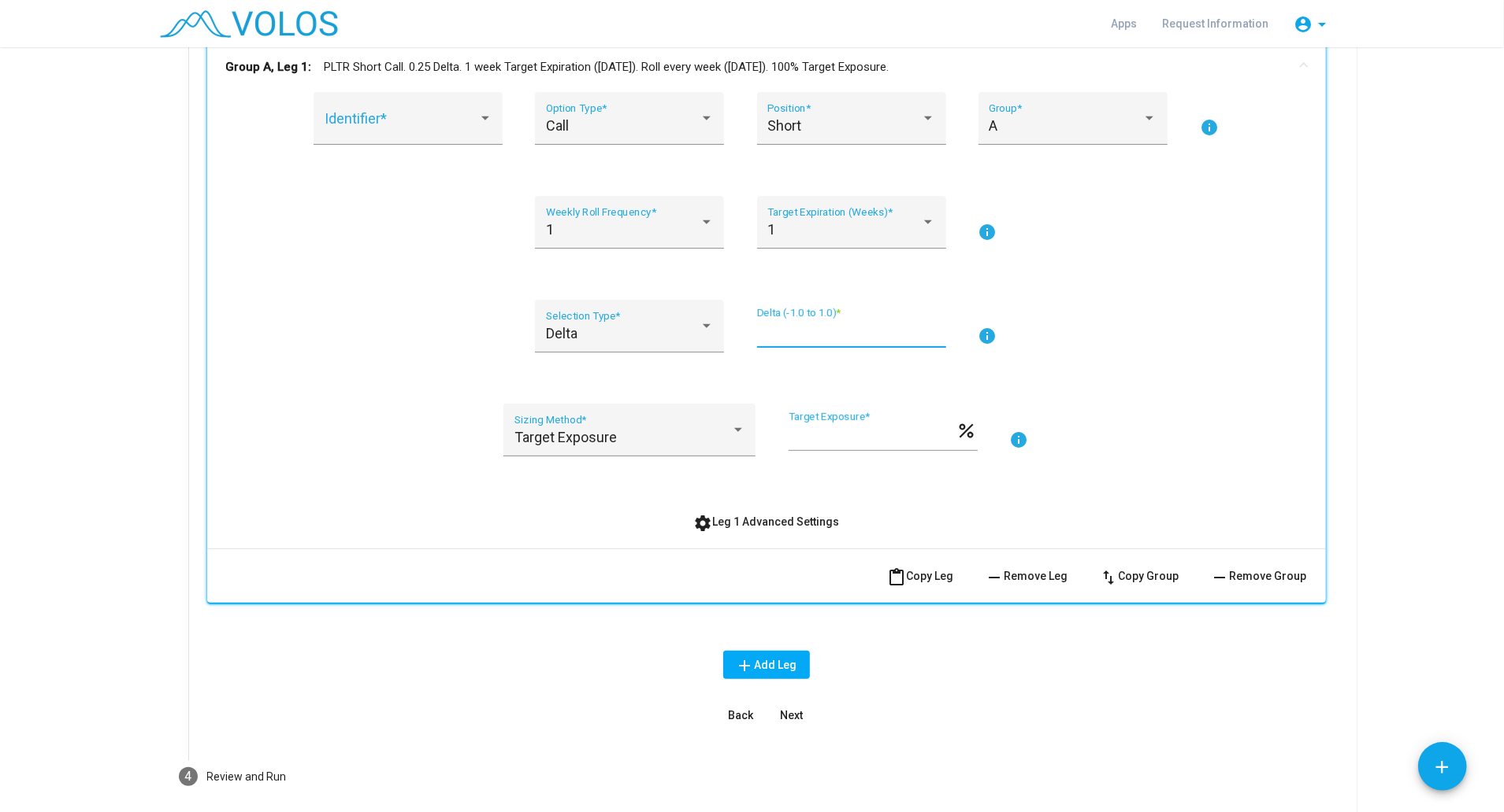
type input "****"
click at [780, 718] on span "Next" at bounding box center [791, 715] width 23 height 12
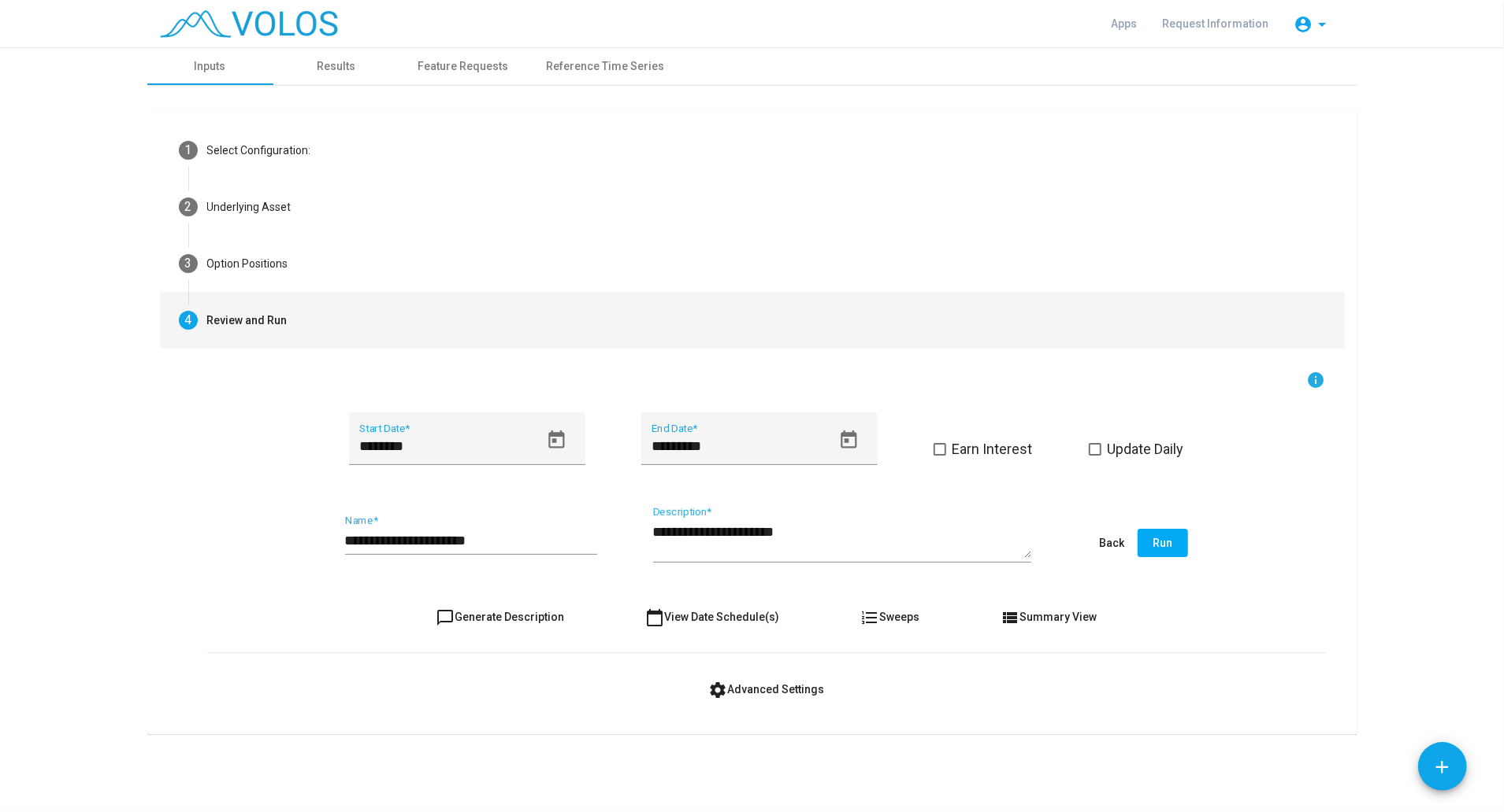
scroll to position [0, 0]
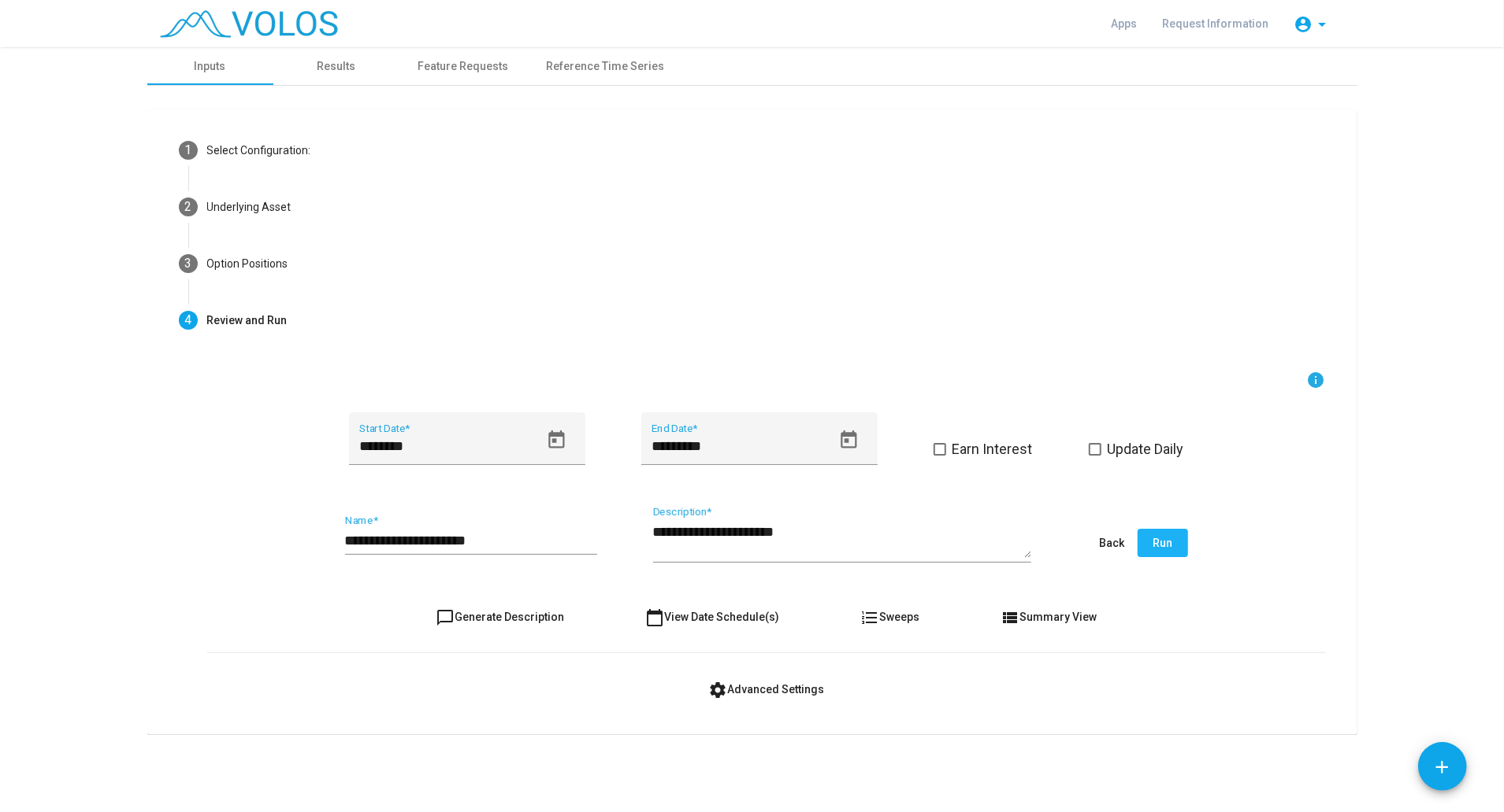
click at [1156, 539] on span "Run" at bounding box center [1162, 543] width 20 height 12
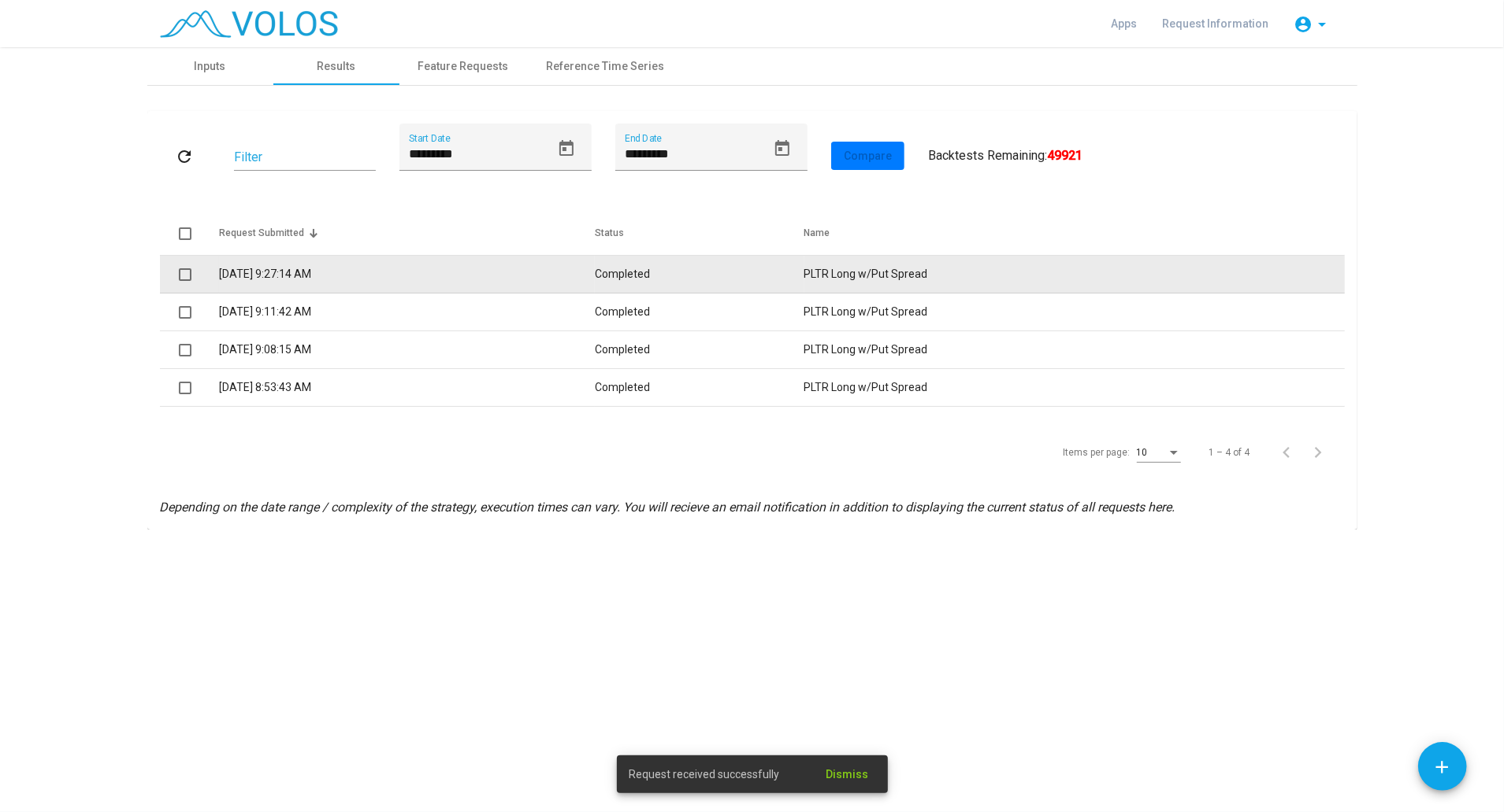
click at [392, 263] on td "[DATE] 9:27:14 AM" at bounding box center [407, 274] width 376 height 37
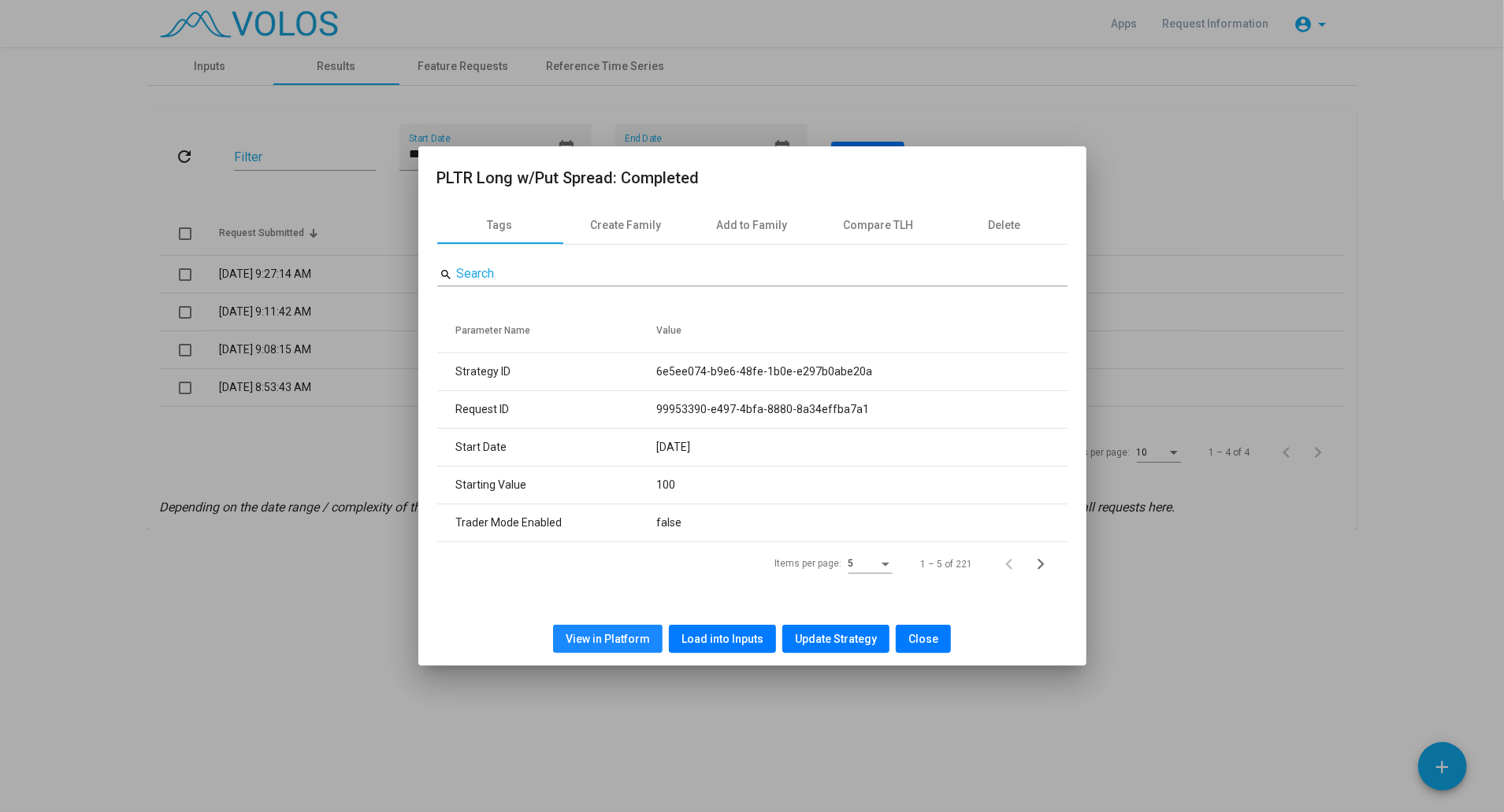
click at [640, 631] on button "View in Platform" at bounding box center [607, 640] width 109 height 29
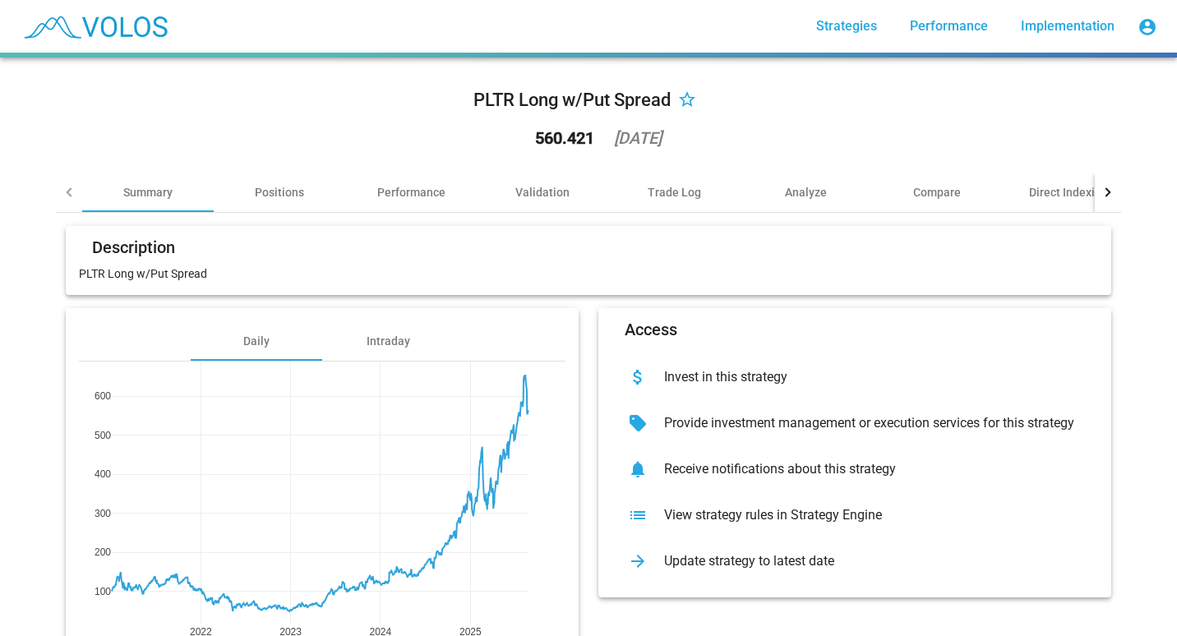
scroll to position [95, 0]
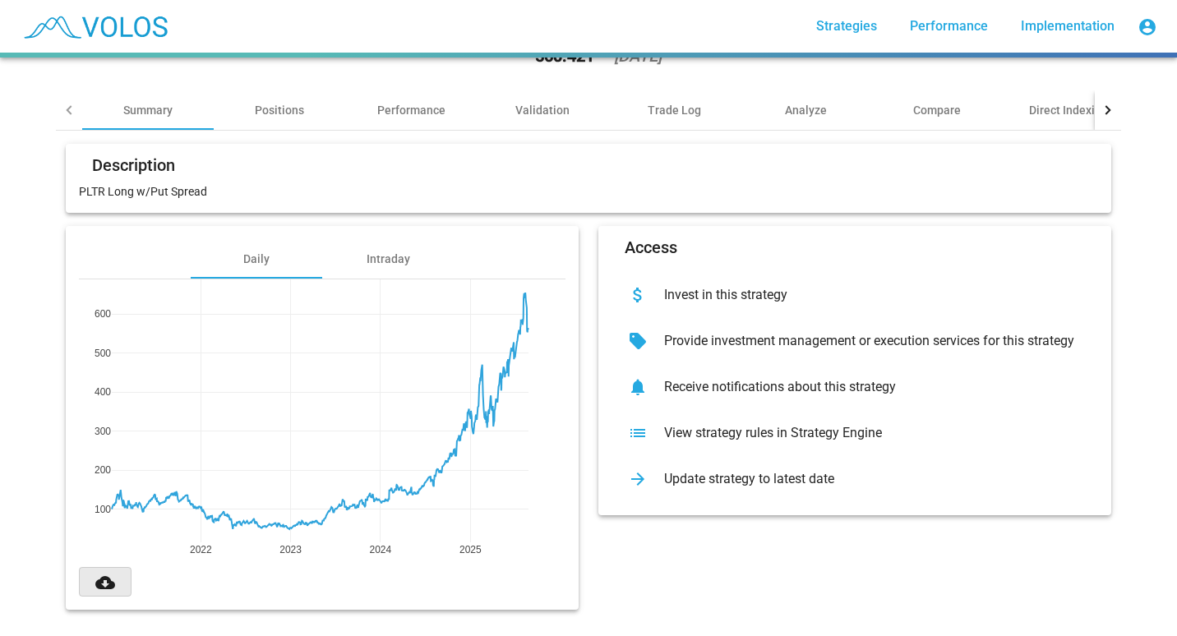
click at [102, 573] on mat-icon "cloud_download" at bounding box center [105, 583] width 20 height 20
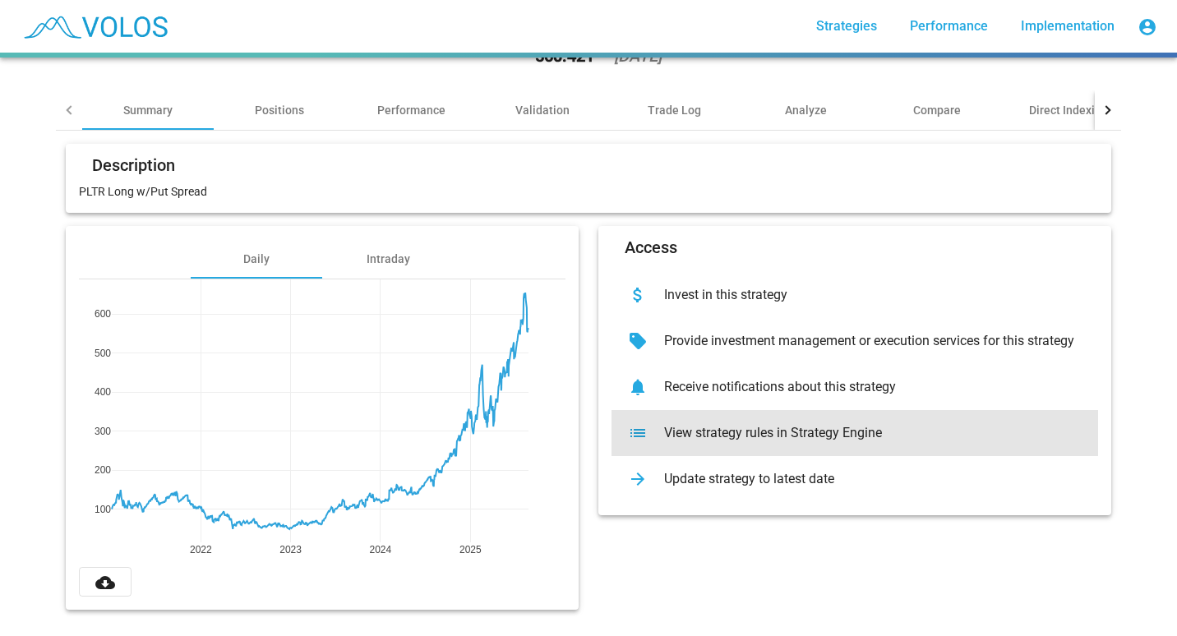
click at [689, 425] on div "View strategy rules in Strategy Engine" at bounding box center [868, 433] width 434 height 16
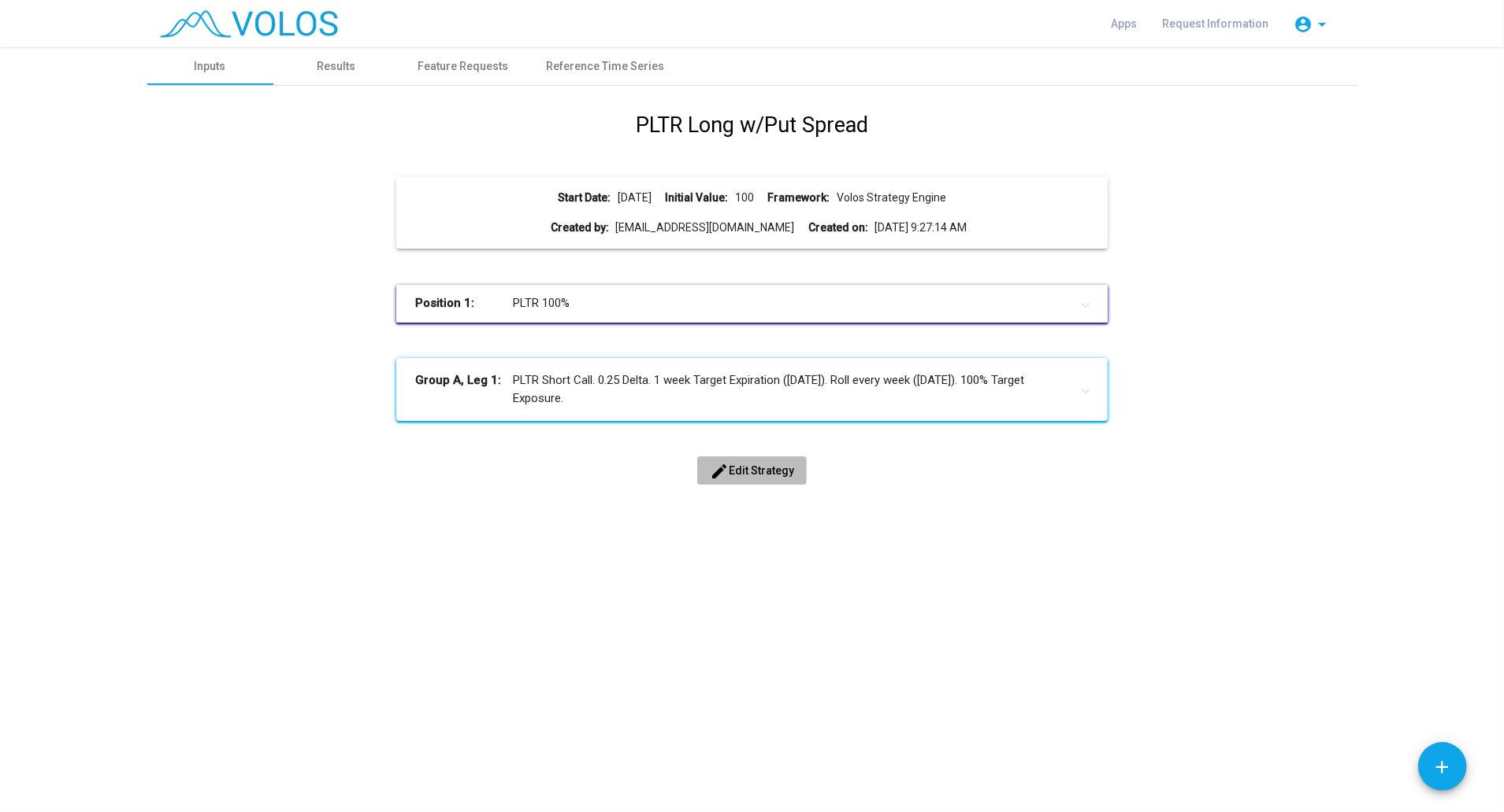
click at [766, 464] on span "edit Edit Strategy" at bounding box center [752, 470] width 84 height 12
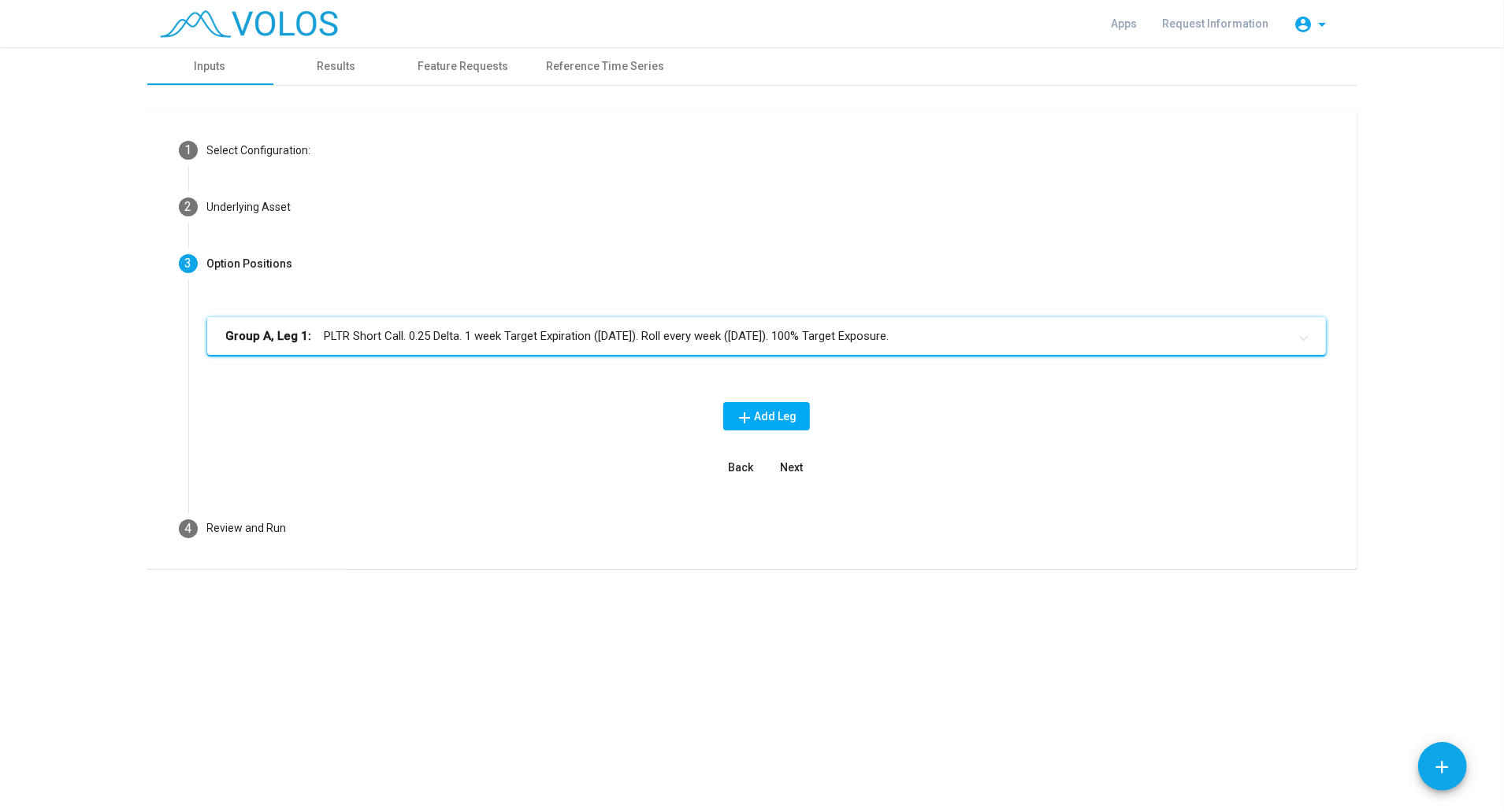
click at [640, 338] on mat-panel-title "Group A, Leg 1: PLTR Short Call. 0.25 Delta. 1 week Target Expiration ([DATE]).…" at bounding box center [757, 336] width 1061 height 18
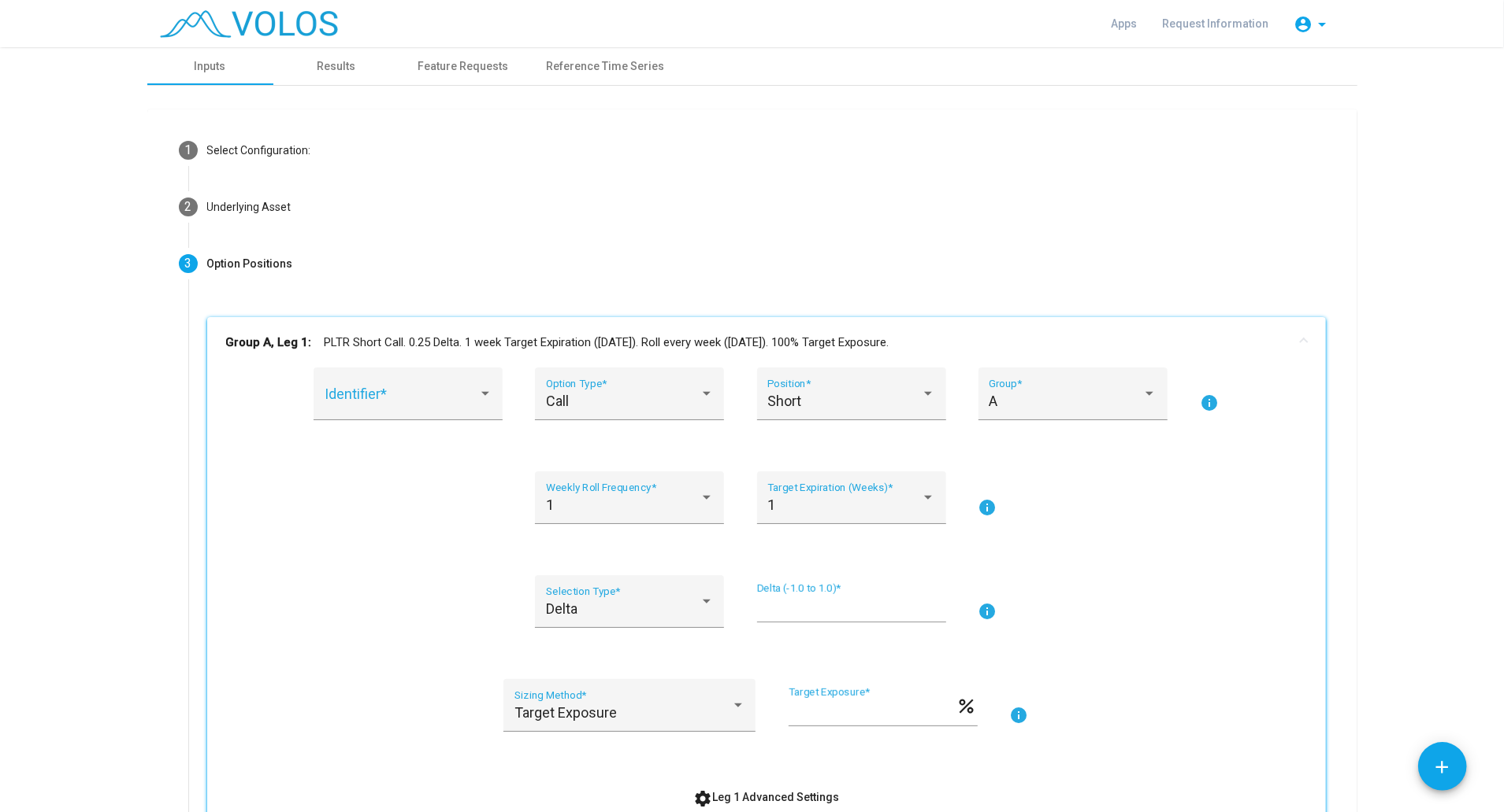
click at [786, 603] on input "****" at bounding box center [851, 608] width 189 height 15
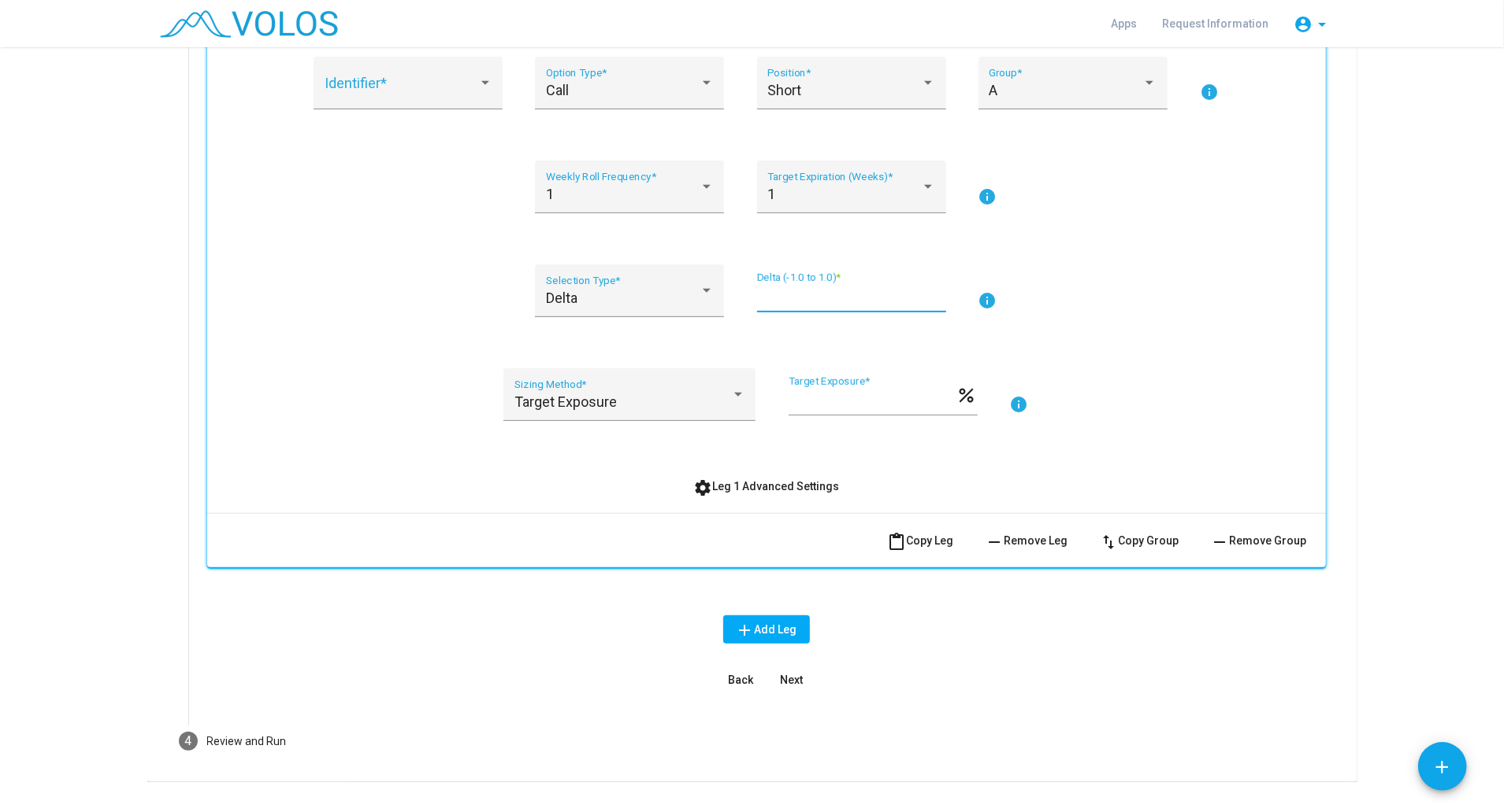
scroll to position [343, 0]
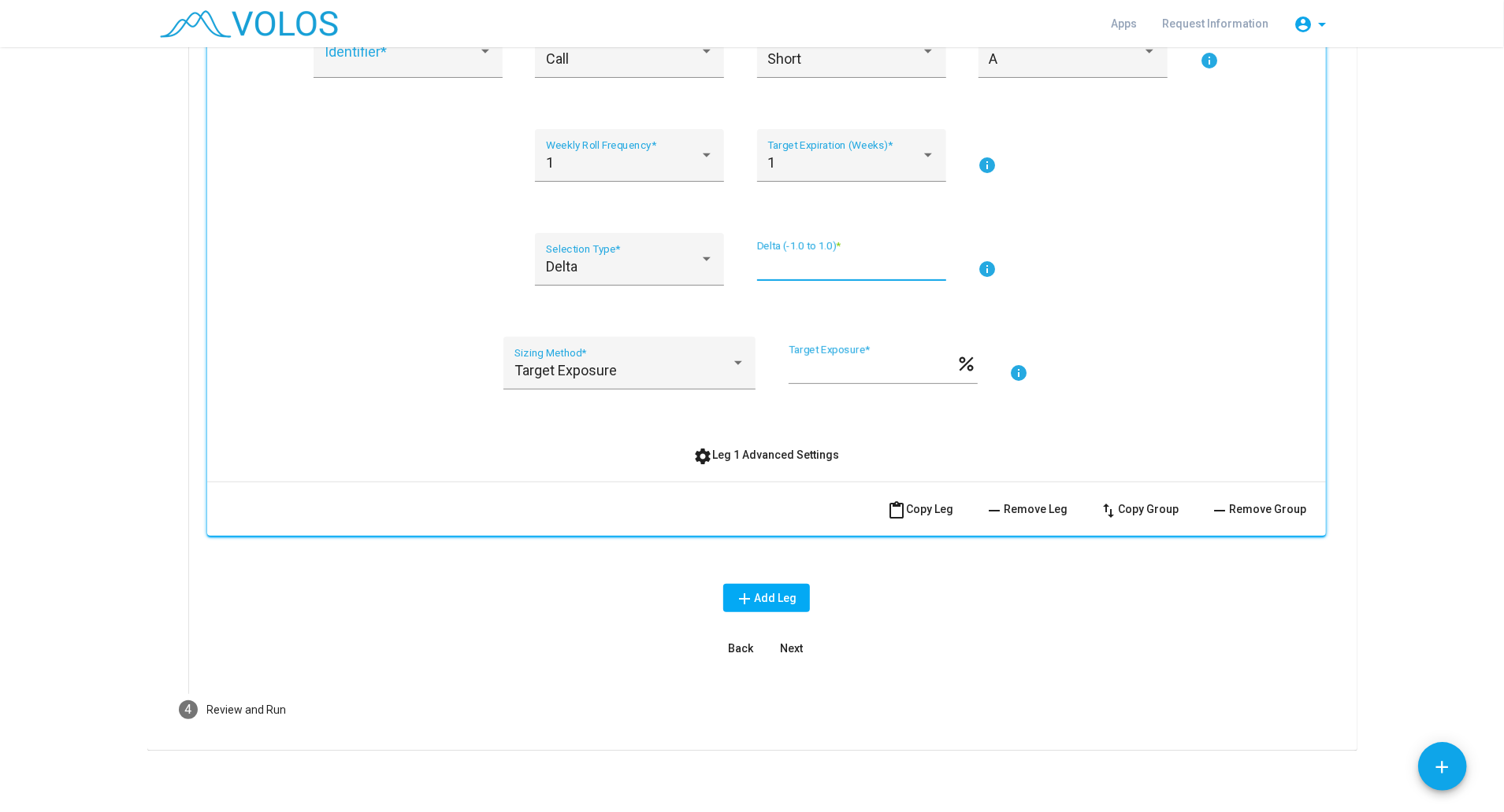
type input "****"
click at [785, 643] on span "Next" at bounding box center [791, 648] width 23 height 12
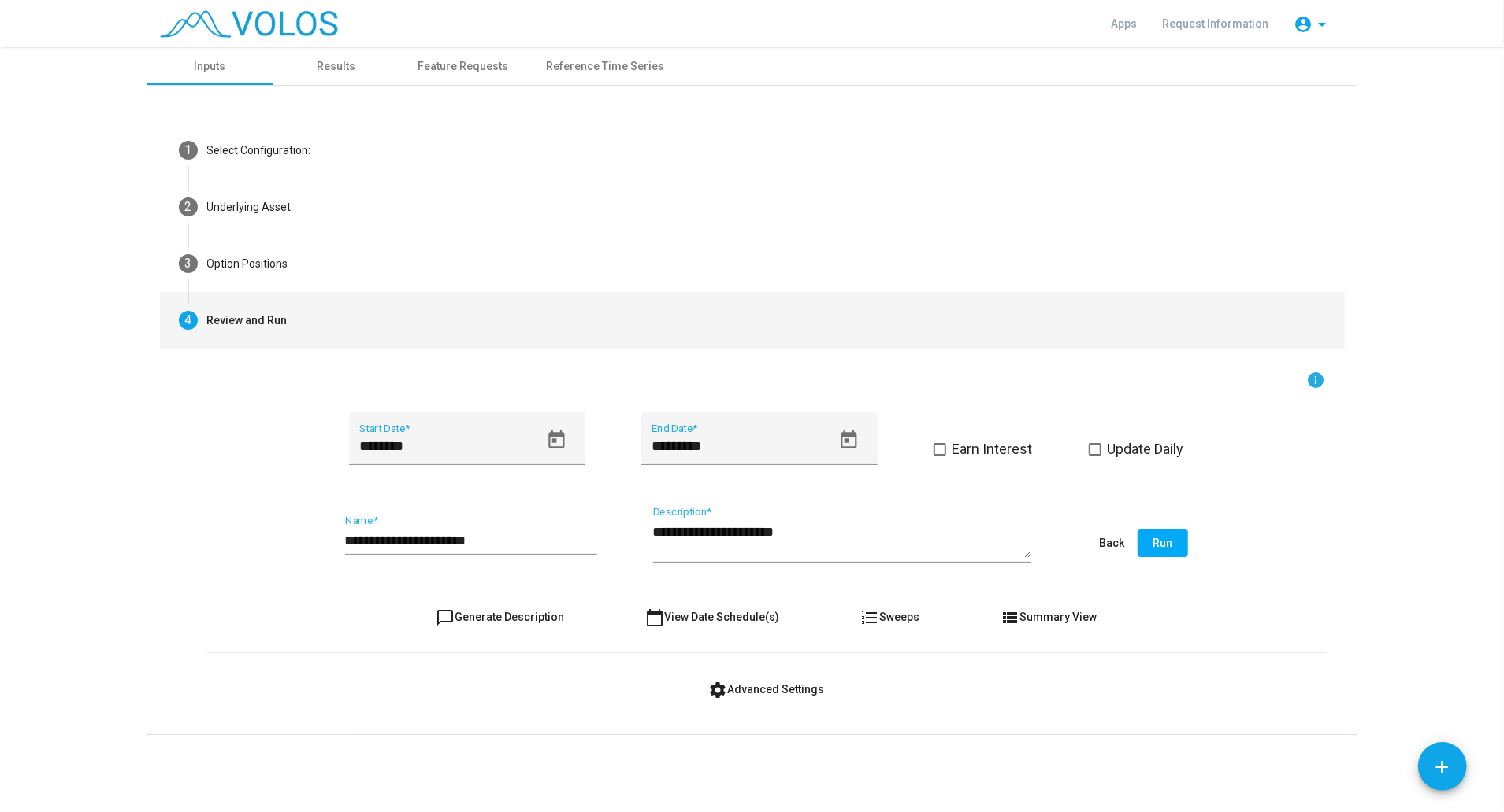
scroll to position [0, 0]
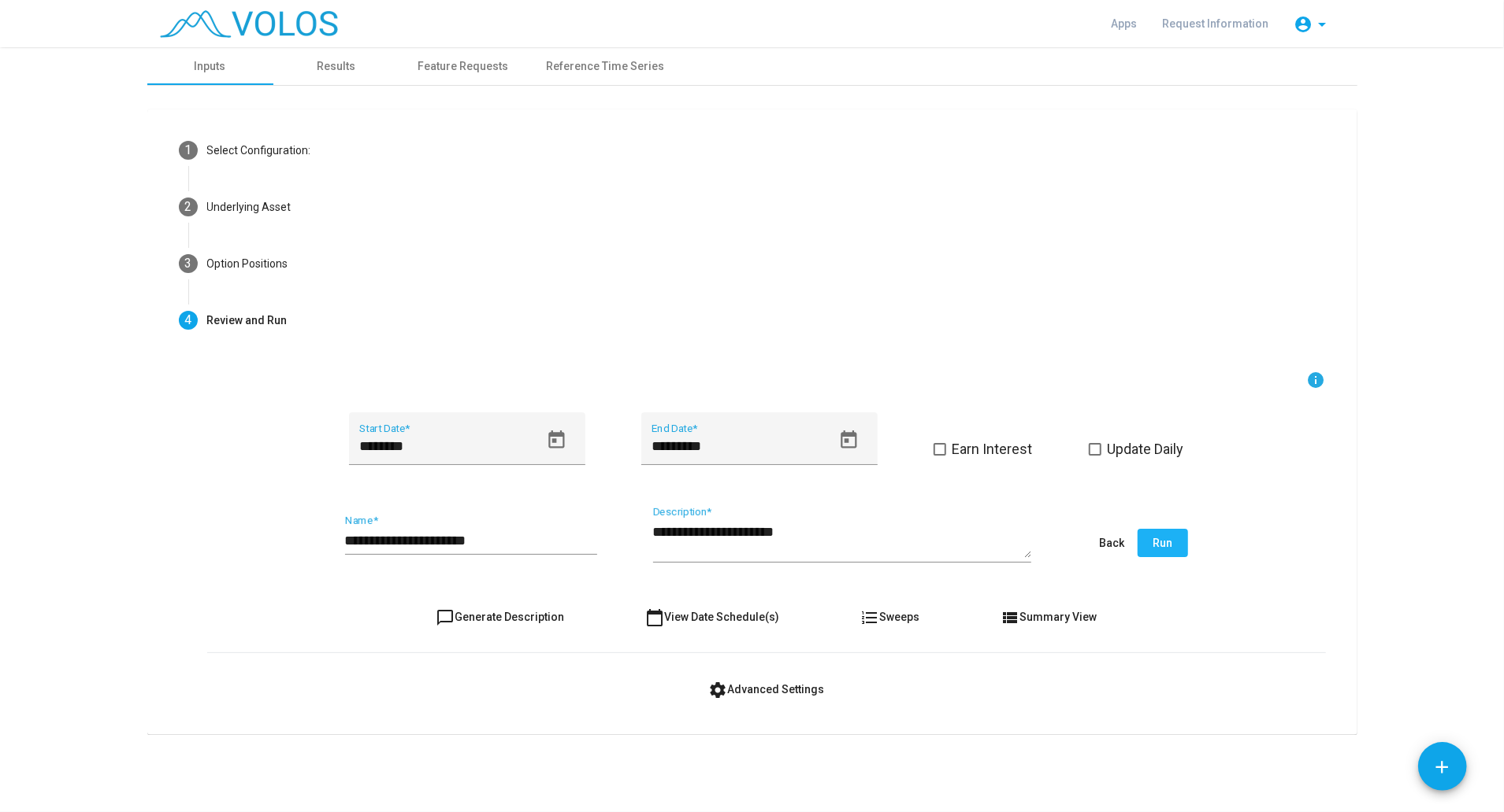
click at [1153, 538] on span "Run" at bounding box center [1162, 543] width 20 height 12
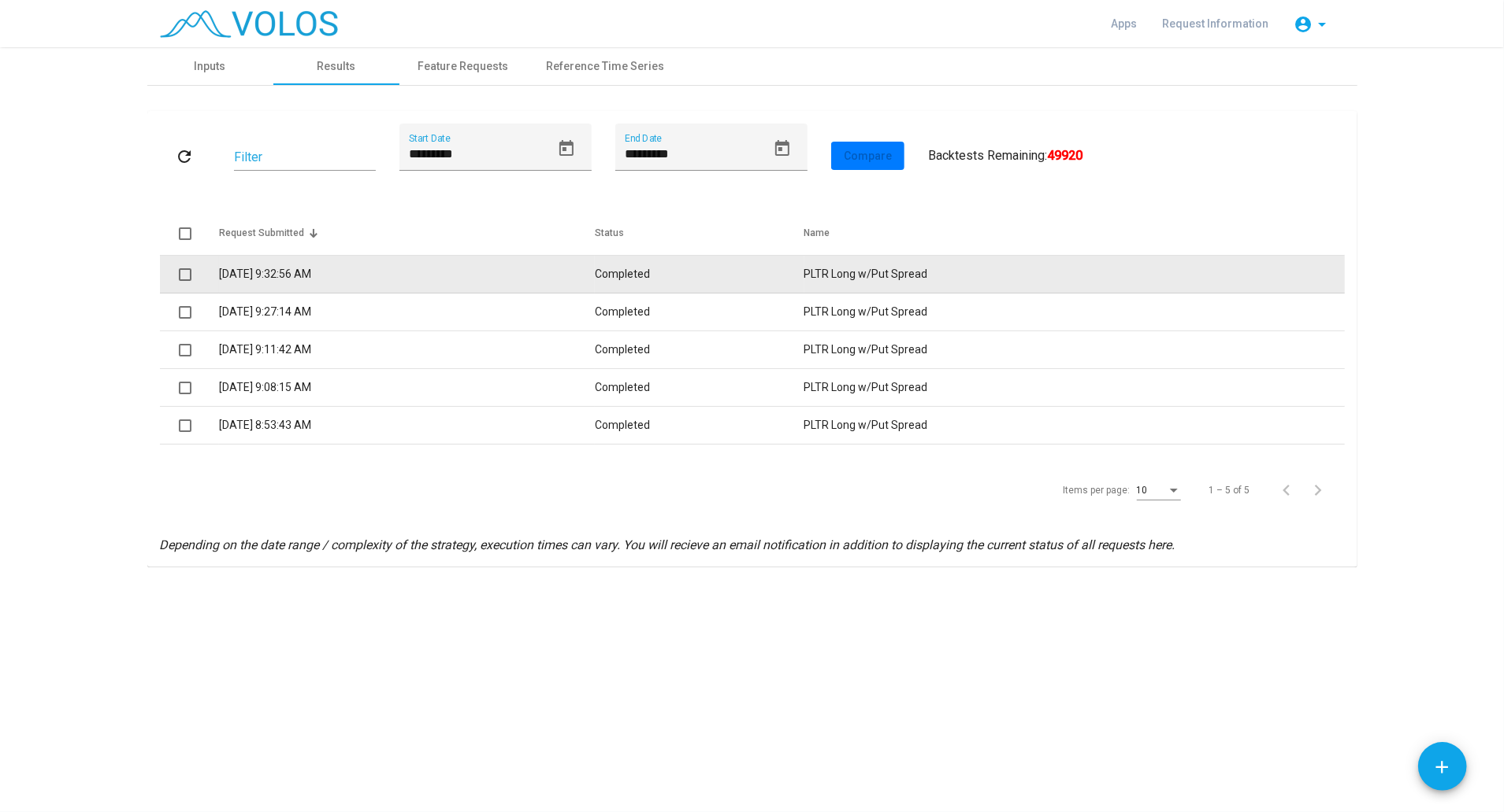
click at [285, 278] on td "[DATE] 9:32:56 AM" at bounding box center [407, 274] width 376 height 37
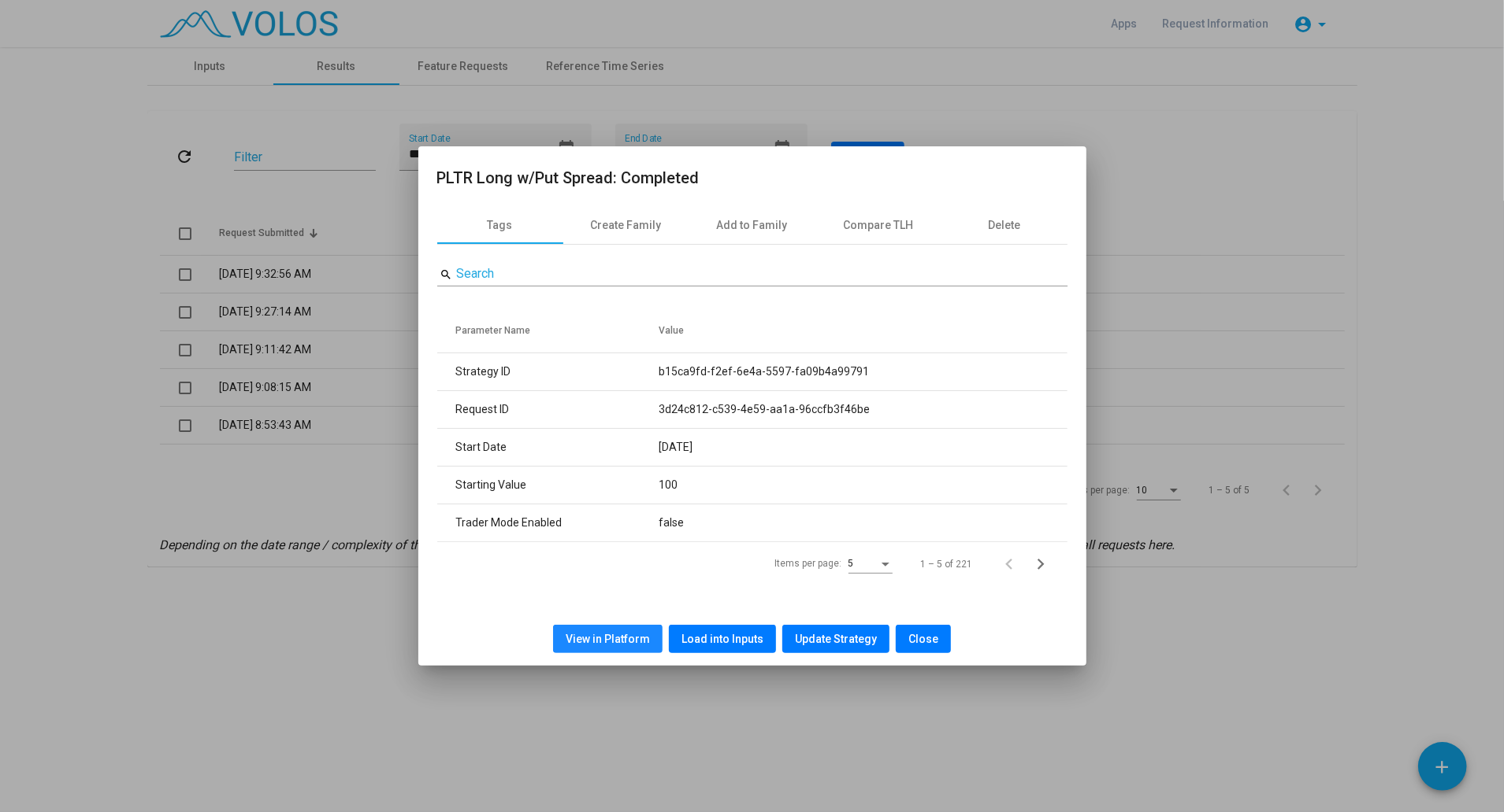
click at [644, 633] on span "View in Platform" at bounding box center [607, 639] width 84 height 12
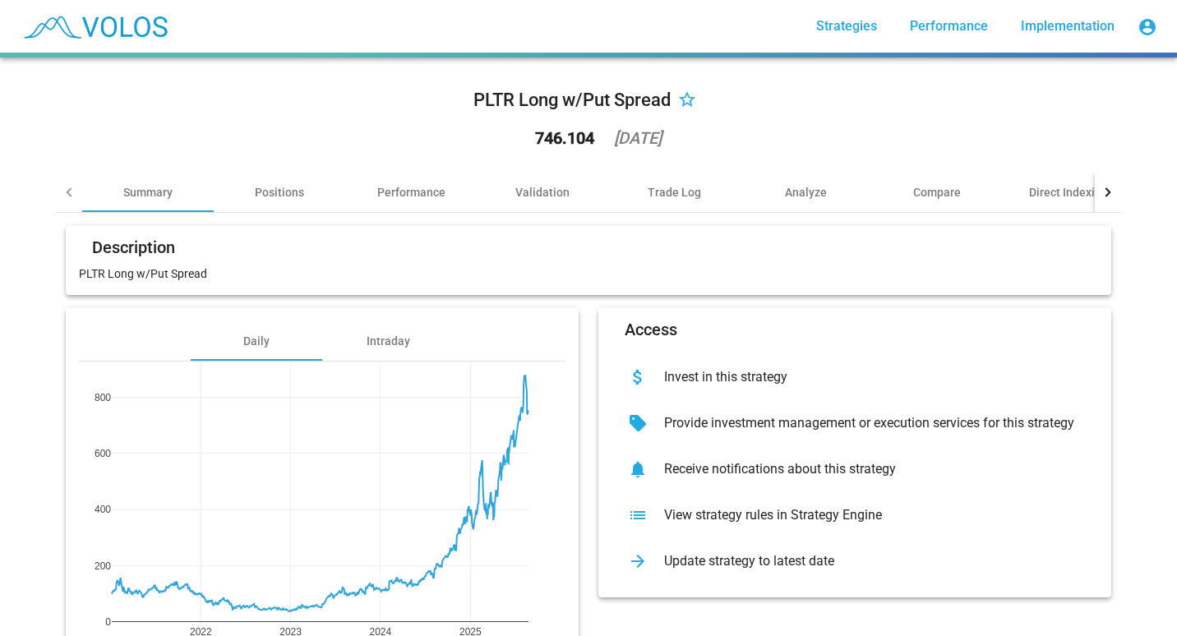
scroll to position [95, 0]
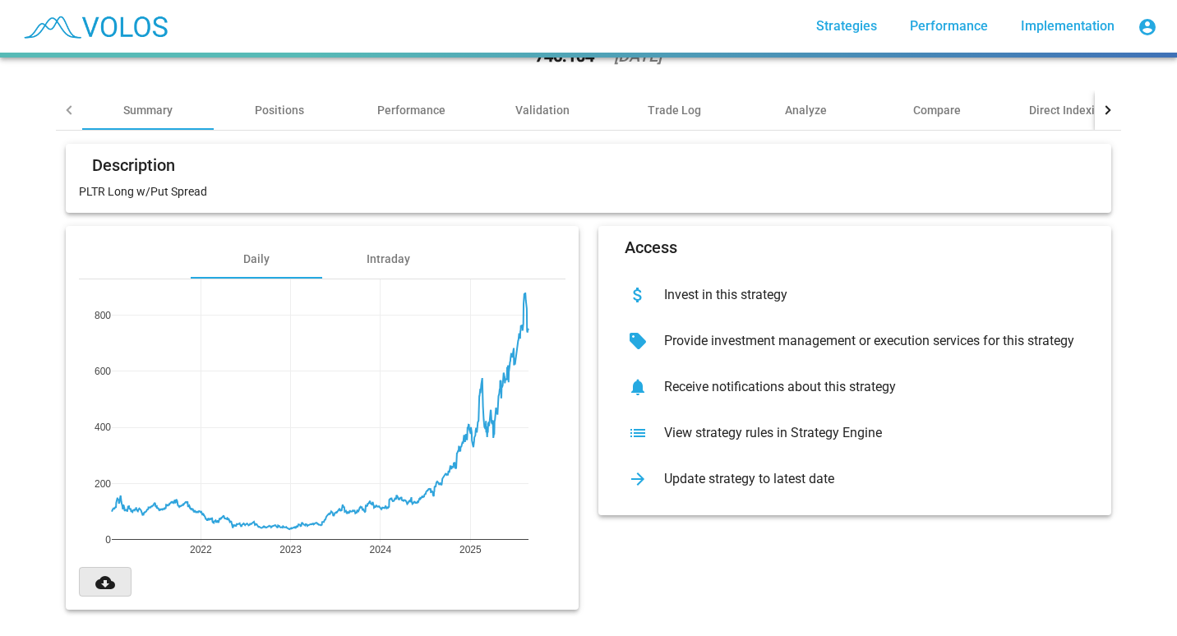
click at [89, 567] on button "cloud_download" at bounding box center [105, 582] width 53 height 30
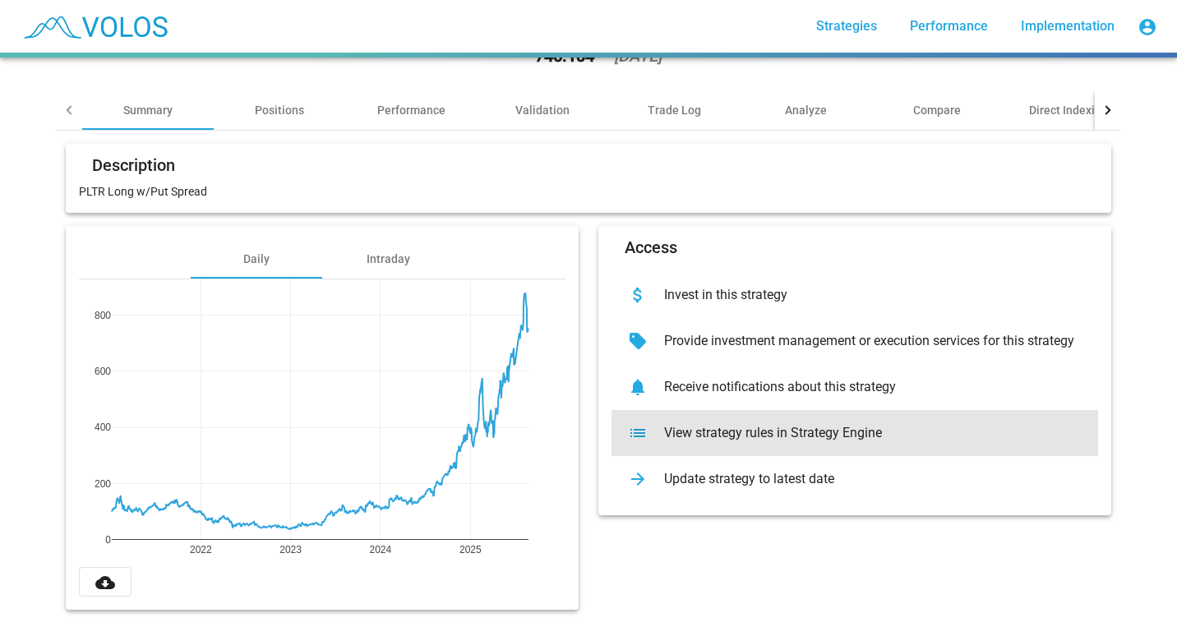
click at [668, 425] on div "View strategy rules in Strategy Engine" at bounding box center [868, 433] width 434 height 16
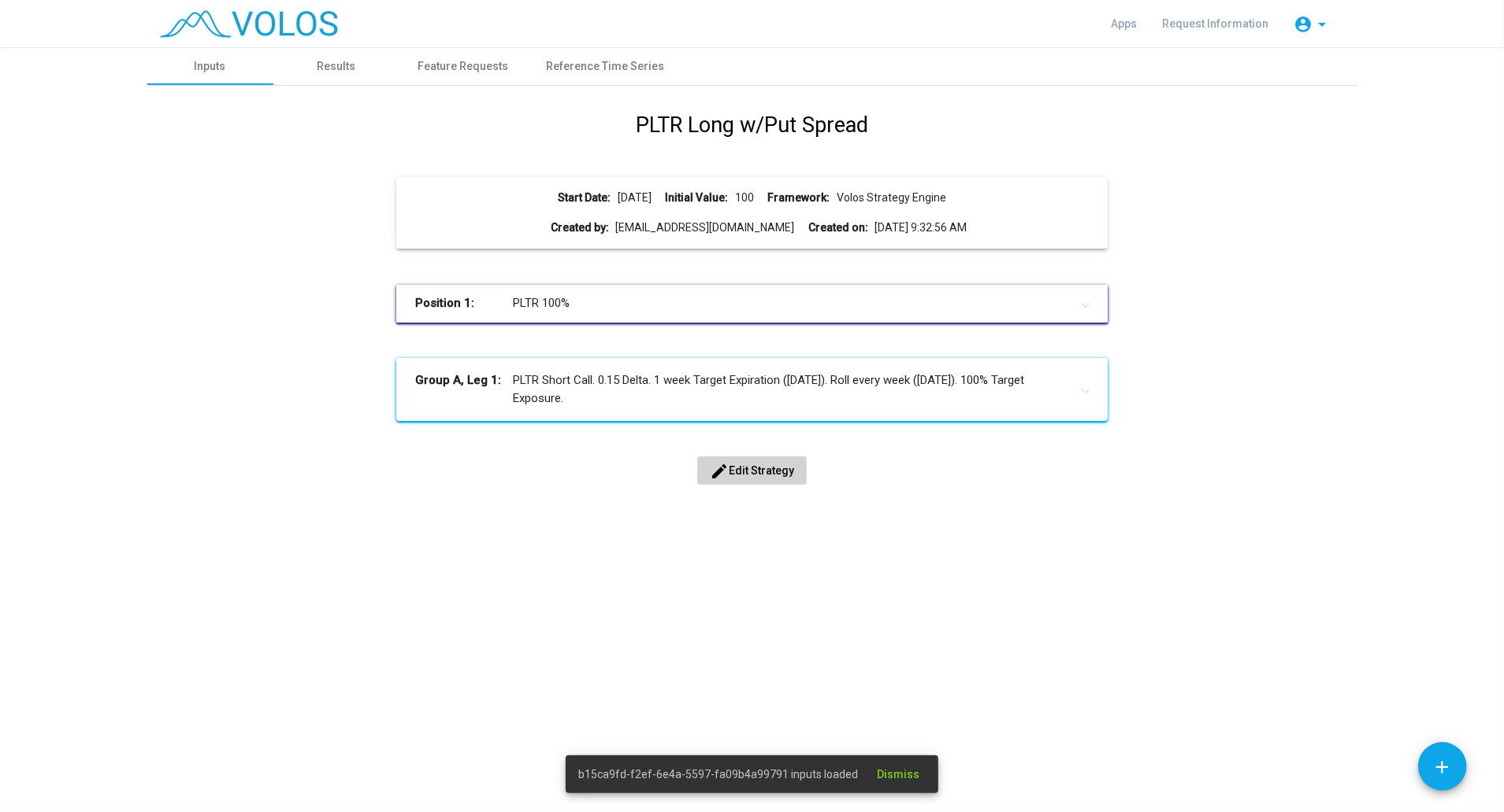
click at [697, 412] on mat-expansion-panel-header "Group A, Leg 1: PLTR Short Call. 0.15 Delta. 1 week Target Expiration ([DATE]).…" at bounding box center [752, 390] width 711 height 63
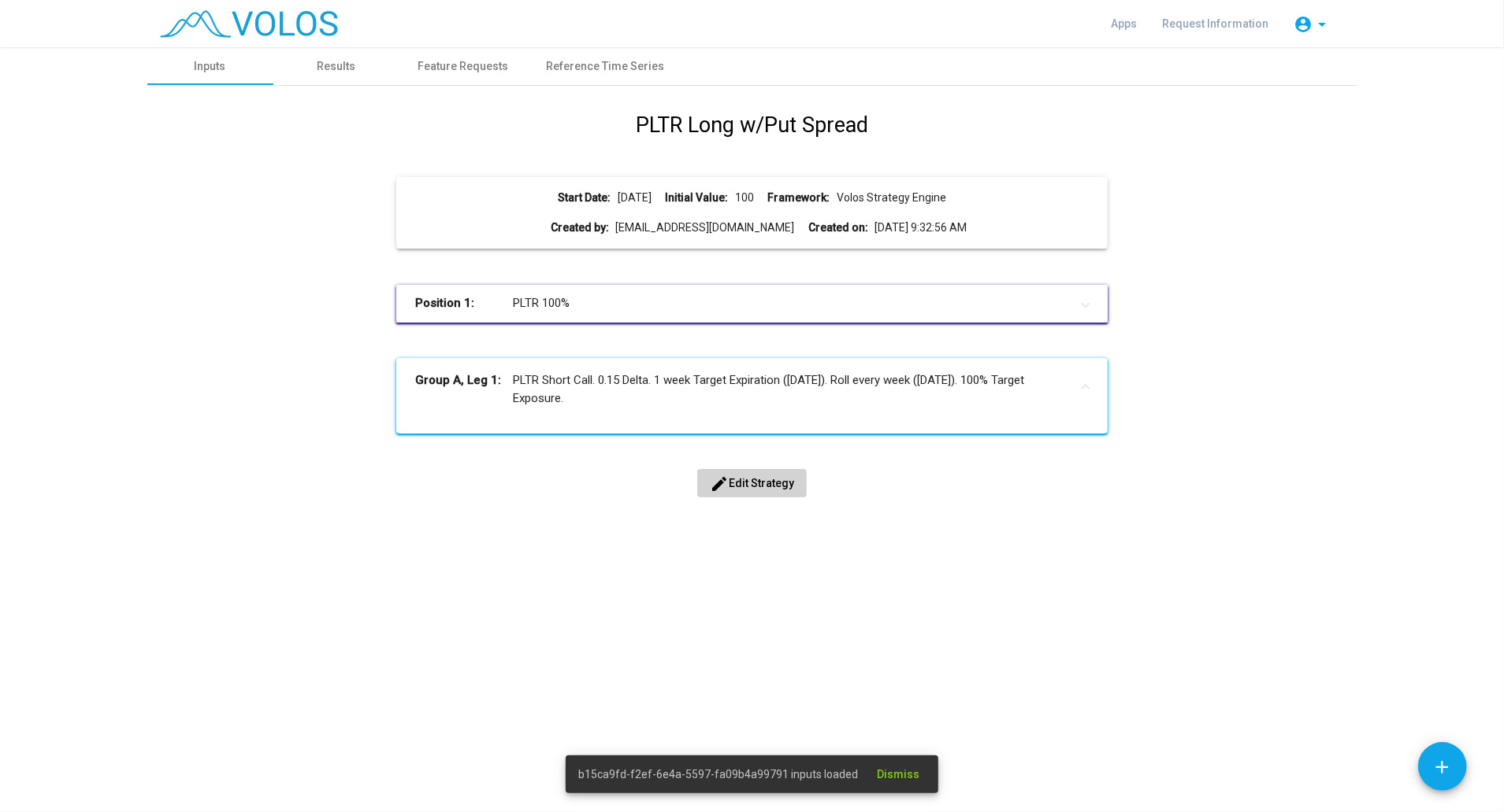
click at [741, 484] on span "edit Edit Strategy" at bounding box center [752, 483] width 84 height 12
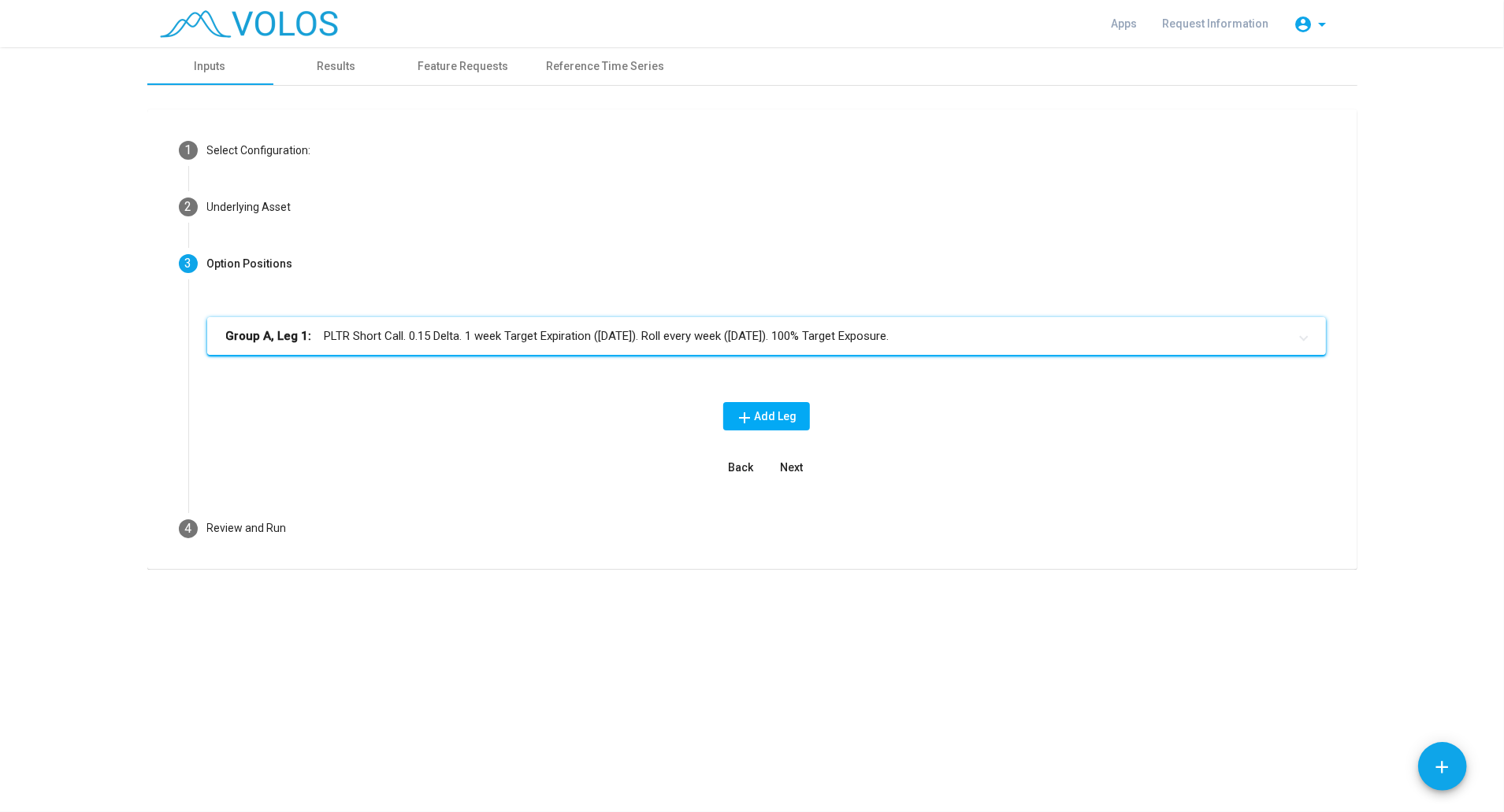
click at [627, 326] on mat-expansion-panel-header "Group A, Leg 1: PLTR Short Call. 0.15 Delta. 1 week Target Expiration ([DATE]).…" at bounding box center [765, 335] width 1118 height 37
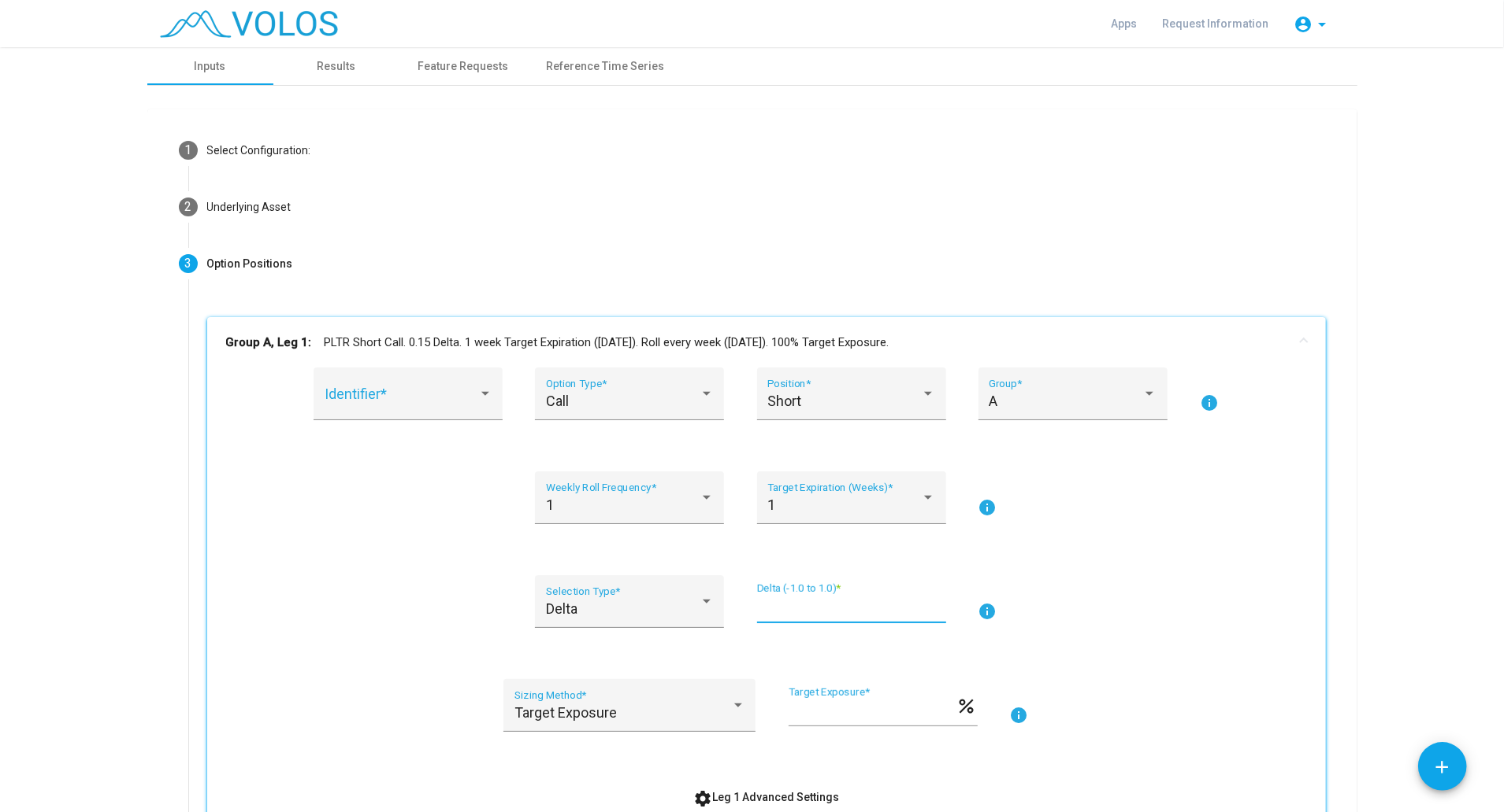
click at [797, 606] on input "****" at bounding box center [851, 608] width 189 height 15
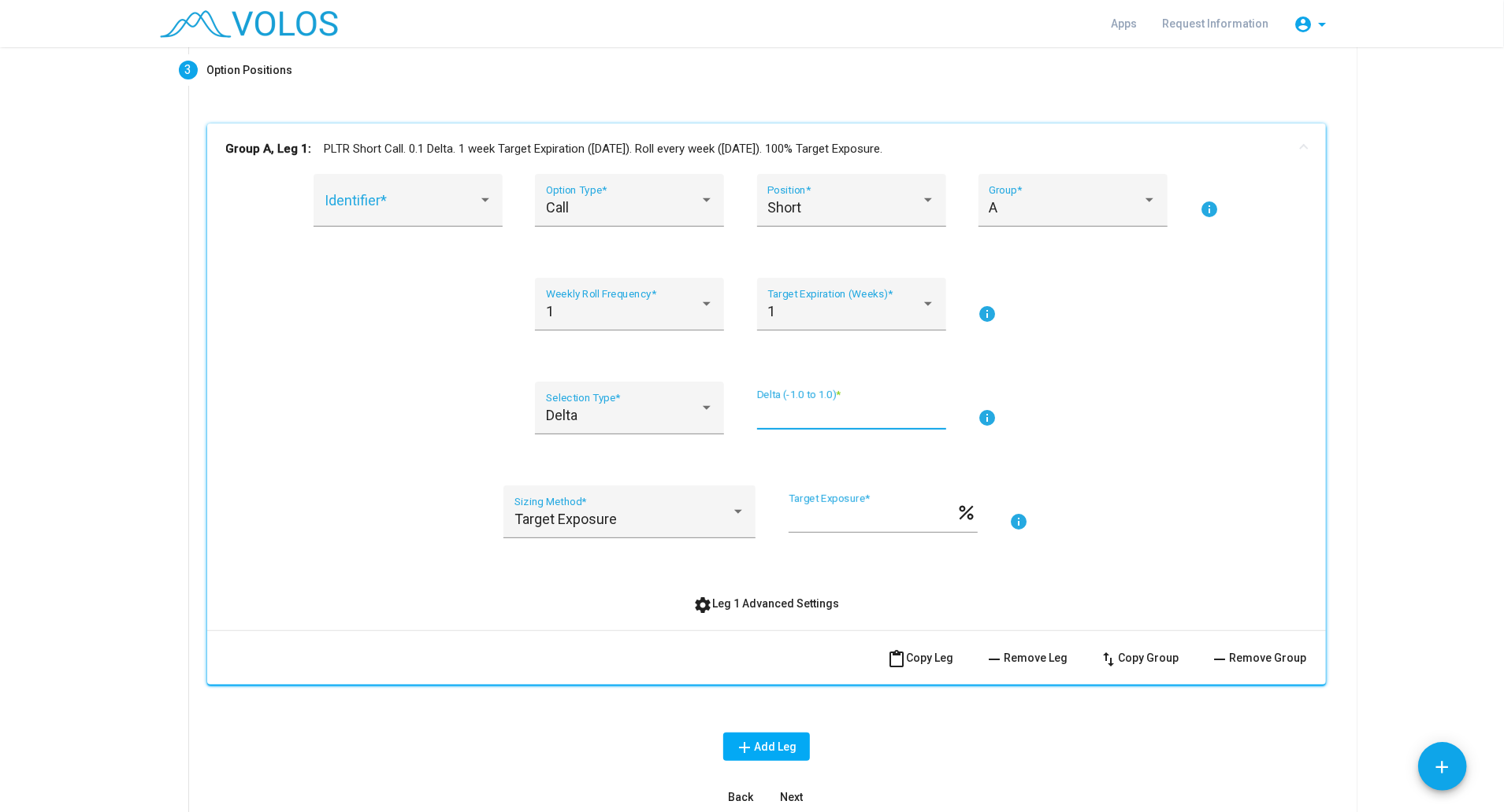
scroll to position [227, 0]
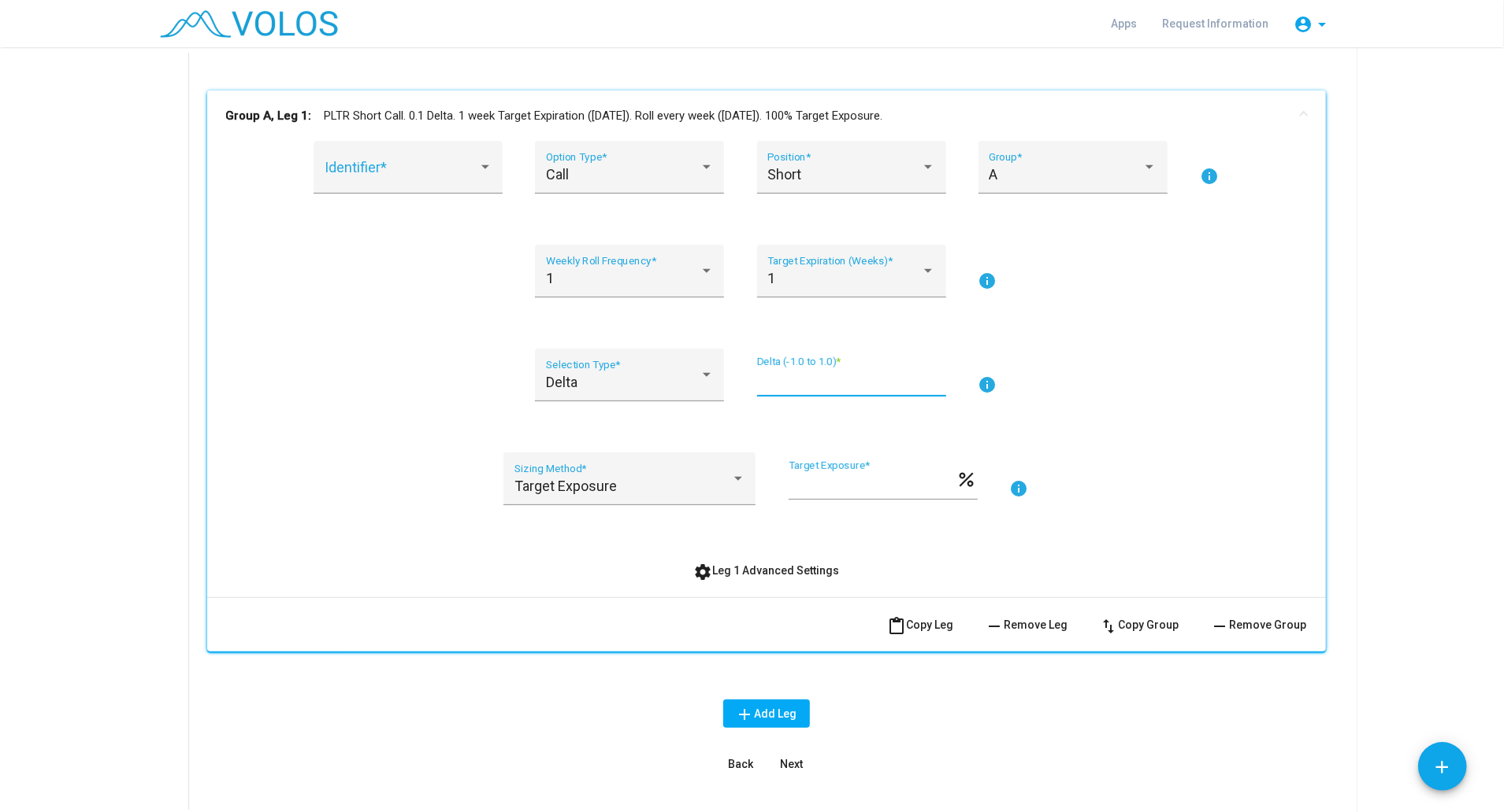
type input "****"
click at [792, 763] on span "Next" at bounding box center [791, 764] width 23 height 12
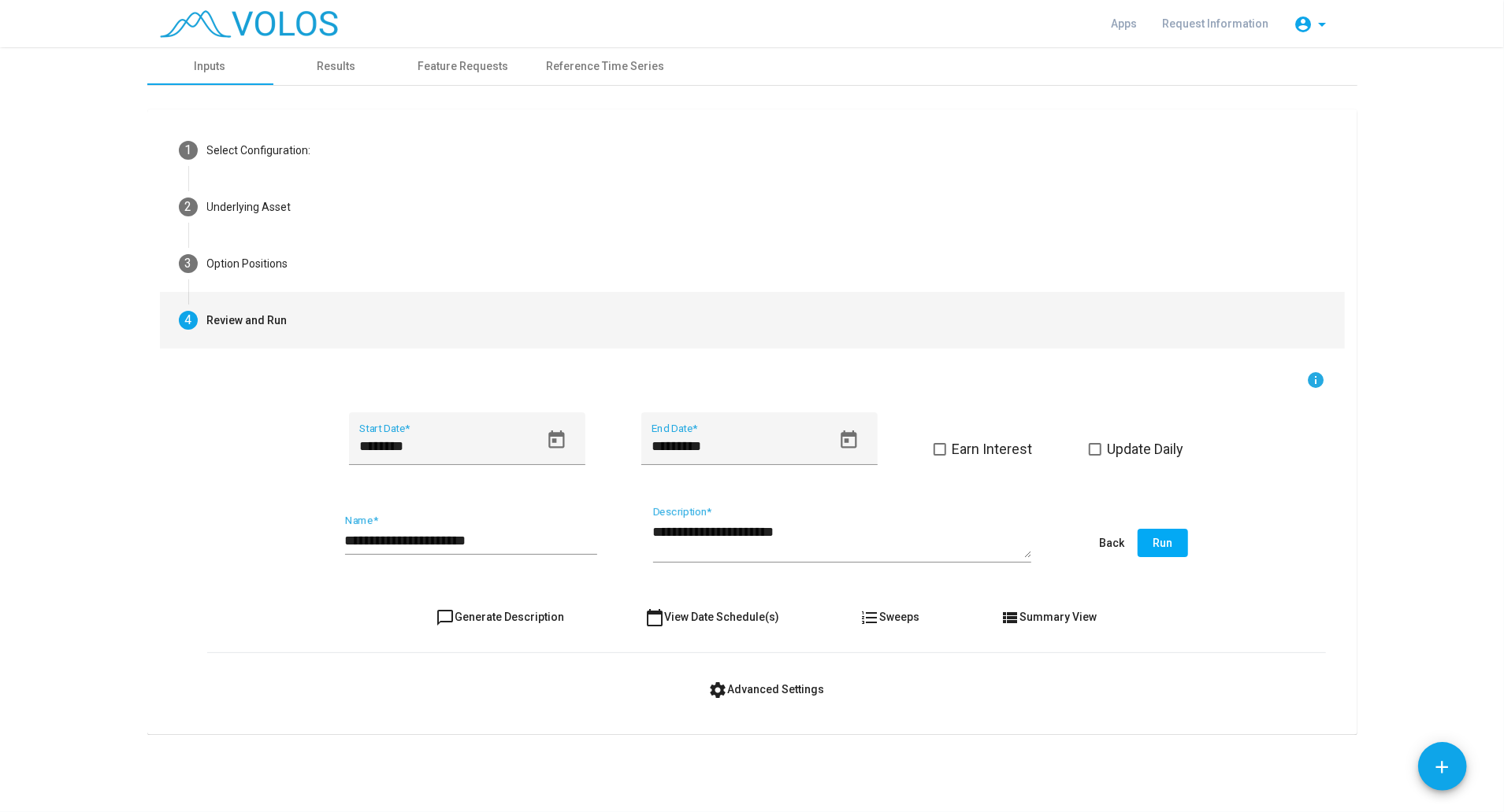
scroll to position [0, 0]
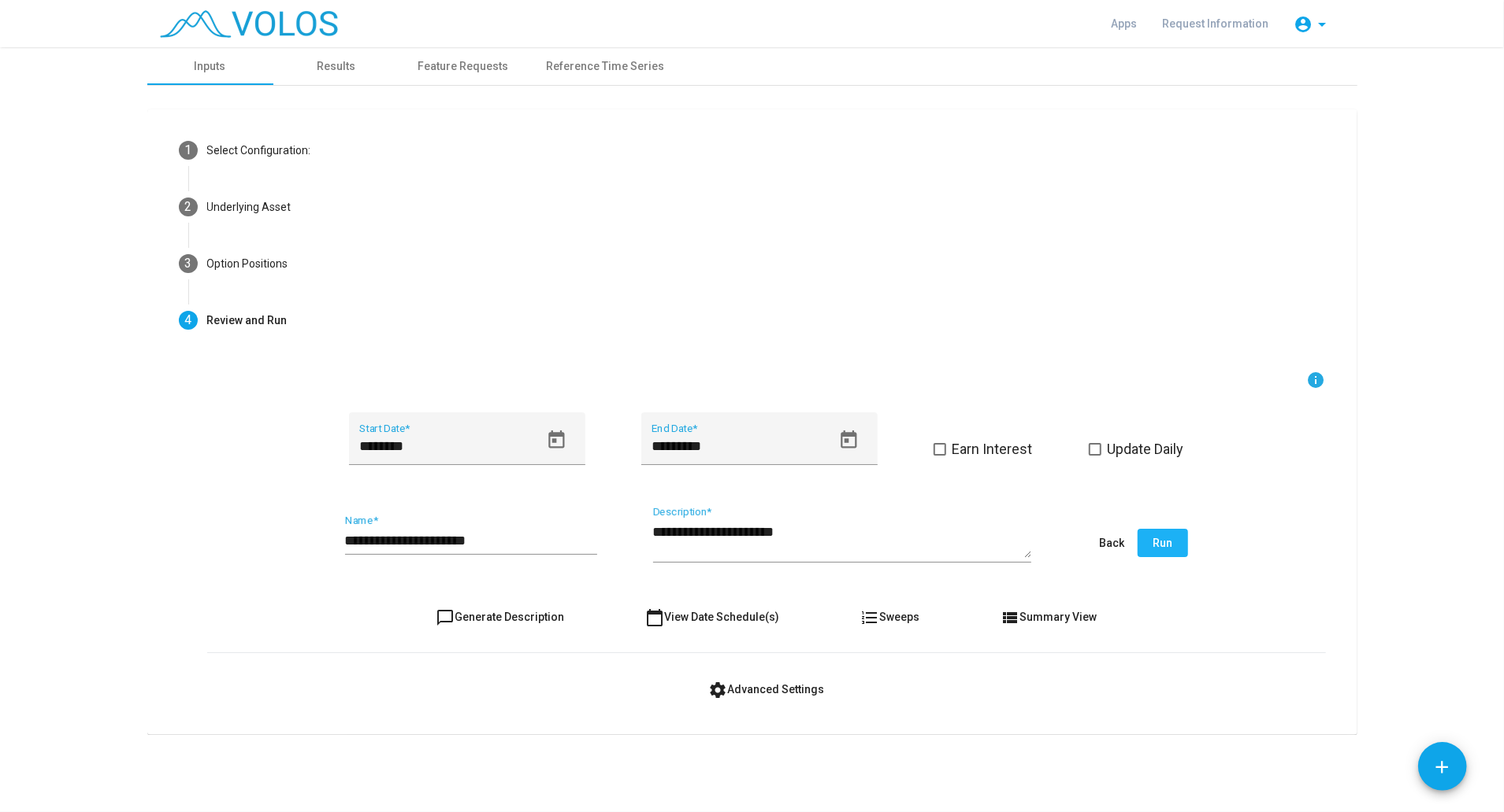
click at [1159, 552] on button "Run" at bounding box center [1162, 543] width 51 height 29
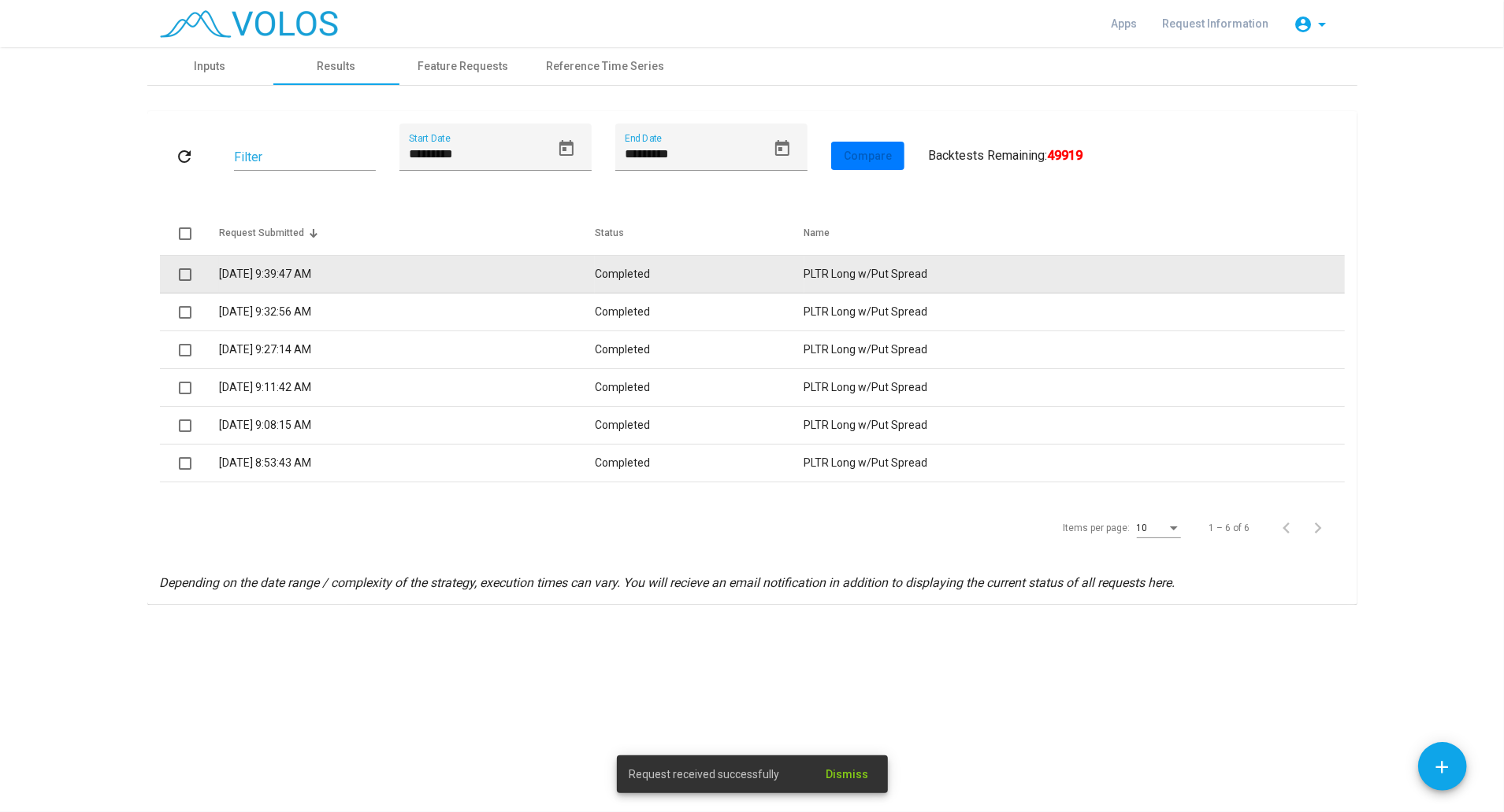
click at [353, 274] on td "8/26/2025 9:39:47 AM" at bounding box center [407, 274] width 376 height 37
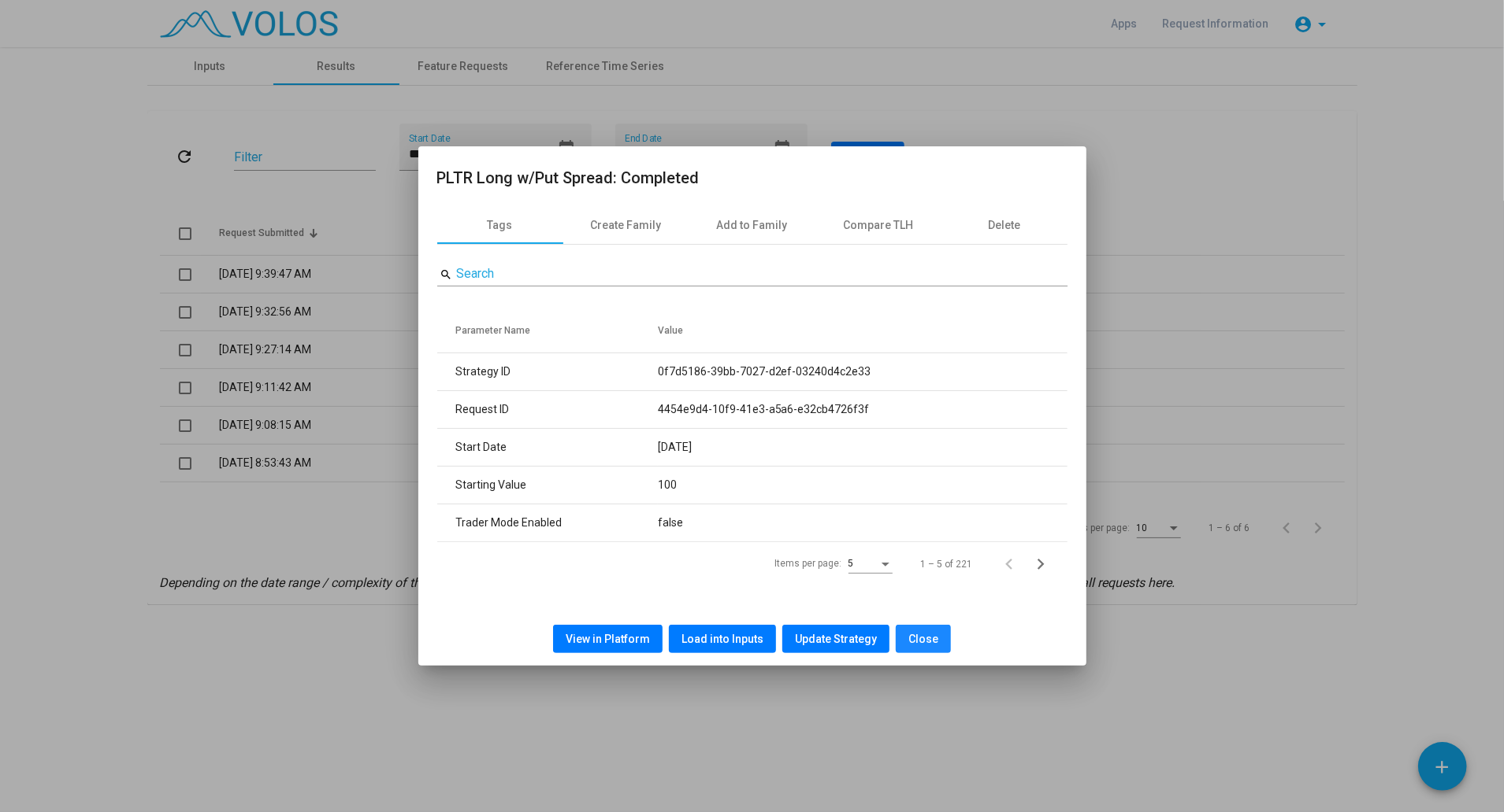
click at [920, 648] on button "Close" at bounding box center [923, 640] width 56 height 29
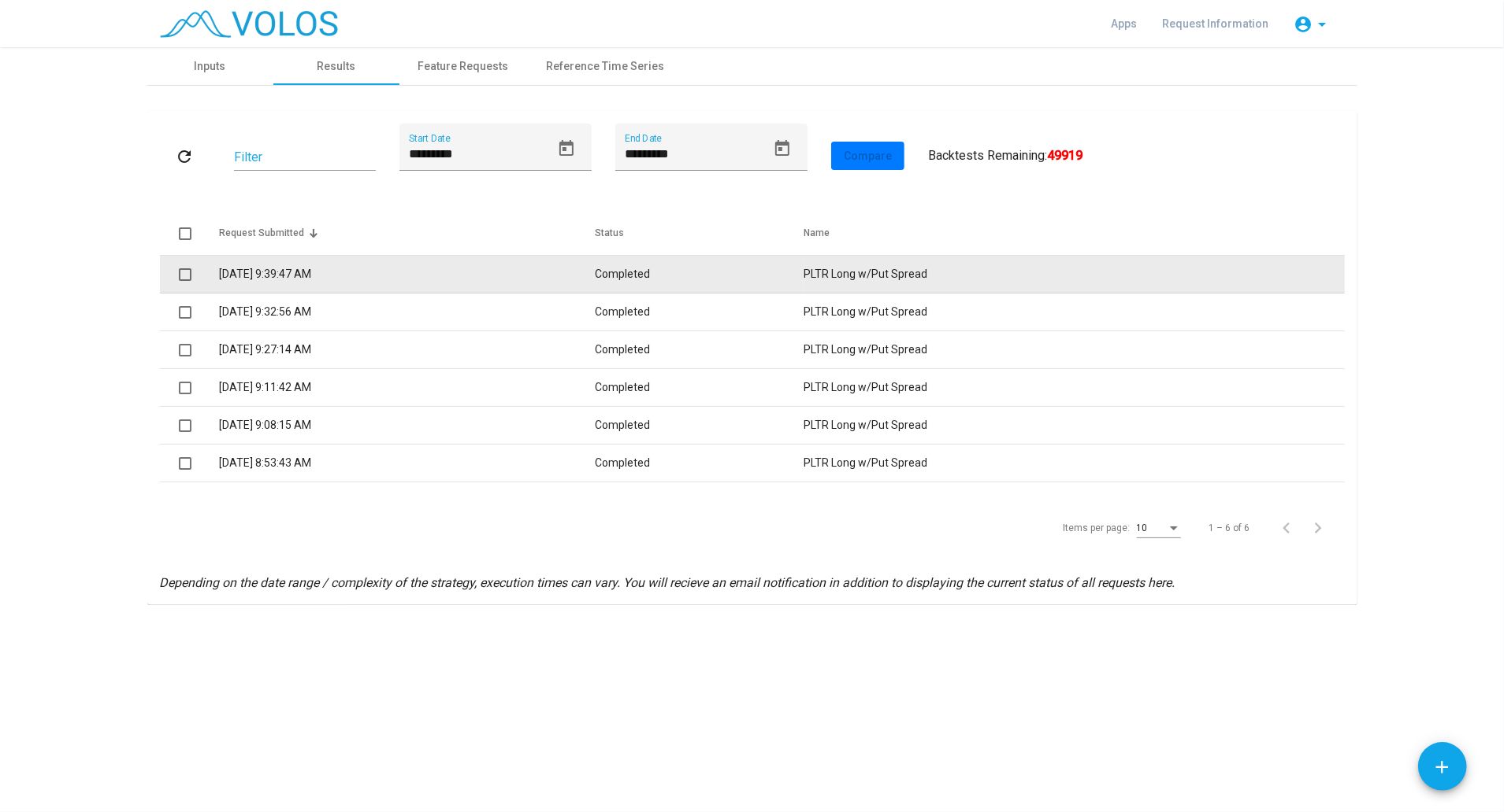
click at [331, 285] on td "8/26/2025 9:39:47 AM" at bounding box center [407, 274] width 376 height 37
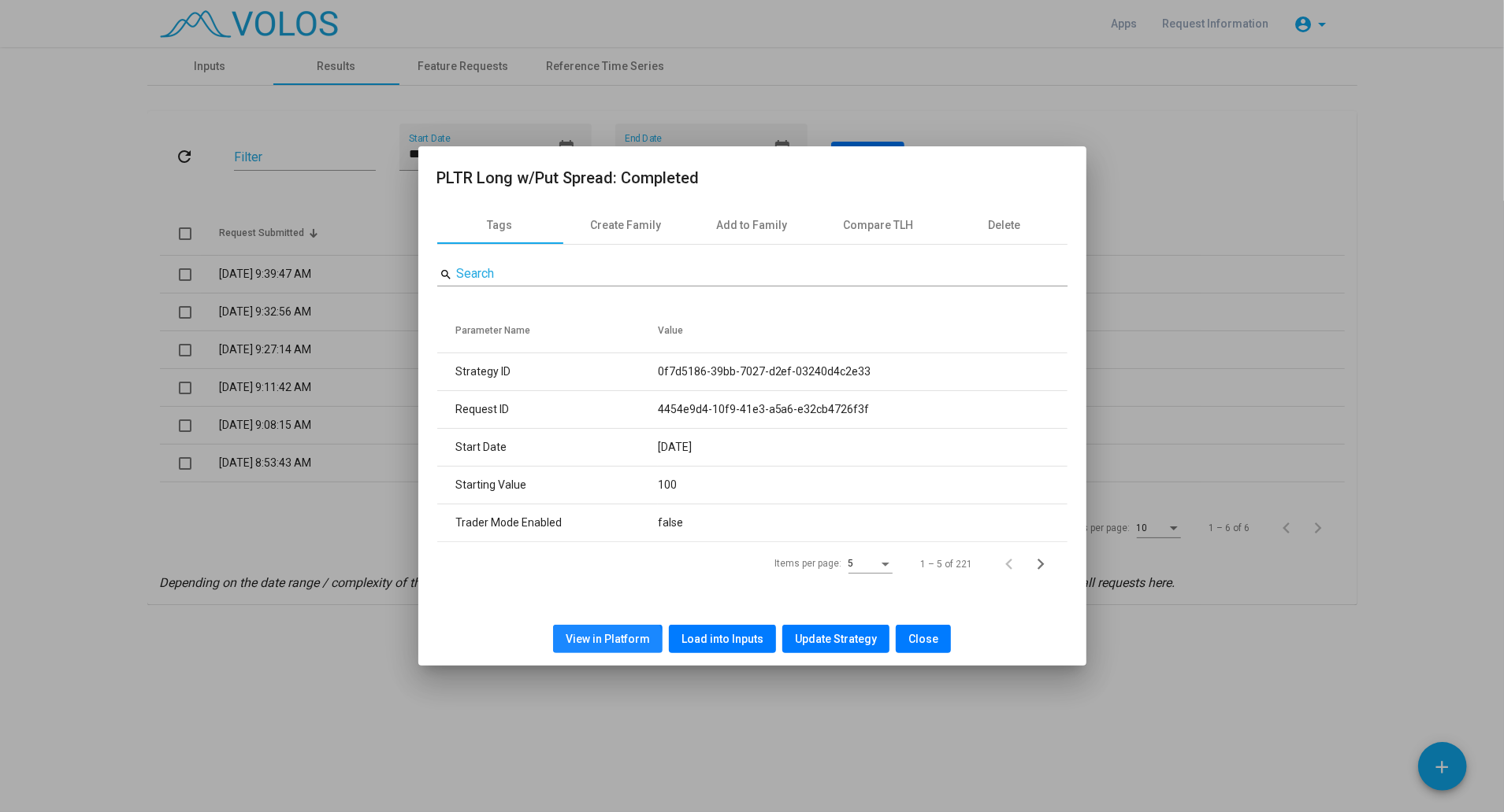
click at [599, 650] on button "View in Platform" at bounding box center [607, 640] width 109 height 29
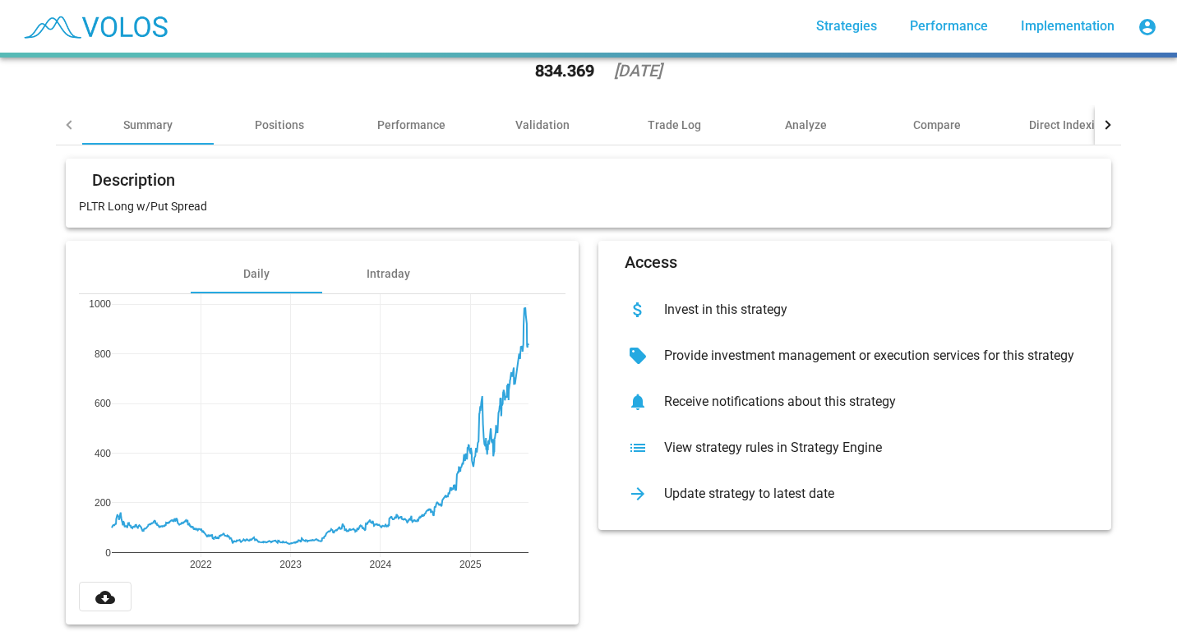
scroll to position [95, 0]
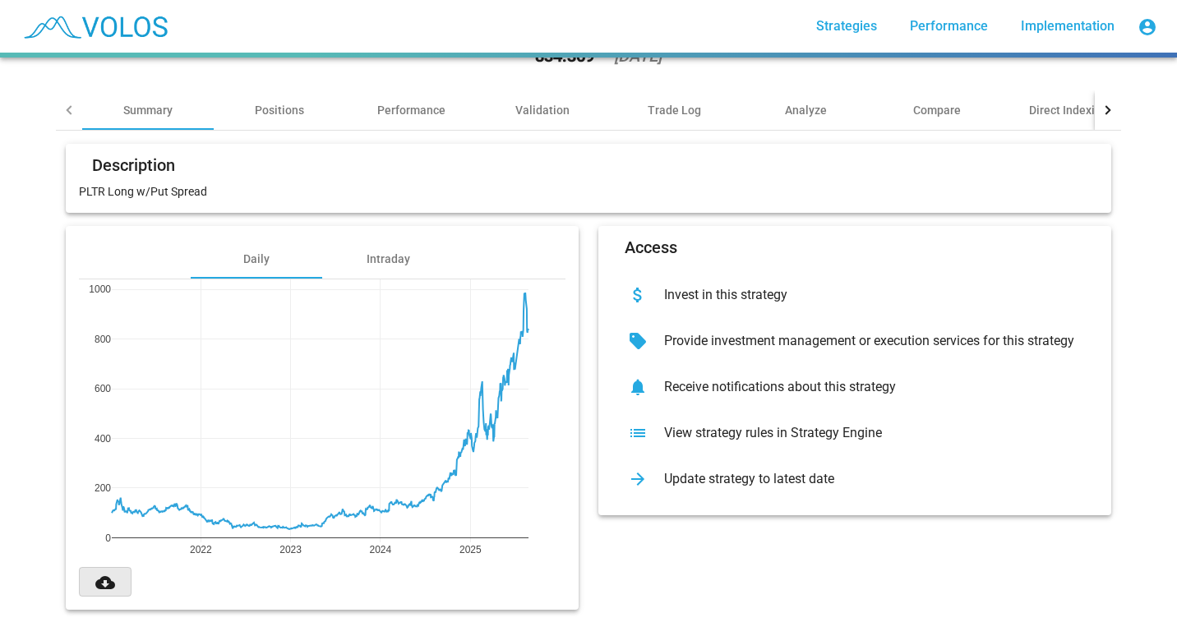
click at [99, 573] on mat-icon "cloud_download" at bounding box center [105, 583] width 20 height 20
click at [95, 573] on mat-icon "cloud_download" at bounding box center [105, 583] width 20 height 20
click at [649, 545] on div "Access attach_money Invest in this strategy sell Provide investment management …" at bounding box center [855, 418] width 533 height 384
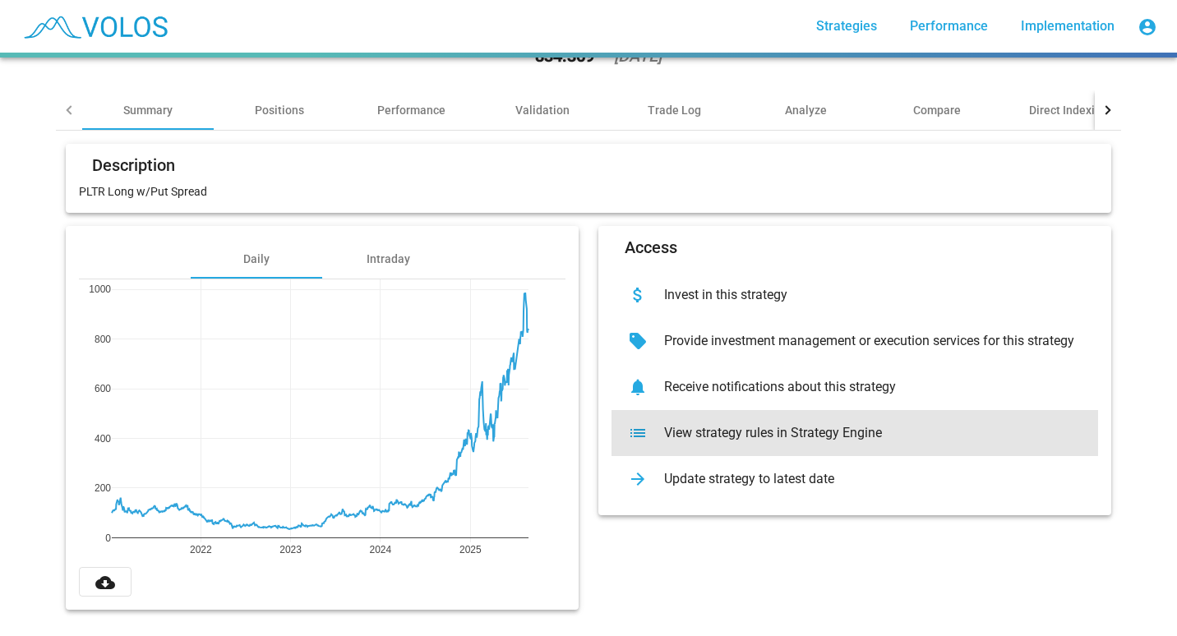
click at [688, 425] on div "View strategy rules in Strategy Engine" at bounding box center [868, 433] width 434 height 16
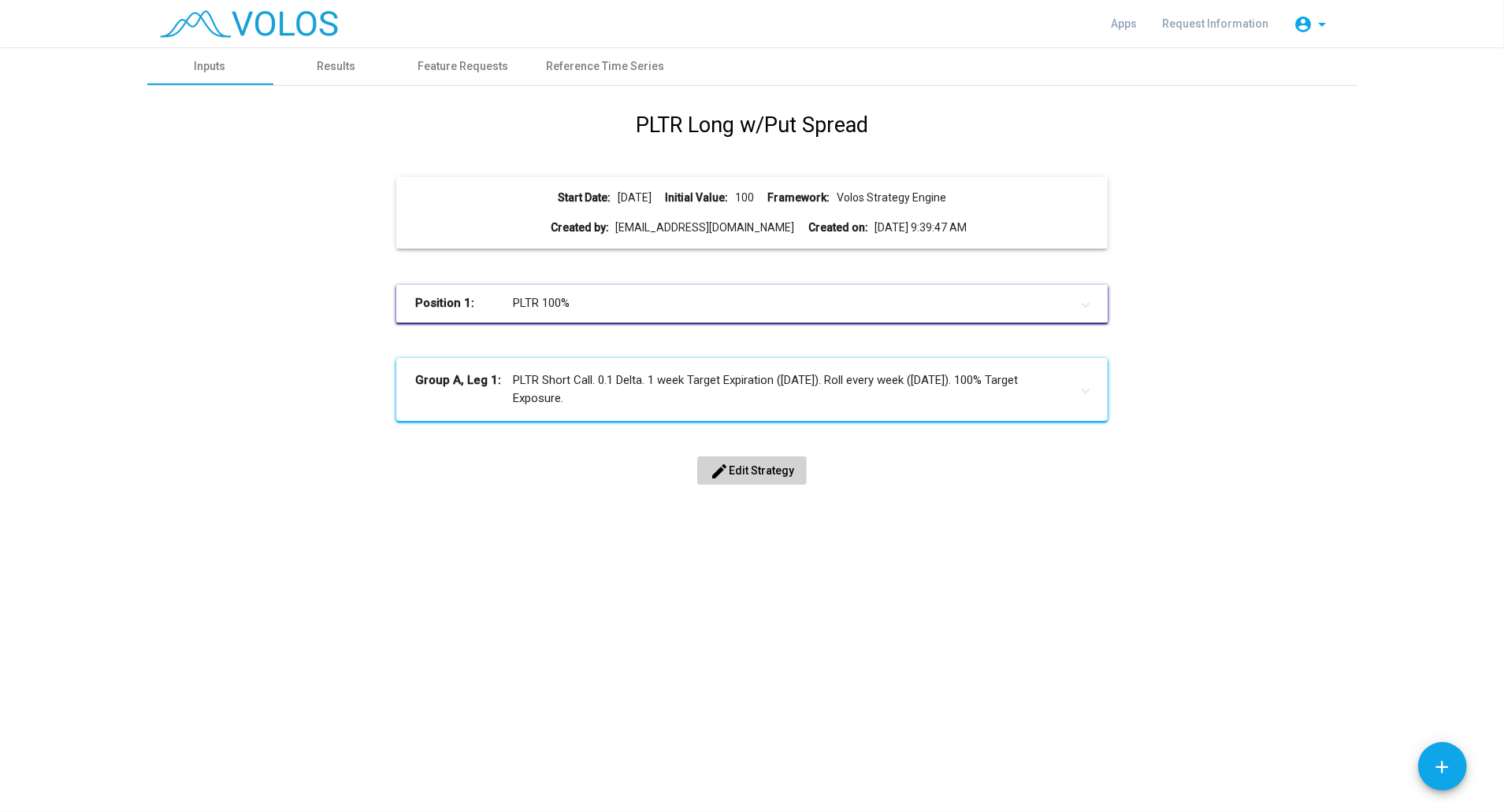
click at [777, 467] on span "edit Edit Strategy" at bounding box center [752, 470] width 84 height 12
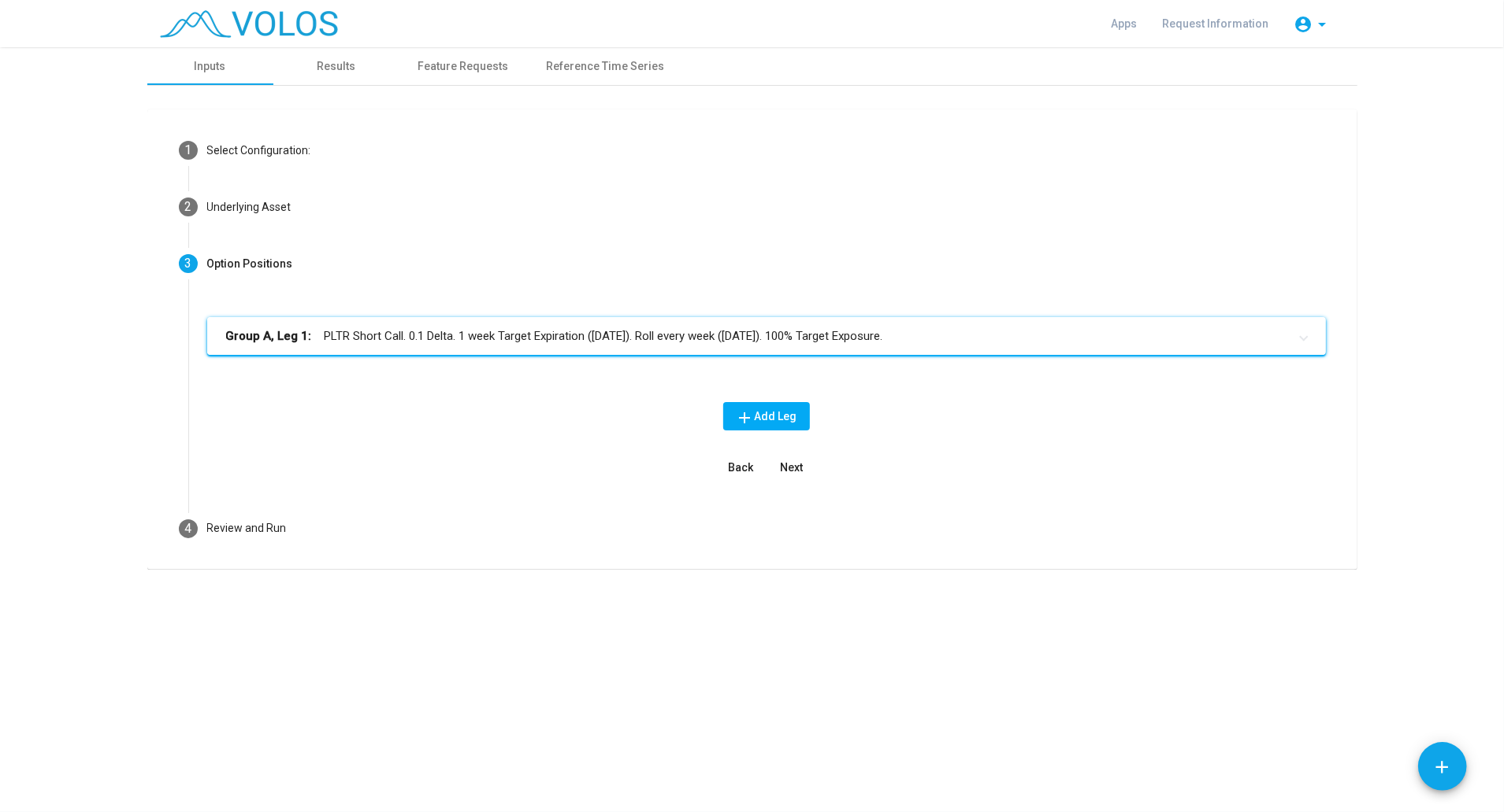
click at [544, 347] on mat-expansion-panel-header "Group A, Leg 1: PLTR Short Call. 0.1 Delta. 1 week Target Expiration ([DATE]). …" at bounding box center [765, 335] width 1118 height 37
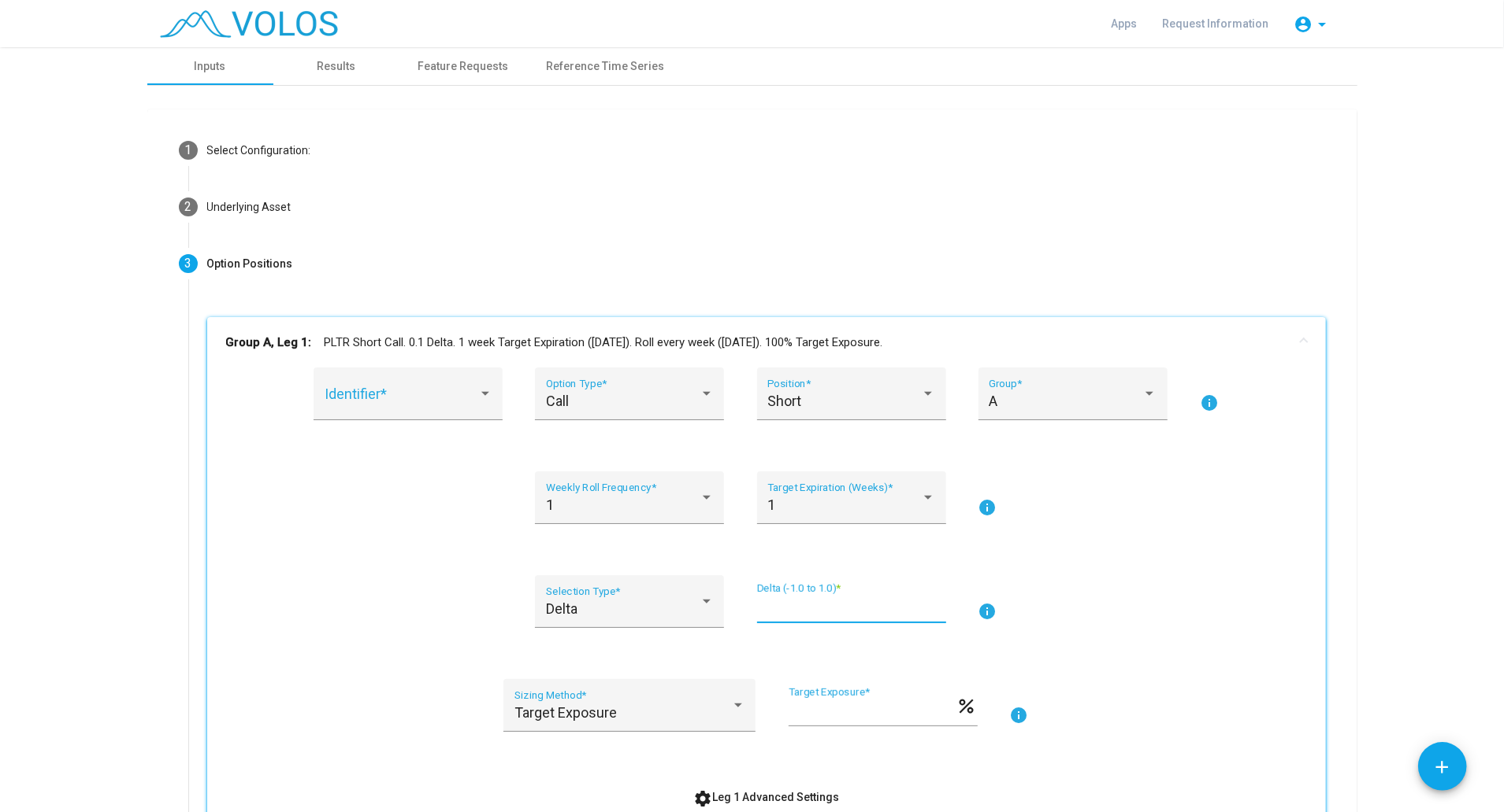
click at [775, 605] on input "***" at bounding box center [851, 608] width 189 height 15
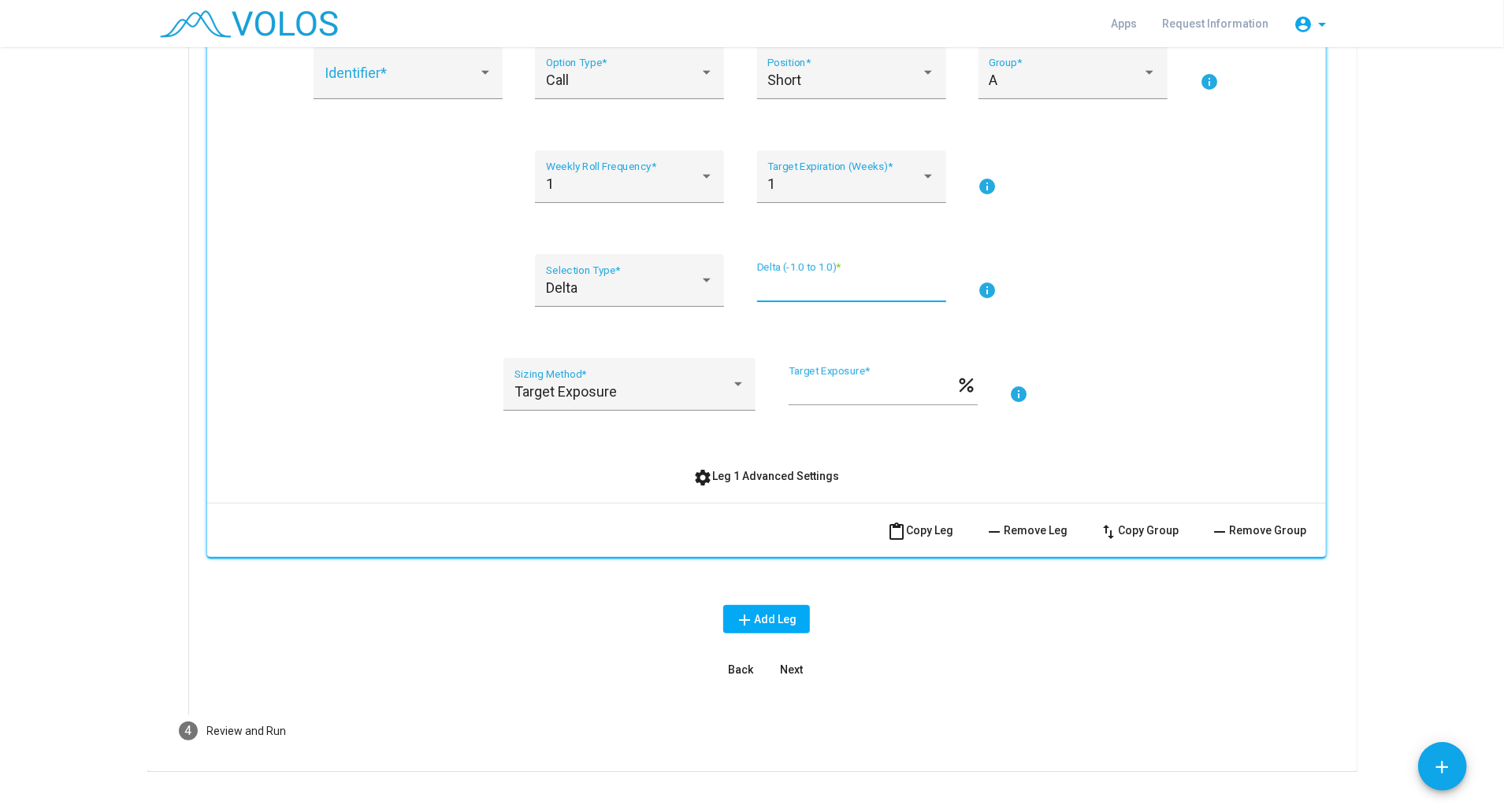
scroll to position [322, 0]
type input "****"
click at [799, 669] on button "Next" at bounding box center [791, 669] width 51 height 29
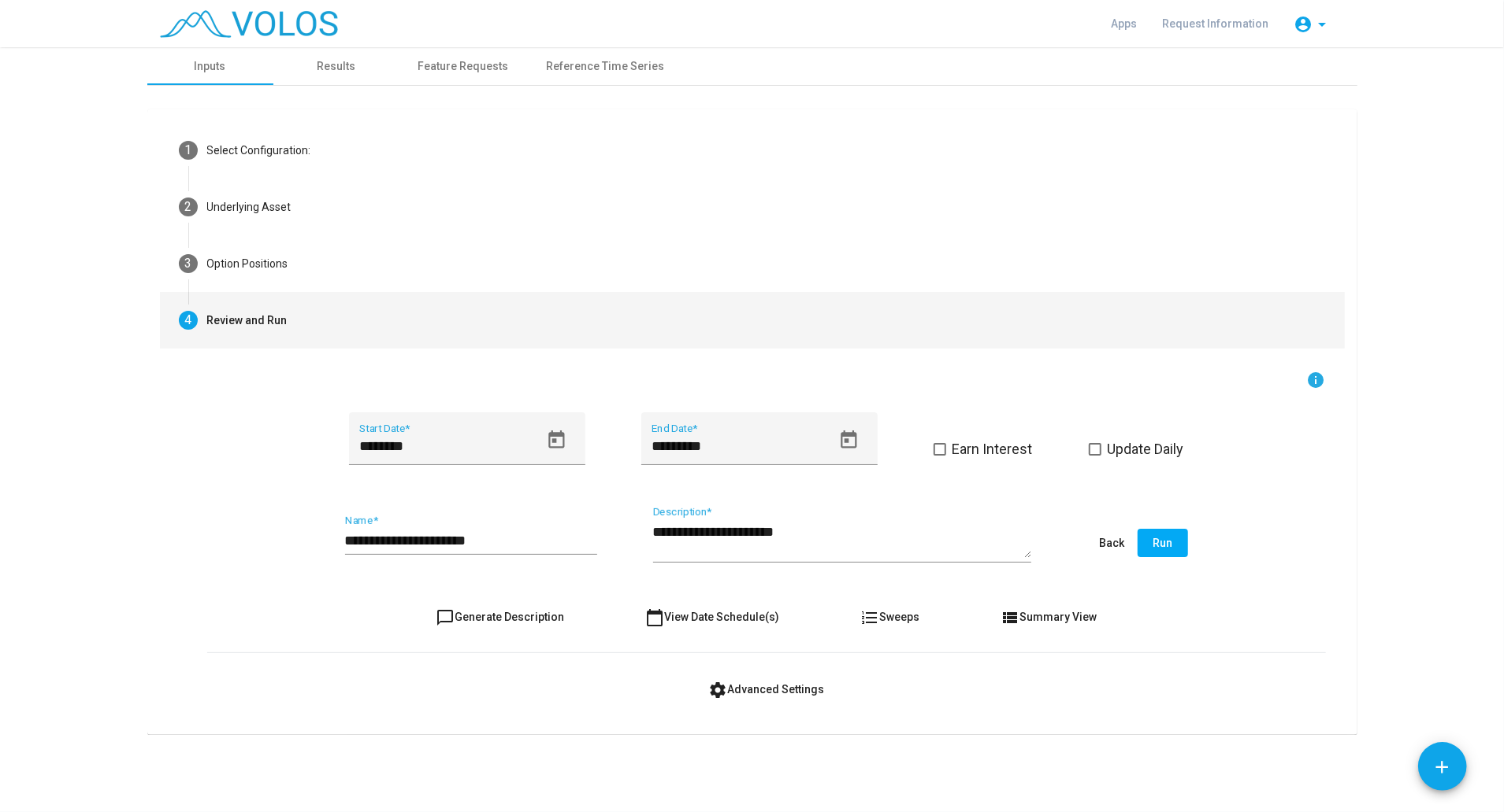
scroll to position [0, 0]
click at [1147, 547] on button "Run" at bounding box center [1162, 543] width 51 height 29
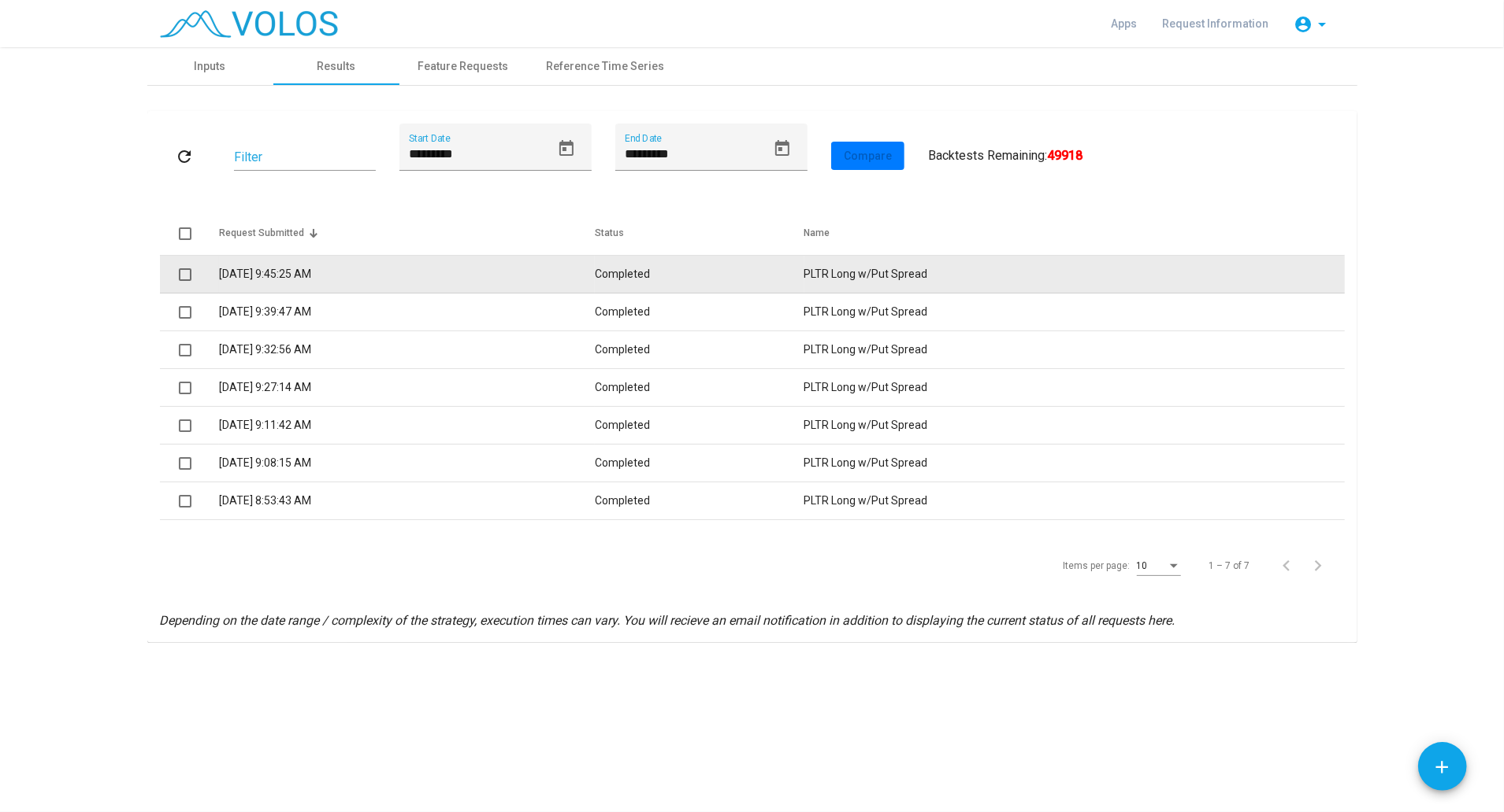
click at [397, 276] on td "8/26/2025 9:45:25 AM" at bounding box center [407, 274] width 376 height 37
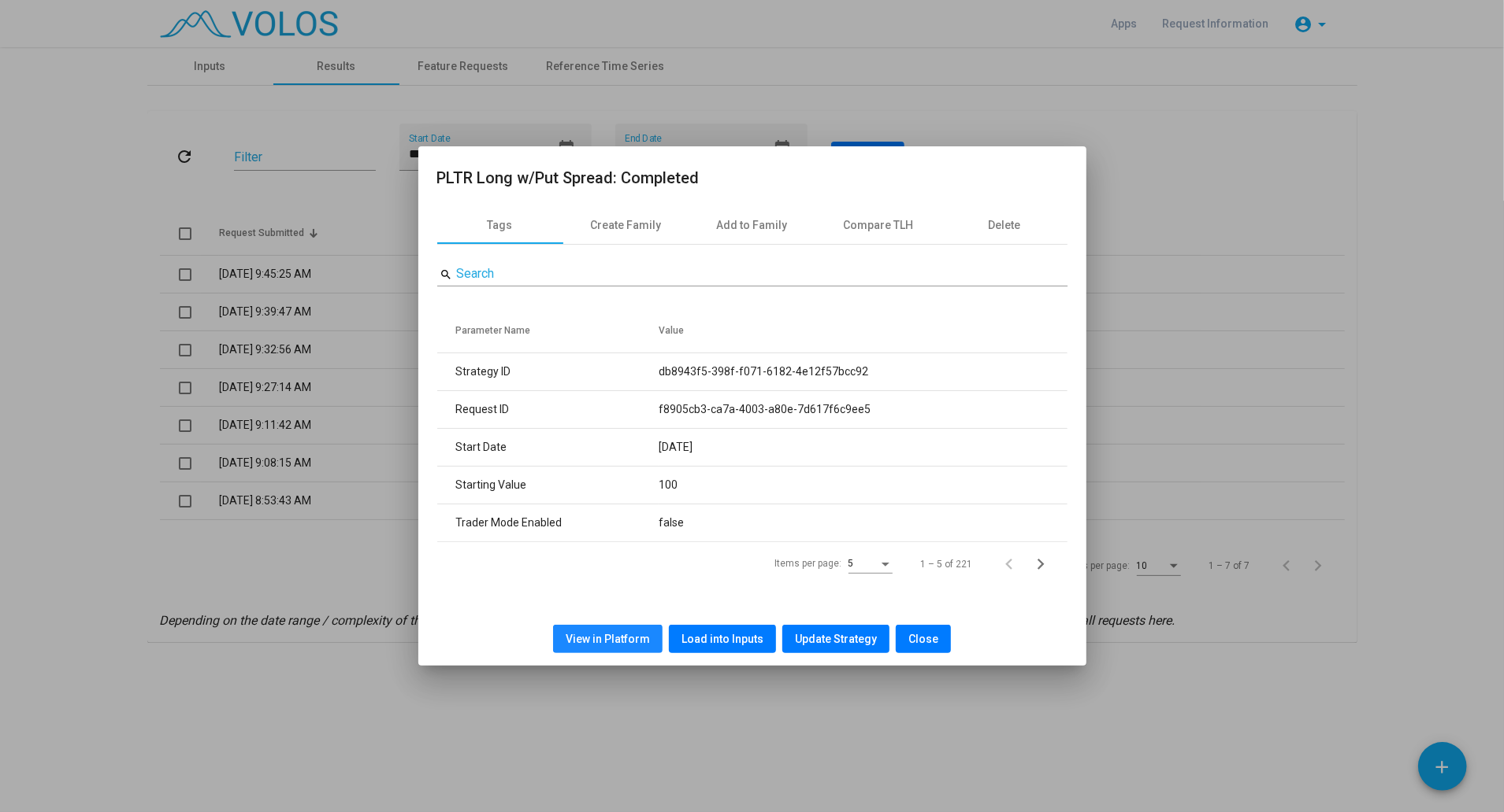
click at [619, 642] on span "View in Platform" at bounding box center [607, 639] width 84 height 12
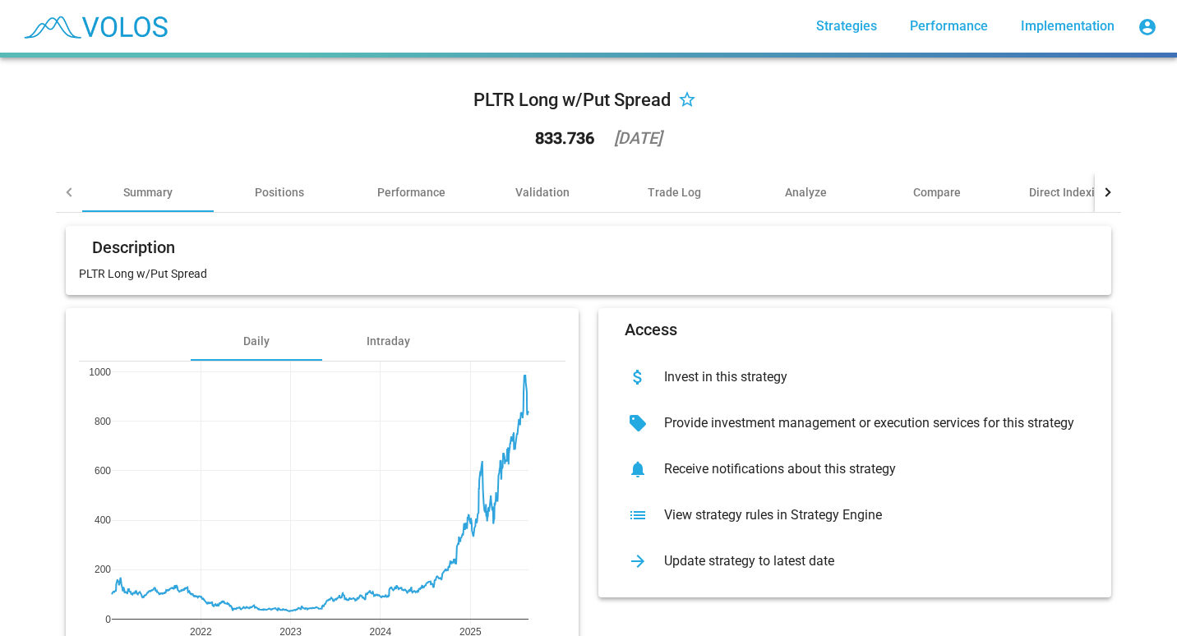
scroll to position [95, 0]
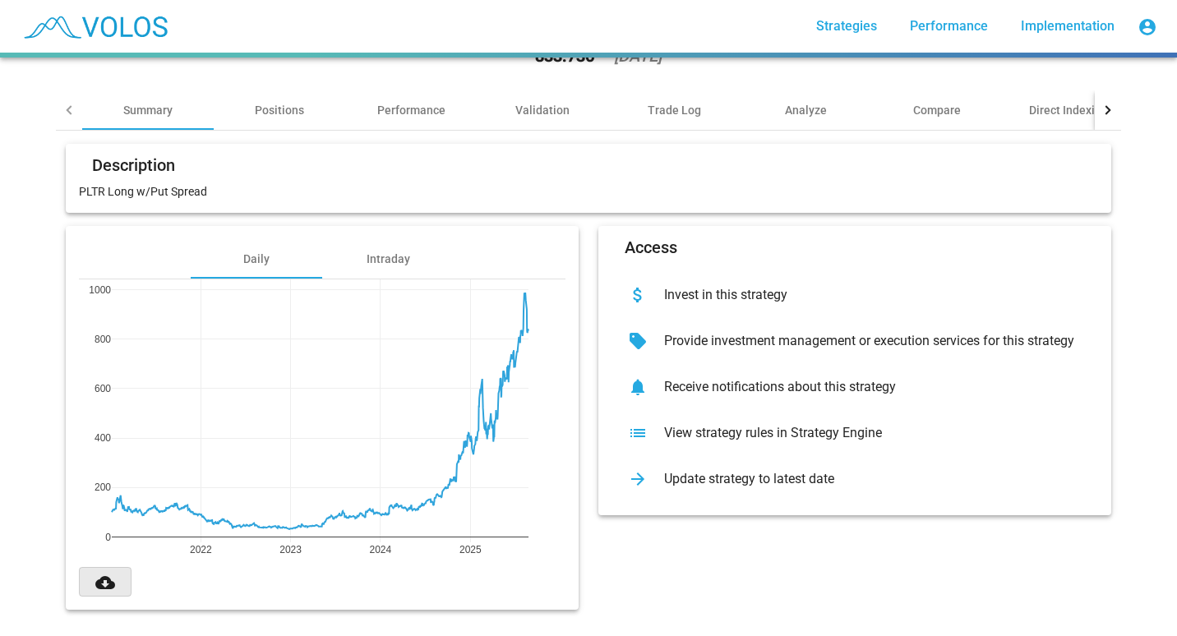
click at [86, 574] on button "cloud_download" at bounding box center [105, 582] width 53 height 30
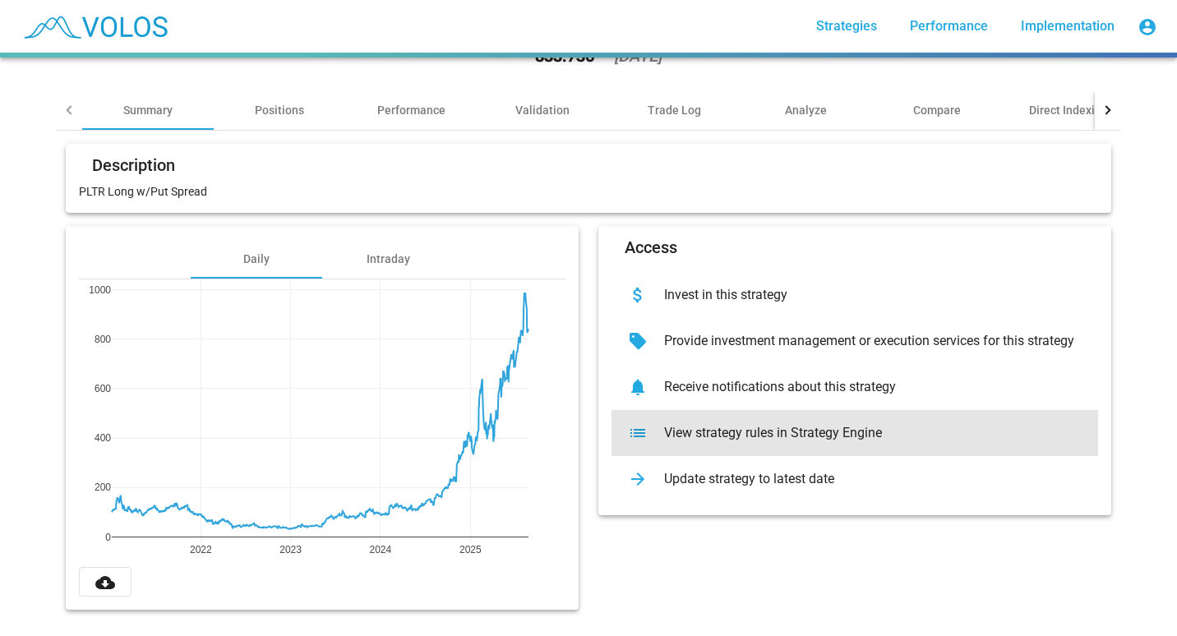
click at [691, 425] on div "View strategy rules in Strategy Engine" at bounding box center [868, 433] width 434 height 16
click at [716, 425] on div "View strategy rules in Strategy Engine" at bounding box center [868, 433] width 434 height 16
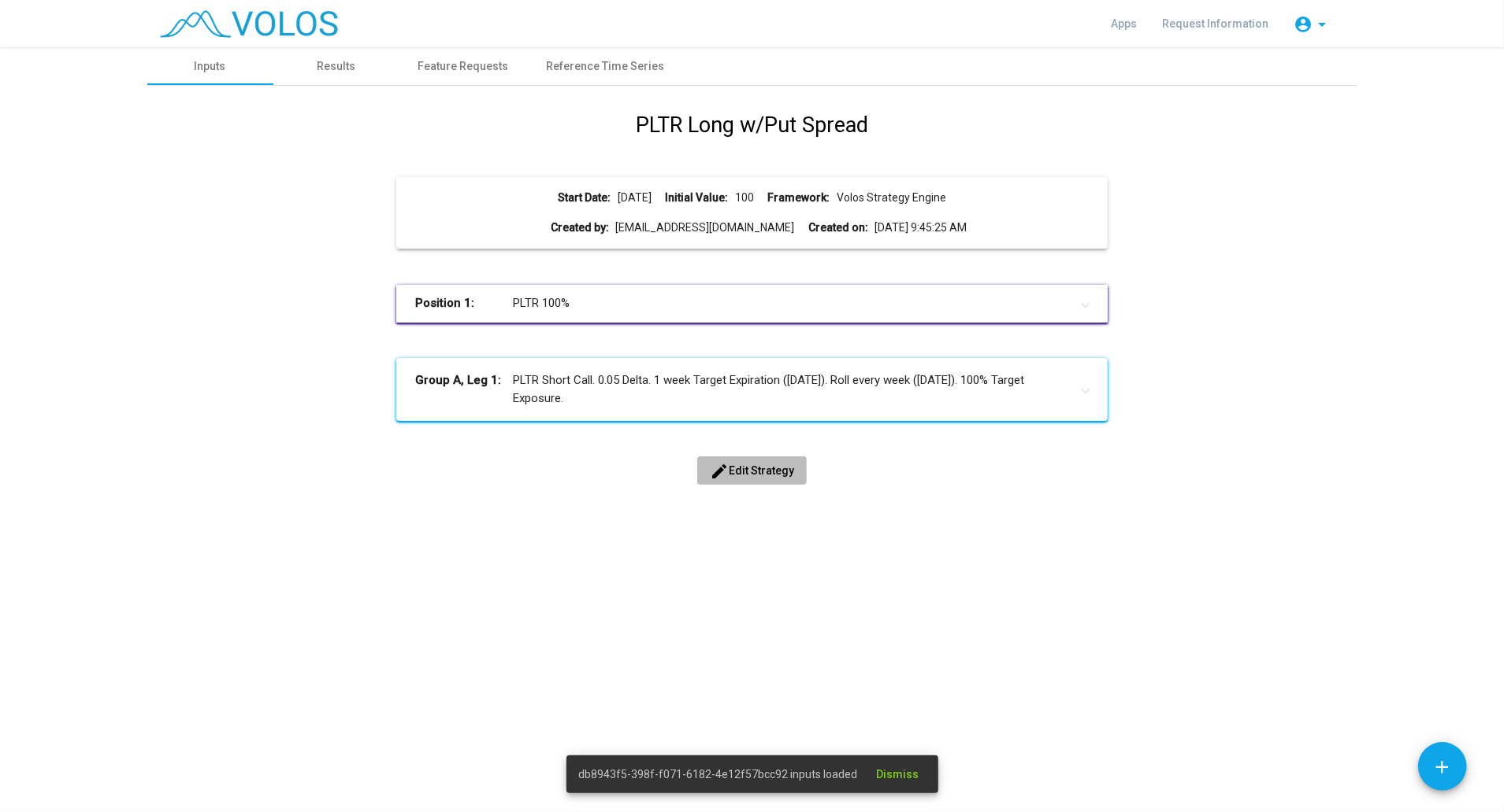
click at [741, 475] on span "edit Edit Strategy" at bounding box center [752, 470] width 84 height 12
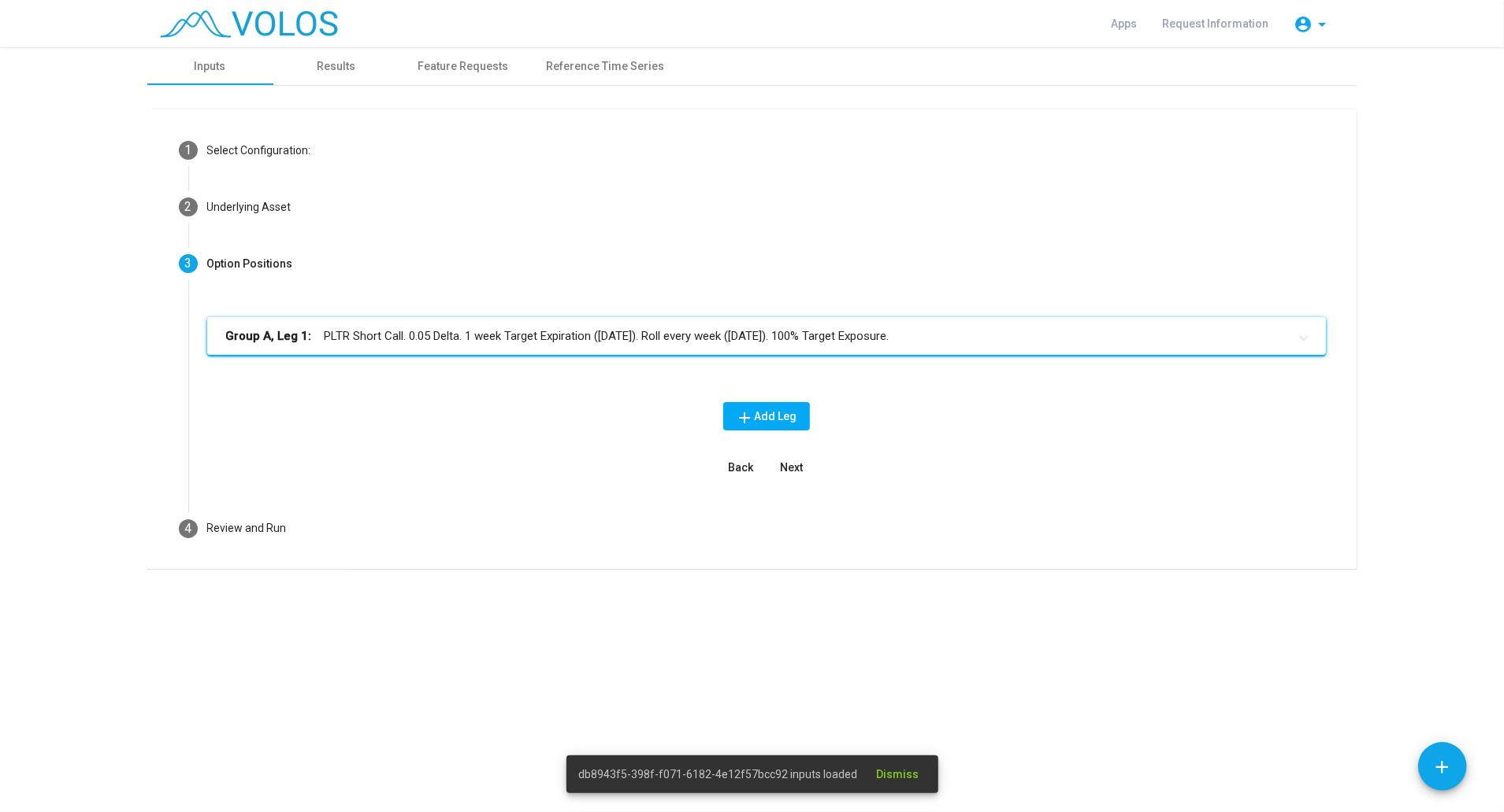
click at [511, 340] on mat-panel-title "Group A, Leg 1: PLTR Short Call. 0.05 Delta. 1 week Target Expiration (Friday).…" at bounding box center [757, 336] width 1061 height 18
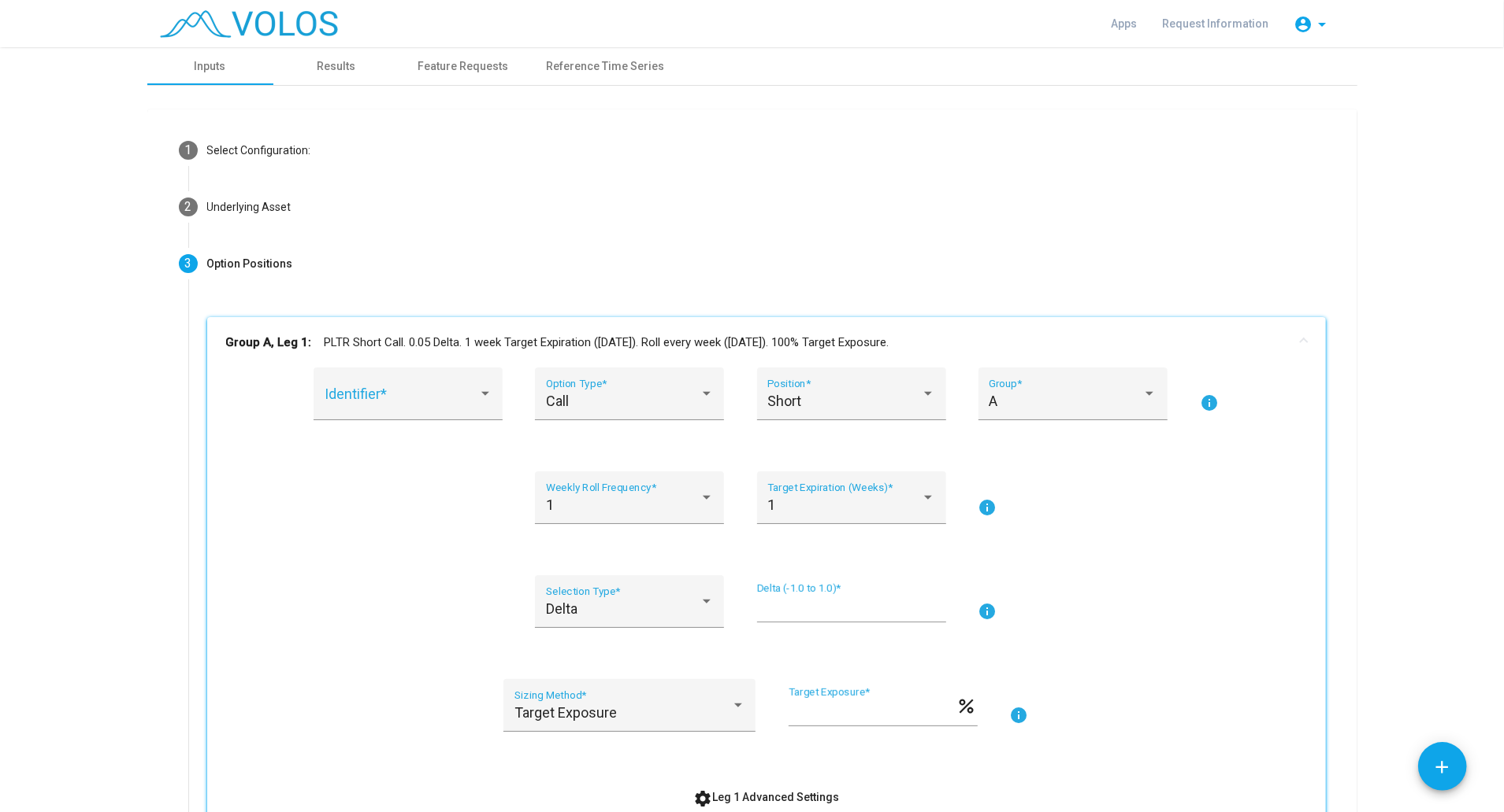
click at [785, 604] on input "****" at bounding box center [851, 608] width 189 height 15
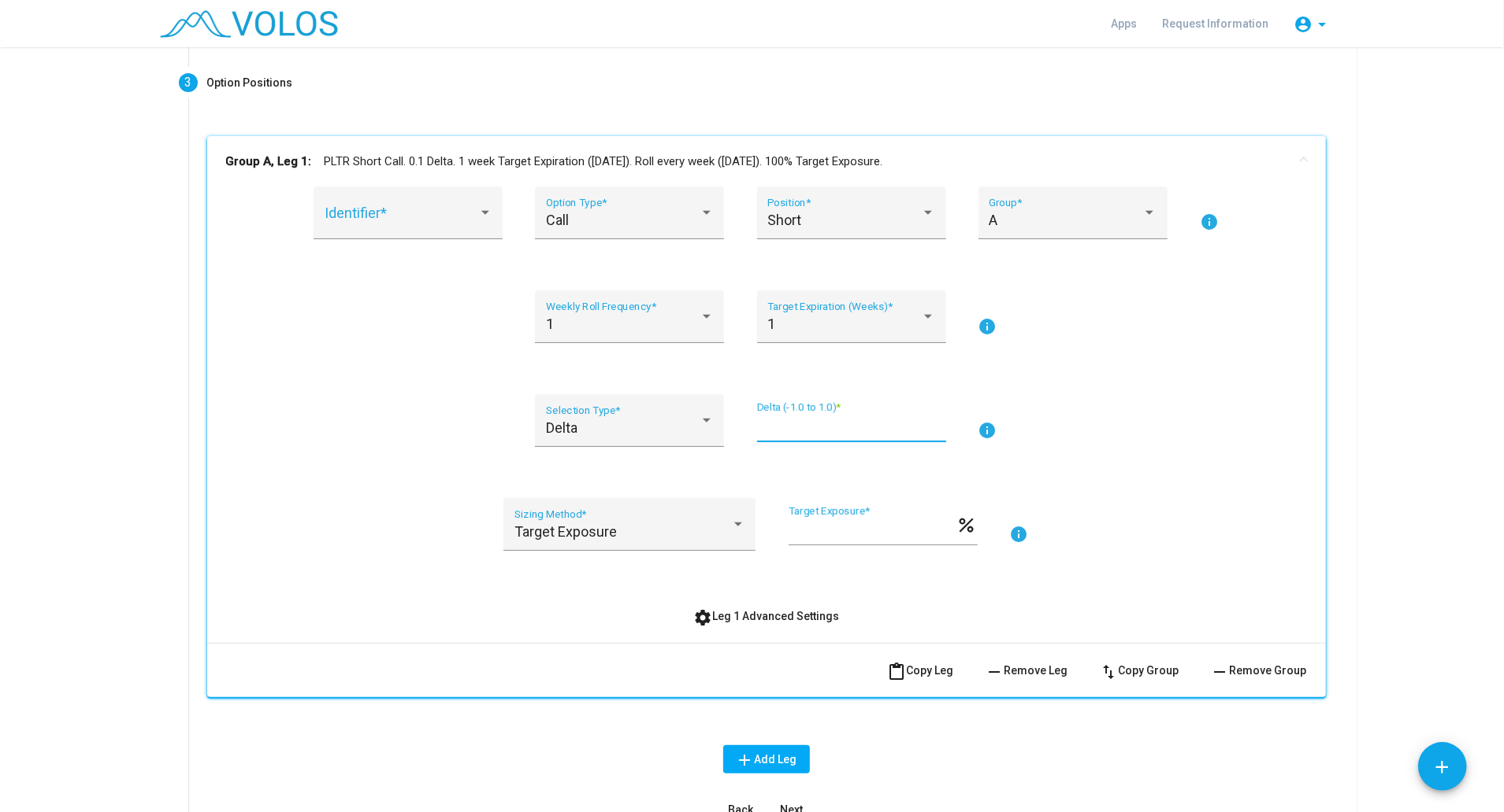
scroll to position [184, 0]
type input "****"
click at [942, 666] on span "content_paste Copy Leg" at bounding box center [921, 667] width 66 height 12
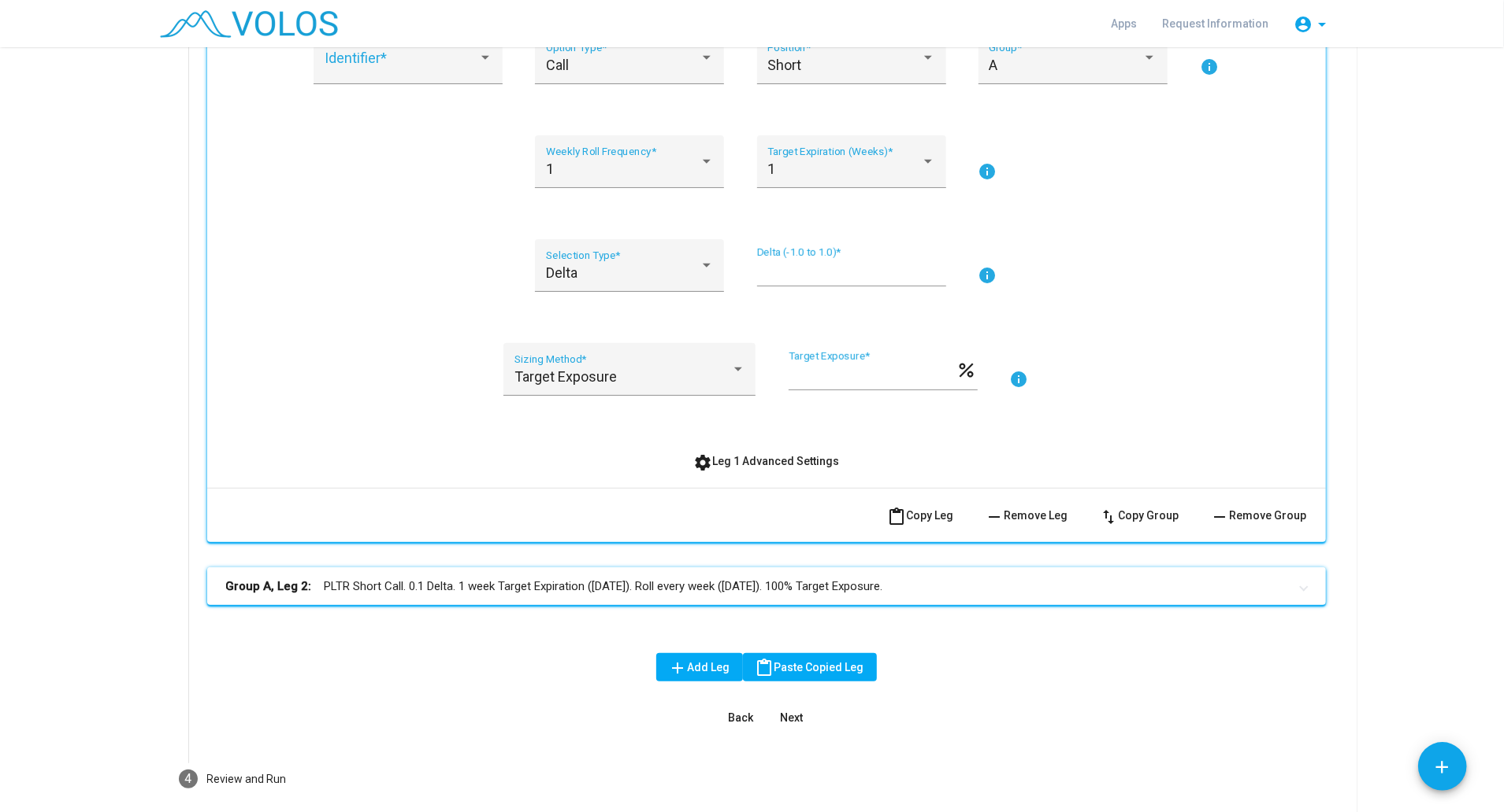
scroll to position [361, 0]
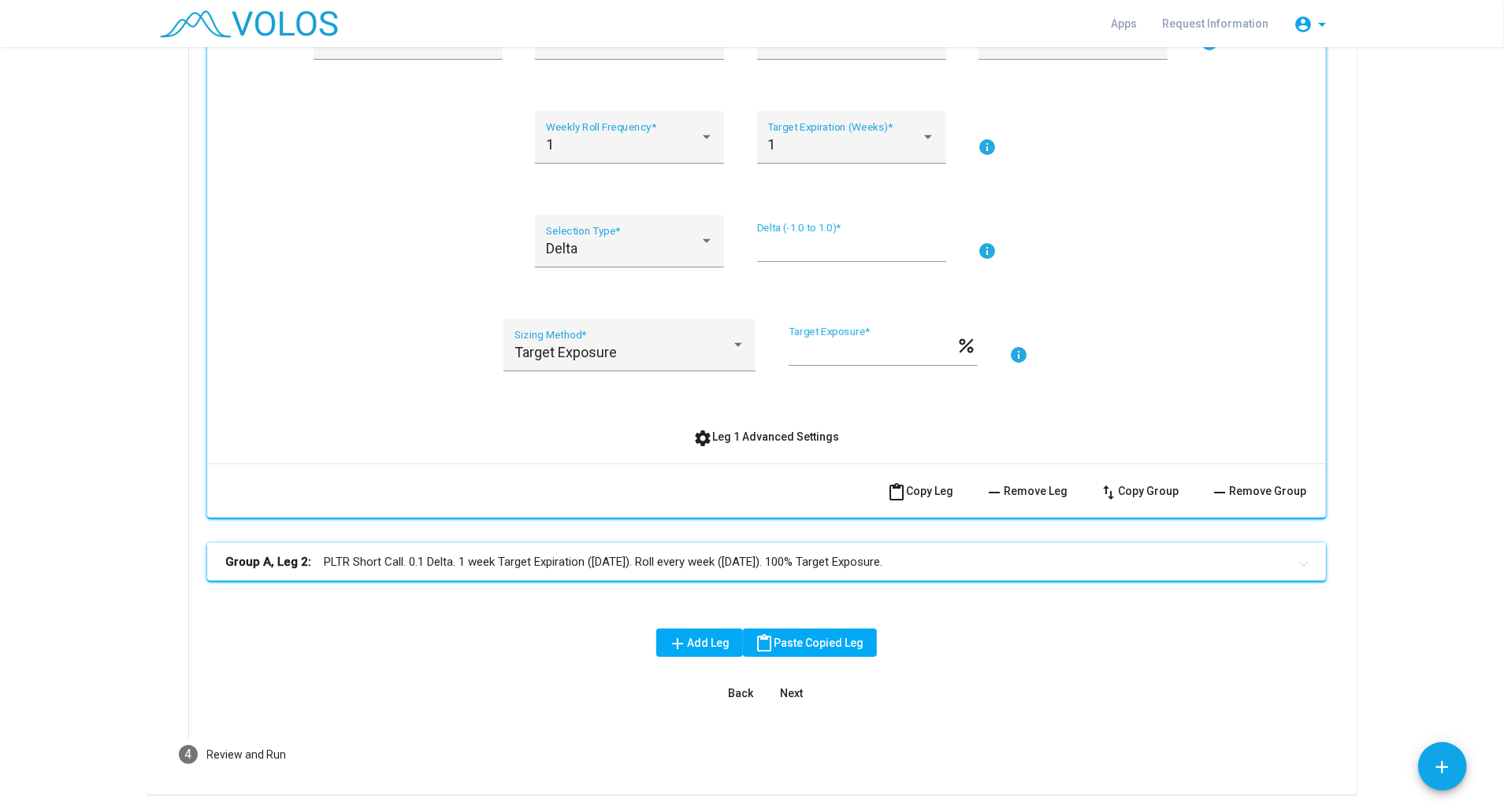
click at [739, 574] on mat-expansion-panel-header "Group A, Leg 2: PLTR Short Call. 0.1 Delta. 1 week Target Expiration (Friday). …" at bounding box center [765, 561] width 1118 height 37
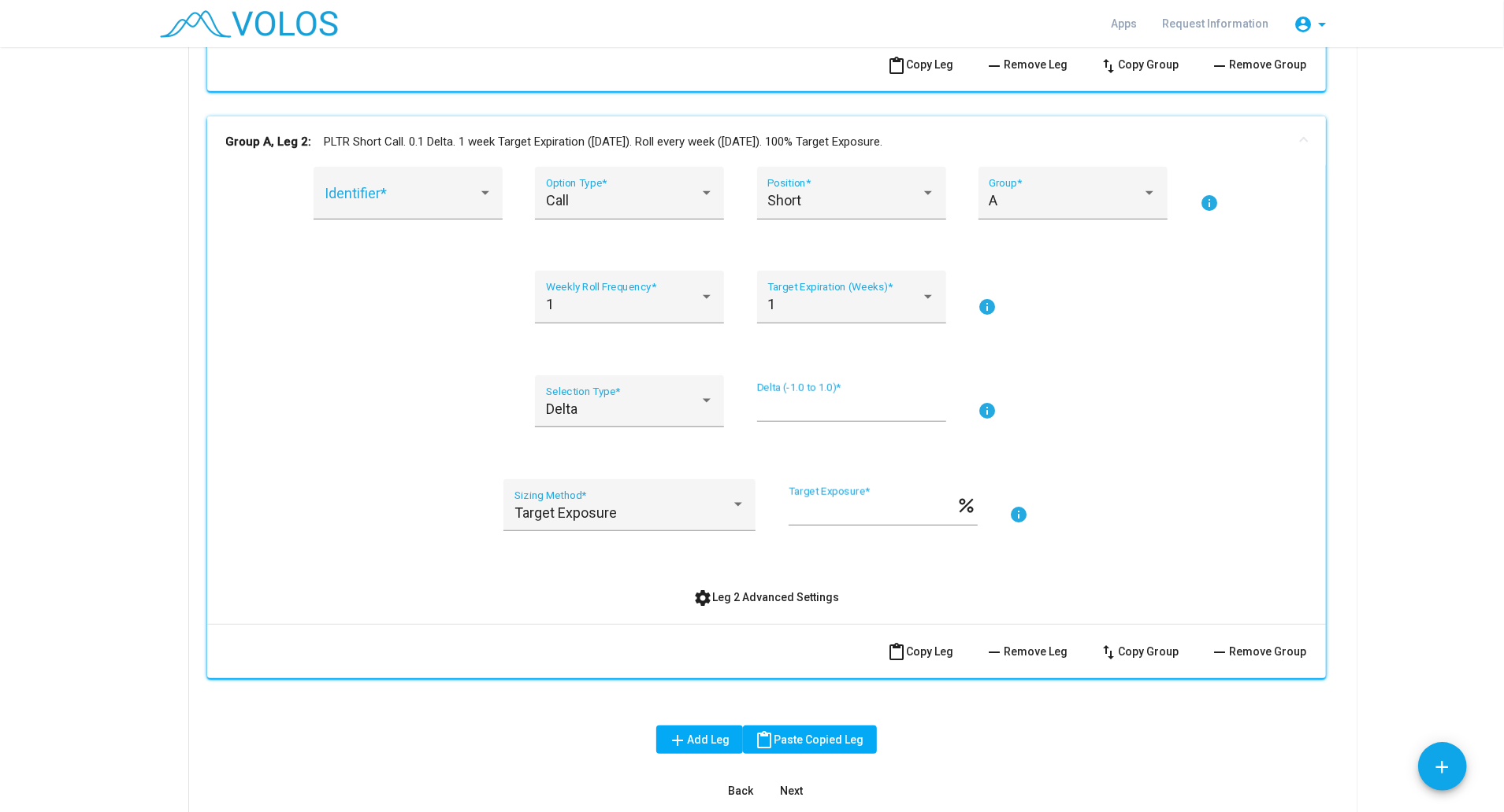
scroll to position [786, 0]
click at [1029, 647] on span "remove Remove Leg" at bounding box center [1027, 653] width 82 height 12
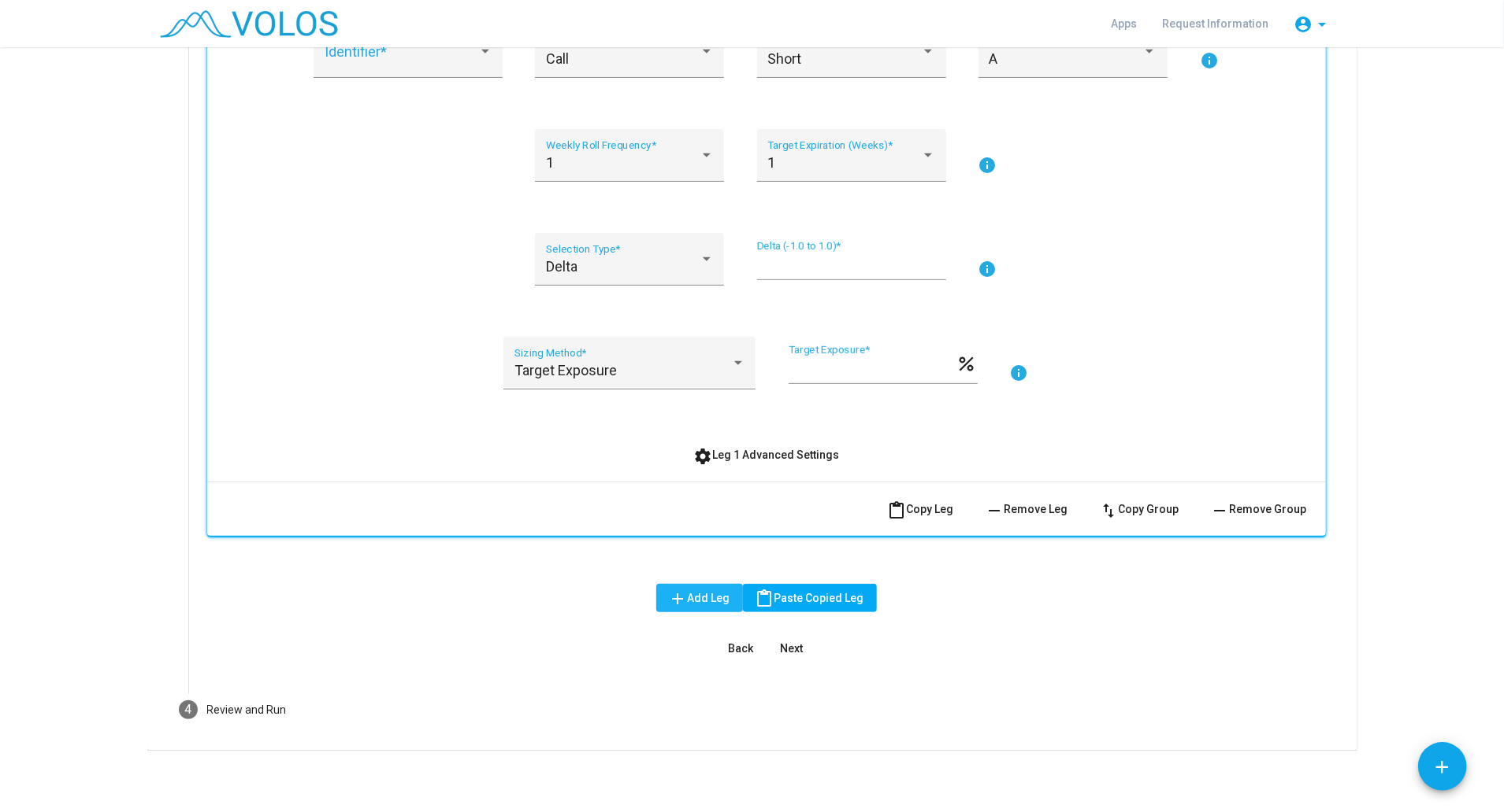
click at [701, 592] on span "add Add Leg" at bounding box center [699, 598] width 61 height 12
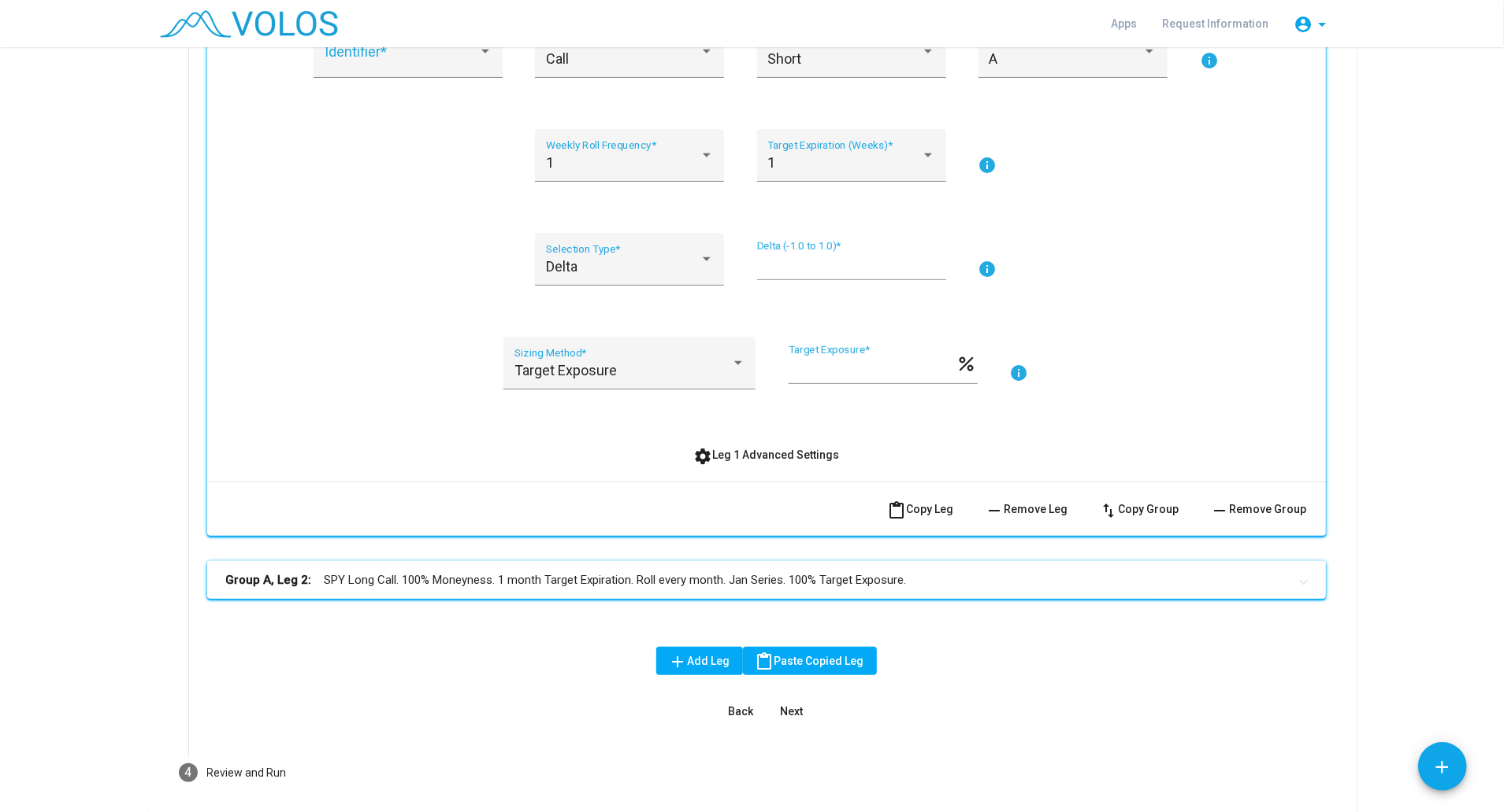
click at [603, 584] on mat-panel-title "Group A, Leg 2: SPY Long Call. 100% Moneyness. 1 month Target Expiration. Roll …" at bounding box center [757, 580] width 1061 height 18
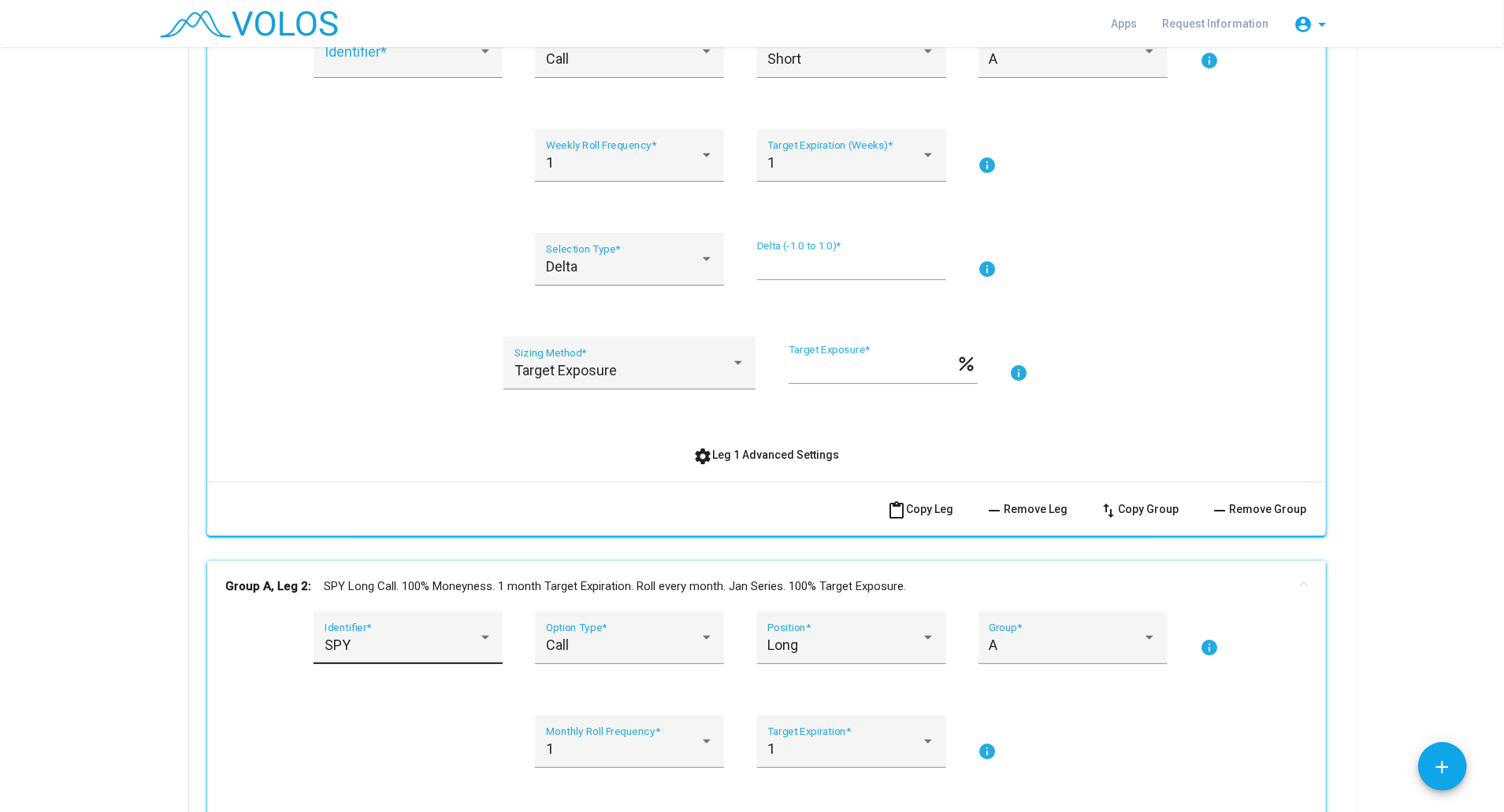
click at [408, 649] on div "SPY" at bounding box center [401, 645] width 153 height 15
type input "**"
click at [702, 635] on div at bounding box center [706, 638] width 14 height 15
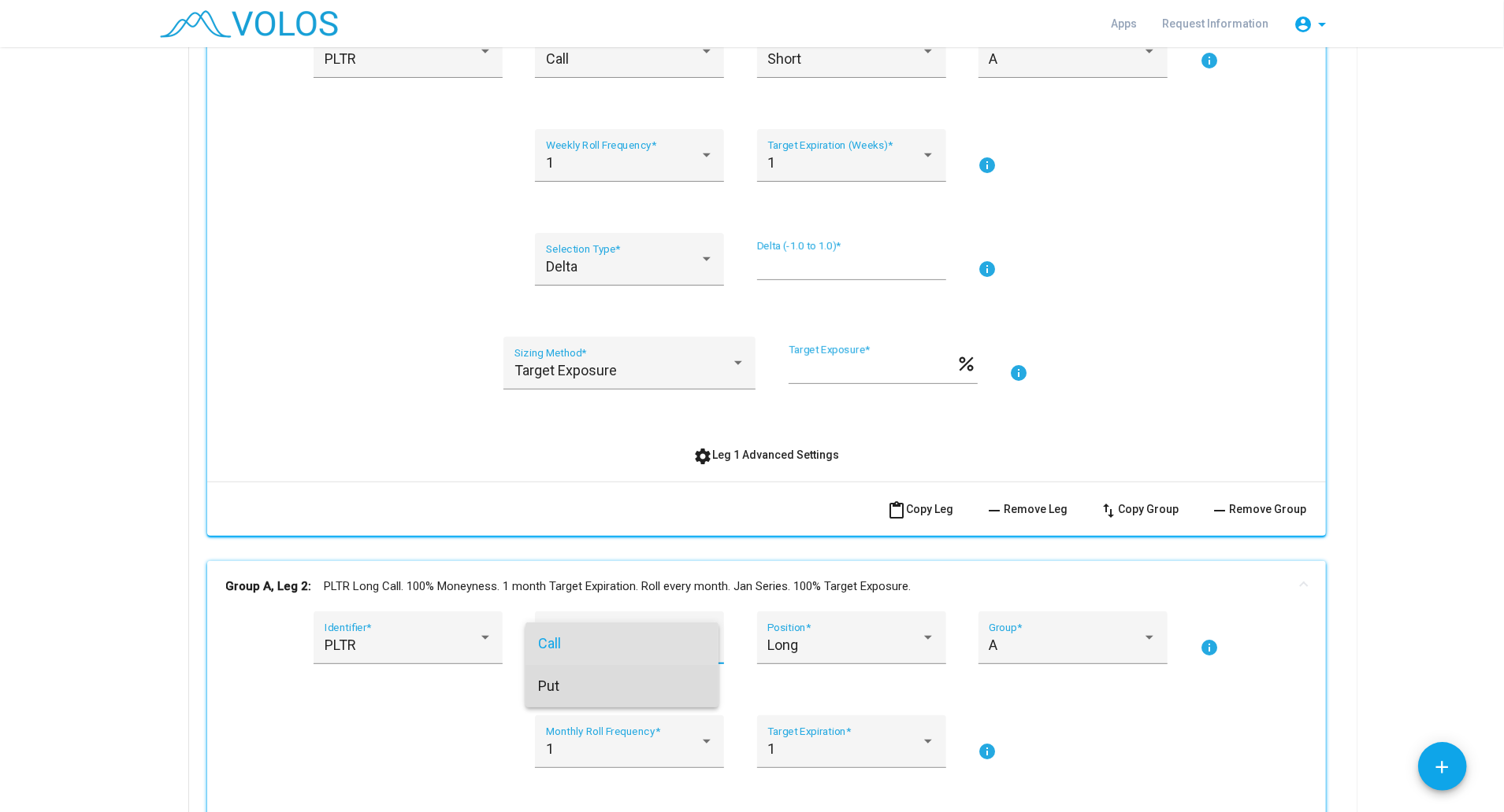
click at [636, 686] on span "Put" at bounding box center [622, 687] width 168 height 42
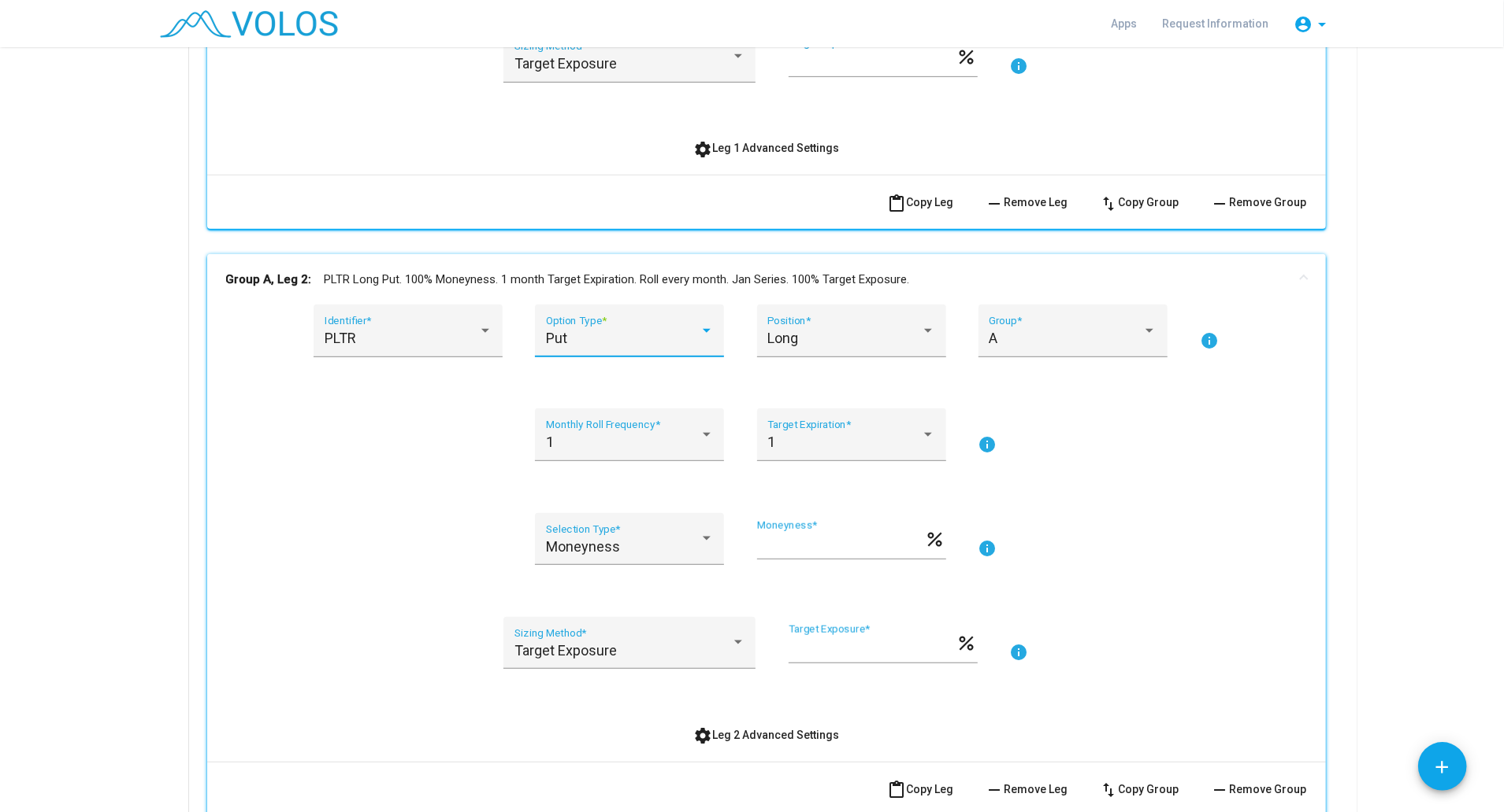
scroll to position [684, 0]
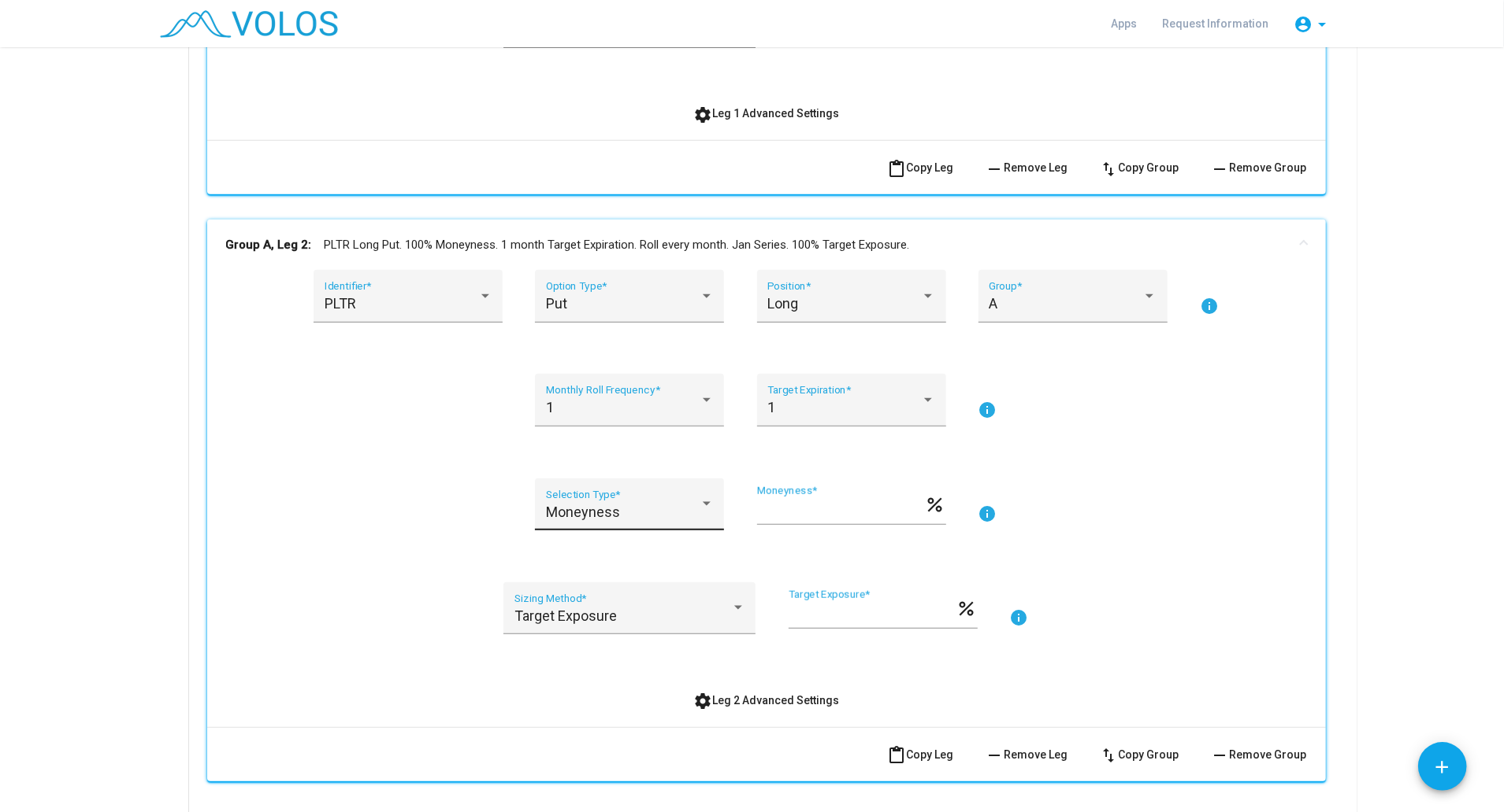
click at [709, 502] on div "Moneyness Selection Type *" at bounding box center [628, 505] width 189 height 53
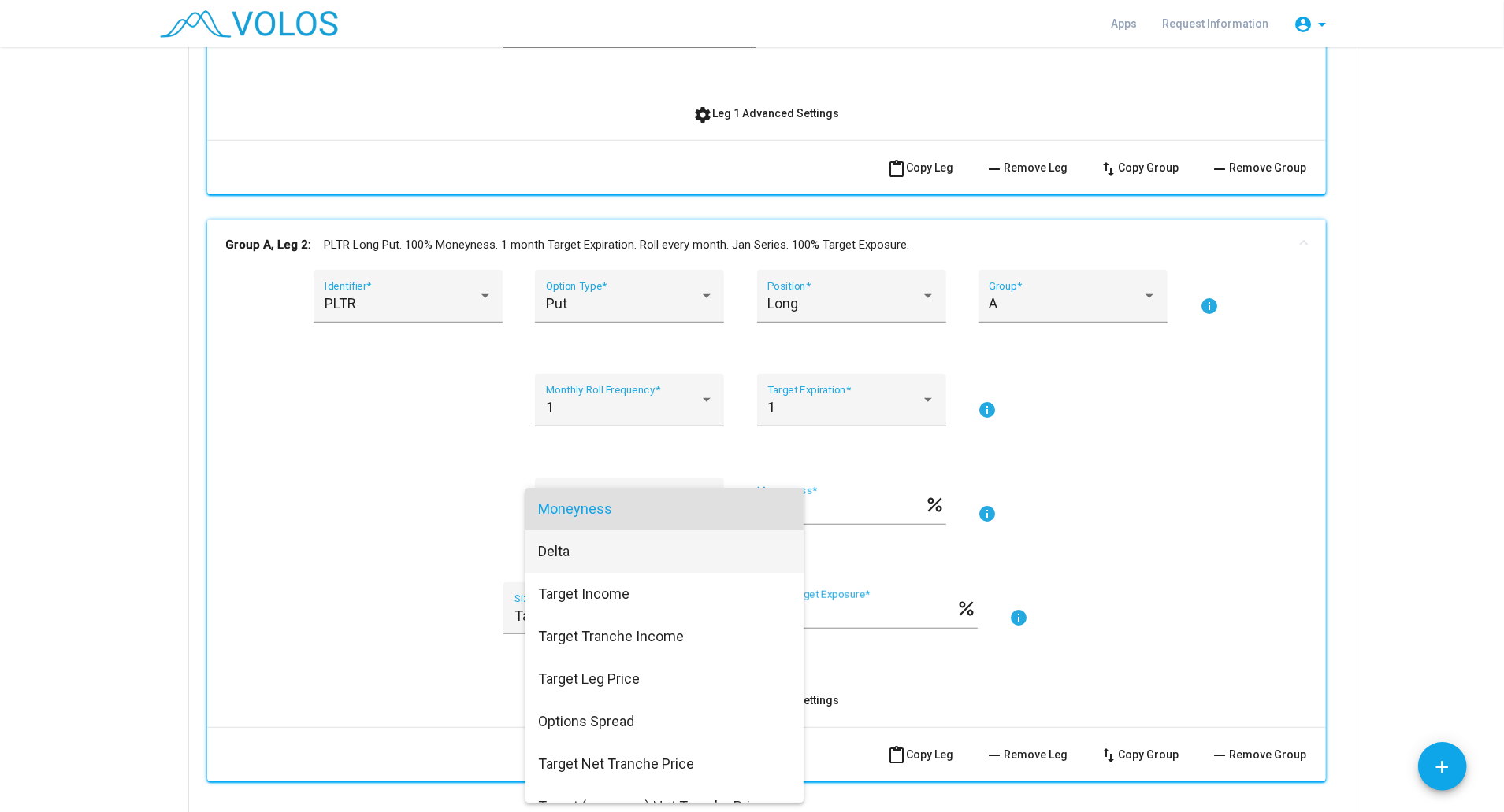
click at [658, 559] on span "Delta" at bounding box center [665, 552] width 253 height 42
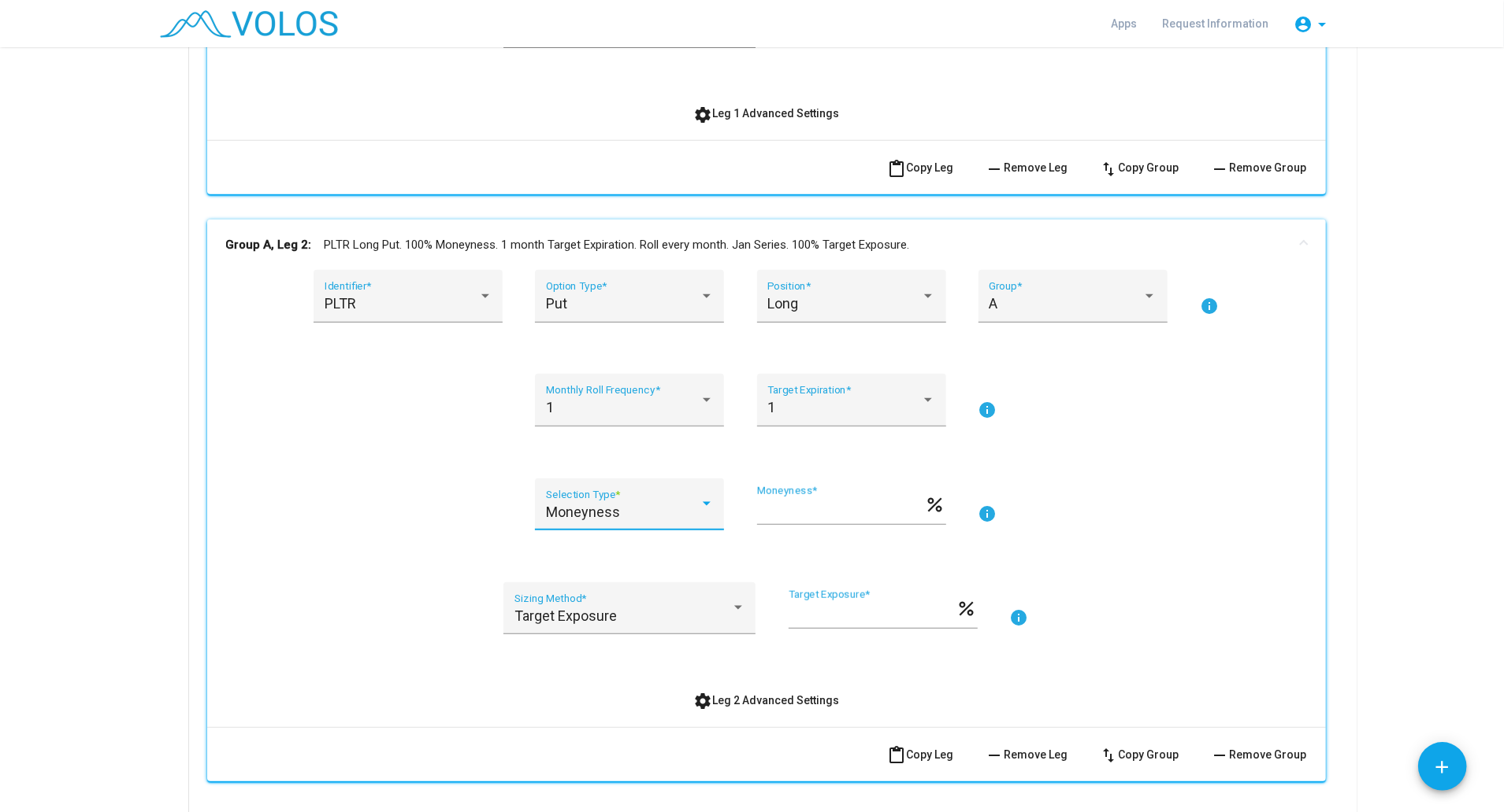
type input "***"
drag, startPoint x: 777, startPoint y: 511, endPoint x: 728, endPoint y: 515, distance: 49.2
click at [728, 515] on div "Delta Selection Type * *** Delta (-1.0 to 1.0) * info" at bounding box center [766, 514] width 1081 height 72
type input "*****"
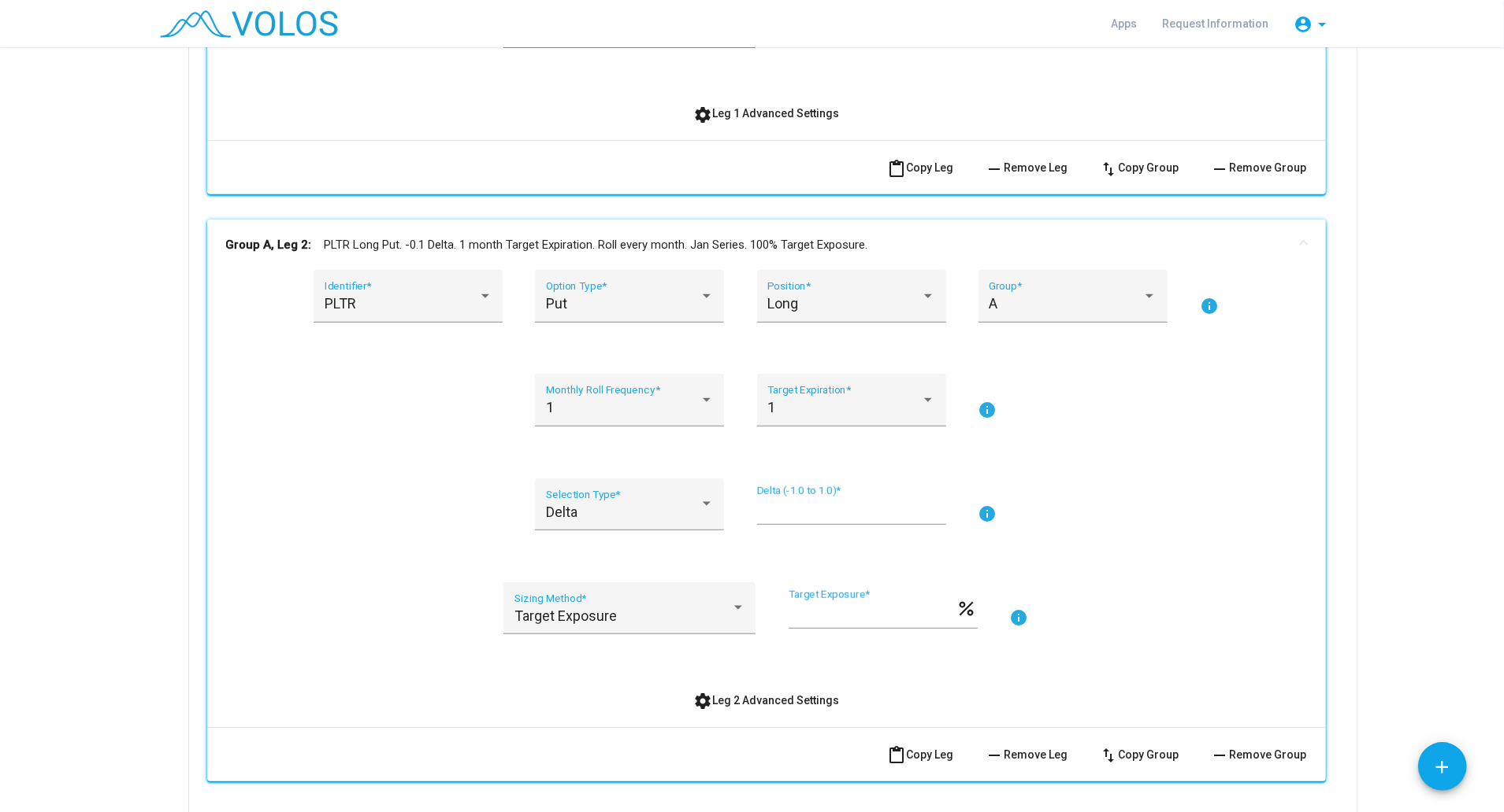
click at [1469, 601] on as-strategy-engine-wrapper "**********" at bounding box center [752, 180] width 1504 height 1634
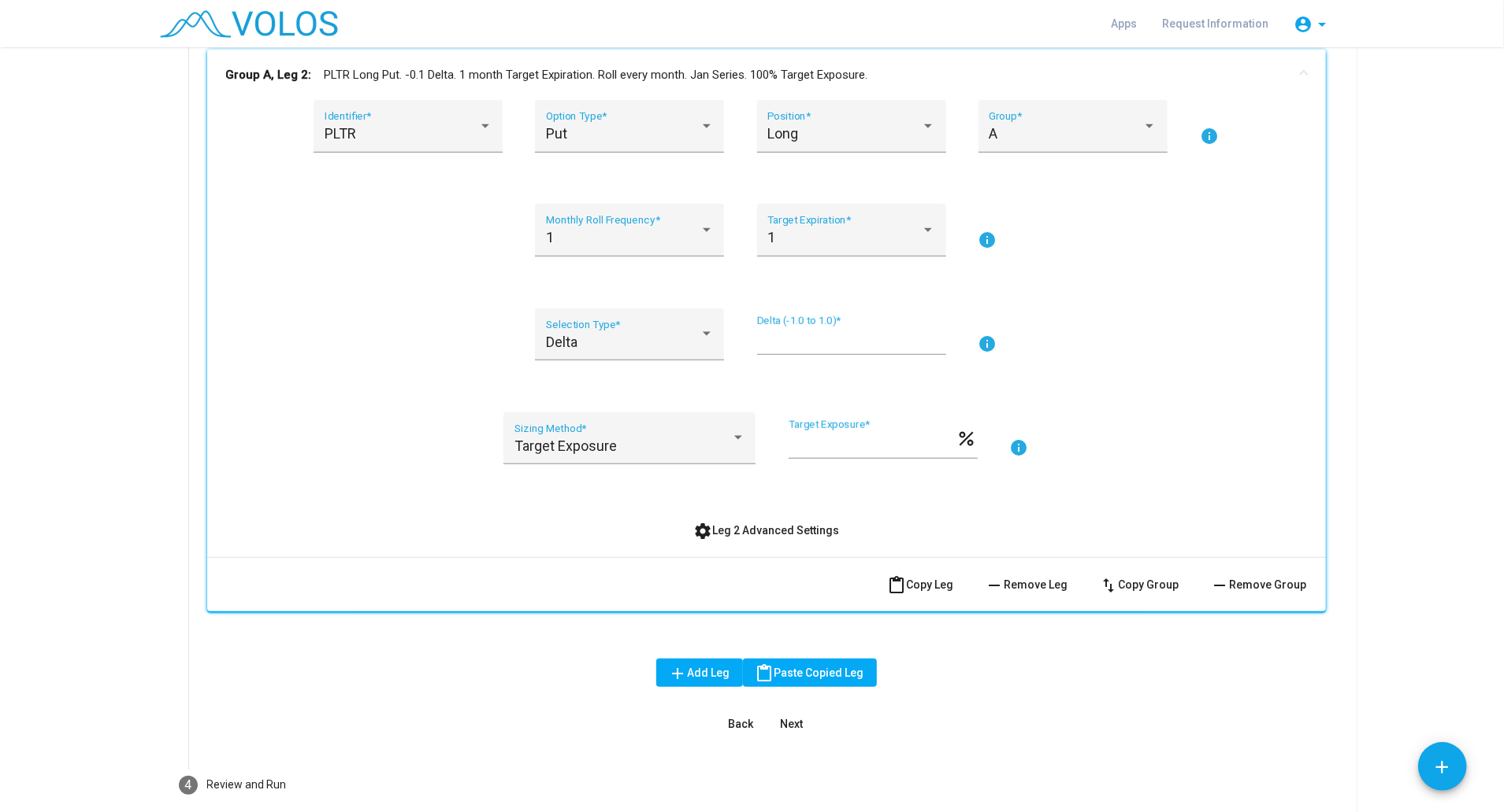
scroll to position [869, 0]
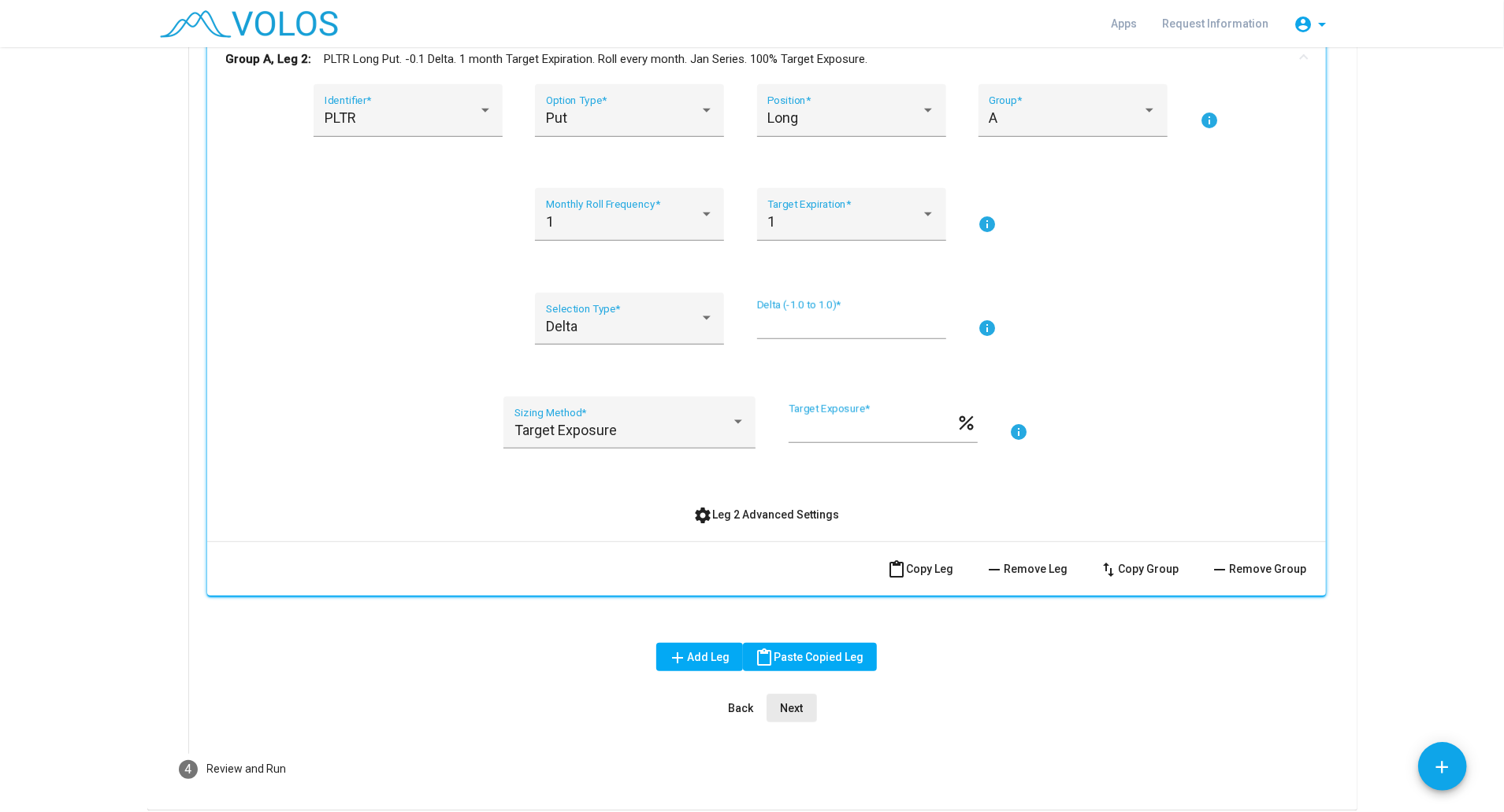
click at [780, 707] on span "Next" at bounding box center [791, 708] width 23 height 12
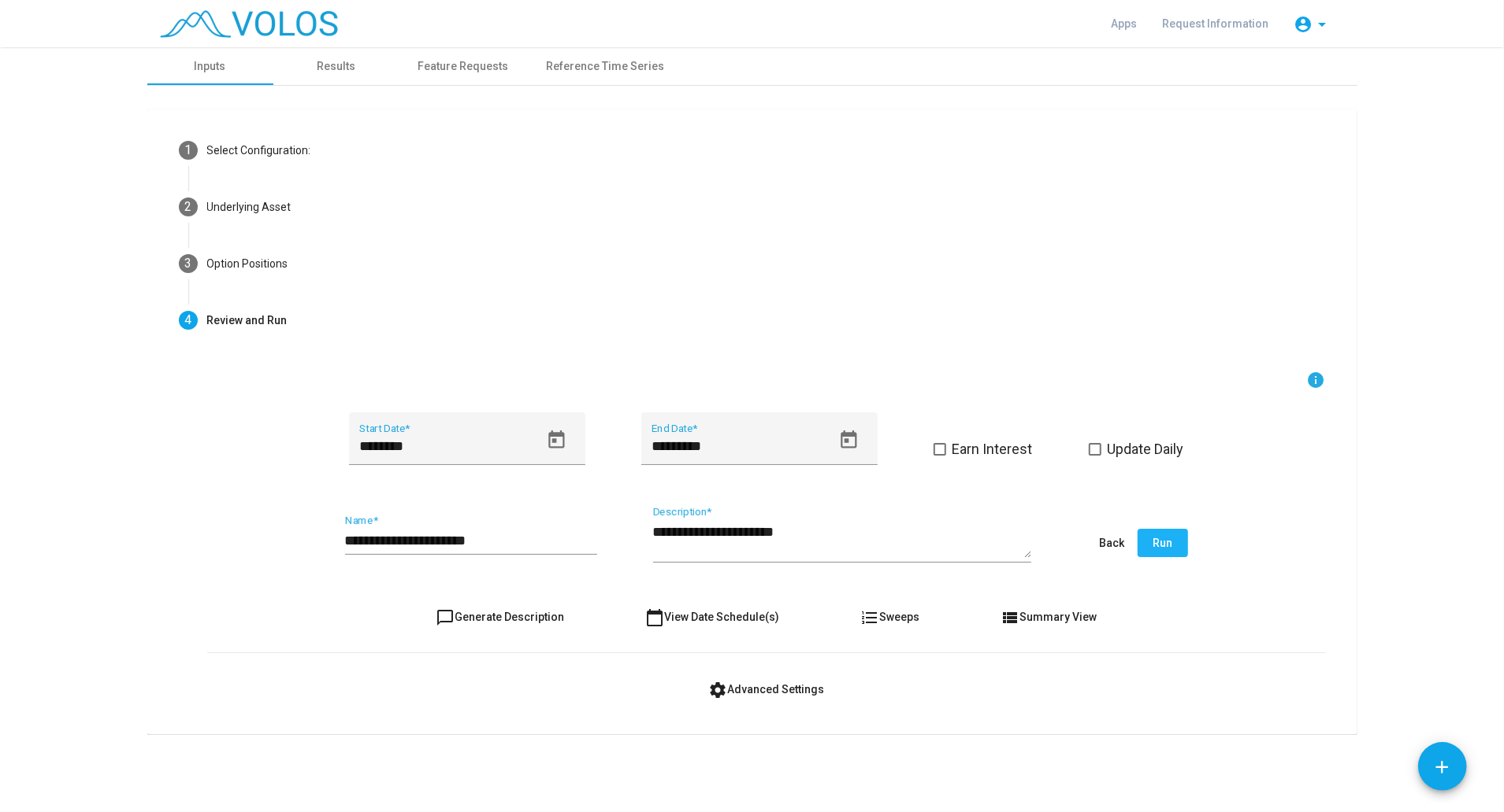
click at [1154, 548] on span "Run" at bounding box center [1162, 543] width 20 height 12
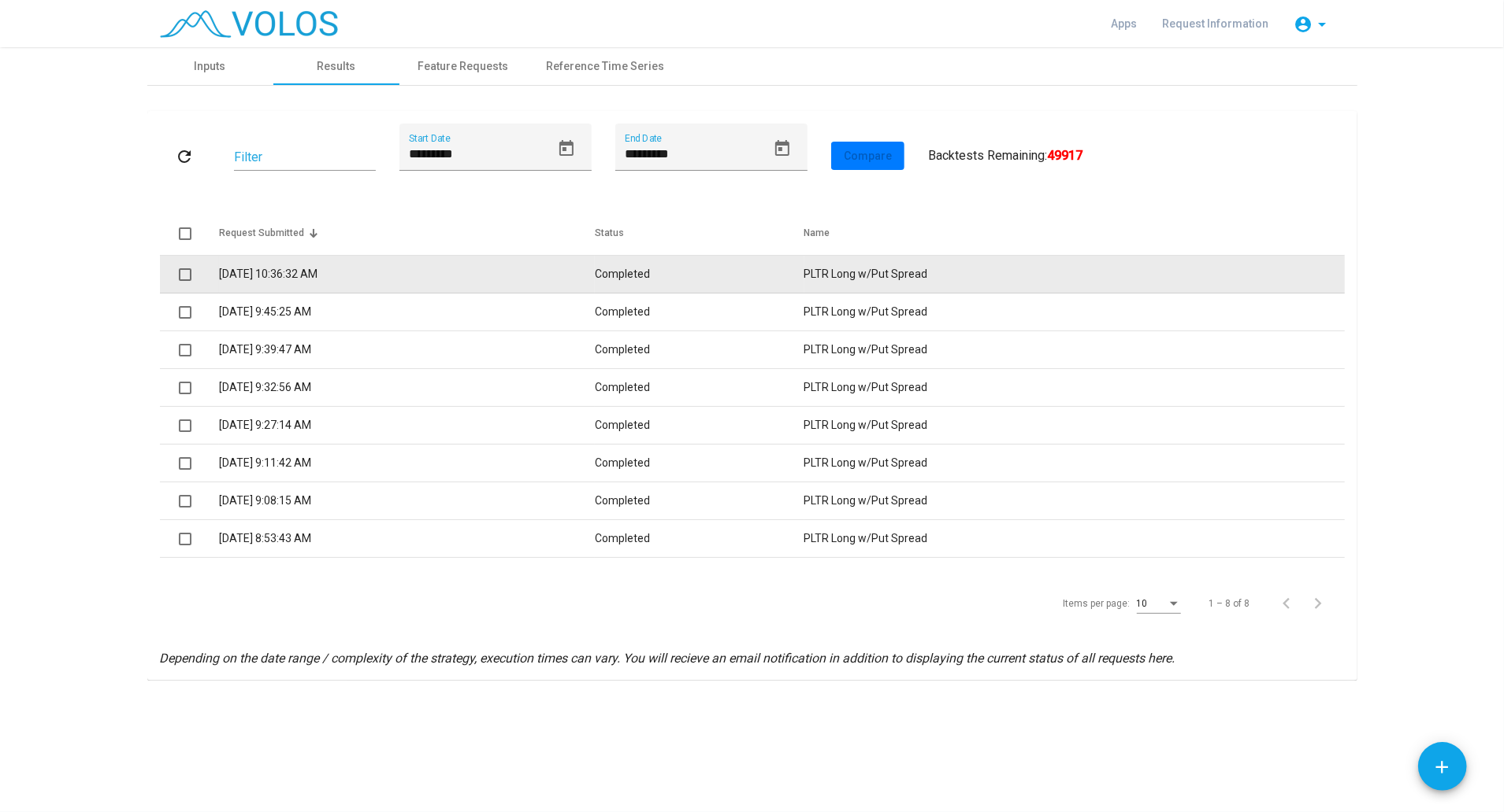
click at [467, 278] on td "8/26/2025 10:36:32 AM" at bounding box center [407, 274] width 376 height 37
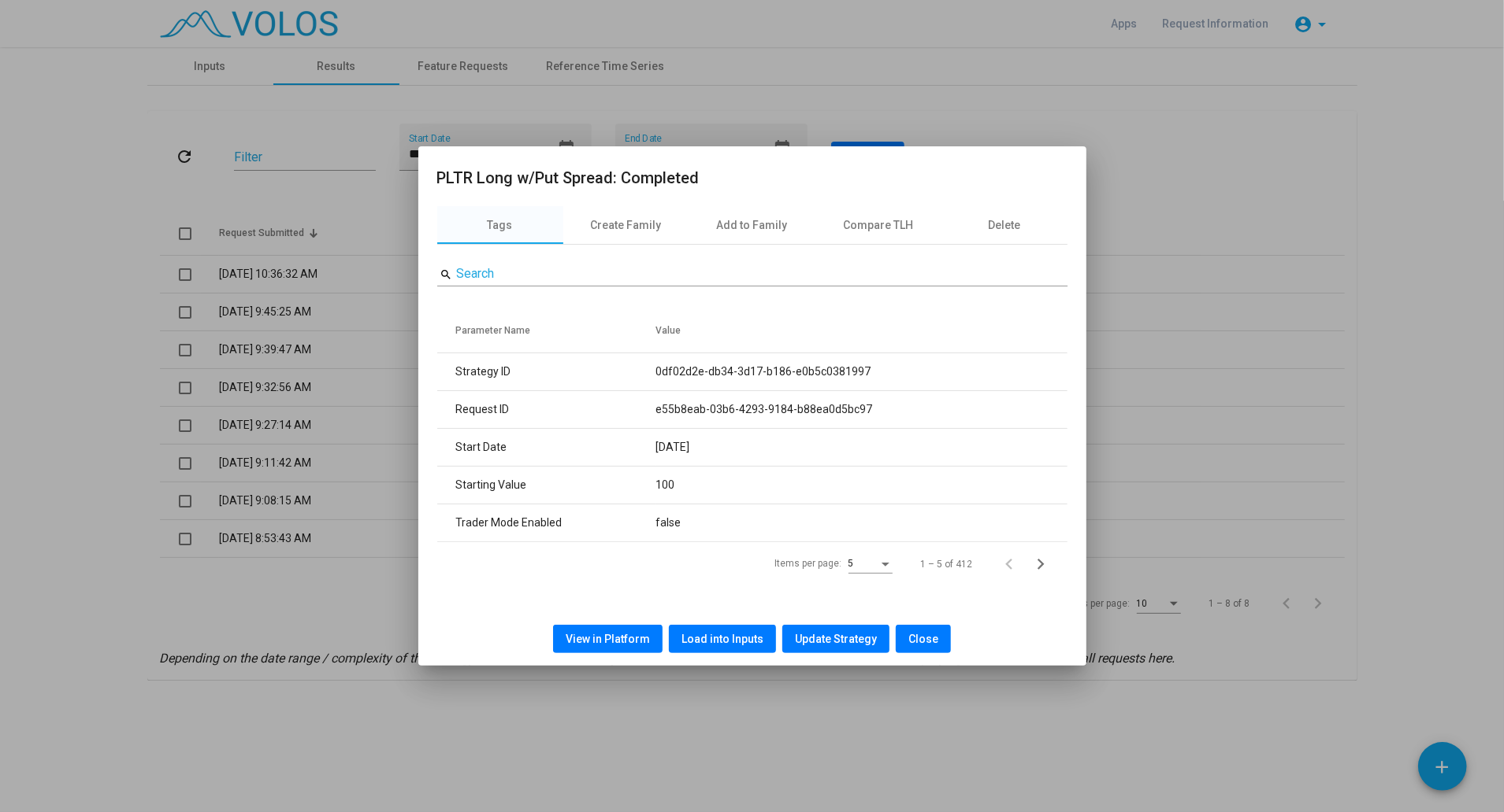
click at [619, 634] on span "View in Platform" at bounding box center [607, 639] width 84 height 12
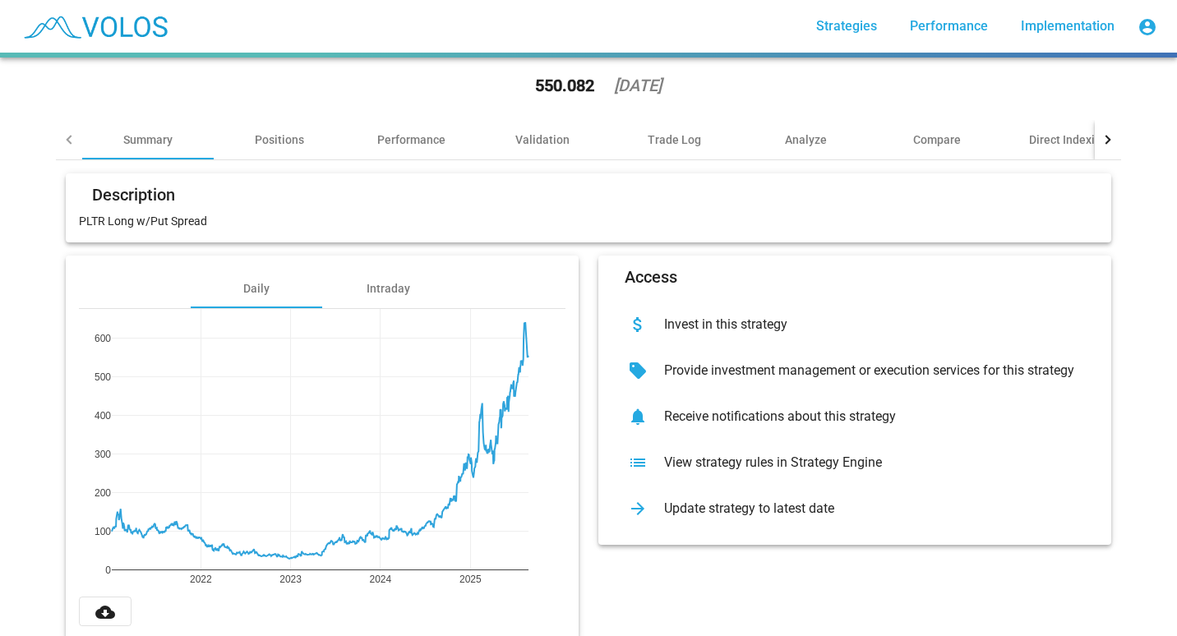
scroll to position [95, 0]
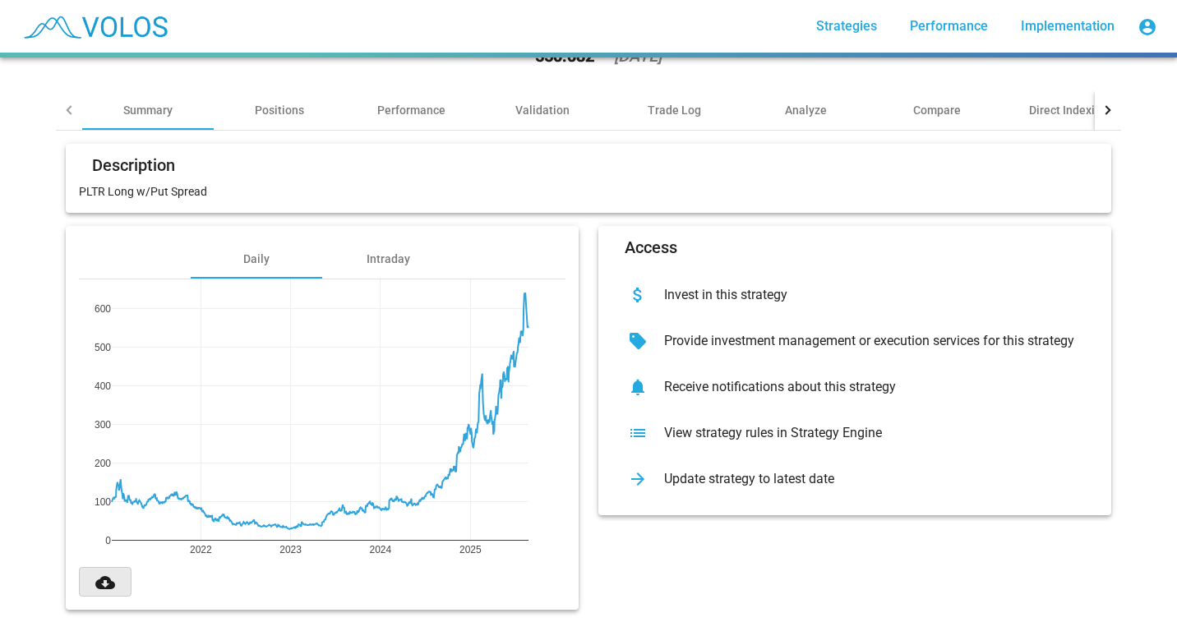
click at [95, 573] on mat-icon "cloud_download" at bounding box center [105, 583] width 20 height 20
click at [441, 26] on div "more_vert Strategies Performance Implementation account_circle" at bounding box center [588, 26] width 1151 height 53
click at [713, 425] on div "View strategy rules in Strategy Engine" at bounding box center [868, 433] width 434 height 16
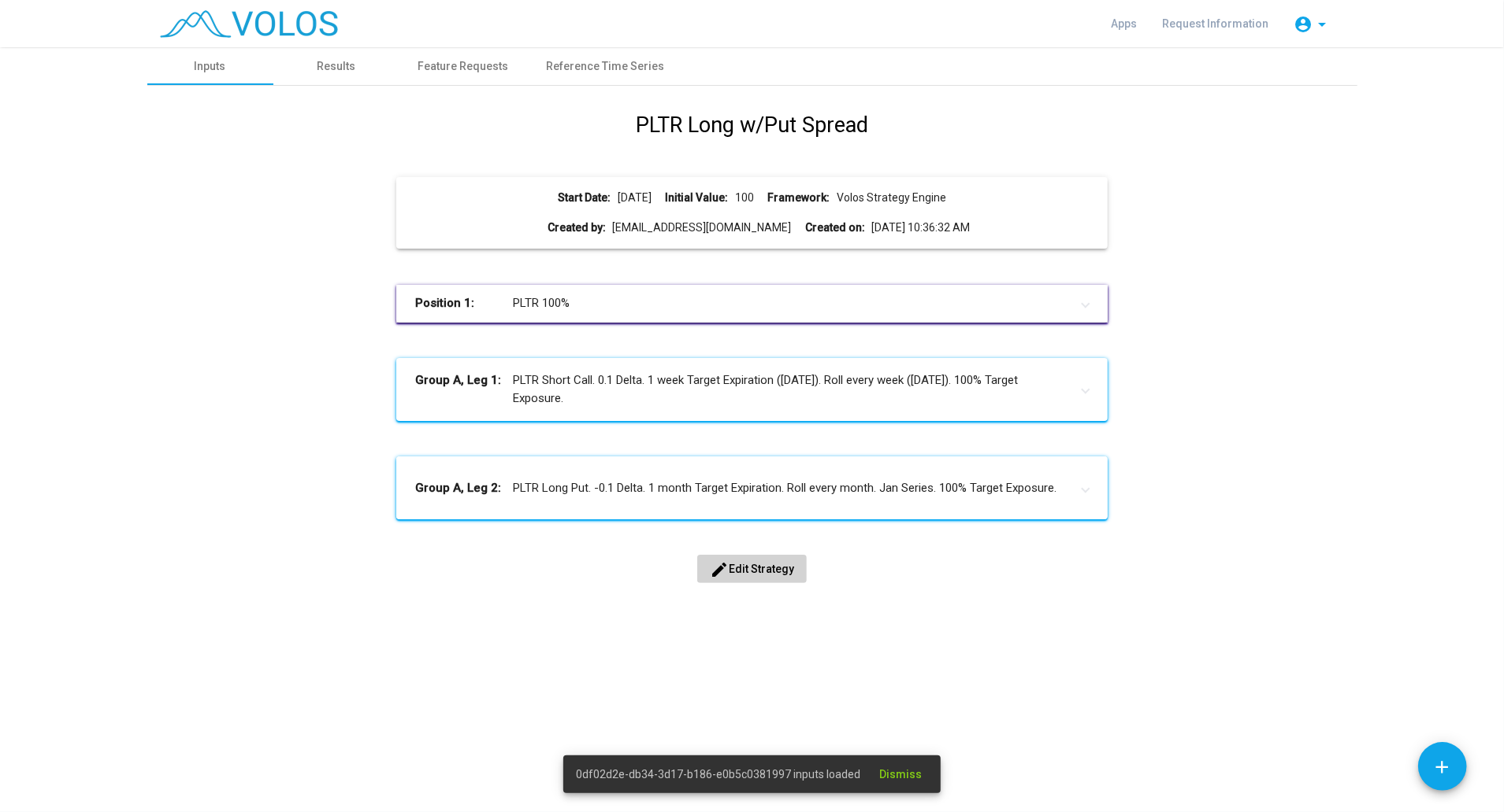
click at [829, 486] on mat-panel-title "Group A, Leg 2: PLTR Long Put. -0.1 Delta. 1 month Target Expiration. Roll ever…" at bounding box center [741, 488] width 654 height 18
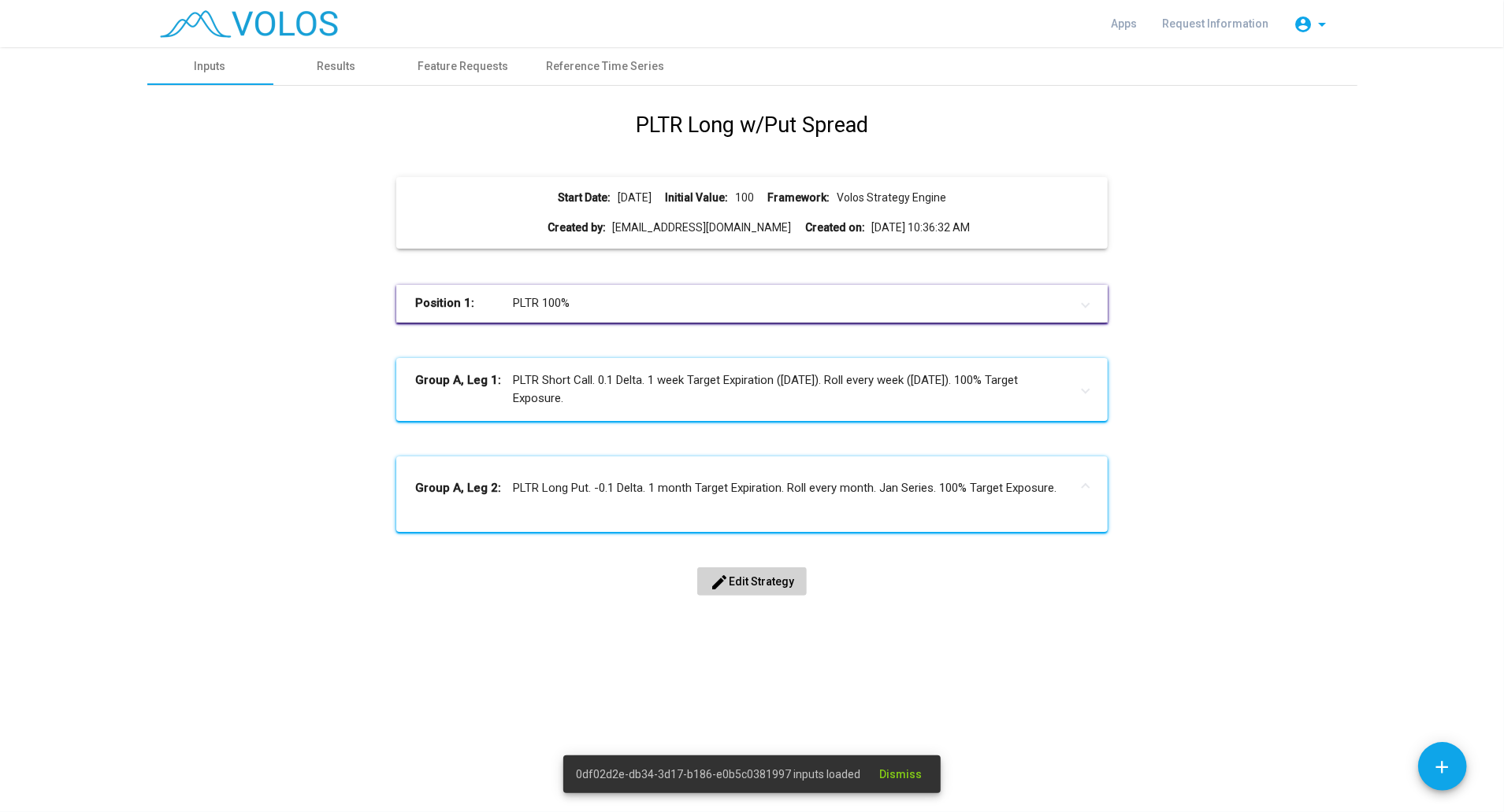
click at [787, 575] on span "edit Edit Strategy" at bounding box center [752, 581] width 84 height 12
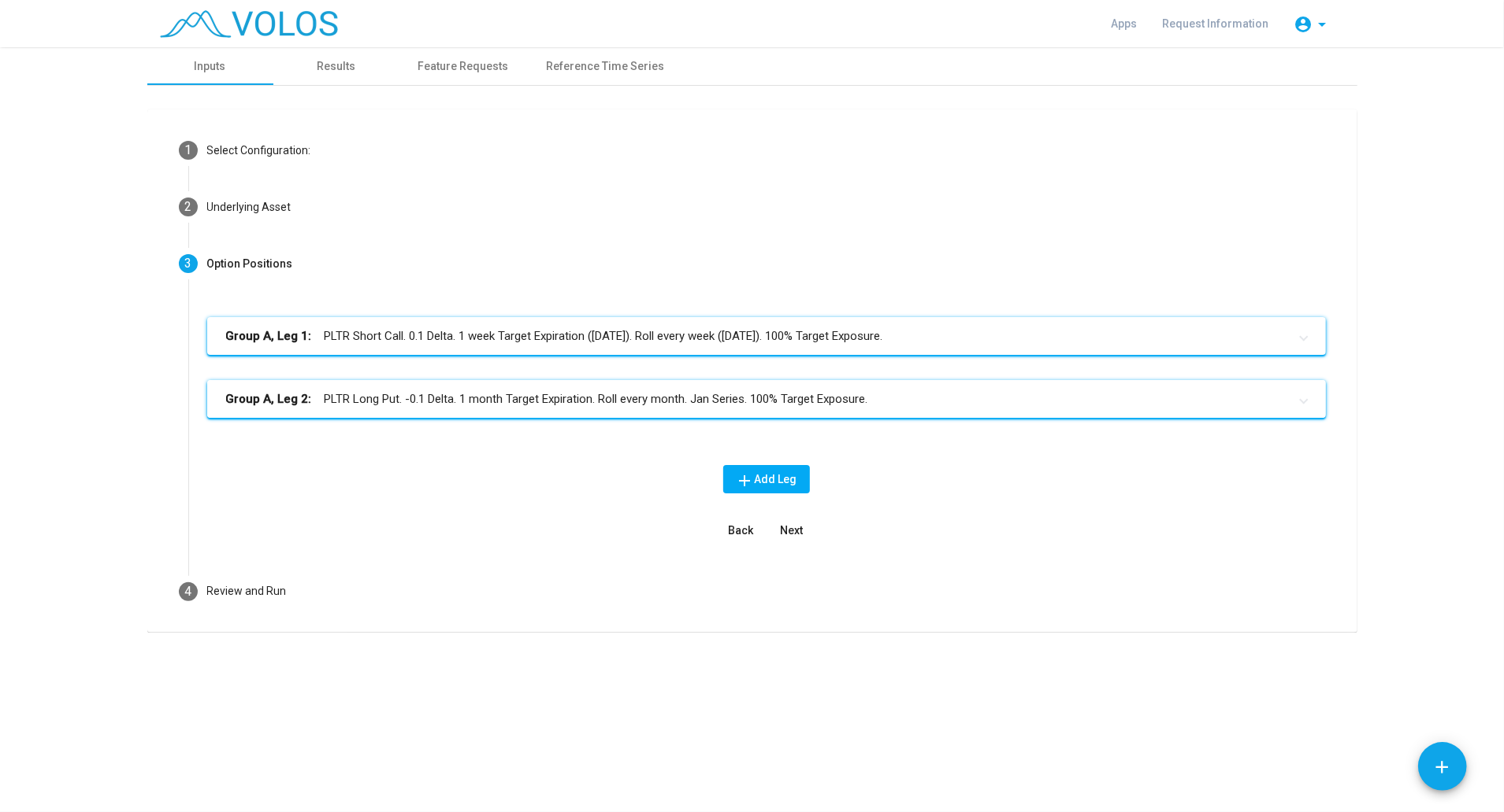
click at [697, 403] on mat-panel-title "Group A, Leg 2: PLTR Long Put. -0.1 Delta. 1 month Target Expiration. Roll ever…" at bounding box center [757, 399] width 1061 height 18
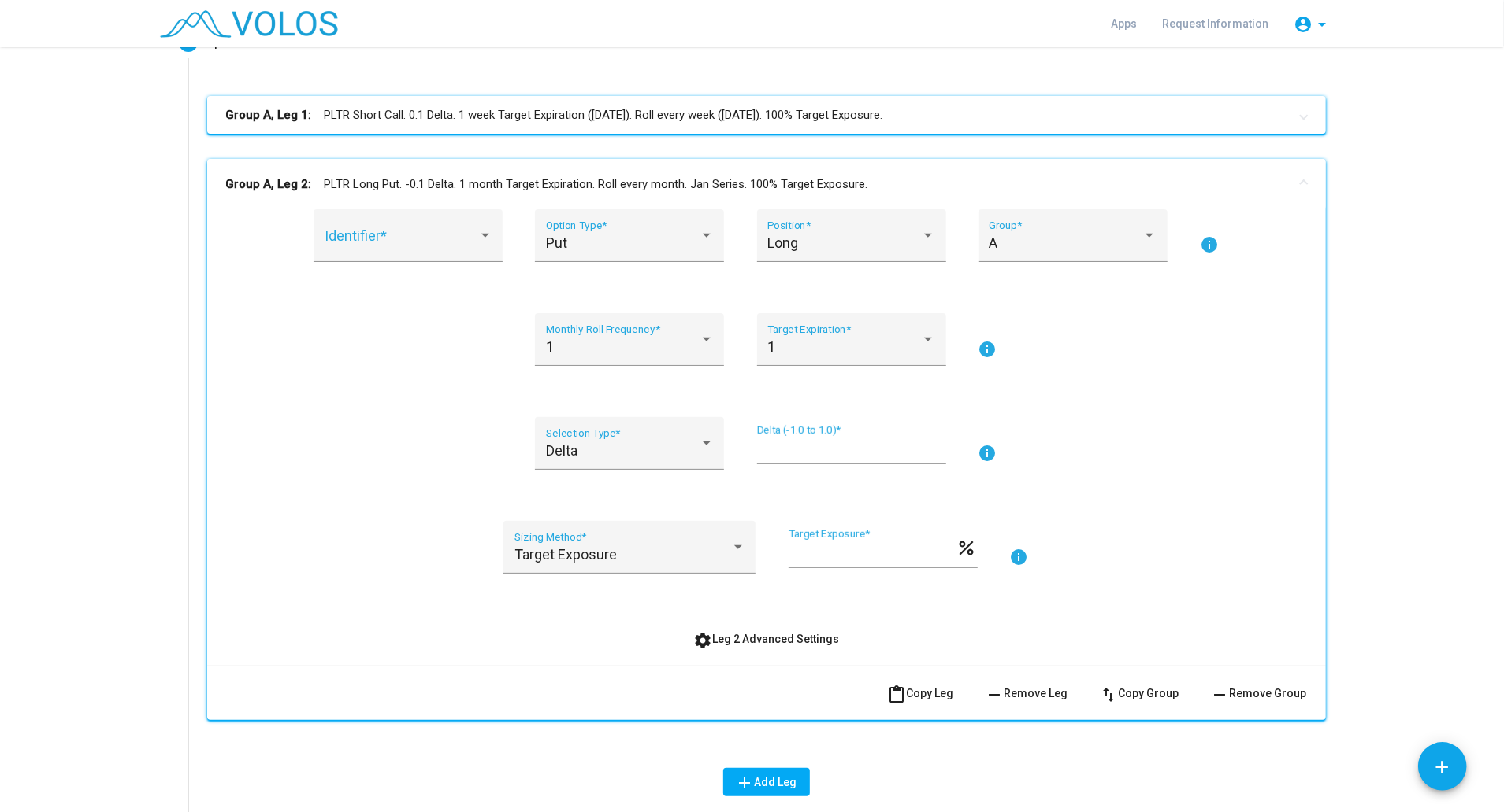
scroll to position [224, 0]
click at [1019, 691] on span "remove Remove Leg" at bounding box center [1027, 689] width 82 height 12
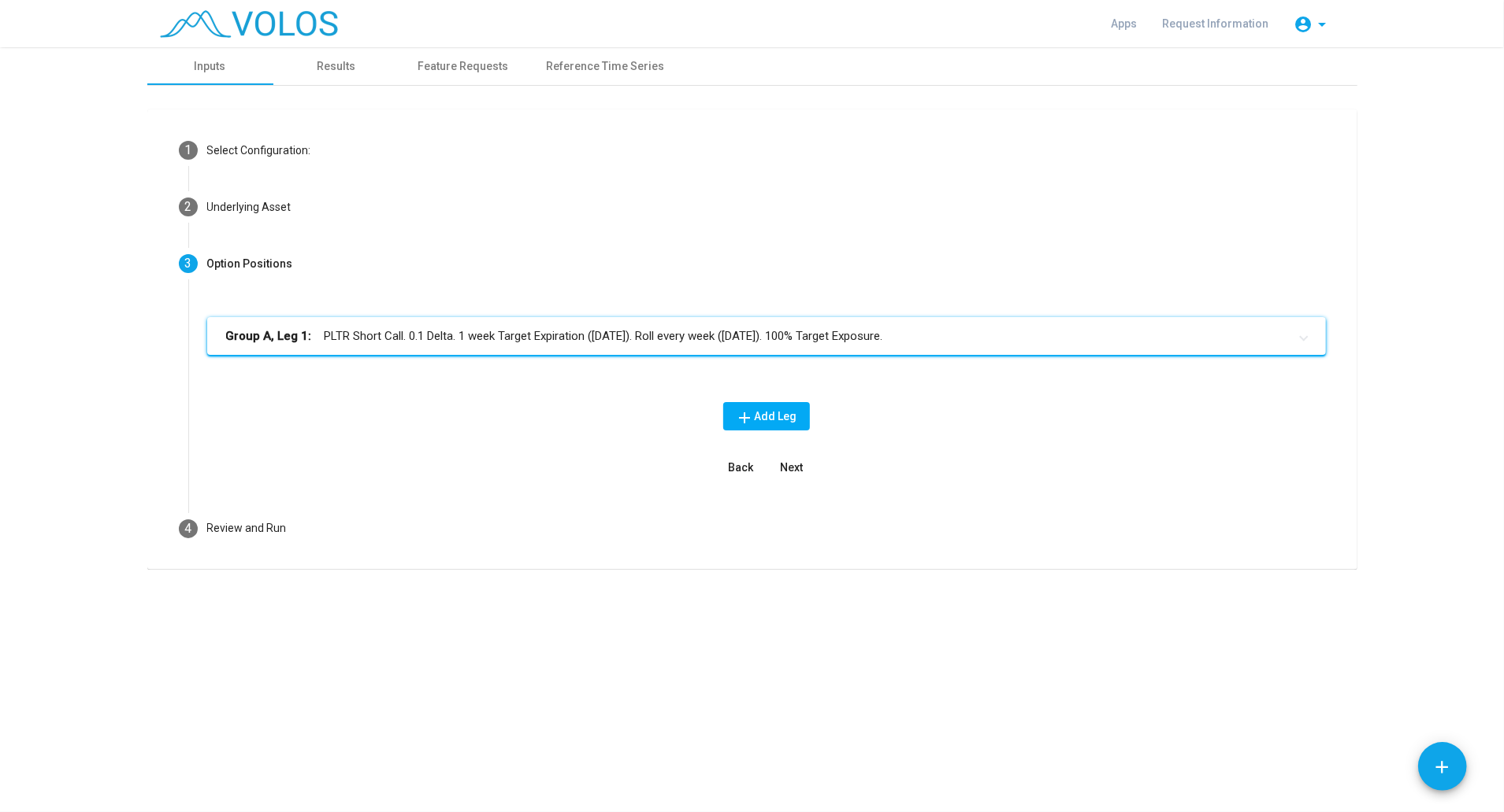
scroll to position [0, 0]
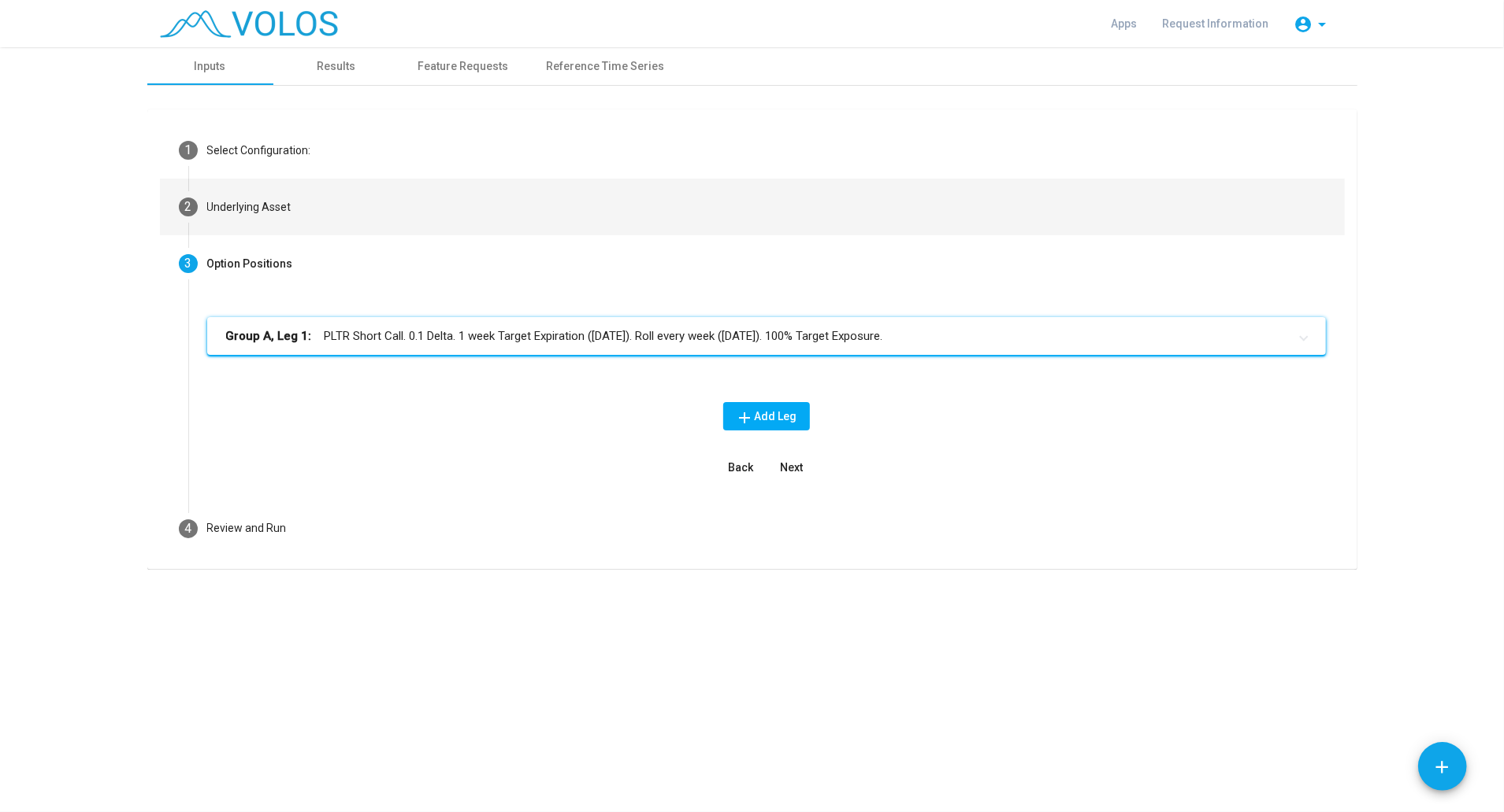
click at [250, 184] on mat-step-header "2 Underlying Asset" at bounding box center [752, 207] width 1185 height 56
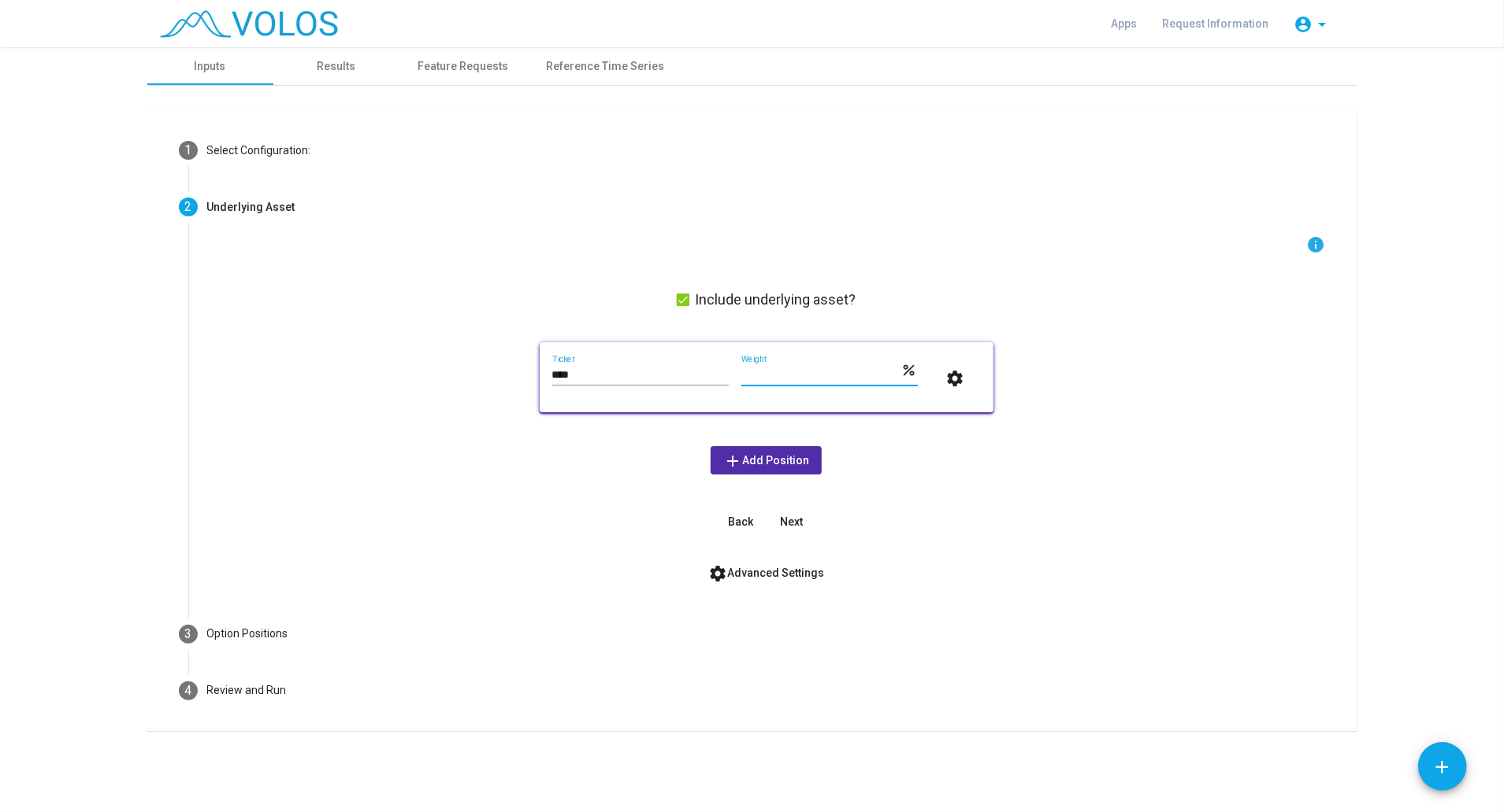
click at [784, 372] on input "***" at bounding box center [821, 375] width 160 height 12
type input "***"
click at [794, 521] on span "Next" at bounding box center [791, 522] width 23 height 12
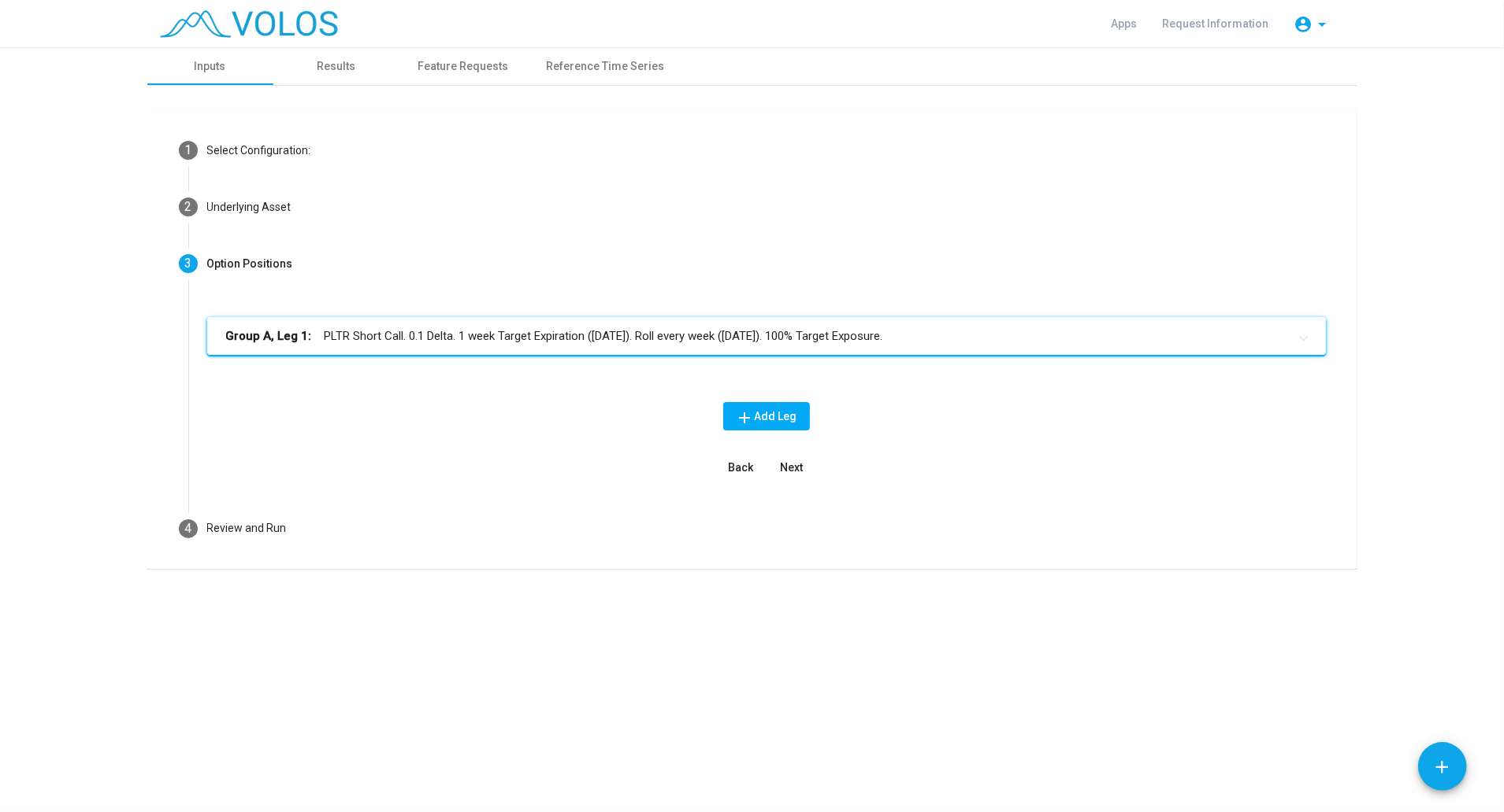
click at [790, 329] on mat-panel-title "Group A, Leg 1: PLTR Short Call. 0.1 Delta. 1 week Target Expiration (Friday). …" at bounding box center [757, 336] width 1061 height 18
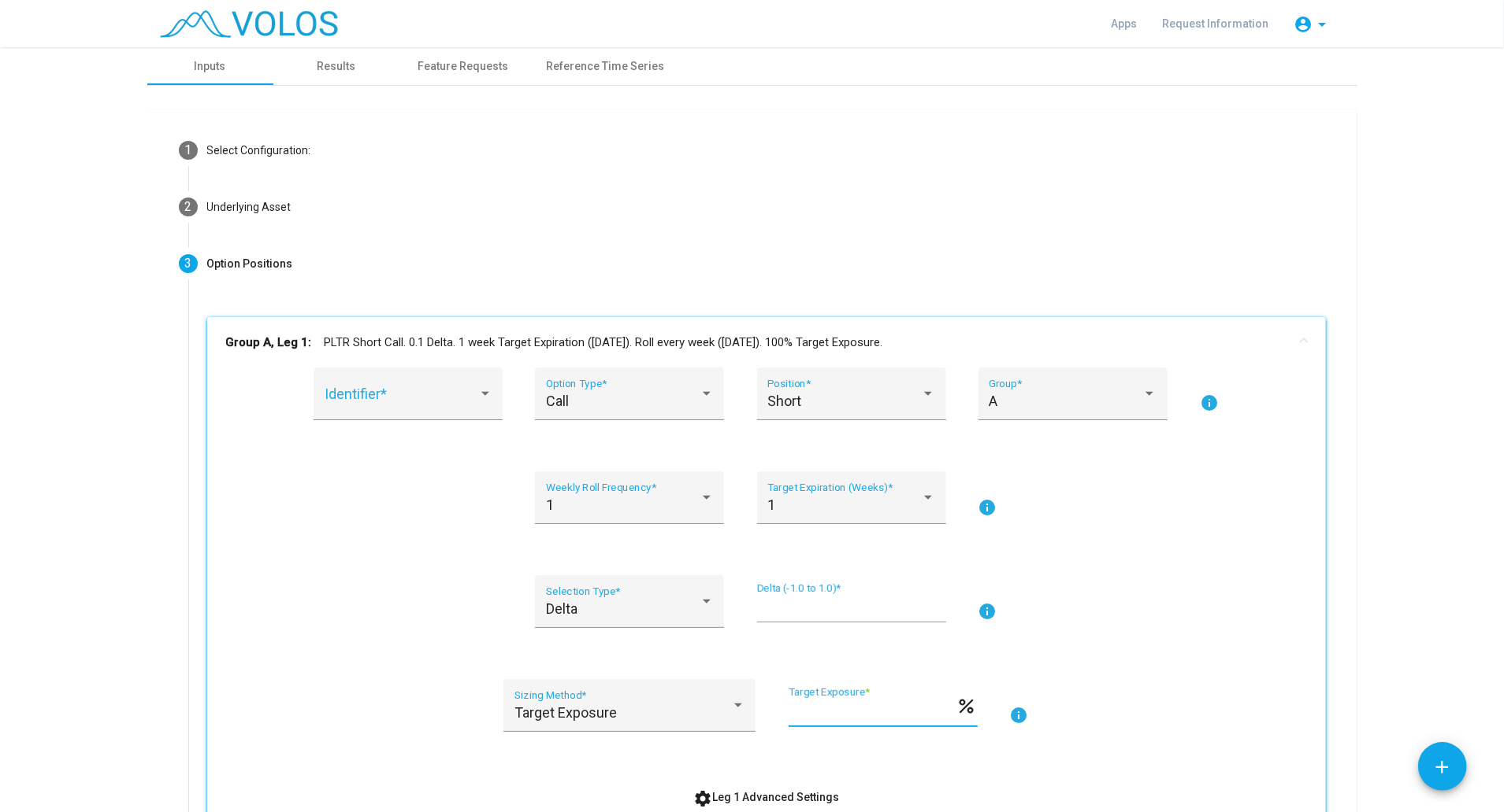
click at [818, 710] on input "***" at bounding box center [872, 712] width 168 height 15
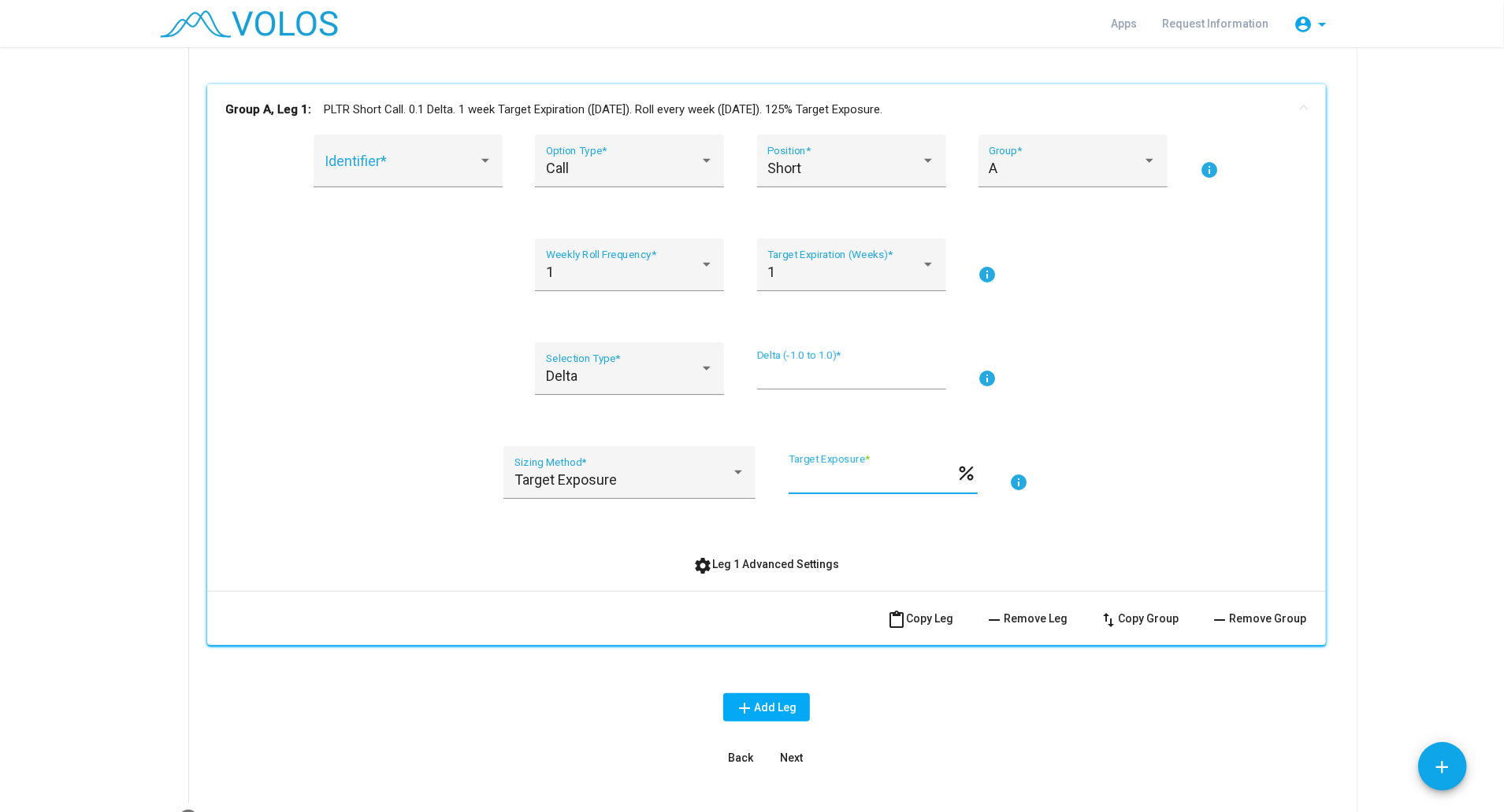
scroll to position [343, 0]
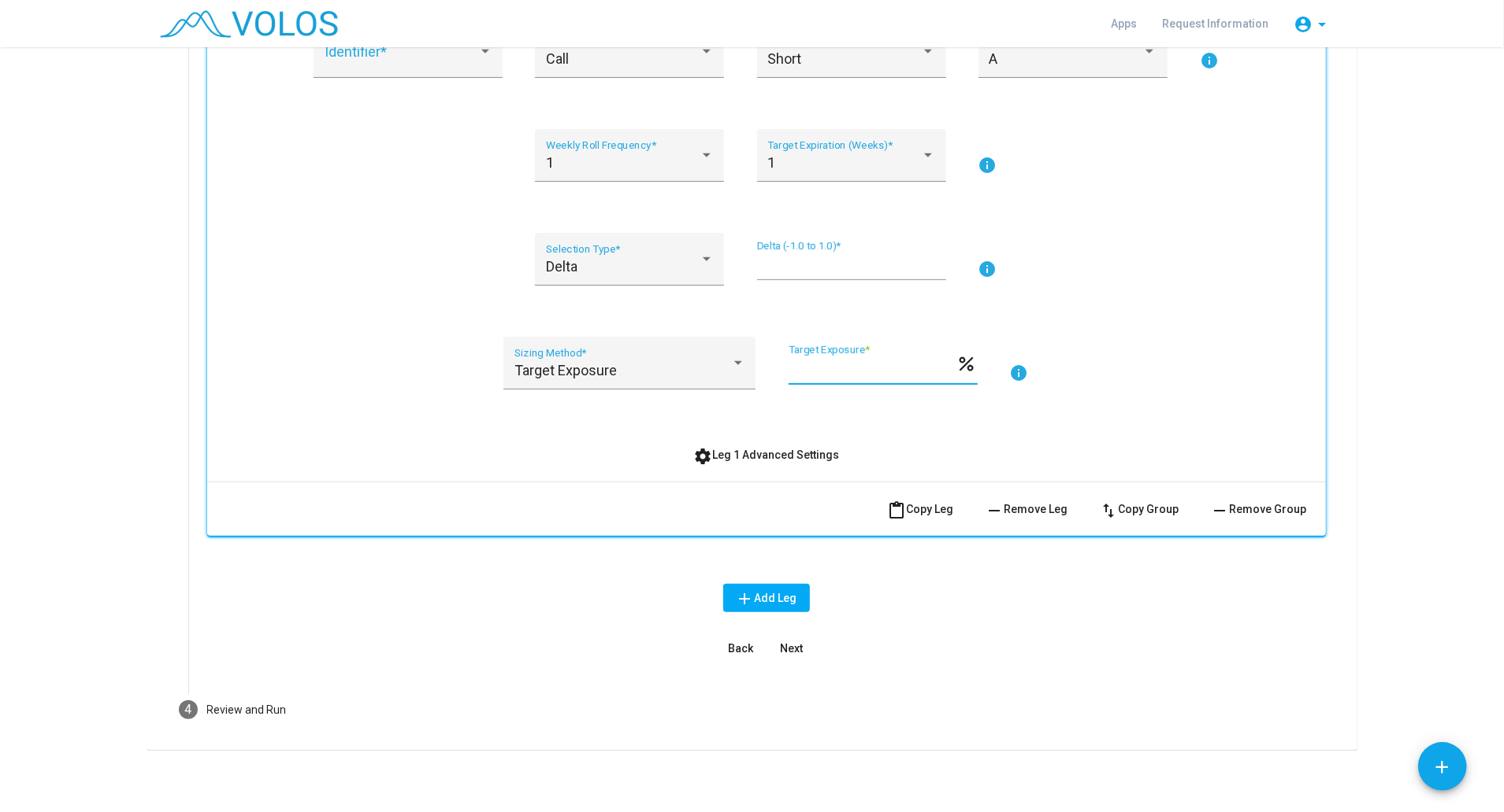
type input "***"
click at [786, 638] on button "Next" at bounding box center [791, 649] width 51 height 29
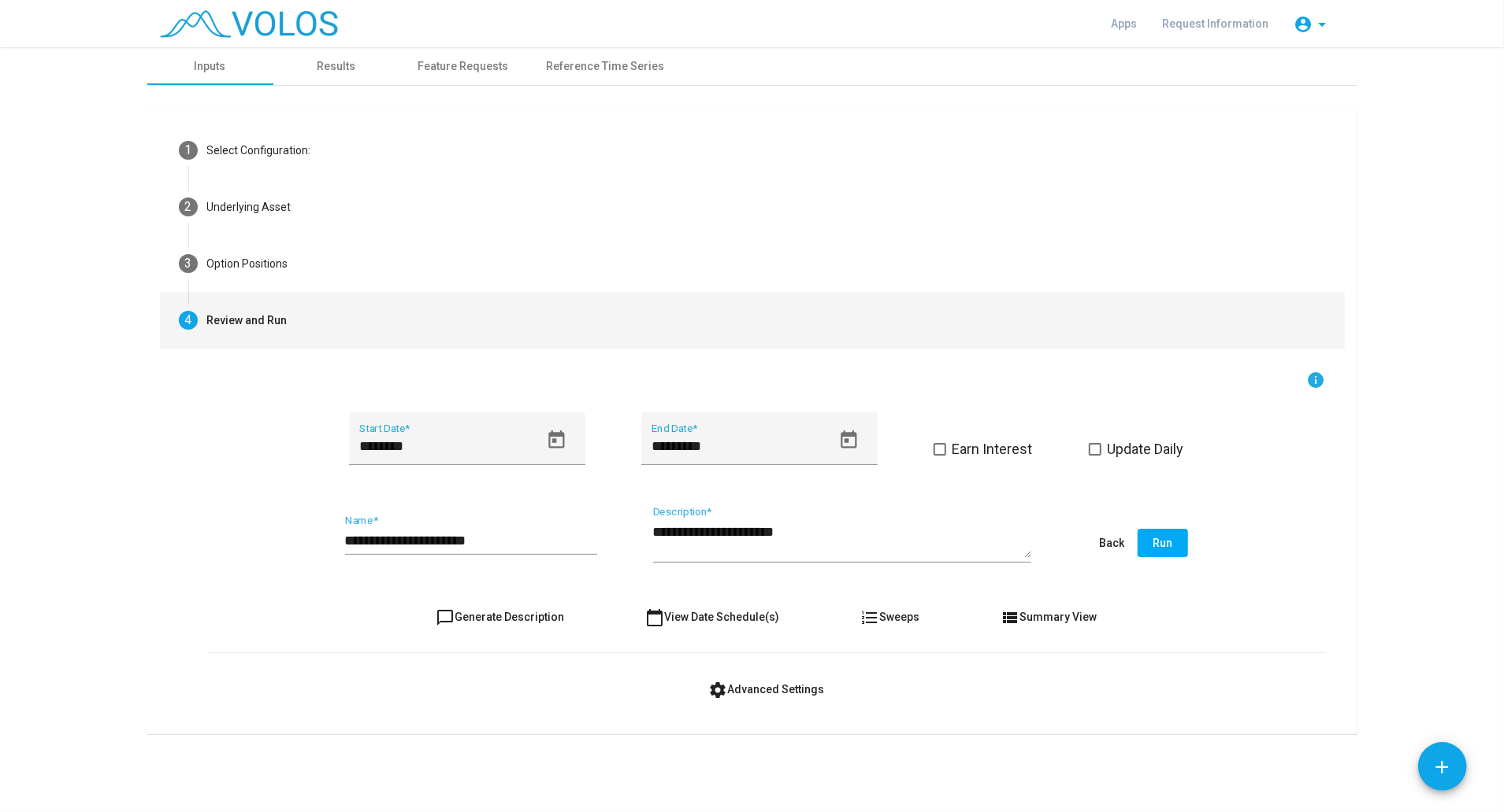
click at [1166, 544] on span "Run" at bounding box center [1162, 543] width 20 height 12
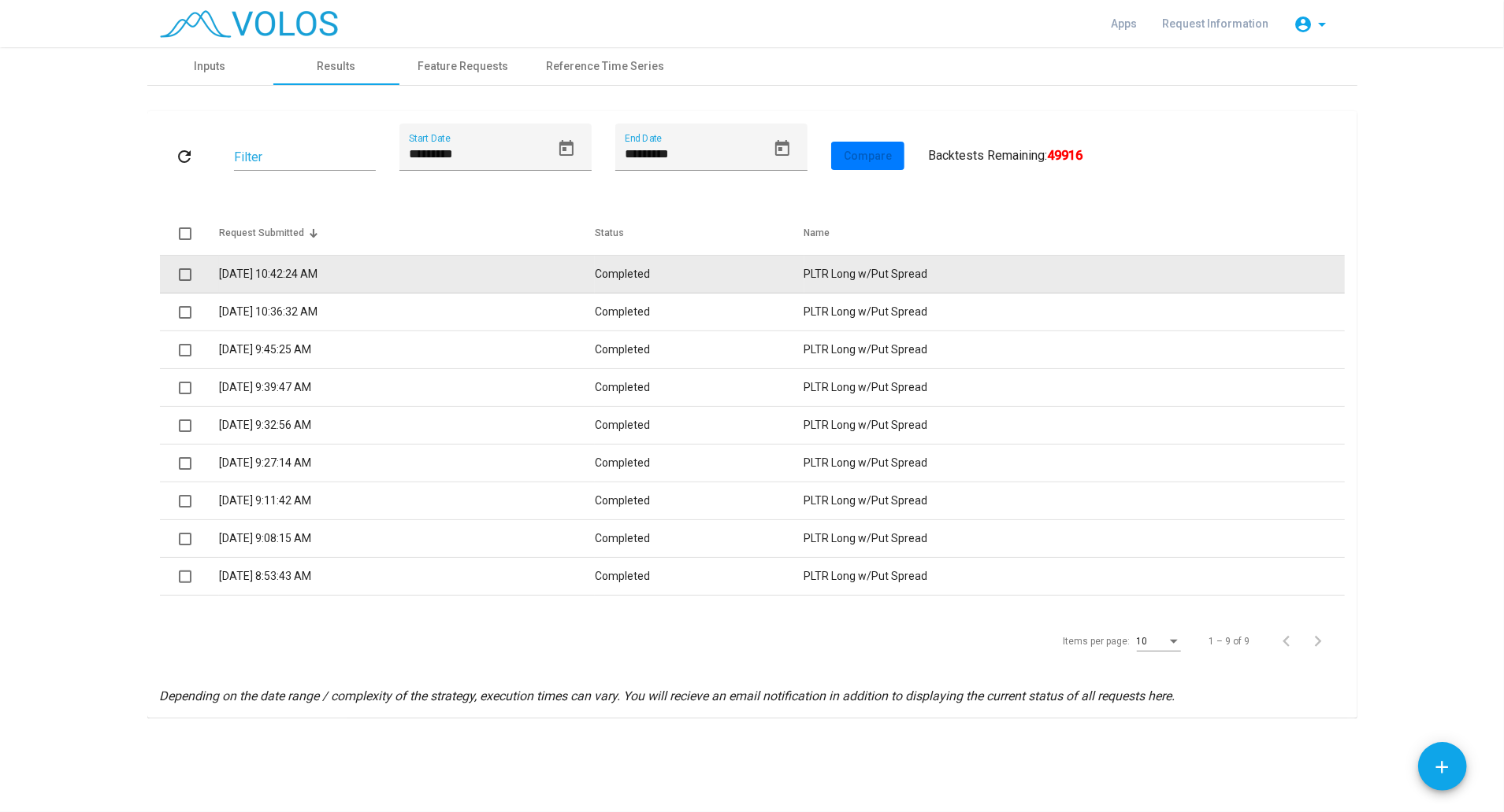
click at [689, 274] on td "Completed" at bounding box center [699, 274] width 209 height 37
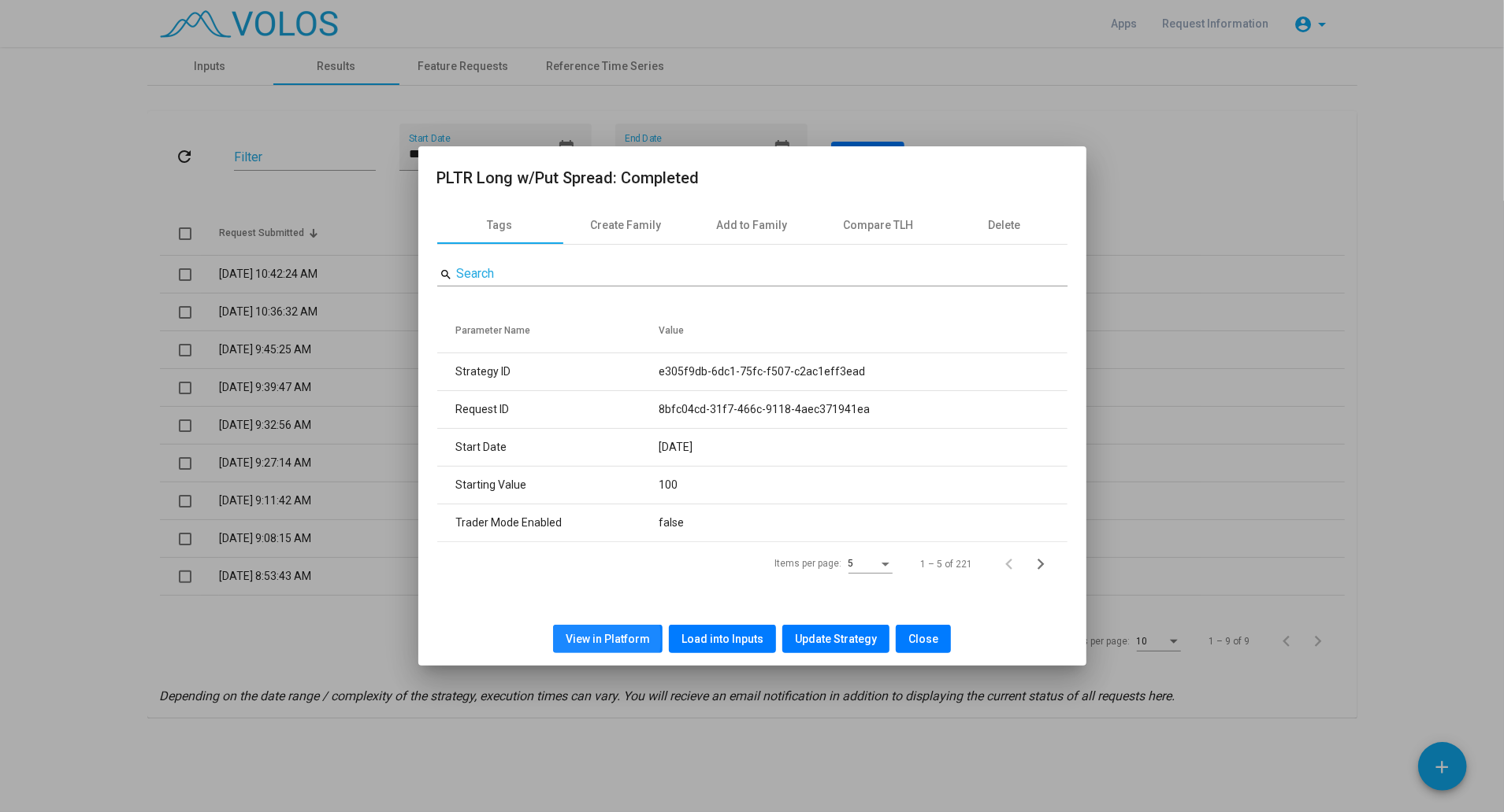
click at [593, 640] on span "View in Platform" at bounding box center [607, 639] width 84 height 12
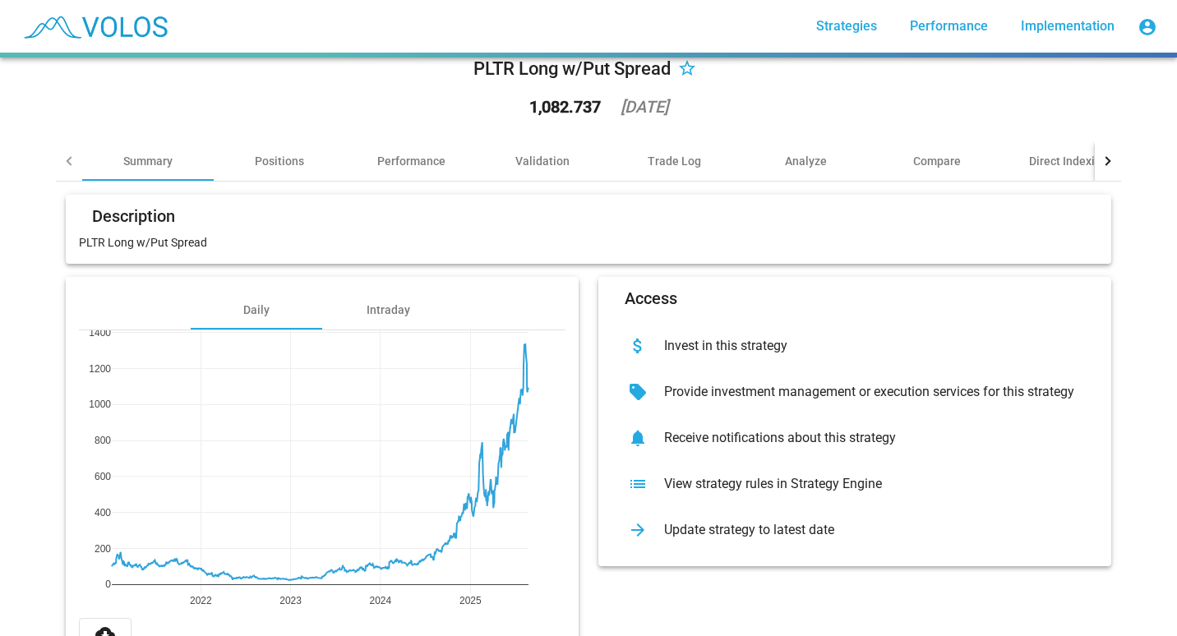
click at [32, 415] on div "PLTR Long w/Put Spread star_border 1,082.737 [DATE] Summary Positions Performan…" at bounding box center [588, 347] width 1177 height 579
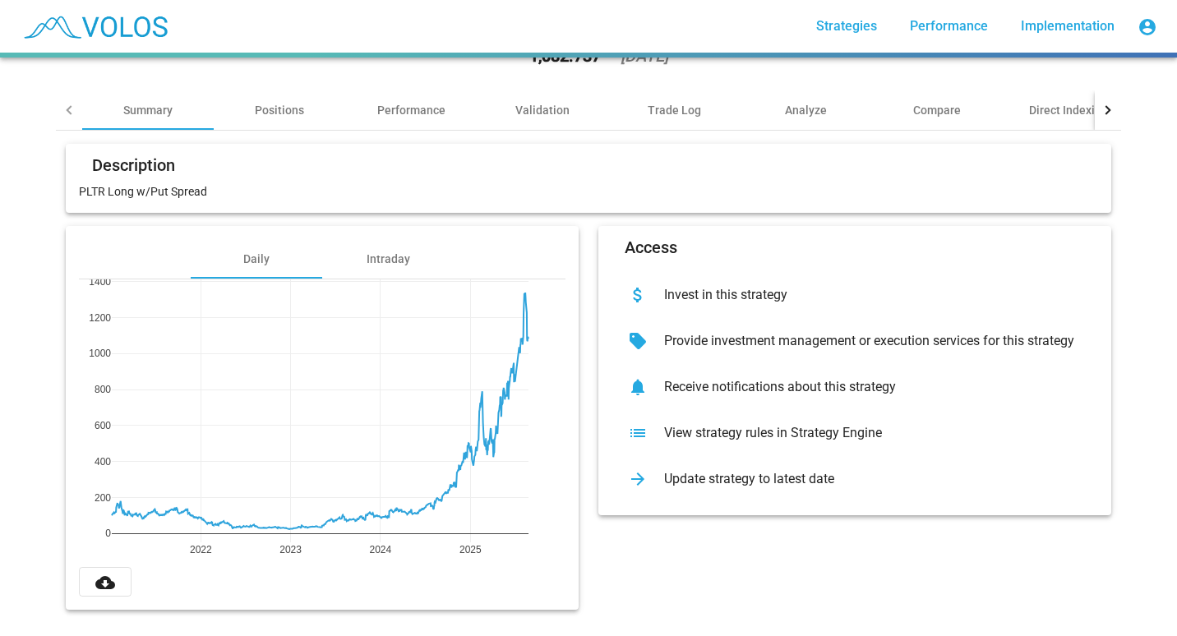
scroll to position [95, 0]
click at [109, 578] on button "cloud_download" at bounding box center [105, 582] width 53 height 30
click at [46, 307] on div "PLTR Long w/Put Spread star_border 1,082.737 [DATE] Summary Positions Performan…" at bounding box center [588, 305] width 1085 height 661
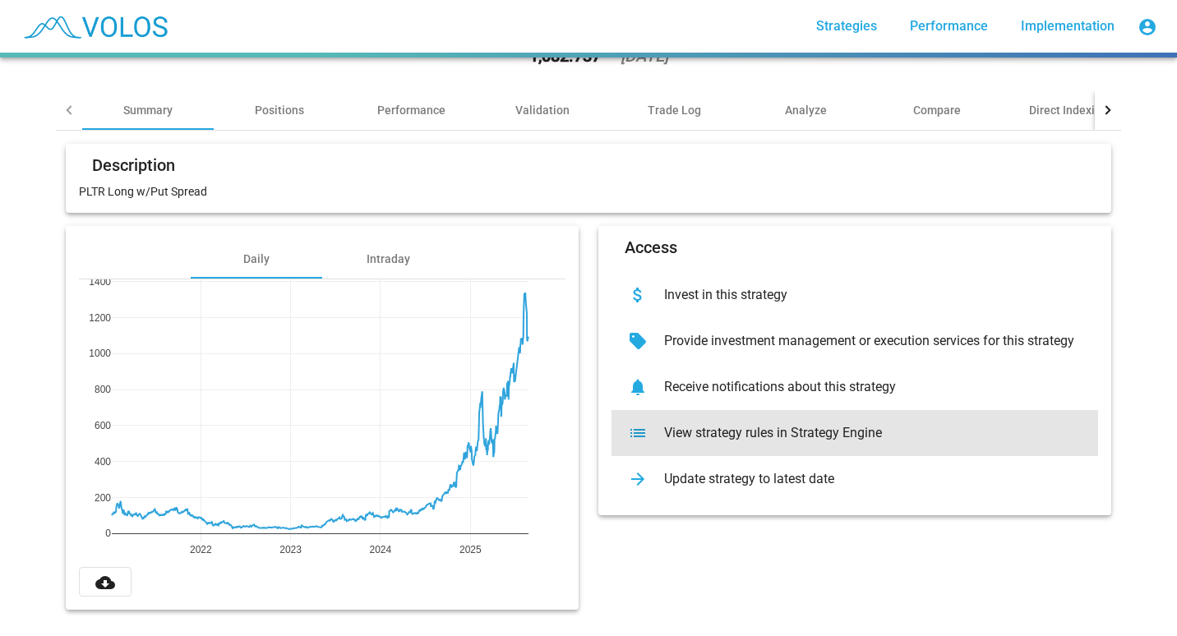
click at [775, 431] on div "list View strategy rules in Strategy Engine" at bounding box center [855, 433] width 487 height 46
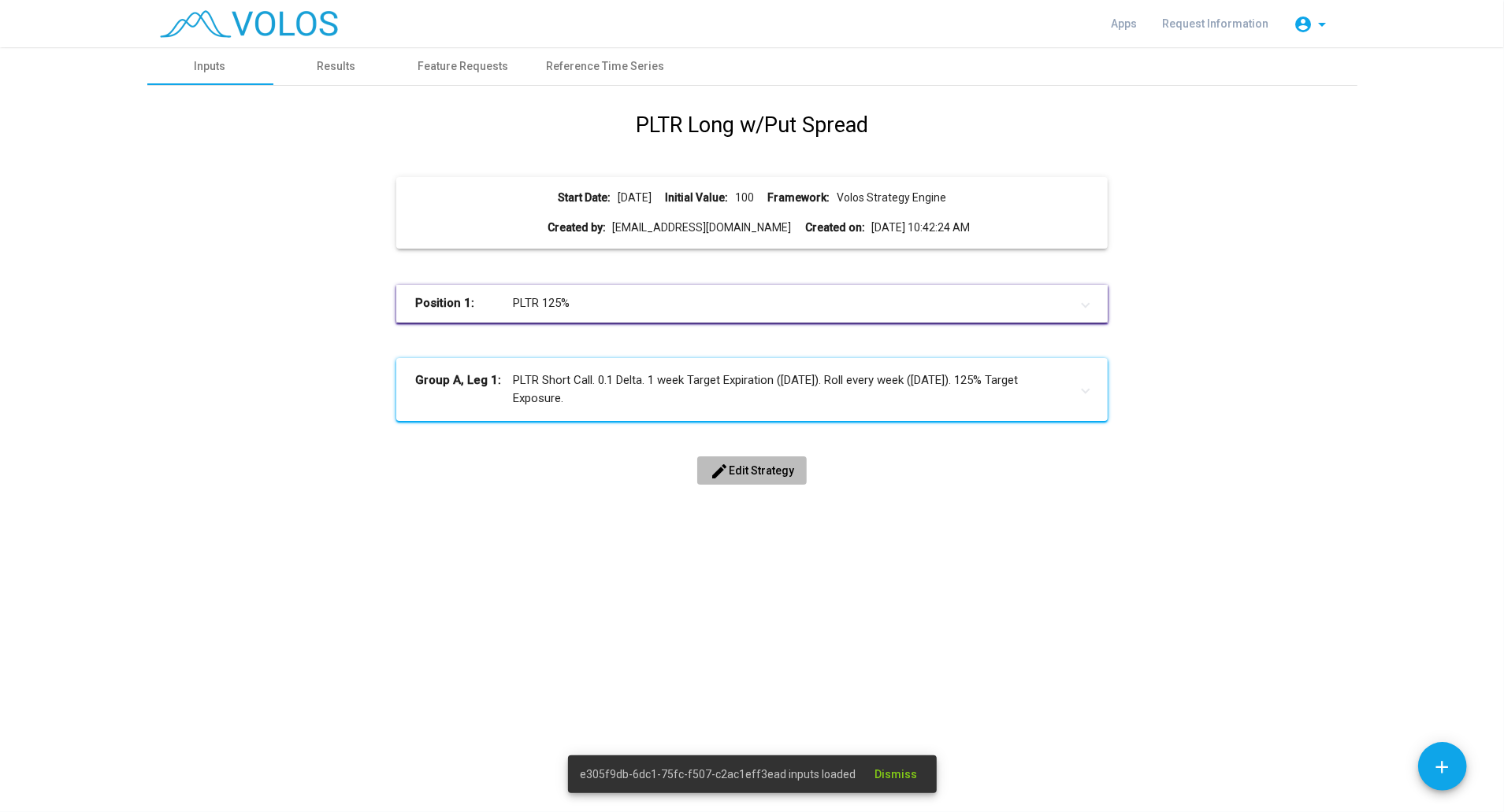
click at [754, 474] on span "edit Edit Strategy" at bounding box center [752, 470] width 84 height 12
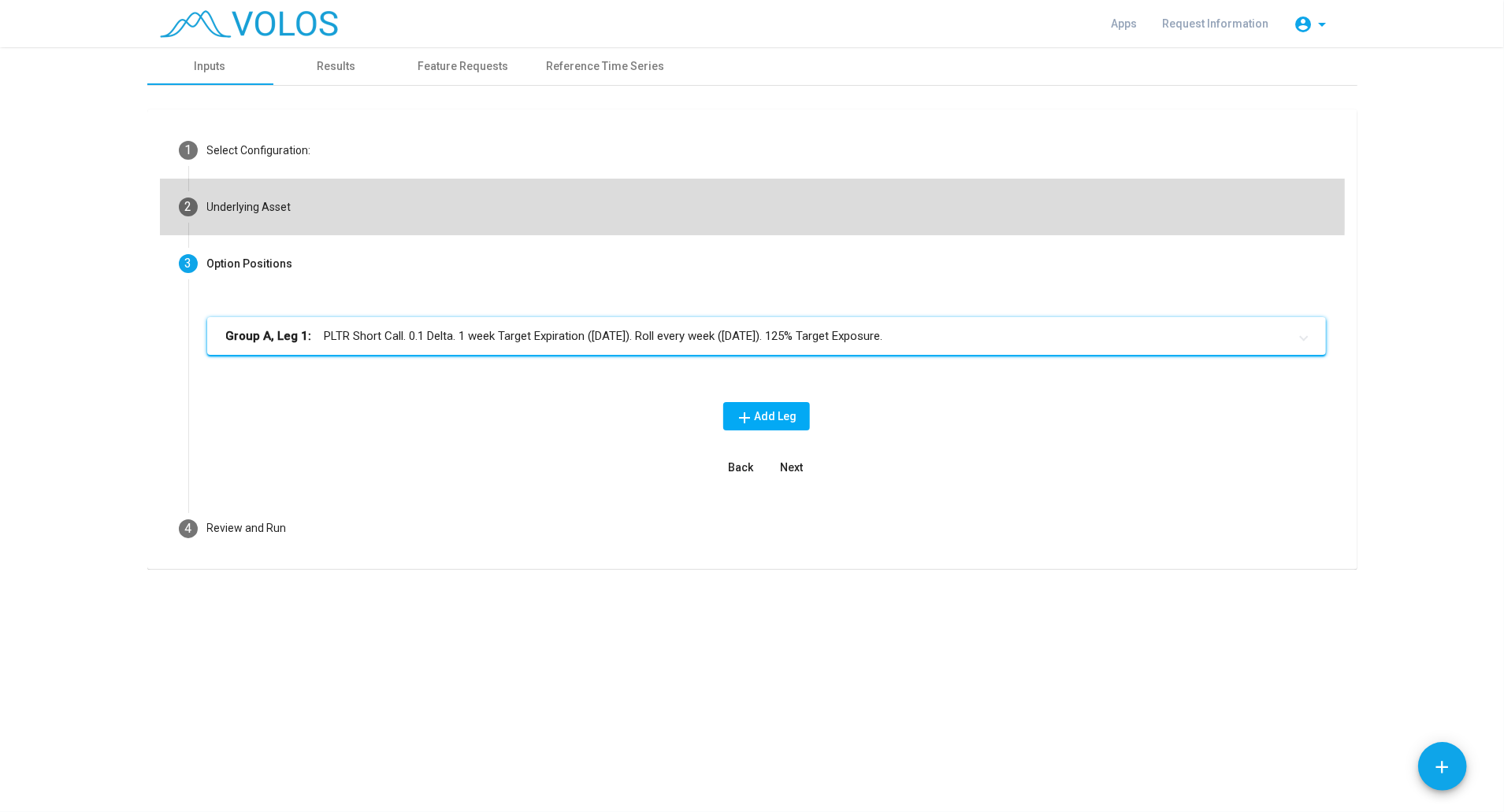
click at [267, 192] on mat-step-header "2 Underlying Asset" at bounding box center [752, 207] width 1185 height 56
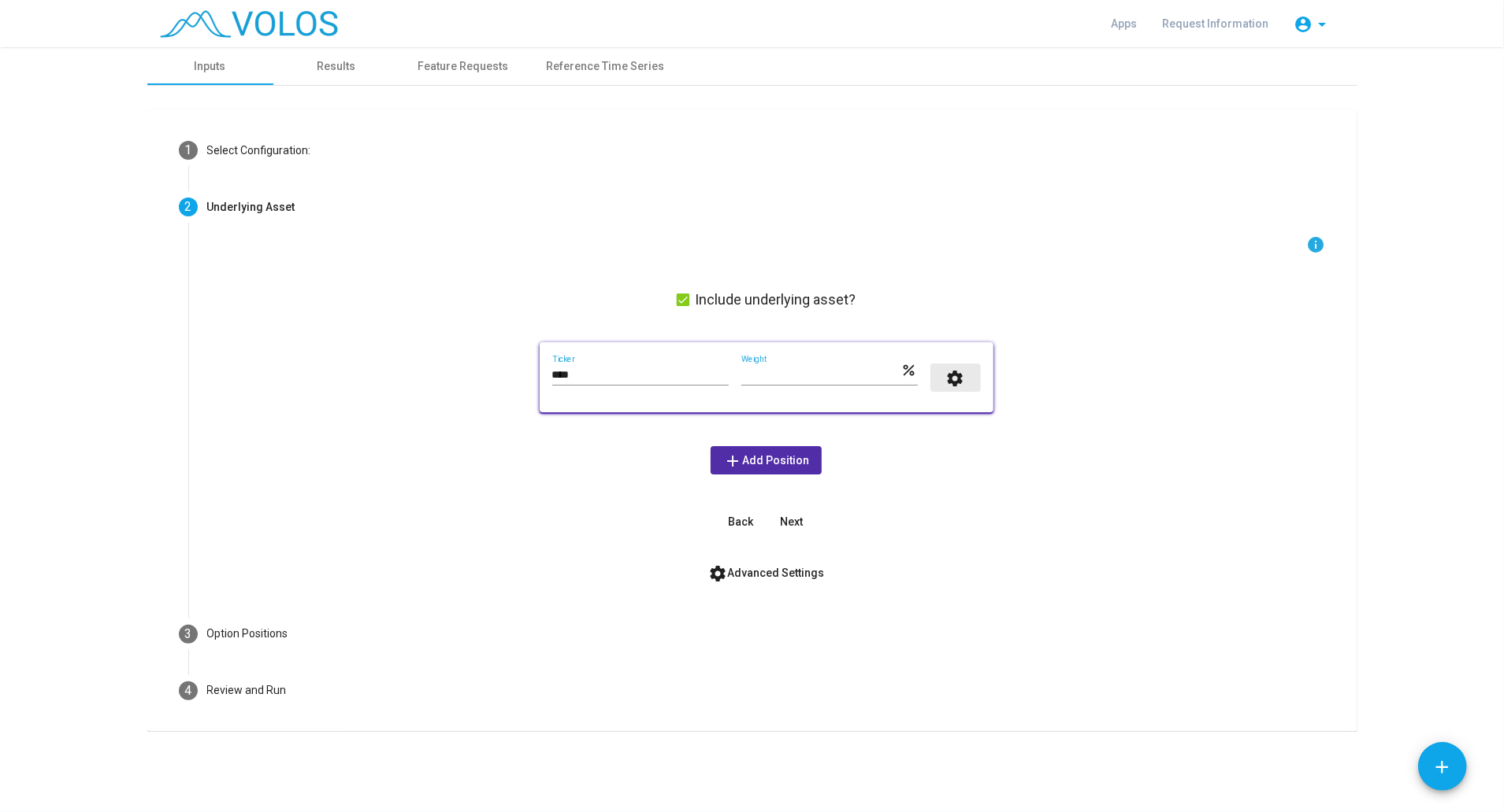
click at [955, 374] on mat-icon "settings" at bounding box center [955, 379] width 19 height 19
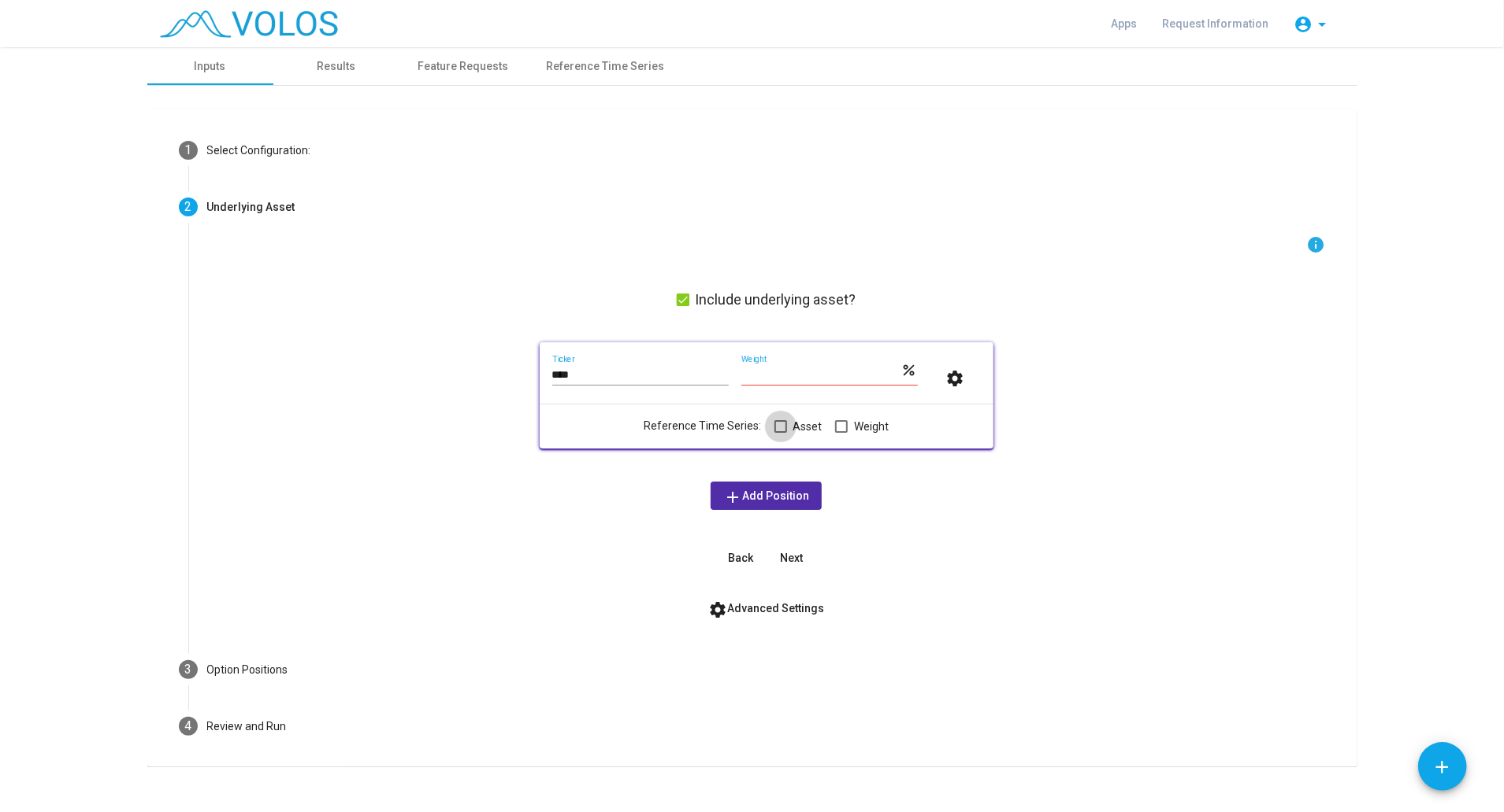
click at [774, 427] on span at bounding box center [780, 426] width 12 height 12
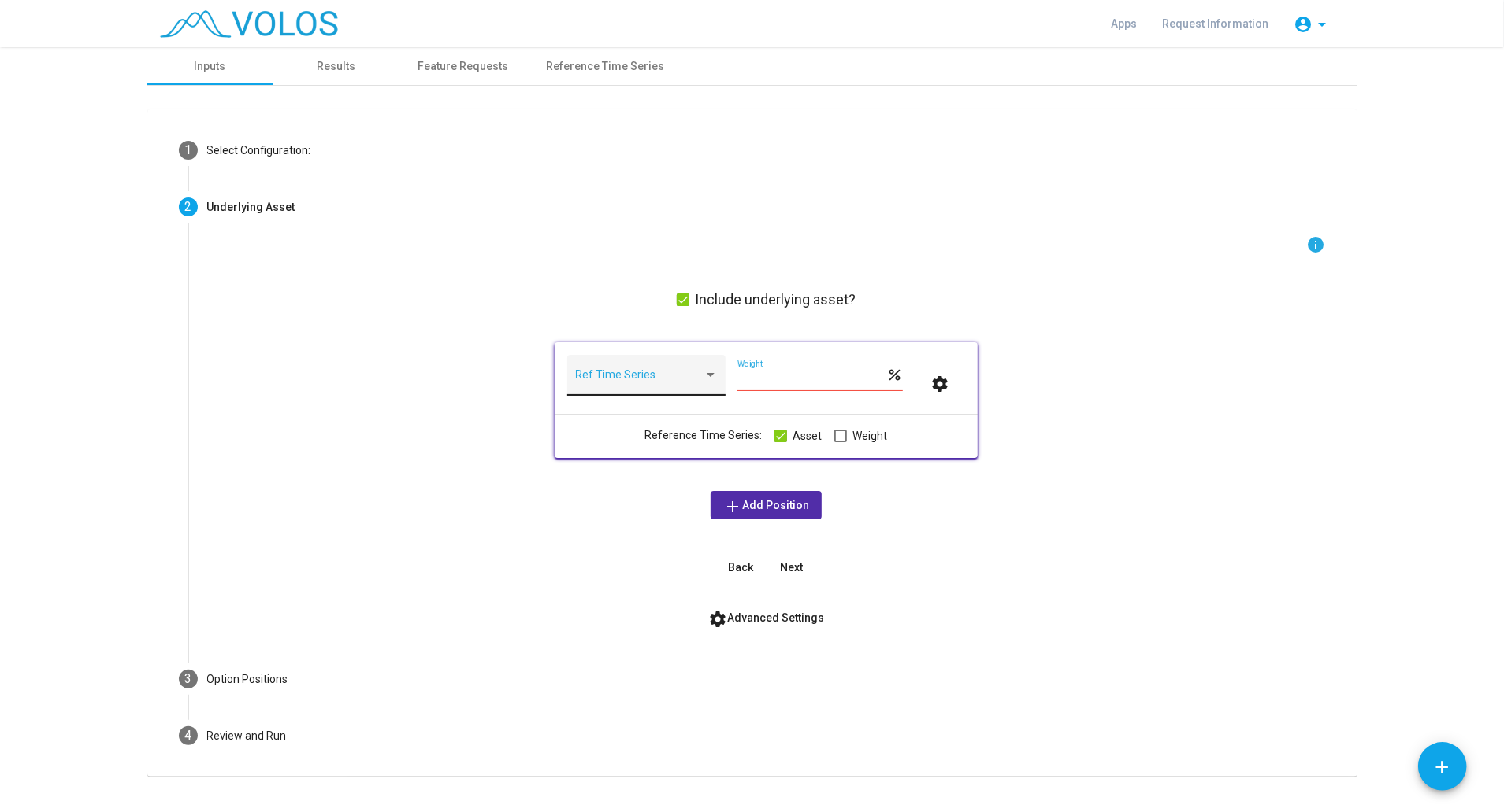
click at [695, 372] on div "Ref Time Series" at bounding box center [647, 380] width 142 height 33
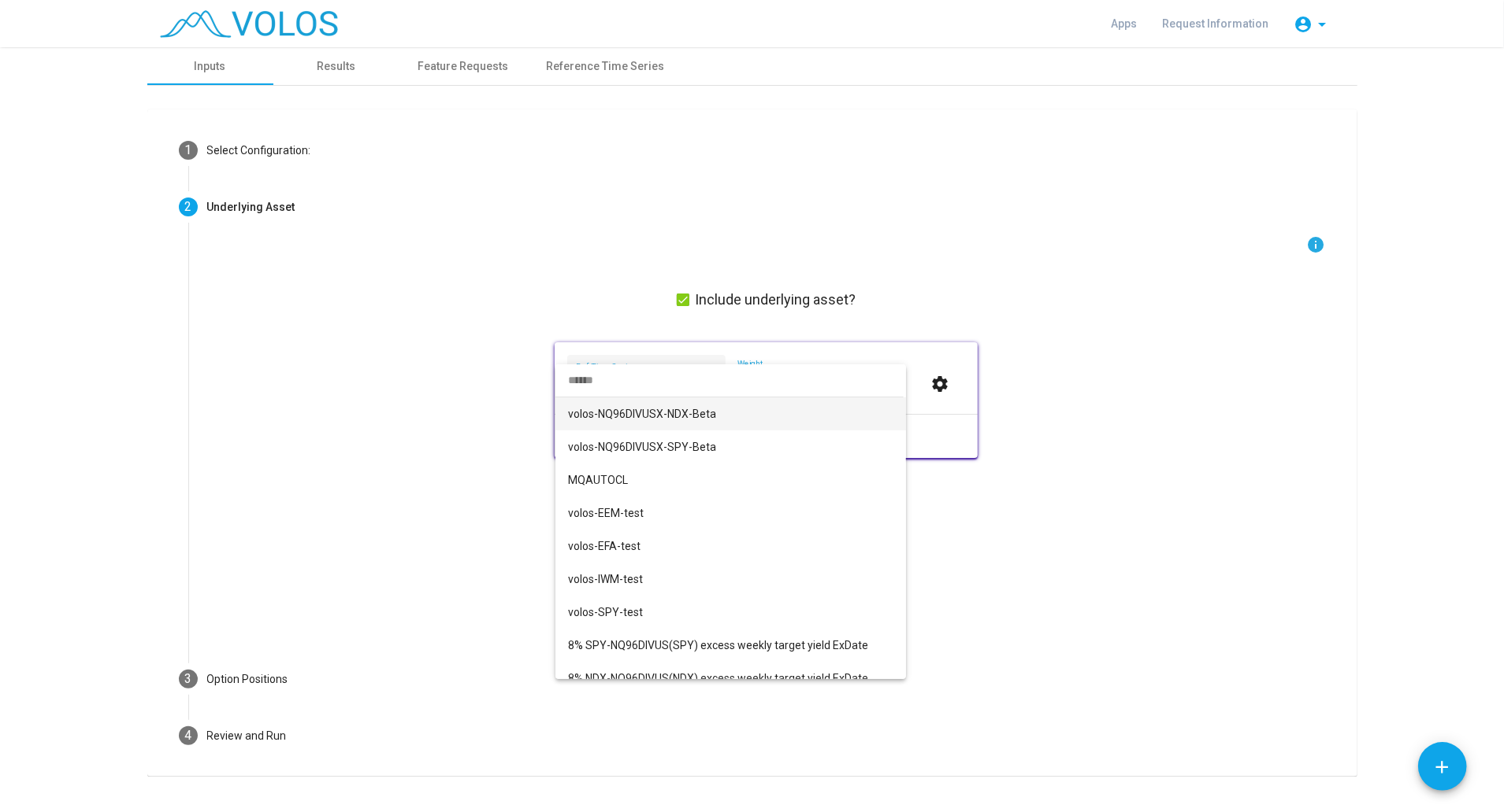
click at [454, 380] on div at bounding box center [752, 406] width 1504 height 812
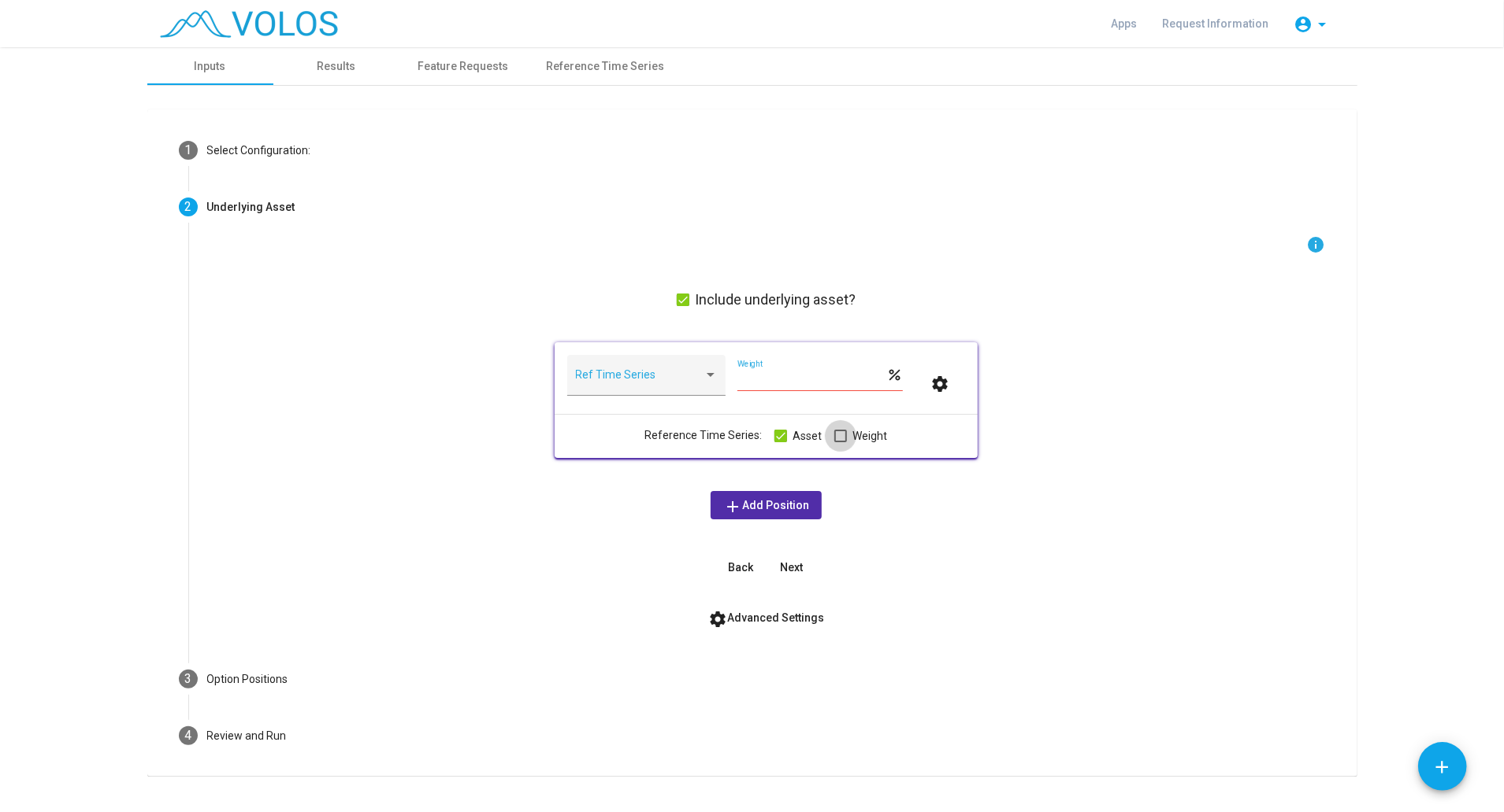
click at [834, 433] on span at bounding box center [840, 436] width 12 height 12
click at [774, 435] on span at bounding box center [780, 434] width 12 height 12
click at [879, 379] on div at bounding box center [886, 375] width 14 height 12
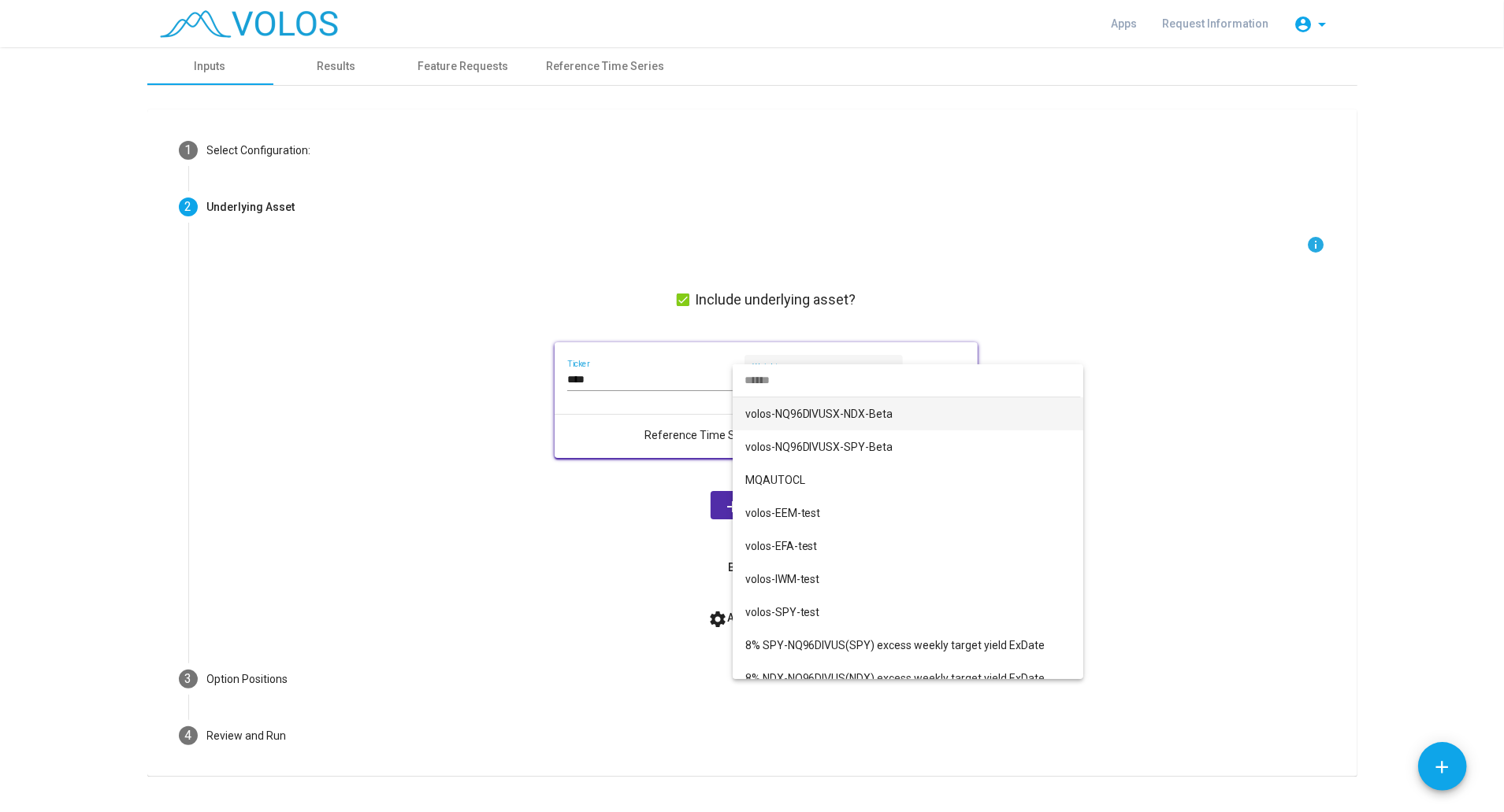
click at [922, 282] on div at bounding box center [752, 406] width 1504 height 812
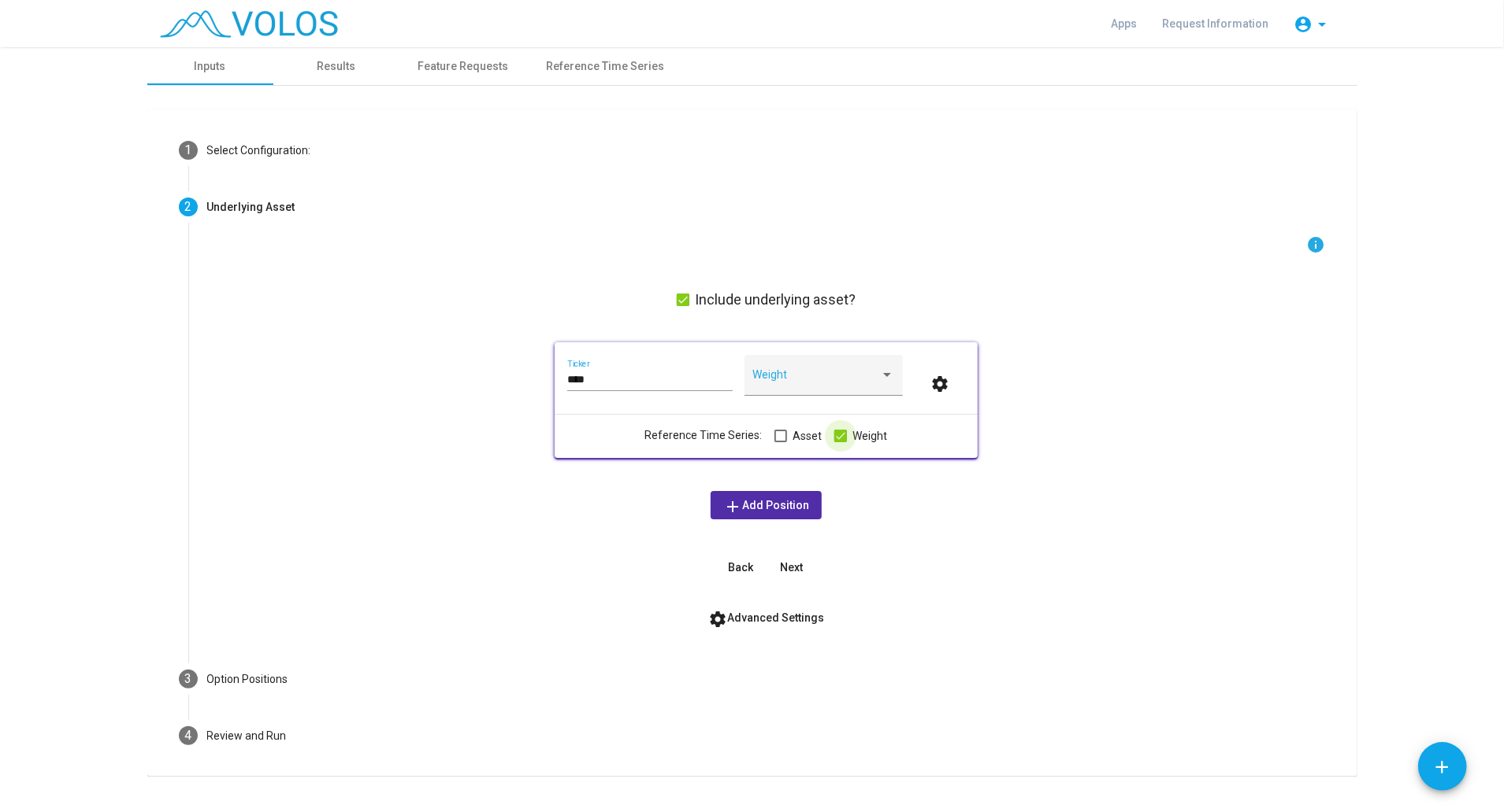
click at [834, 432] on span at bounding box center [840, 436] width 12 height 12
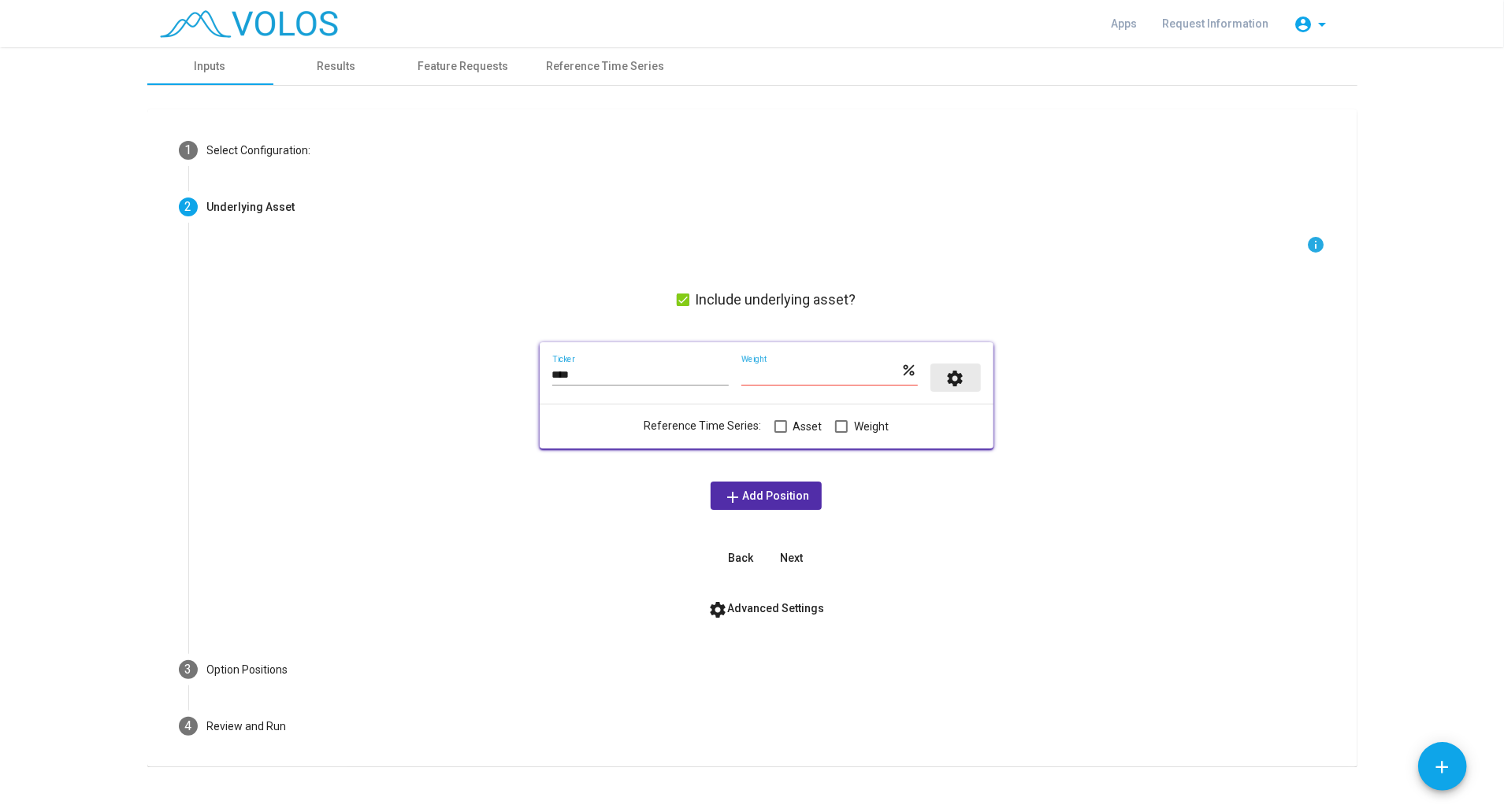
click at [946, 384] on mat-icon "settings" at bounding box center [955, 379] width 19 height 19
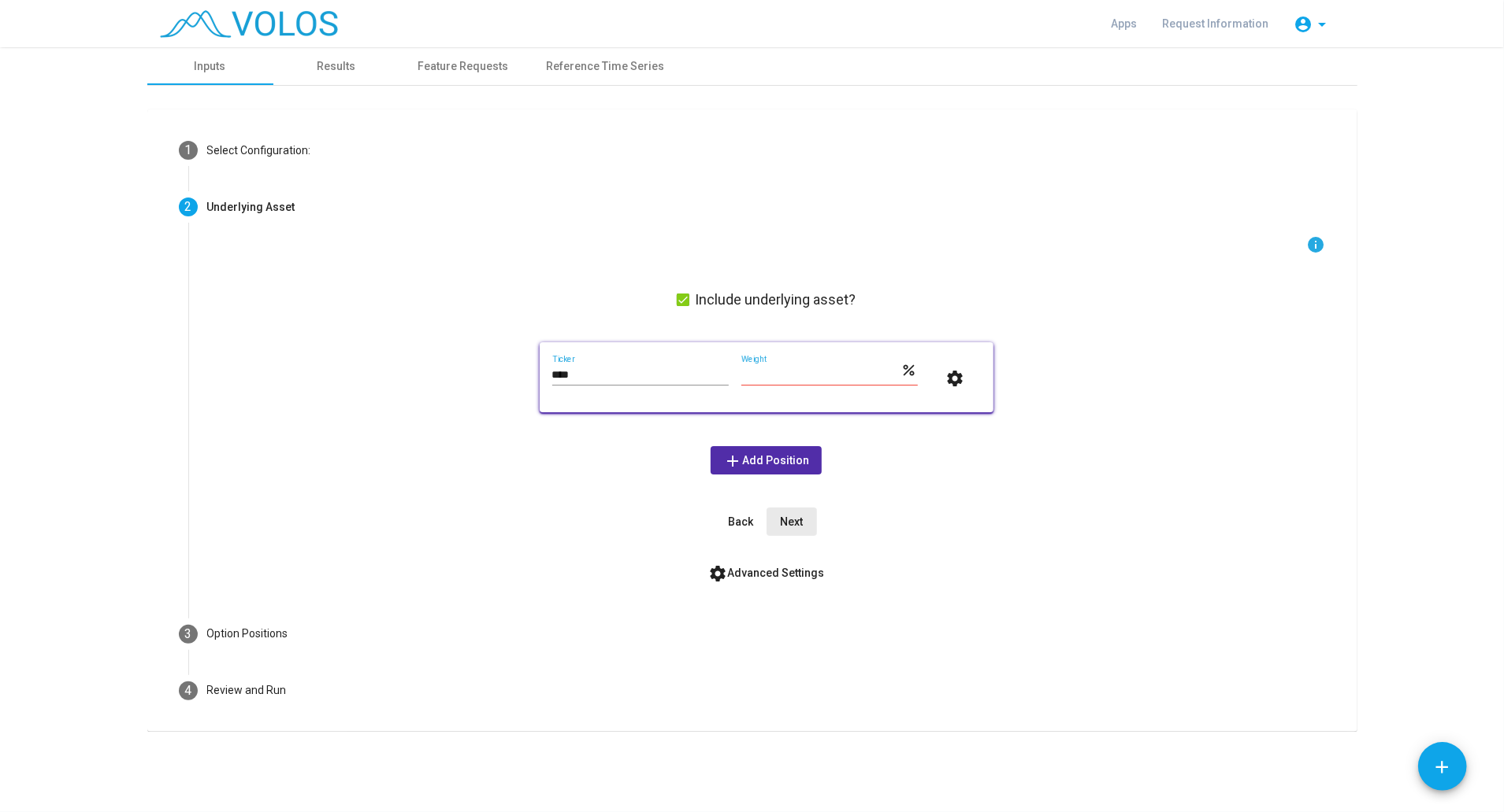
click at [773, 513] on button "Next" at bounding box center [791, 522] width 51 height 29
